Goal: Task Accomplishment & Management: Use online tool/utility

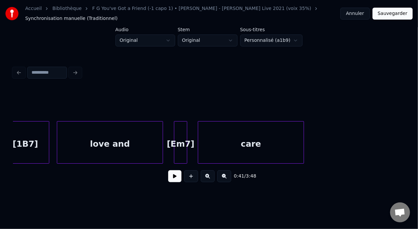
scroll to position [0, 4538]
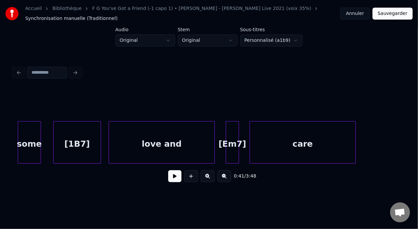
click at [227, 179] on button at bounding box center [225, 176] width 14 height 12
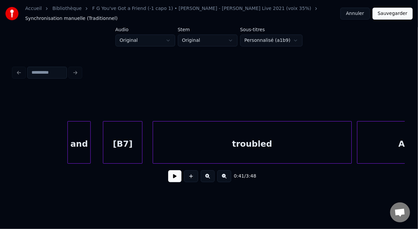
scroll to position [0, 3373]
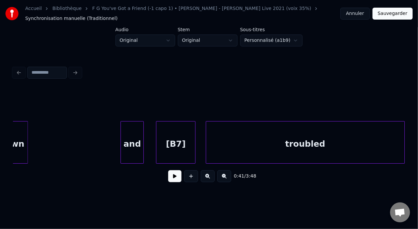
click at [229, 178] on button at bounding box center [225, 176] width 14 height 12
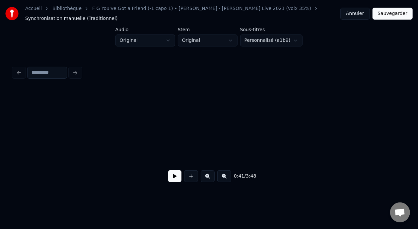
scroll to position [0, 2682]
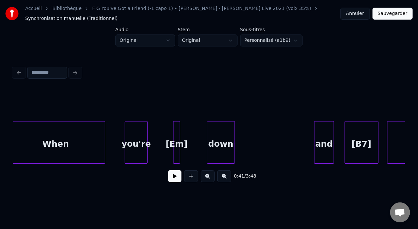
click at [229, 176] on button at bounding box center [225, 176] width 14 height 12
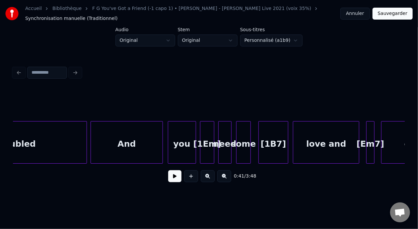
scroll to position [0, 2646]
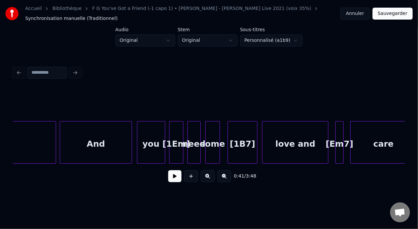
click at [213, 180] on button at bounding box center [208, 176] width 14 height 12
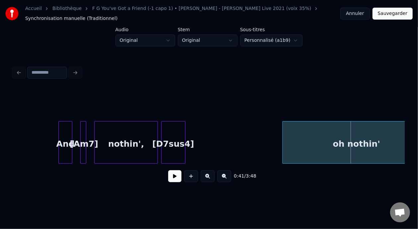
scroll to position [0, 3833]
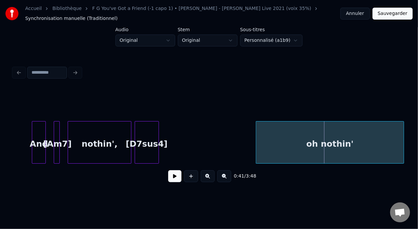
click at [150, 144] on div "[D7sus4]" at bounding box center [147, 144] width 24 height 45
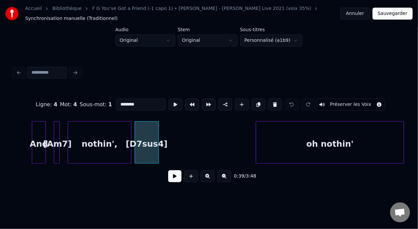
click at [122, 102] on input "********" at bounding box center [141, 105] width 50 height 12
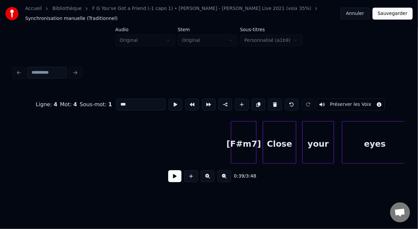
scroll to position [0, 4776]
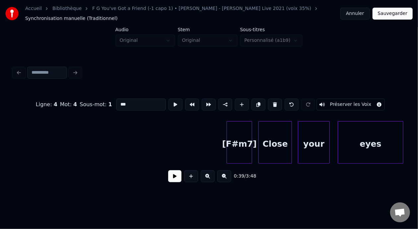
click at [243, 145] on div "[F#m7]" at bounding box center [239, 144] width 25 height 45
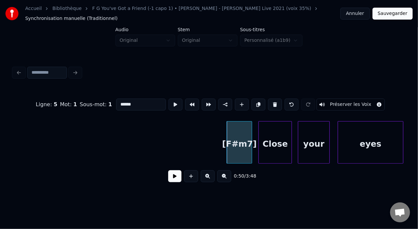
click at [119, 102] on input "******" at bounding box center [141, 105] width 50 height 12
type input "*****"
click at [174, 182] on button at bounding box center [174, 176] width 13 height 12
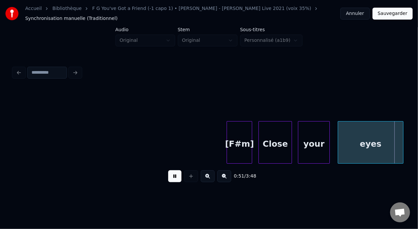
scroll to position [0, 5169]
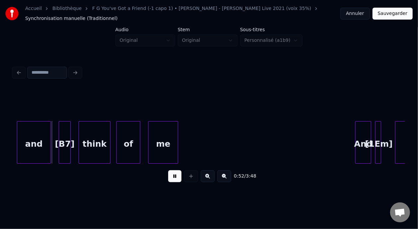
click at [178, 182] on button at bounding box center [174, 176] width 13 height 12
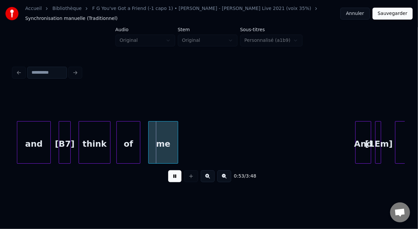
click at [179, 184] on div "0:53 / 3:48" at bounding box center [209, 176] width 381 height 15
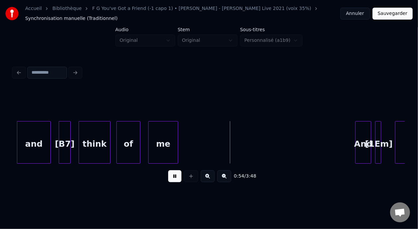
click at [181, 184] on div "0:54 / 3:48" at bounding box center [209, 176] width 381 height 15
click at [173, 177] on button at bounding box center [174, 176] width 13 height 12
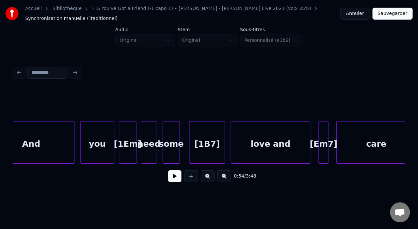
scroll to position [0, 3309]
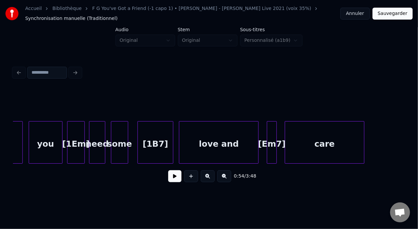
click at [39, 141] on div "you" at bounding box center [45, 144] width 33 height 45
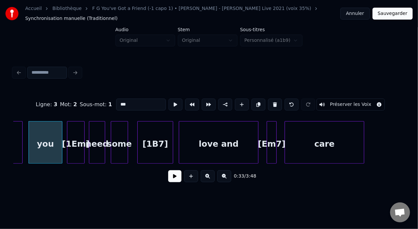
click at [172, 181] on button at bounding box center [174, 176] width 13 height 12
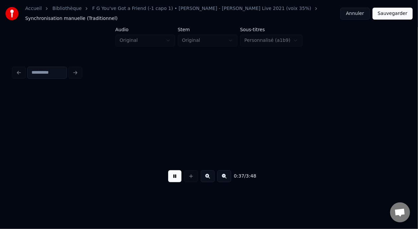
scroll to position [0, 3702]
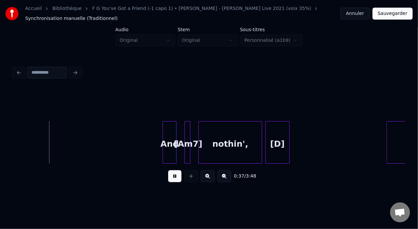
click at [172, 181] on button at bounding box center [174, 176] width 13 height 12
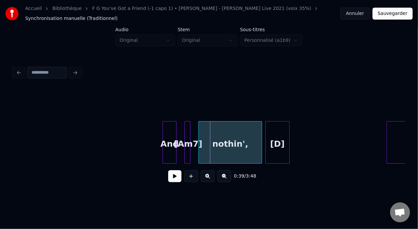
click at [172, 181] on button at bounding box center [174, 176] width 13 height 12
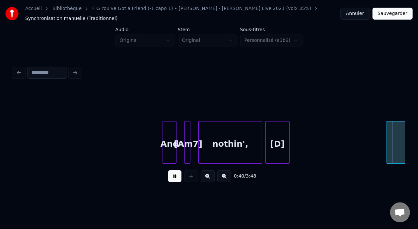
scroll to position [0, 4094]
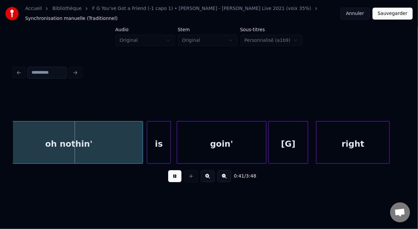
click at [172, 181] on button at bounding box center [174, 176] width 13 height 12
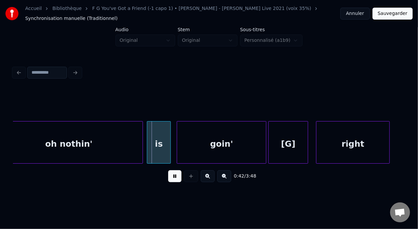
click at [172, 181] on button at bounding box center [174, 176] width 13 height 12
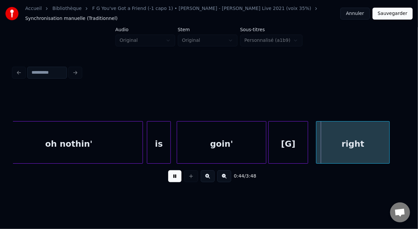
click at [172, 181] on button at bounding box center [174, 176] width 13 height 12
click at [230, 176] on button at bounding box center [225, 176] width 14 height 12
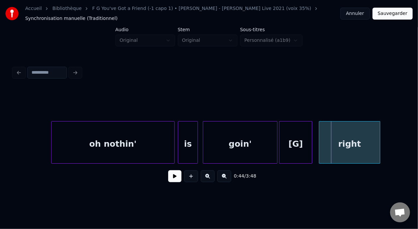
click at [230, 176] on button at bounding box center [225, 176] width 14 height 12
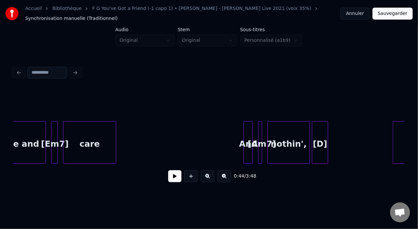
scroll to position [0, 2476]
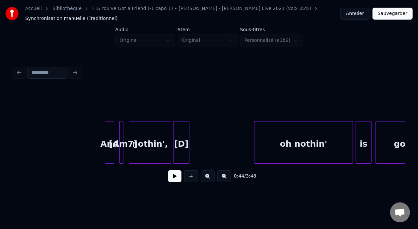
click at [126, 142] on div "[Am7]" at bounding box center [123, 144] width 7 height 45
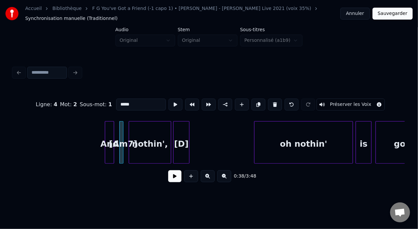
click at [116, 102] on input "*****" at bounding box center [141, 105] width 50 height 12
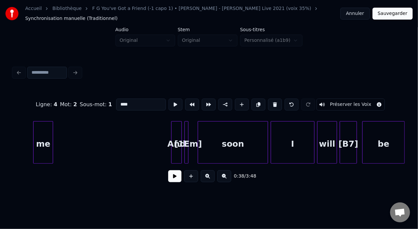
scroll to position [0, 3568]
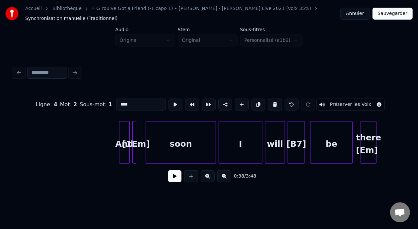
click at [211, 178] on button at bounding box center [208, 176] width 14 height 12
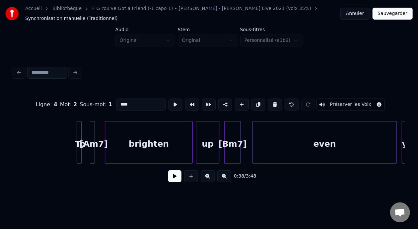
scroll to position [0, 5025]
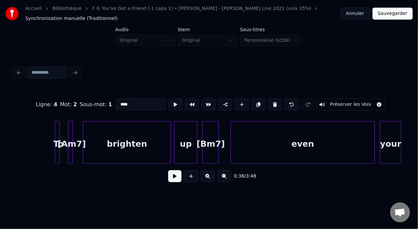
click at [73, 142] on div "[Am7]" at bounding box center [71, 144] width 7 height 45
click at [117, 103] on input "*****" at bounding box center [141, 105] width 50 height 12
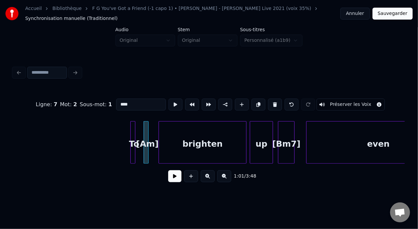
scroll to position [0, 5003]
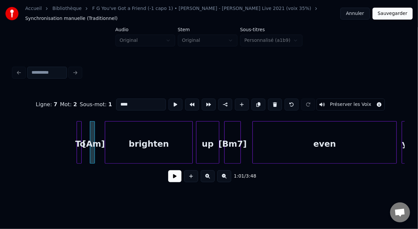
type input "****"
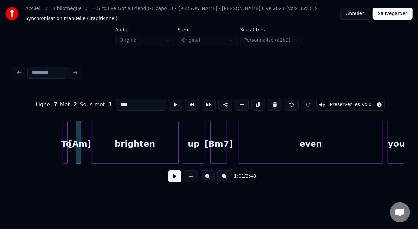
scroll to position [0, 5006]
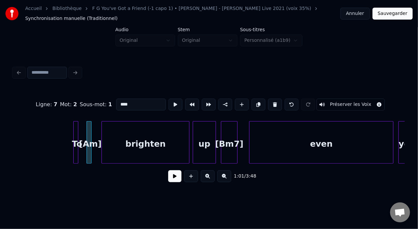
click at [174, 181] on button at bounding box center [174, 176] width 13 height 12
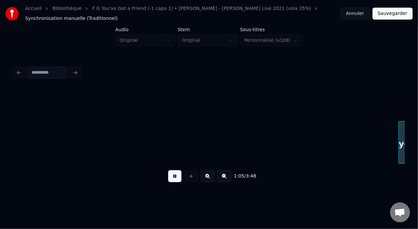
scroll to position [0, 5399]
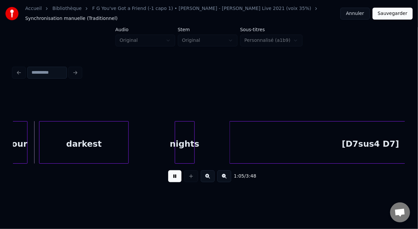
click at [174, 181] on button at bounding box center [174, 176] width 13 height 12
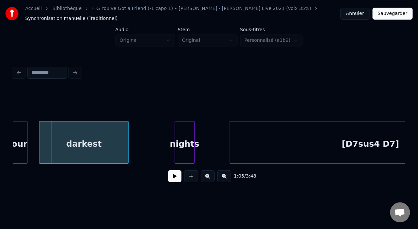
click at [174, 181] on button at bounding box center [174, 176] width 13 height 12
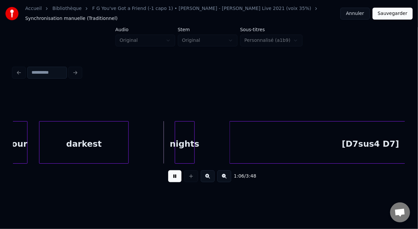
click at [174, 181] on button at bounding box center [174, 176] width 13 height 12
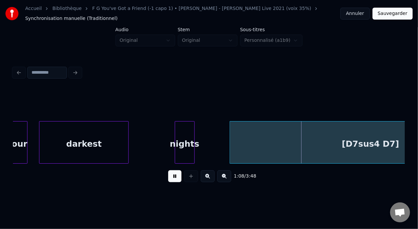
click at [174, 181] on button at bounding box center [174, 176] width 13 height 12
click at [94, 145] on div "darkest" at bounding box center [84, 144] width 89 height 45
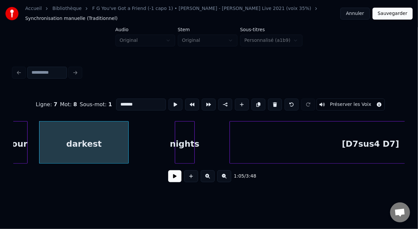
click at [168, 182] on button at bounding box center [174, 176] width 13 height 12
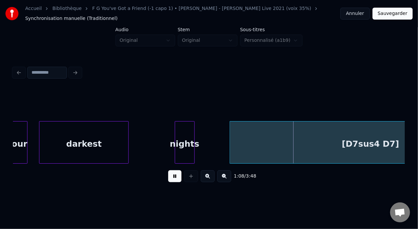
click at [168, 182] on button at bounding box center [174, 176] width 13 height 12
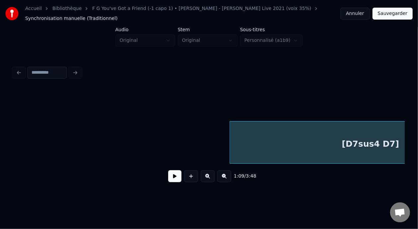
scroll to position [0, 5791]
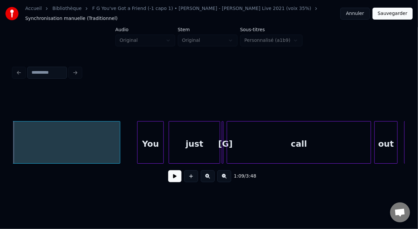
click at [168, 182] on button at bounding box center [174, 176] width 13 height 12
click at [169, 182] on button at bounding box center [174, 176] width 13 height 12
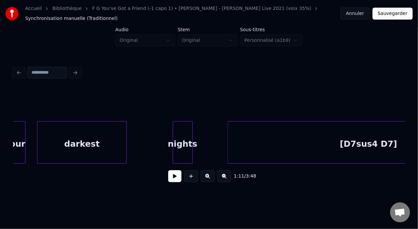
scroll to position [0, 5388]
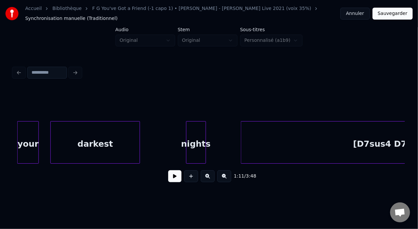
click at [18, 166] on div "1:11 / 3:48" at bounding box center [209, 176] width 392 height 25
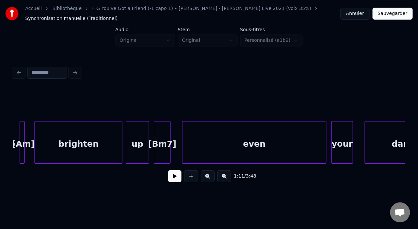
scroll to position [0, 5051]
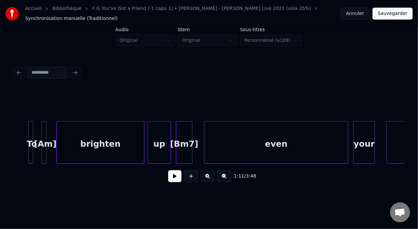
click at [227, 179] on button at bounding box center [225, 176] width 14 height 12
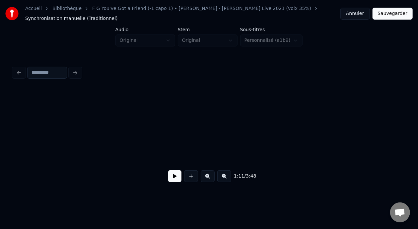
scroll to position [0, 3871]
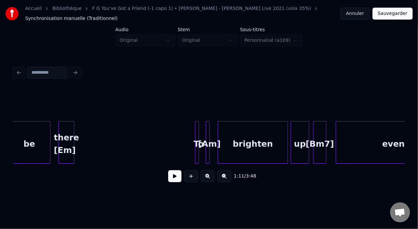
click at [168, 177] on button at bounding box center [174, 176] width 13 height 12
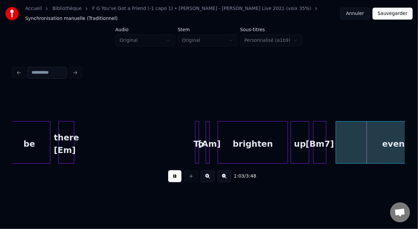
click at [168, 177] on button at bounding box center [174, 176] width 13 height 12
click at [178, 179] on button at bounding box center [174, 176] width 13 height 12
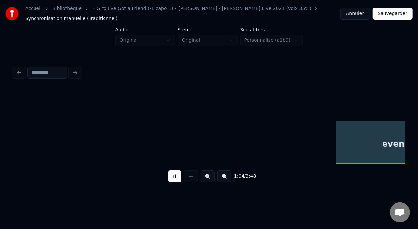
scroll to position [0, 4263]
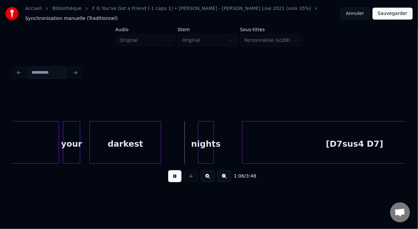
click at [178, 179] on button at bounding box center [174, 176] width 13 height 12
click at [357, 143] on div "[D7sus4 D7]" at bounding box center [355, 144] width 225 height 45
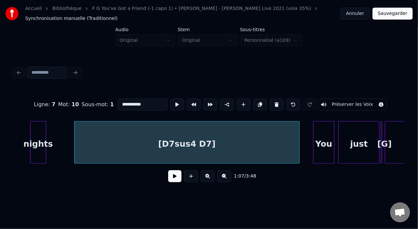
scroll to position [0, 4436]
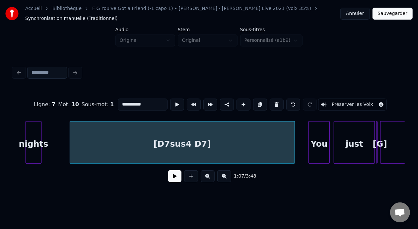
click at [185, 142] on div "[D7sus4 D7]" at bounding box center [182, 144] width 225 height 45
click at [125, 102] on input "**********" at bounding box center [143, 105] width 50 height 12
click at [120, 101] on input "******" at bounding box center [143, 105] width 50 height 12
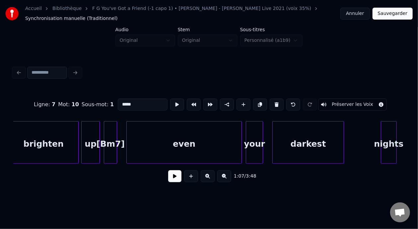
scroll to position [0, 4046]
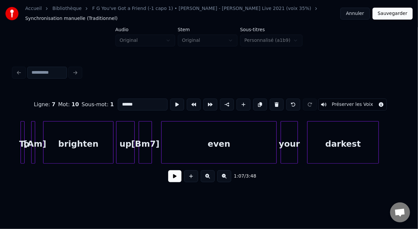
click at [98, 137] on div "brighten" at bounding box center [79, 144] width 70 height 45
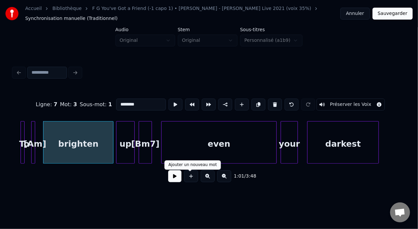
type input "********"
click at [176, 181] on button at bounding box center [174, 176] width 13 height 12
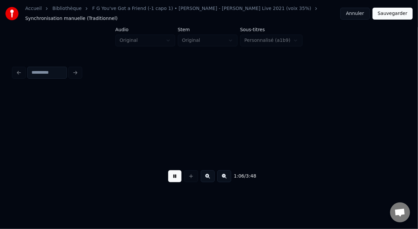
scroll to position [0, 4438]
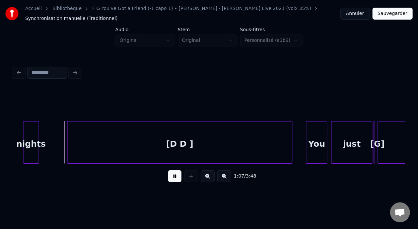
click at [172, 176] on button at bounding box center [174, 176] width 13 height 12
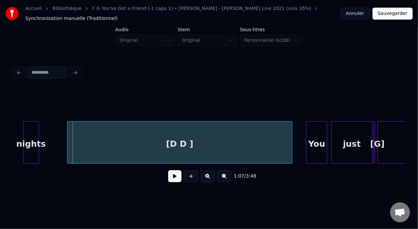
click at [172, 176] on button at bounding box center [174, 176] width 13 height 12
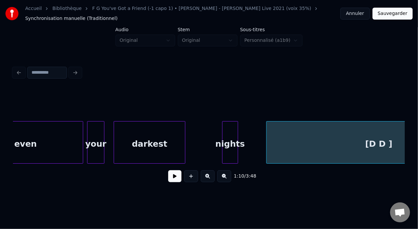
scroll to position [0, 4213]
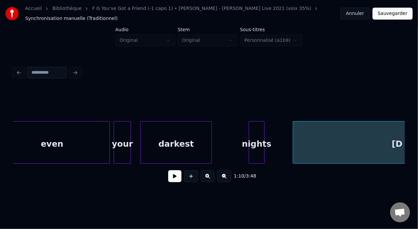
click at [258, 143] on div "nights" at bounding box center [256, 144] width 15 height 45
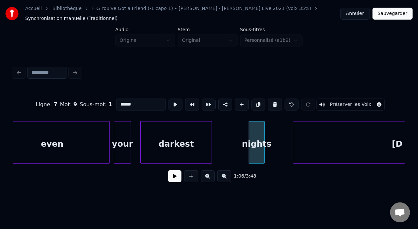
click at [116, 101] on input "******" at bounding box center [141, 105] width 50 height 12
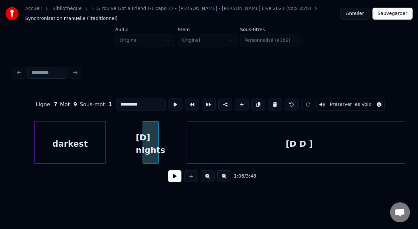
scroll to position [0, 4350]
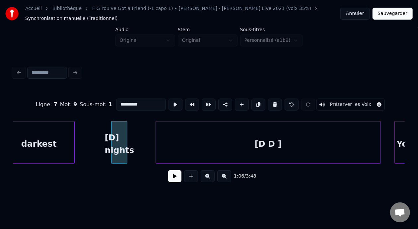
click at [269, 142] on div "[D D ]" at bounding box center [268, 144] width 225 height 45
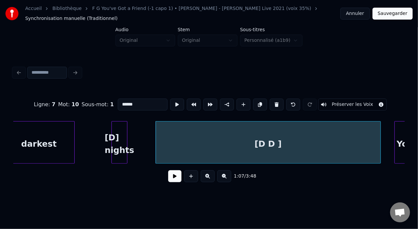
click at [118, 102] on input "******" at bounding box center [143, 105] width 50 height 12
click at [118, 102] on input "****" at bounding box center [143, 105] width 50 height 12
type input "***"
click at [172, 179] on button at bounding box center [174, 176] width 13 height 12
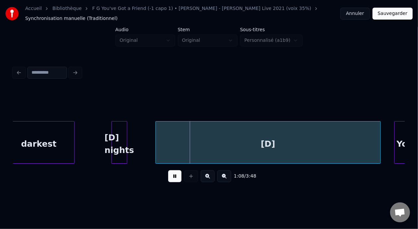
click at [171, 179] on button at bounding box center [174, 176] width 13 height 12
click at [72, 138] on div "darkest" at bounding box center [38, 144] width 71 height 45
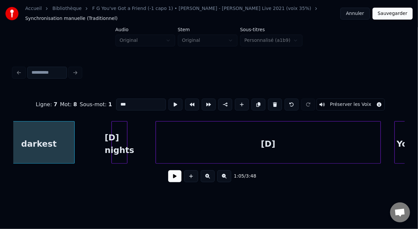
type input "*******"
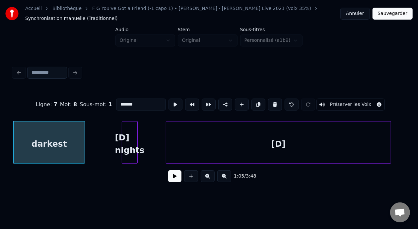
click at [171, 182] on button at bounding box center [174, 176] width 13 height 12
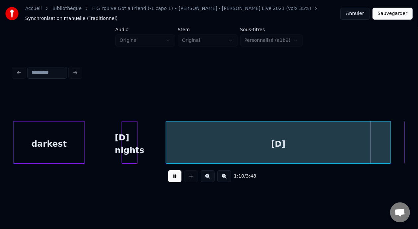
click at [170, 181] on button at bounding box center [174, 176] width 13 height 12
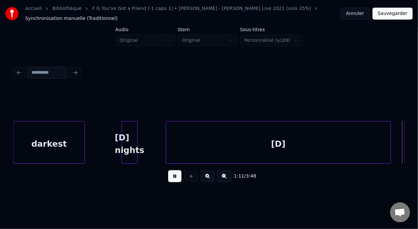
scroll to position [0, 4732]
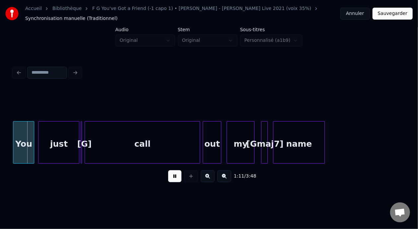
click at [170, 181] on button at bounding box center [174, 176] width 13 height 12
click at [268, 142] on div "[Gmaj7]" at bounding box center [265, 144] width 7 height 45
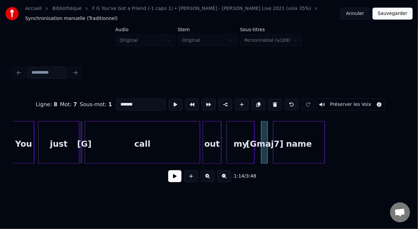
click at [121, 102] on input "*******" at bounding box center [141, 105] width 50 height 12
type input "***"
click at [172, 181] on button at bounding box center [174, 176] width 13 height 12
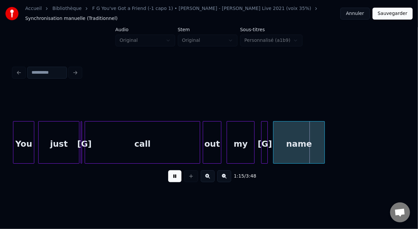
click at [172, 181] on button at bounding box center [174, 176] width 13 height 12
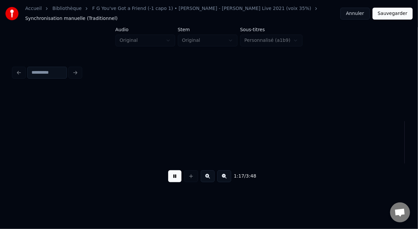
scroll to position [0, 5124]
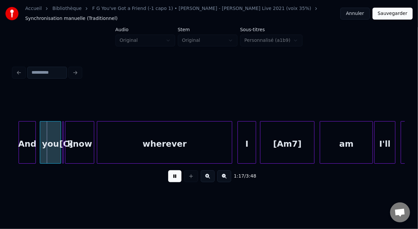
click at [172, 181] on button at bounding box center [174, 176] width 13 height 12
click at [172, 182] on button at bounding box center [174, 176] width 13 height 12
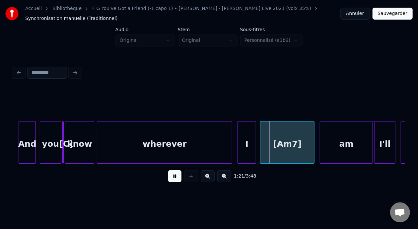
click at [173, 182] on button at bounding box center [174, 176] width 13 height 12
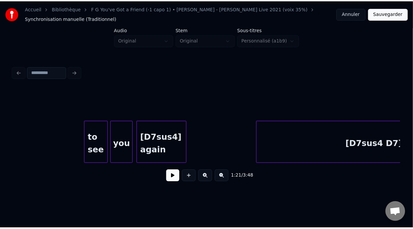
scroll to position [0, 5741]
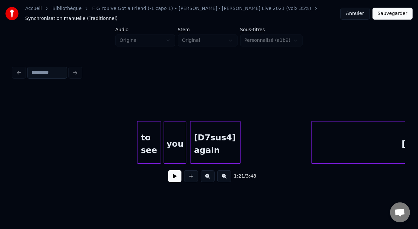
click at [152, 144] on div "to see" at bounding box center [149, 144] width 23 height 45
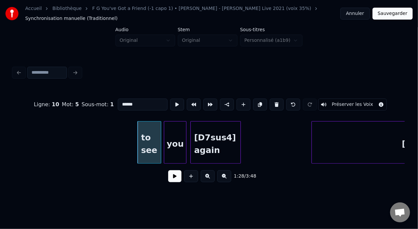
click at [172, 177] on button at bounding box center [174, 176] width 13 height 12
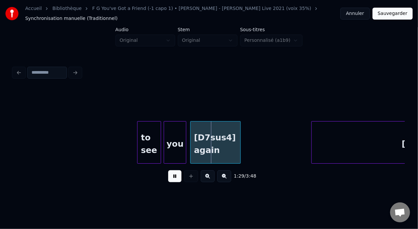
click at [172, 177] on button at bounding box center [174, 176] width 13 height 12
click at [395, 13] on button "Sauvegarder" at bounding box center [393, 14] width 40 height 12
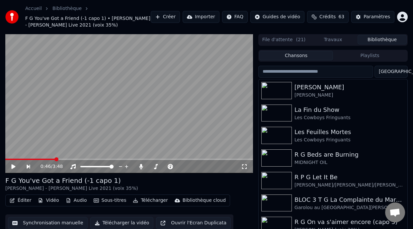
scroll to position [22, 0]
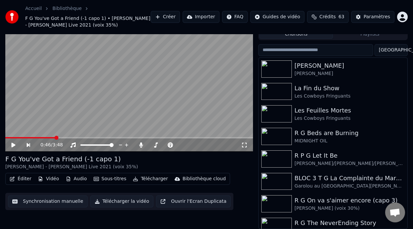
click at [24, 180] on button "Éditer" at bounding box center [20, 178] width 27 height 9
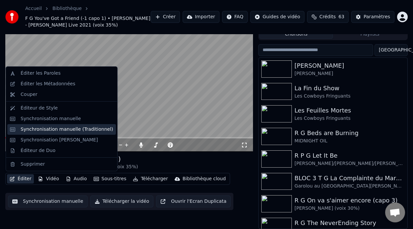
click at [85, 129] on div "Synchronisation manuelle (Traditionnel)" at bounding box center [67, 129] width 93 height 7
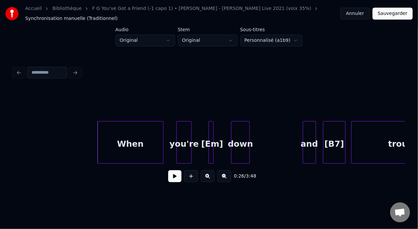
scroll to position [0, 1641]
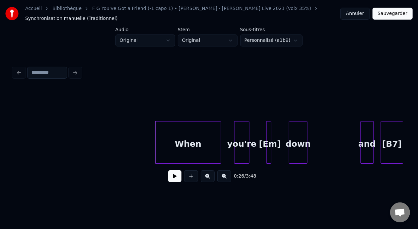
click at [173, 177] on button at bounding box center [174, 176] width 13 height 12
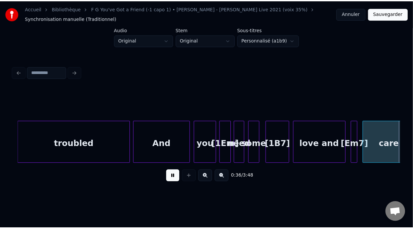
scroll to position [0, 2425]
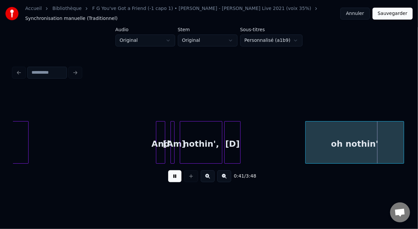
click at [168, 170] on button at bounding box center [174, 176] width 13 height 12
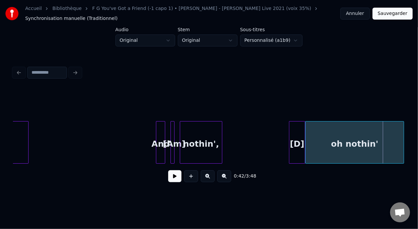
click at [299, 143] on div "[D]" at bounding box center [298, 144] width 16 height 45
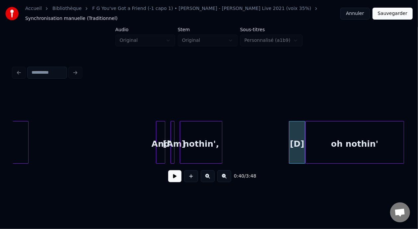
click at [156, 141] on div "And" at bounding box center [160, 144] width 9 height 45
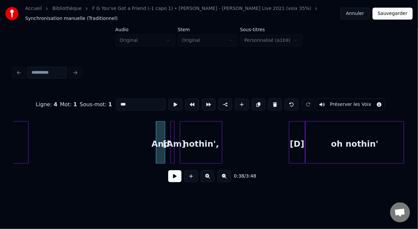
click at [175, 179] on button at bounding box center [174, 176] width 13 height 12
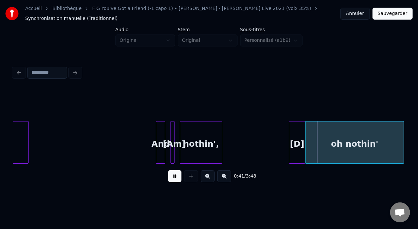
click at [177, 179] on button at bounding box center [174, 176] width 13 height 12
click at [394, 16] on button "Sauvegarder" at bounding box center [393, 14] width 40 height 12
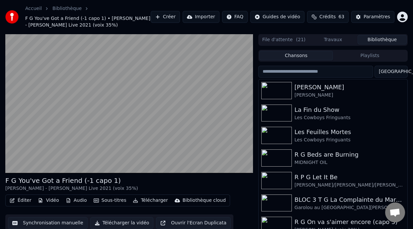
scroll to position [22, 0]
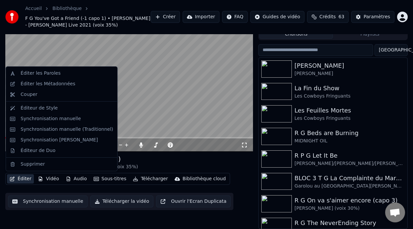
click at [25, 179] on button "Éditer" at bounding box center [20, 178] width 27 height 9
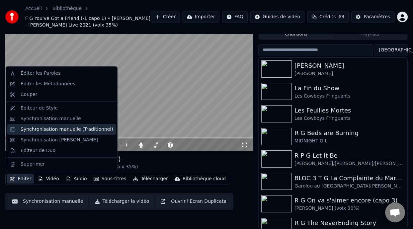
click at [87, 130] on div "Synchronisation manuelle (Traditionnel)" at bounding box center [67, 129] width 93 height 7
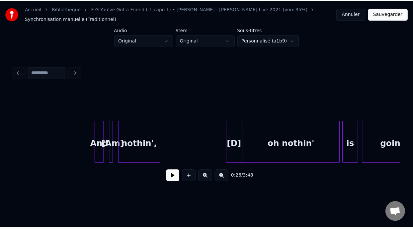
scroll to position [0, 2511]
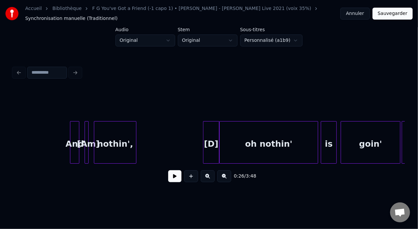
click at [111, 143] on div "nothin'," at bounding box center [115, 144] width 42 height 45
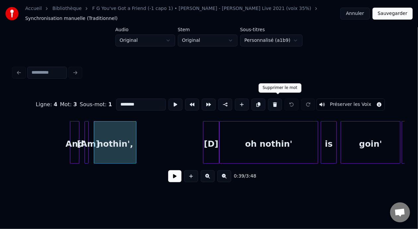
click at [280, 102] on button at bounding box center [275, 105] width 14 height 12
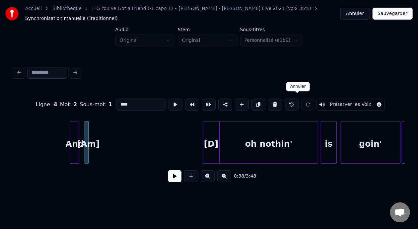
click at [299, 100] on button at bounding box center [292, 105] width 14 height 12
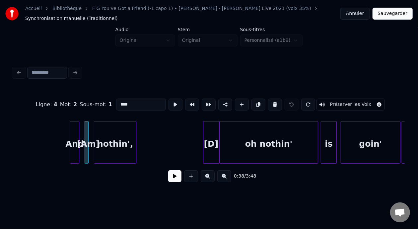
click at [210, 140] on div "[D]" at bounding box center [212, 144] width 16 height 45
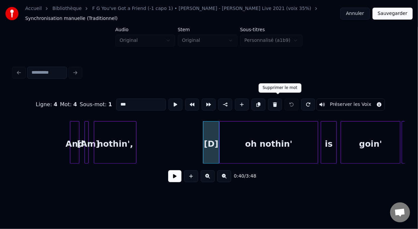
click at [278, 102] on button at bounding box center [275, 105] width 14 height 12
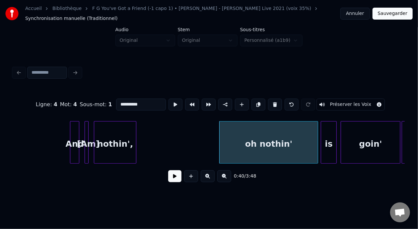
click at [246, 141] on div "oh nothin'" at bounding box center [269, 144] width 98 height 45
click at [247, 144] on div "oh nothin'" at bounding box center [269, 144] width 98 height 45
click at [116, 102] on input "**********" at bounding box center [141, 105] width 50 height 12
type input "**********"
click at [402, 11] on button "Sauvegarder" at bounding box center [393, 14] width 40 height 12
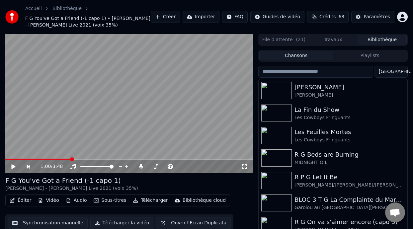
scroll to position [22, 0]
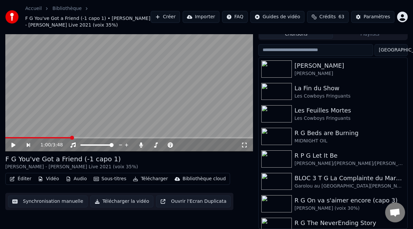
click at [27, 180] on button "Éditer" at bounding box center [20, 178] width 27 height 9
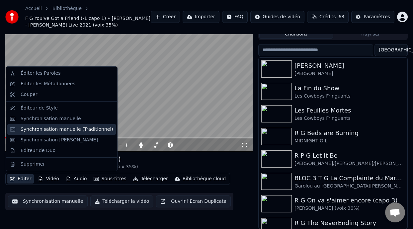
click at [77, 131] on div "Synchronisation manuelle (Traditionnel)" at bounding box center [67, 129] width 93 height 7
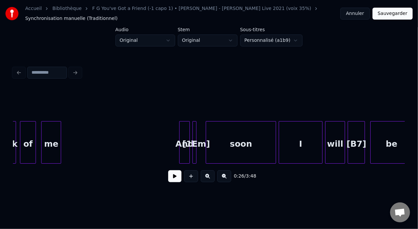
scroll to position [0, 3526]
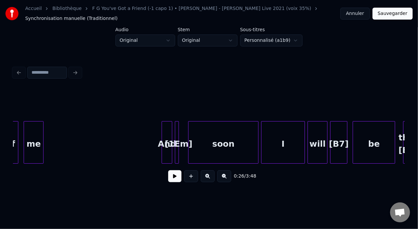
click at [212, 179] on button at bounding box center [208, 176] width 14 height 12
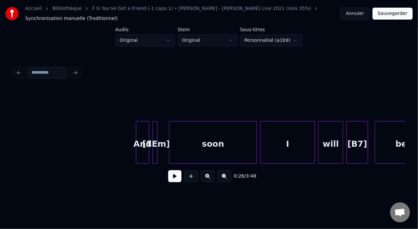
scroll to position [0, 4492]
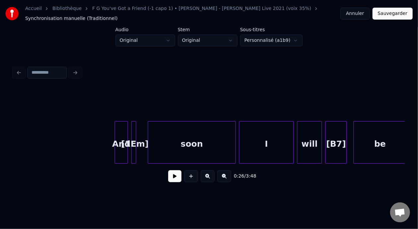
click at [210, 174] on button at bounding box center [208, 176] width 14 height 12
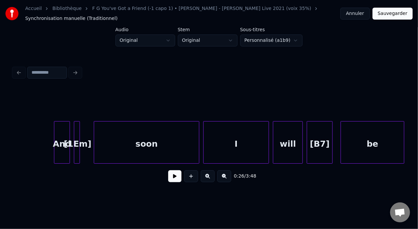
scroll to position [0, 5445]
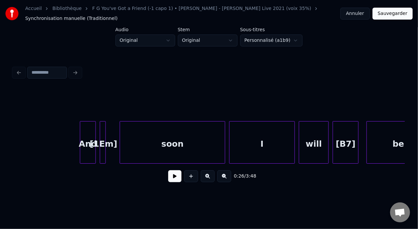
click at [201, 170] on button at bounding box center [208, 176] width 14 height 12
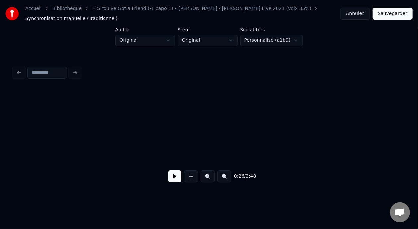
scroll to position [0, 5890]
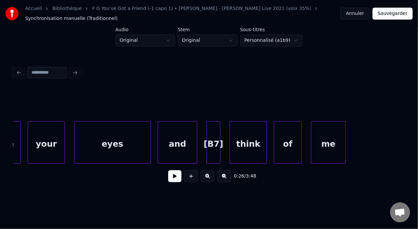
click at [201, 170] on button at bounding box center [208, 176] width 14 height 12
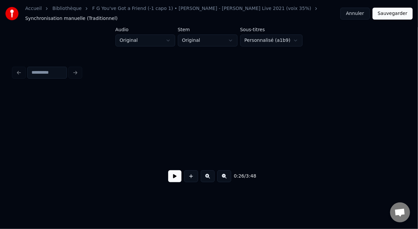
scroll to position [0, 6336]
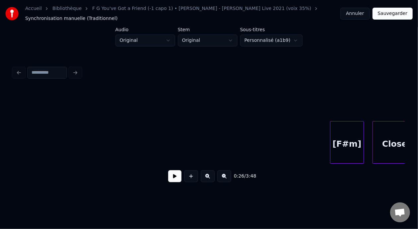
click at [201, 170] on button at bounding box center [208, 176] width 14 height 12
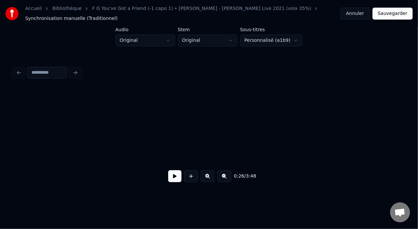
click at [201, 170] on button at bounding box center [208, 176] width 14 height 12
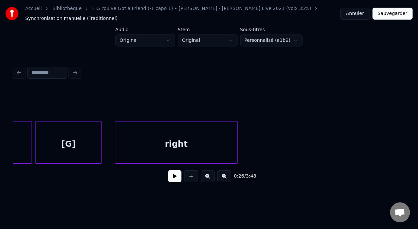
click at [201, 170] on button at bounding box center [208, 176] width 14 height 12
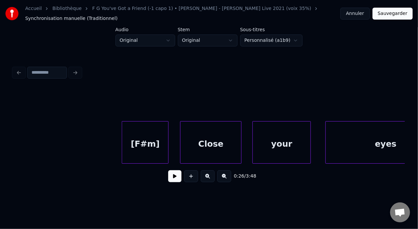
scroll to position [0, 9015]
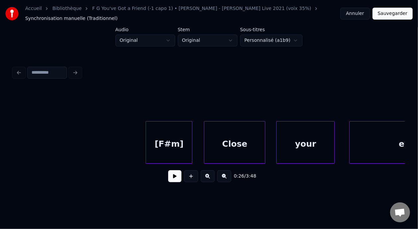
click at [157, 143] on div "[F#m]" at bounding box center [169, 144] width 46 height 45
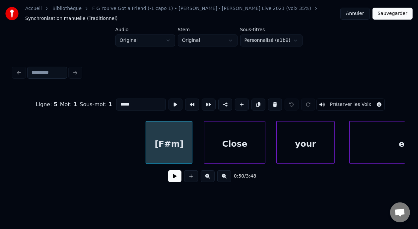
click at [171, 181] on button at bounding box center [174, 176] width 13 height 12
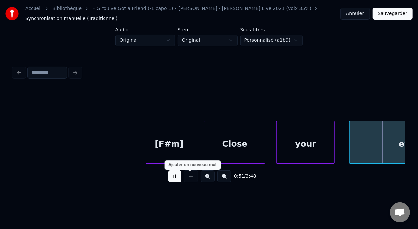
scroll to position [0, 9409]
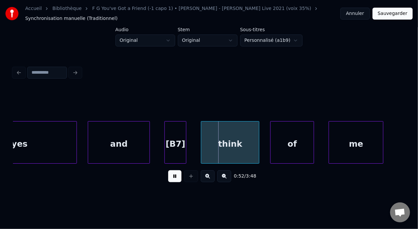
click at [173, 181] on button at bounding box center [174, 176] width 13 height 12
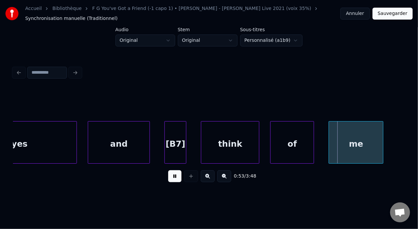
click at [173, 181] on button at bounding box center [174, 176] width 13 height 12
click at [230, 181] on button at bounding box center [225, 176] width 14 height 12
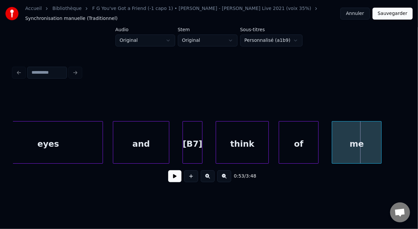
click at [230, 181] on button at bounding box center [225, 176] width 14 height 12
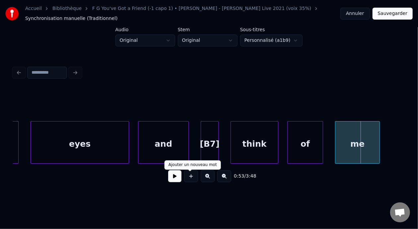
click at [168, 180] on button at bounding box center [174, 176] width 13 height 12
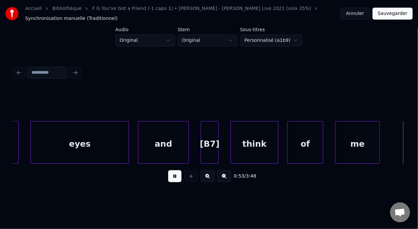
scroll to position [0, 8026]
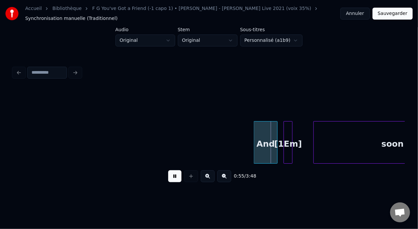
click at [168, 180] on button at bounding box center [174, 176] width 13 height 12
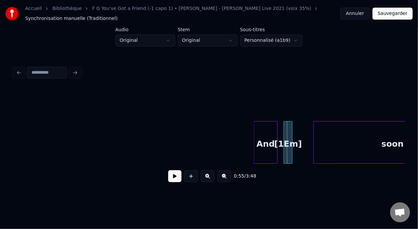
click at [168, 180] on button at bounding box center [174, 176] width 13 height 12
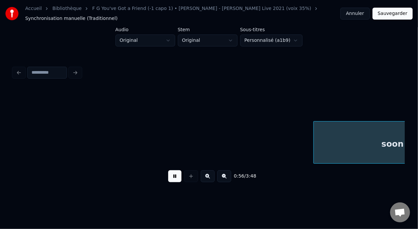
scroll to position [0, 8419]
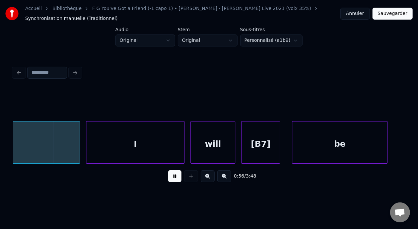
click at [168, 180] on button at bounding box center [174, 176] width 13 height 12
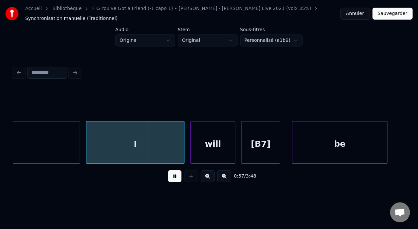
click at [168, 180] on button at bounding box center [174, 176] width 13 height 12
click at [168, 179] on button at bounding box center [174, 176] width 13 height 12
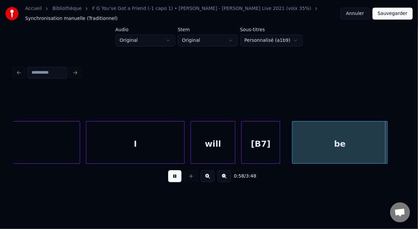
scroll to position [0, 8811]
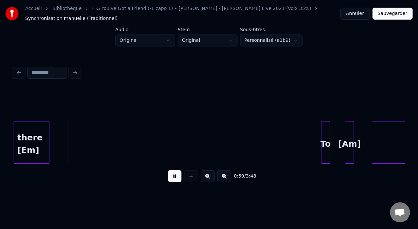
click at [168, 180] on button at bounding box center [174, 176] width 13 height 12
click at [231, 179] on button at bounding box center [225, 176] width 14 height 12
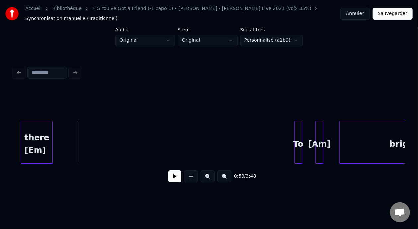
click at [231, 180] on button at bounding box center [225, 176] width 14 height 12
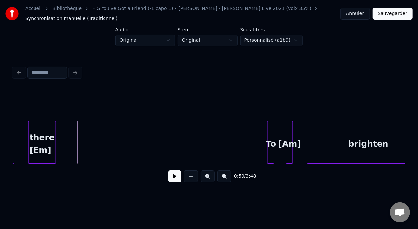
click at [231, 180] on button at bounding box center [225, 176] width 14 height 12
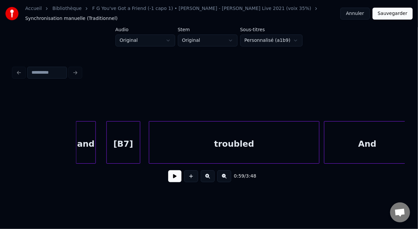
scroll to position [0, 3168]
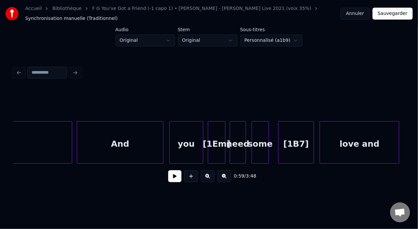
click at [222, 142] on div "[1Em]" at bounding box center [217, 144] width 17 height 45
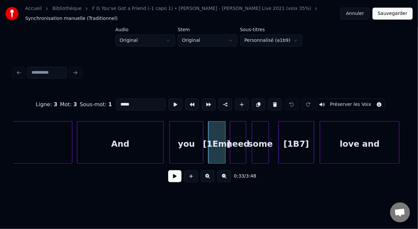
click at [116, 103] on input "*****" at bounding box center [141, 105] width 50 height 12
click at [304, 145] on div "[1B7]" at bounding box center [296, 144] width 35 height 45
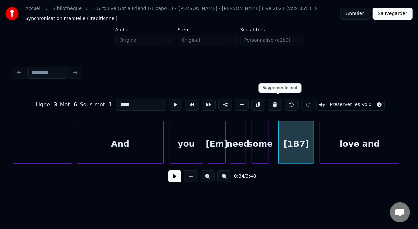
click at [279, 102] on button at bounding box center [275, 105] width 14 height 12
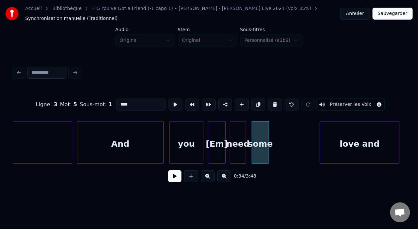
click at [123, 144] on div "And" at bounding box center [120, 144] width 86 height 45
type input "***"
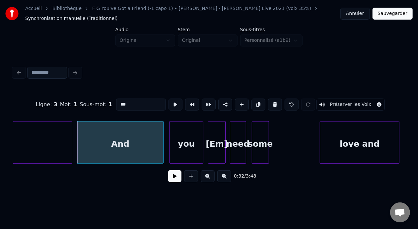
click at [171, 181] on button at bounding box center [174, 176] width 13 height 12
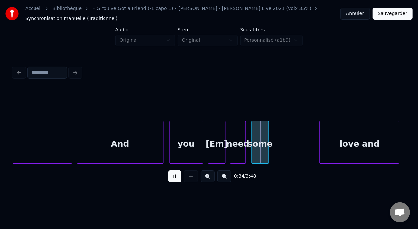
click at [171, 181] on button at bounding box center [174, 176] width 13 height 12
click at [171, 180] on button at bounding box center [174, 176] width 13 height 12
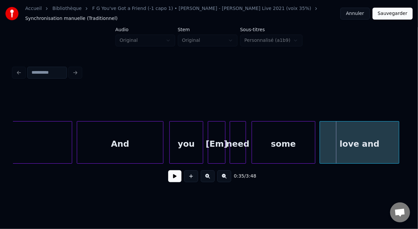
click at [314, 139] on div at bounding box center [314, 143] width 2 height 42
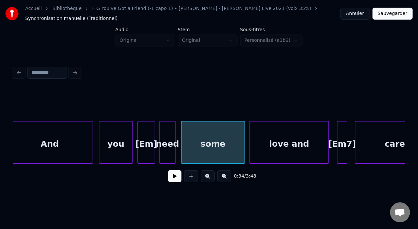
scroll to position [0, 3287]
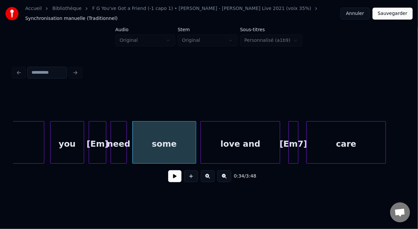
click at [291, 142] on div at bounding box center [290, 143] width 2 height 42
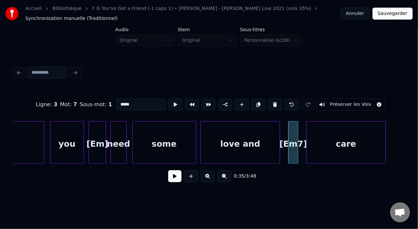
click at [117, 103] on input "*****" at bounding box center [141, 105] width 50 height 12
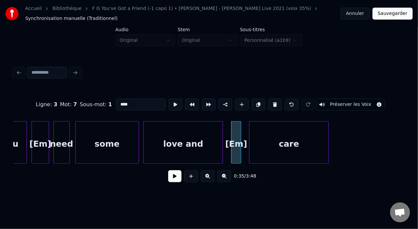
scroll to position [0, 3353]
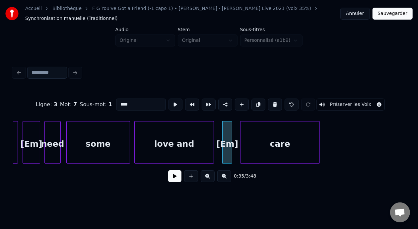
click at [231, 143] on div at bounding box center [231, 143] width 2 height 42
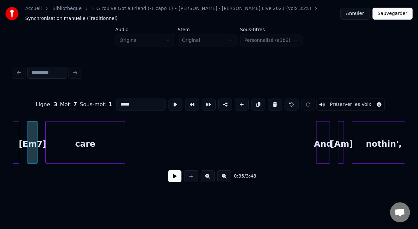
scroll to position [0, 3602]
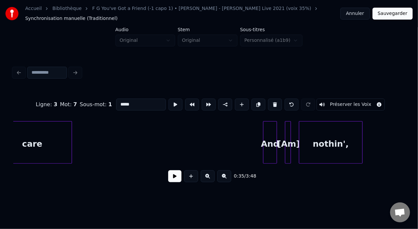
click at [272, 140] on div "And" at bounding box center [270, 144] width 13 height 45
type input "***"
click at [170, 181] on button at bounding box center [174, 176] width 13 height 12
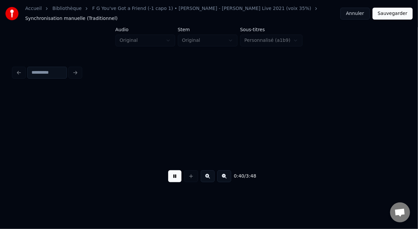
scroll to position [0, 3994]
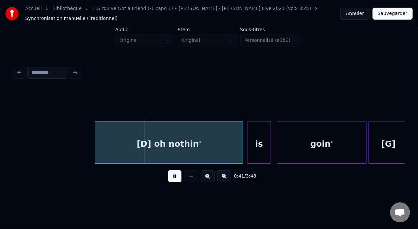
click at [170, 181] on button at bounding box center [174, 176] width 13 height 12
click at [168, 170] on button at bounding box center [174, 176] width 13 height 12
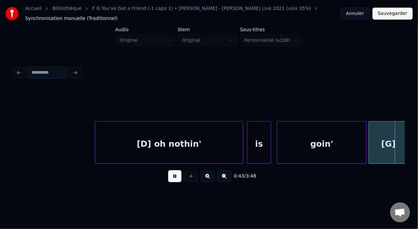
scroll to position [0, 4387]
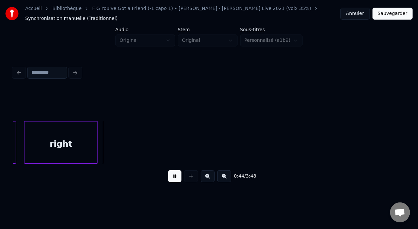
click at [168, 170] on button at bounding box center [174, 176] width 13 height 12
click at [90, 144] on div "right" at bounding box center [61, 144] width 73 height 45
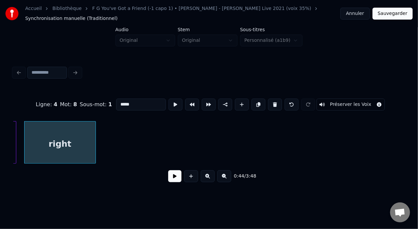
click at [94, 141] on div at bounding box center [95, 143] width 2 height 42
click at [67, 141] on div "right" at bounding box center [60, 144] width 71 height 45
click at [76, 146] on div "right" at bounding box center [60, 144] width 71 height 45
click at [127, 100] on input "*****" at bounding box center [141, 105] width 50 height 12
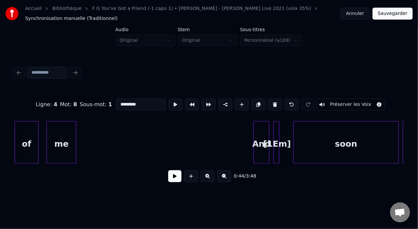
scroll to position [0, 5336]
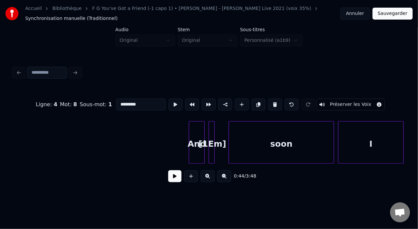
click at [209, 144] on div "[1Em]" at bounding box center [212, 144] width 7 height 45
click at [116, 103] on input "*****" at bounding box center [141, 105] width 50 height 12
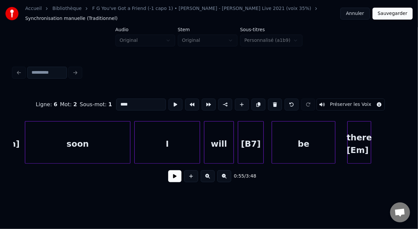
scroll to position [0, 5571]
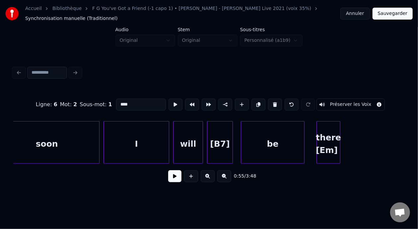
click at [215, 146] on div "[B7]" at bounding box center [220, 144] width 25 height 45
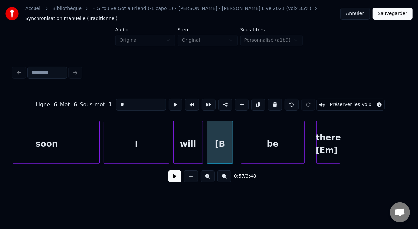
type input "*"
click at [277, 100] on button at bounding box center [275, 105] width 14 height 12
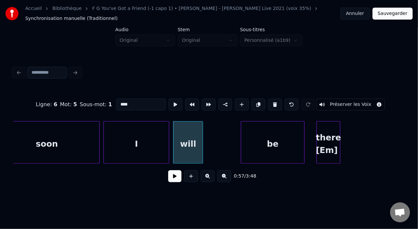
click at [327, 144] on div "there [Em]" at bounding box center [328, 144] width 23 height 45
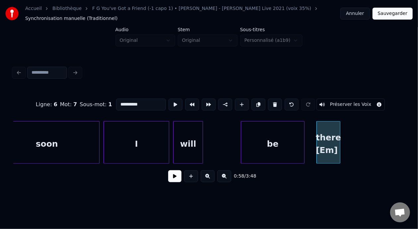
click at [329, 146] on div "there [Em]" at bounding box center [328, 144] width 23 height 45
click at [126, 103] on input "**********" at bounding box center [141, 105] width 50 height 12
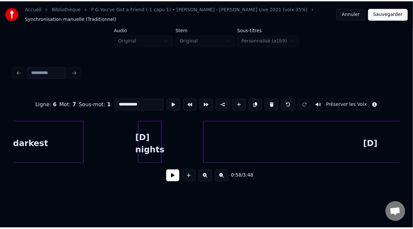
scroll to position [0, 6845]
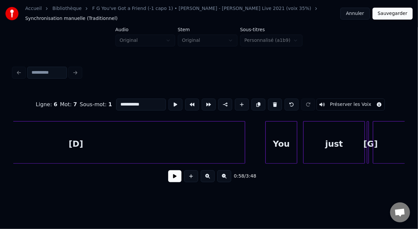
type input "**********"
click at [401, 13] on button "Sauvegarder" at bounding box center [393, 14] width 40 height 12
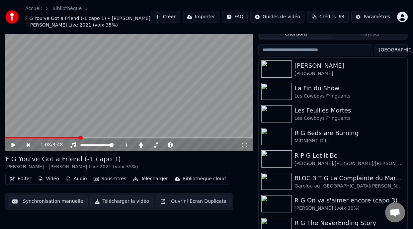
scroll to position [8, 0]
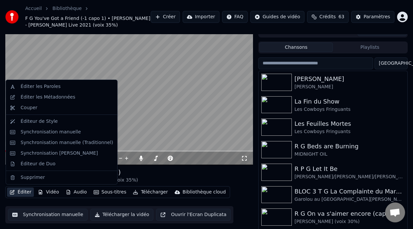
click at [27, 191] on button "Éditer" at bounding box center [20, 192] width 27 height 9
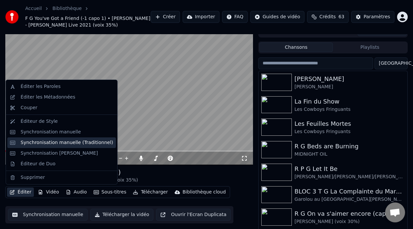
click at [74, 141] on div "Synchronisation manuelle (Traditionnel)" at bounding box center [67, 142] width 93 height 7
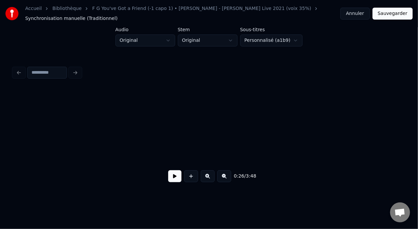
scroll to position [0, 2674]
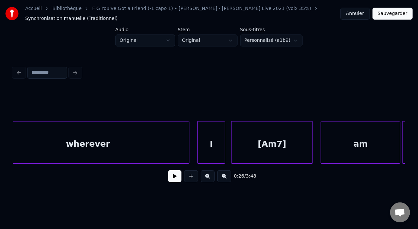
click at [165, 144] on div "wherever" at bounding box center [88, 144] width 203 height 45
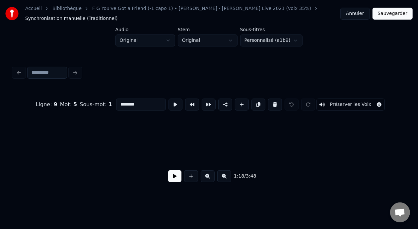
scroll to position [0, 5769]
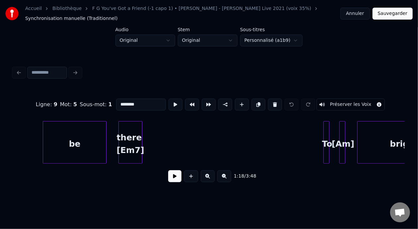
click at [130, 135] on div "there [Em7]" at bounding box center [130, 144] width 23 height 45
type input "**********"
click at [173, 180] on button at bounding box center [174, 176] width 13 height 12
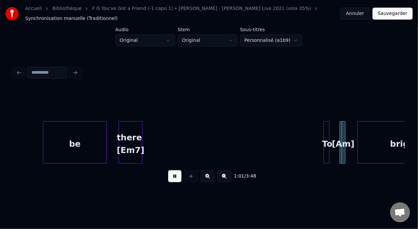
click at [168, 179] on button at bounding box center [174, 176] width 13 height 12
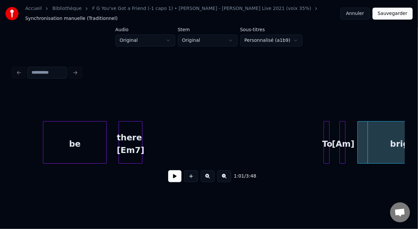
click at [347, 144] on div "[Am]" at bounding box center [343, 144] width 7 height 45
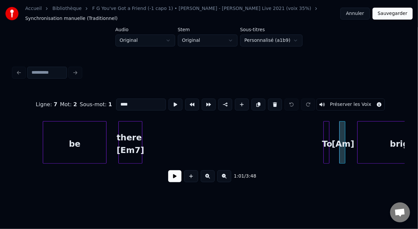
click at [116, 102] on input "****" at bounding box center [141, 105] width 50 height 12
type input "*****"
click at [174, 184] on div "1:01 / 3:48" at bounding box center [209, 176] width 381 height 15
click at [173, 182] on button at bounding box center [174, 176] width 13 height 12
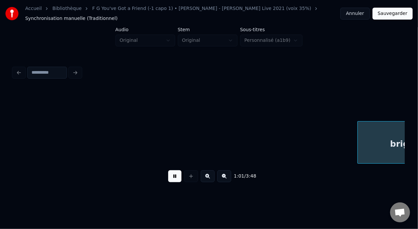
scroll to position [0, 6161]
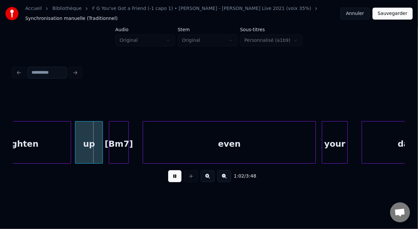
click at [173, 182] on button at bounding box center [174, 176] width 13 height 12
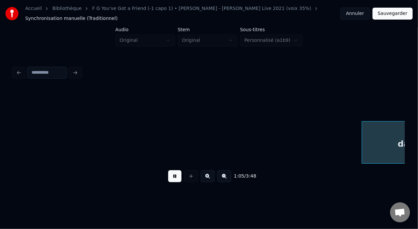
scroll to position [0, 6554]
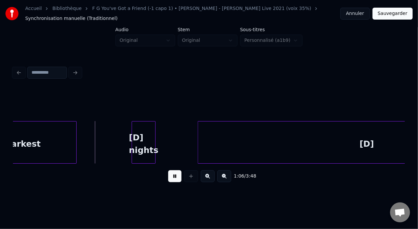
click at [173, 182] on button at bounding box center [174, 176] width 13 height 12
click at [366, 142] on div "[D]" at bounding box center [367, 144] width 338 height 45
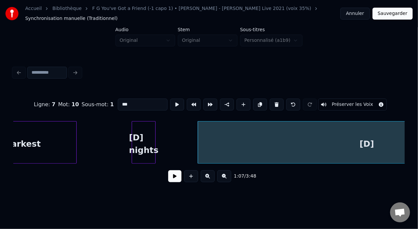
click at [118, 102] on input "***" at bounding box center [143, 105] width 50 height 12
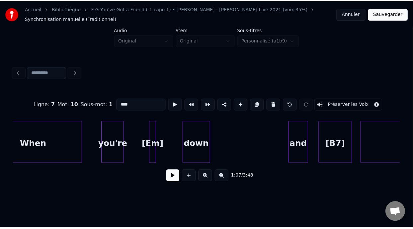
scroll to position [0, 2665]
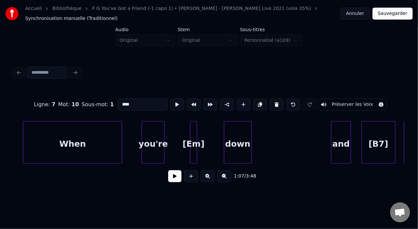
type input "****"
click at [393, 16] on button "Sauvegarder" at bounding box center [393, 14] width 40 height 12
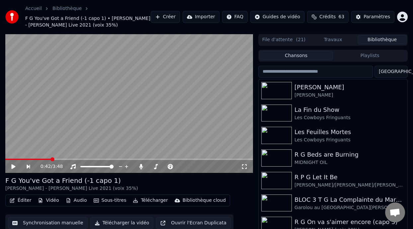
click at [108, 200] on button "Sous-titres" at bounding box center [110, 200] width 38 height 9
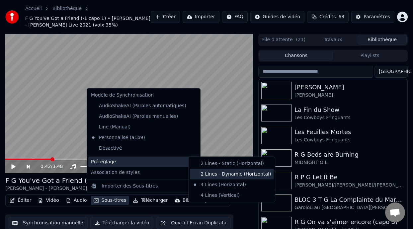
click at [253, 173] on div "2 Lines - Dynamic (Horizontal)" at bounding box center [232, 174] width 84 height 11
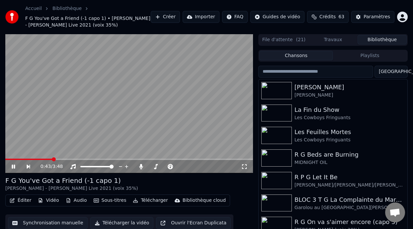
click at [13, 159] on span at bounding box center [28, 159] width 47 height 1
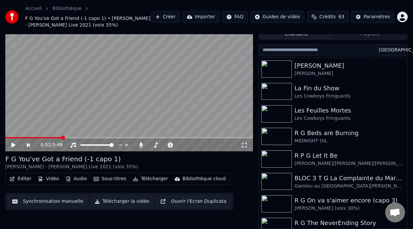
click at [23, 176] on button "Éditer" at bounding box center [20, 178] width 27 height 9
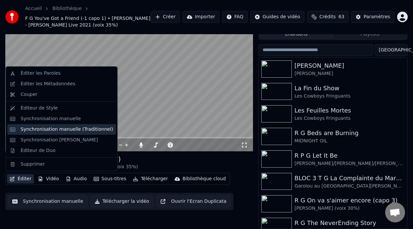
click at [83, 130] on div "Synchronisation manuelle (Traditionnel)" at bounding box center [67, 129] width 93 height 7
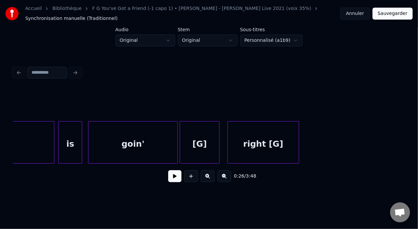
scroll to position [0, 4196]
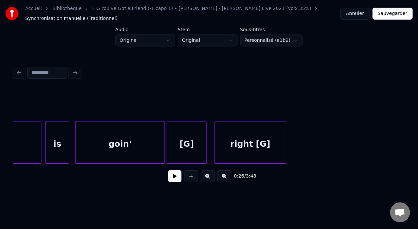
click at [251, 142] on div "right [G]" at bounding box center [250, 144] width 71 height 45
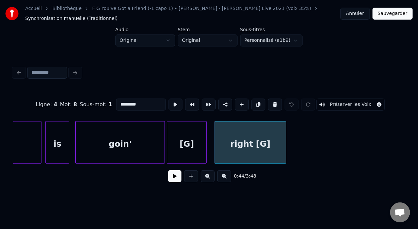
click at [129, 95] on div "Ligne : 4 Mot : 8 Sous-mot : 1 ********* Préserver les Voix" at bounding box center [209, 104] width 392 height 33
click at [129, 99] on input "*********" at bounding box center [141, 105] width 50 height 12
type input "*****"
click at [169, 179] on button at bounding box center [174, 176] width 13 height 12
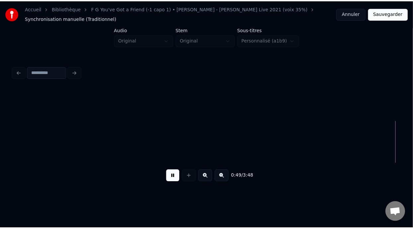
scroll to position [0, 4981]
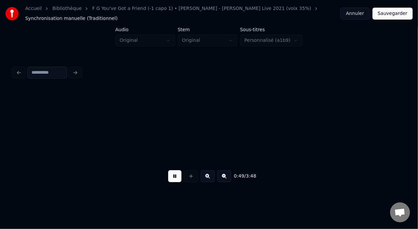
click at [169, 179] on button at bounding box center [174, 176] width 13 height 12
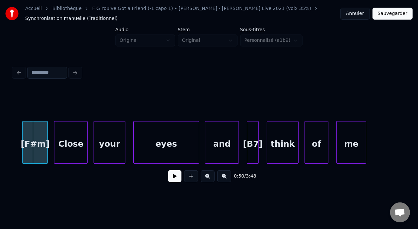
click at [396, 15] on button "Sauvegarder" at bounding box center [393, 14] width 40 height 12
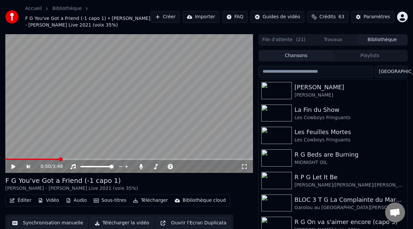
scroll to position [22, 0]
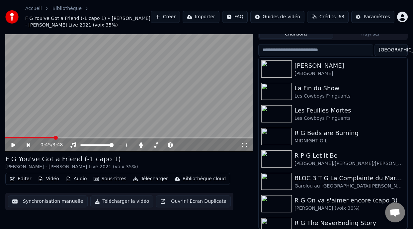
click at [28, 180] on button "Éditer" at bounding box center [20, 178] width 27 height 9
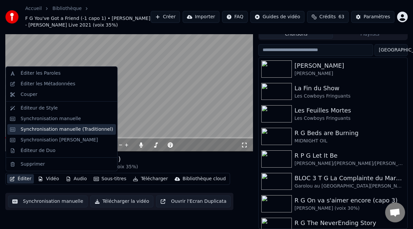
click at [83, 131] on div "Synchronisation manuelle (Traditionnel)" at bounding box center [67, 129] width 93 height 7
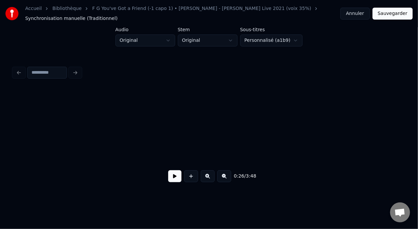
scroll to position [0, 2674]
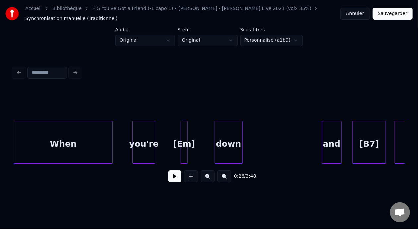
click at [172, 177] on button at bounding box center [174, 176] width 13 height 12
click at [168, 181] on button at bounding box center [174, 176] width 13 height 12
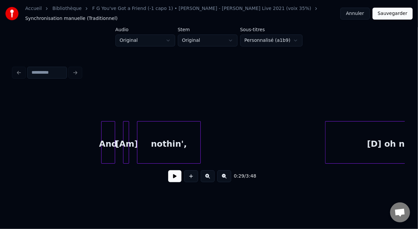
scroll to position [0, 3781]
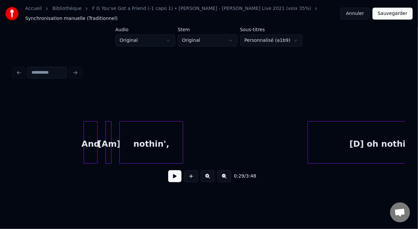
click at [113, 144] on div "[Am]" at bounding box center [109, 144] width 7 height 45
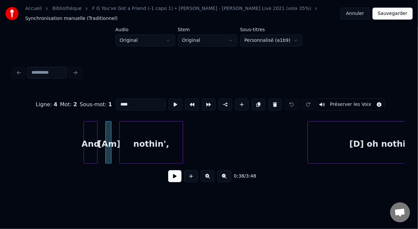
click at [116, 103] on input "****" at bounding box center [141, 105] width 50 height 12
type input "*****"
click at [175, 177] on button at bounding box center [174, 176] width 13 height 12
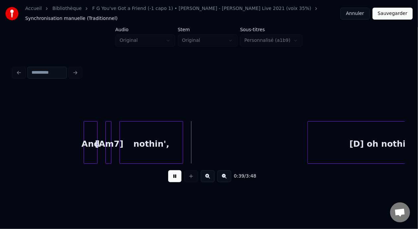
click at [177, 176] on button at bounding box center [174, 176] width 13 height 12
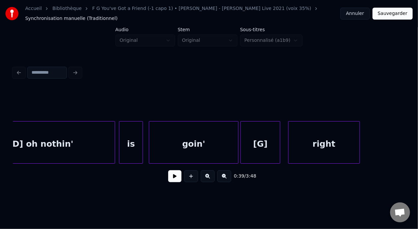
scroll to position [0, 4140]
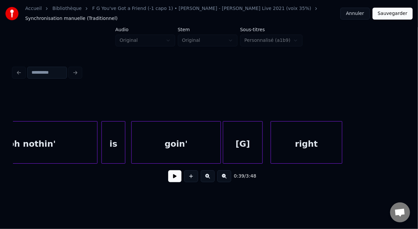
click at [251, 141] on div "[G]" at bounding box center [242, 144] width 39 height 45
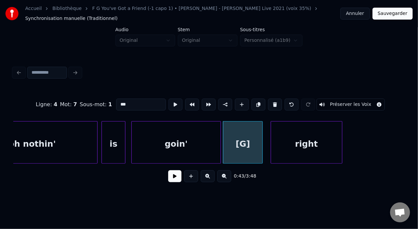
click at [170, 179] on button at bounding box center [174, 176] width 13 height 12
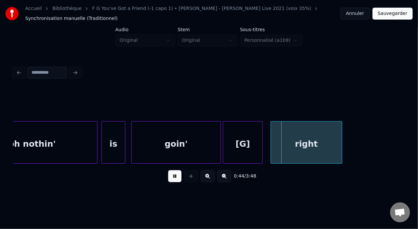
click at [170, 179] on button at bounding box center [174, 176] width 13 height 12
click at [171, 179] on button at bounding box center [174, 176] width 13 height 12
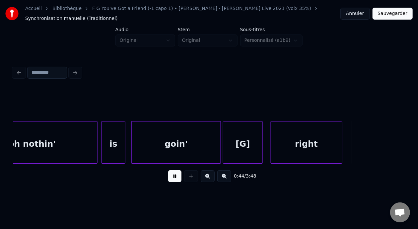
click at [171, 180] on button at bounding box center [174, 176] width 13 height 12
click at [168, 170] on button at bounding box center [174, 176] width 13 height 12
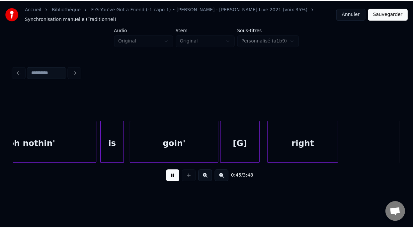
scroll to position [0, 4532]
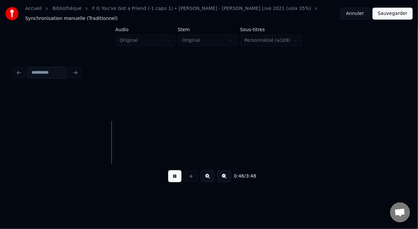
click at [168, 170] on button at bounding box center [174, 176] width 13 height 12
click at [392, 14] on button "Sauvegarder" at bounding box center [393, 14] width 40 height 12
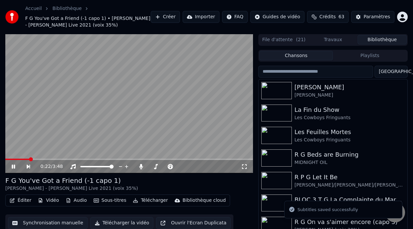
click at [30, 158] on span at bounding box center [31, 159] width 4 height 4
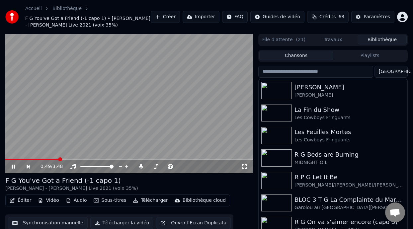
scroll to position [22, 0]
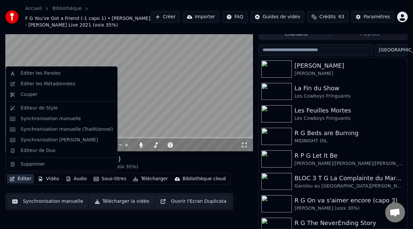
click at [24, 178] on button "Éditer" at bounding box center [20, 178] width 27 height 9
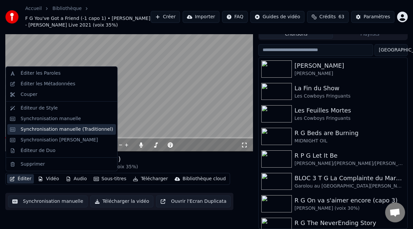
click at [67, 128] on div "Synchronisation manuelle (Traditionnel)" at bounding box center [67, 129] width 93 height 7
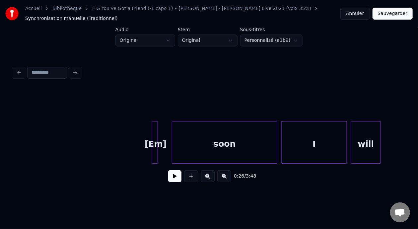
scroll to position [0, 5549]
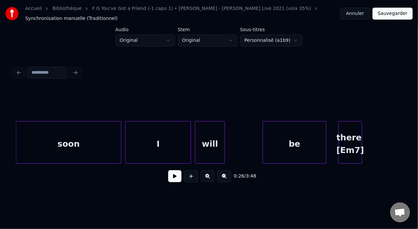
click at [111, 140] on div "soon" at bounding box center [68, 144] width 105 height 45
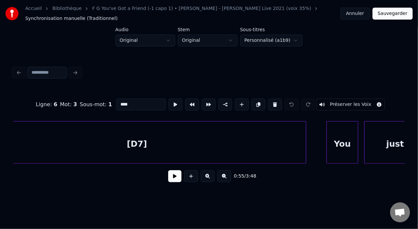
scroll to position [0, 6797]
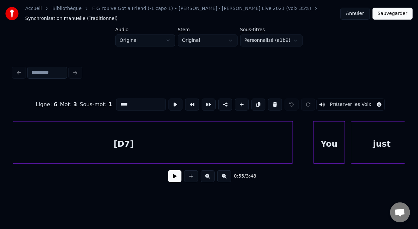
click at [129, 138] on div "[D7]" at bounding box center [124, 144] width 338 height 45
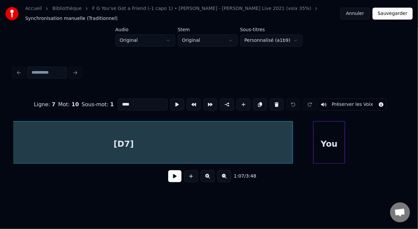
scroll to position [0, 6739]
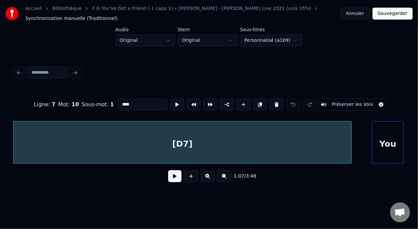
click at [122, 99] on input "****" at bounding box center [143, 105] width 50 height 12
type input "*"
click at [171, 146] on div at bounding box center [183, 144] width 338 height 45
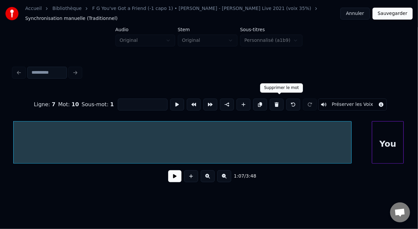
click at [279, 102] on button at bounding box center [277, 105] width 14 height 12
type input "**********"
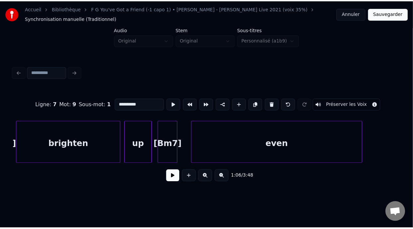
scroll to position [0, 6045]
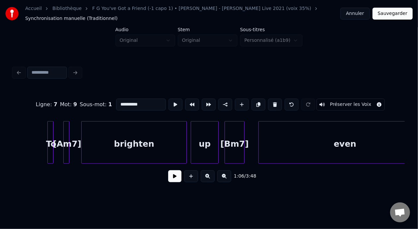
click at [391, 14] on button "Sauvegarder" at bounding box center [393, 14] width 40 height 12
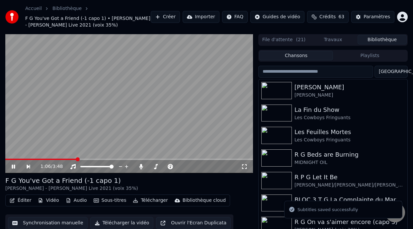
click at [77, 157] on span at bounding box center [78, 159] width 4 height 4
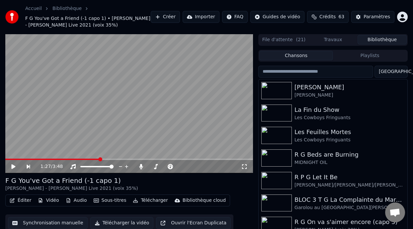
scroll to position [22, 0]
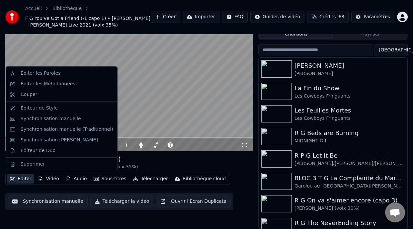
click at [23, 178] on button "Éditer" at bounding box center [20, 178] width 27 height 9
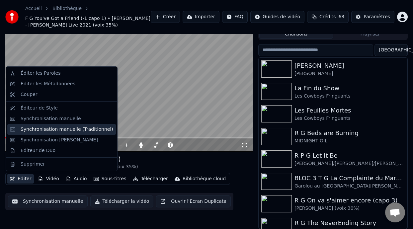
click at [70, 128] on div "Synchronisation manuelle (Traditionnel)" at bounding box center [67, 129] width 93 height 7
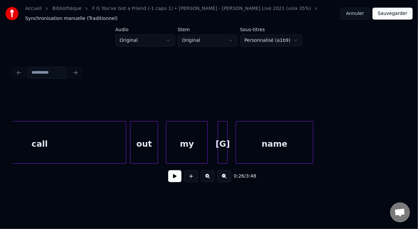
scroll to position [0, 7331]
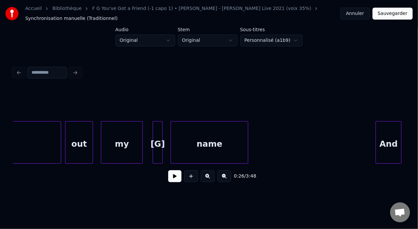
click at [154, 143] on div at bounding box center [154, 143] width 2 height 42
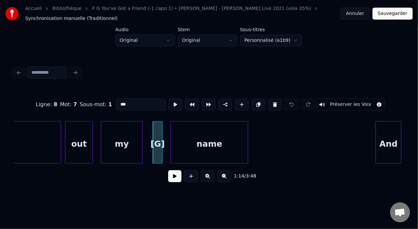
click at [116, 104] on input "***" at bounding box center [141, 105] width 50 height 12
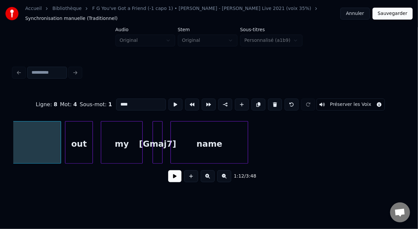
scroll to position [0, 7205]
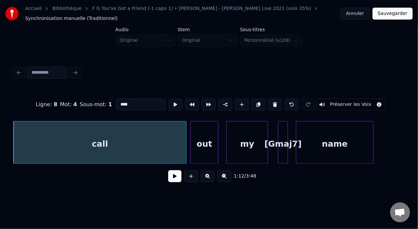
type input "****"
click at [175, 179] on button at bounding box center [174, 176] width 13 height 12
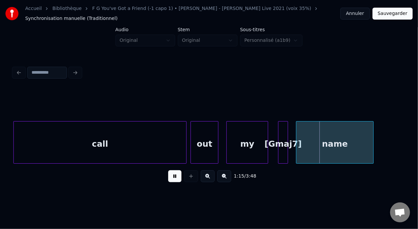
click at [176, 180] on button at bounding box center [174, 176] width 13 height 12
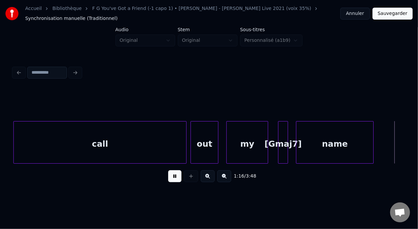
scroll to position [0, 7598]
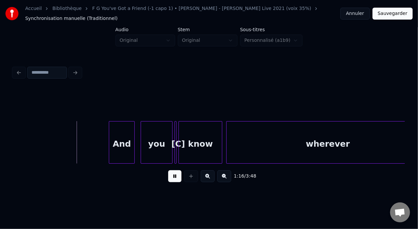
click at [176, 180] on button at bounding box center [174, 176] width 13 height 12
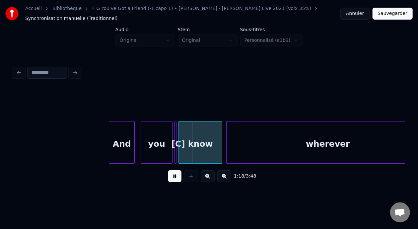
click at [176, 180] on button at bounding box center [174, 176] width 13 height 12
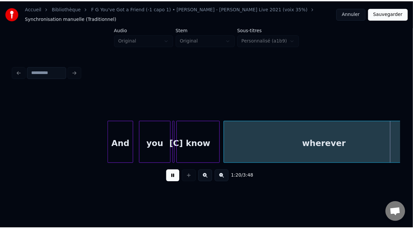
scroll to position [0, 7991]
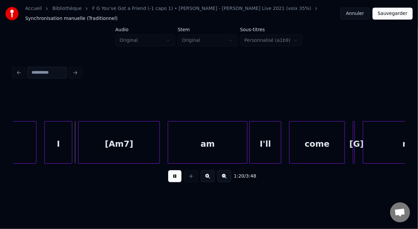
click at [176, 180] on button at bounding box center [174, 176] width 13 height 12
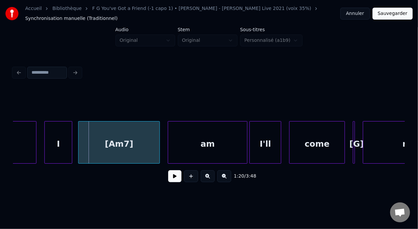
click at [388, 15] on button "Sauvegarder" at bounding box center [393, 14] width 40 height 12
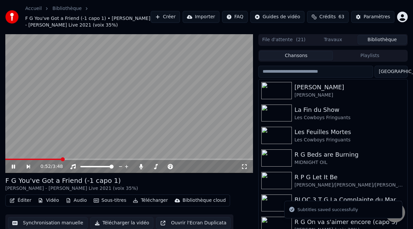
click at [62, 157] on span at bounding box center [63, 159] width 4 height 4
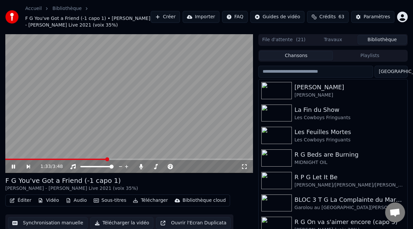
scroll to position [22, 0]
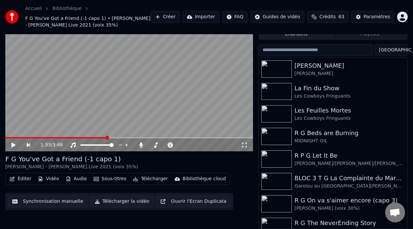
drag, startPoint x: 225, startPoint y: 215, endPoint x: 245, endPoint y: 227, distance: 23.1
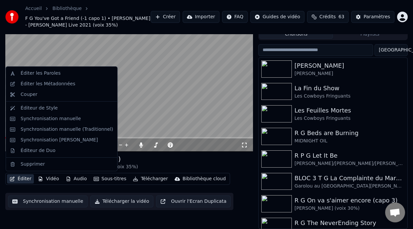
click at [27, 179] on button "Éditer" at bounding box center [20, 178] width 27 height 9
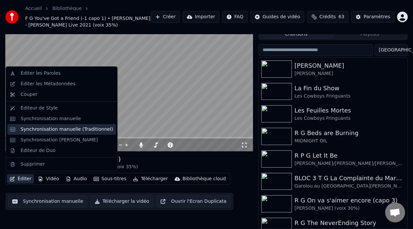
click at [90, 128] on div "Synchronisation manuelle (Traditionnel)" at bounding box center [67, 129] width 93 height 7
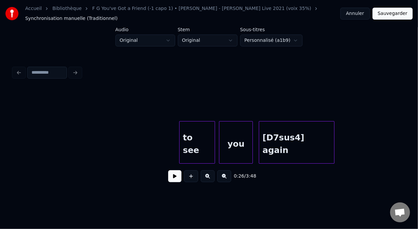
scroll to position [0, 8644]
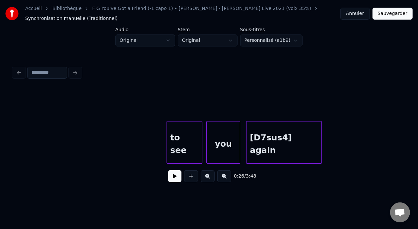
click at [274, 145] on div "[D7sus4] again" at bounding box center [284, 144] width 75 height 45
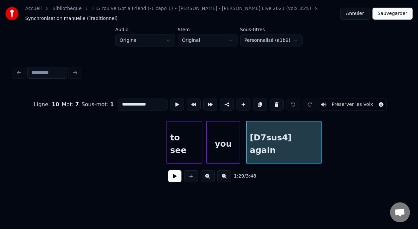
click at [124, 102] on input "**********" at bounding box center [143, 105] width 50 height 12
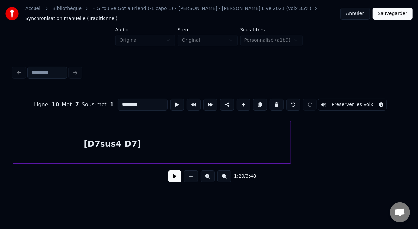
scroll to position [0, 9047]
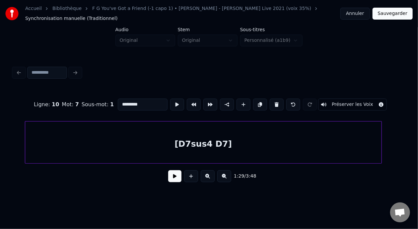
click at [216, 139] on div "[D7sus4 D7]" at bounding box center [203, 144] width 357 height 45
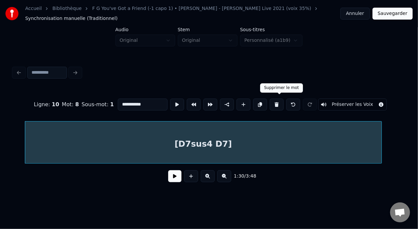
click at [277, 102] on button at bounding box center [277, 105] width 14 height 12
type input "*********"
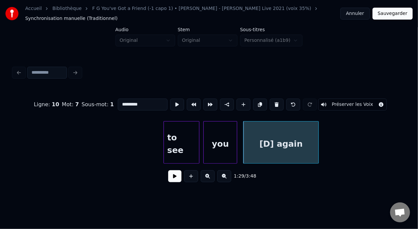
scroll to position [0, 8642]
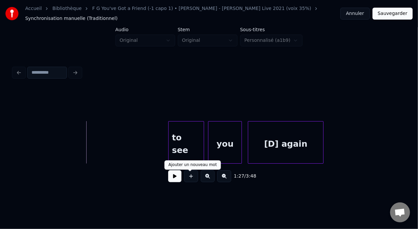
click at [172, 178] on button at bounding box center [174, 176] width 13 height 12
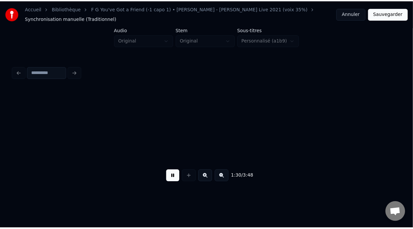
scroll to position [0, 9034]
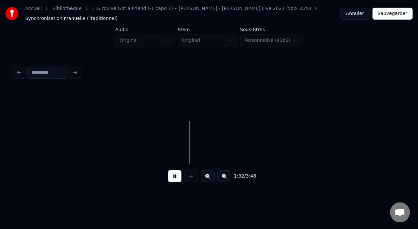
click at [173, 178] on button at bounding box center [174, 176] width 13 height 12
click at [399, 13] on button "Sauvegarder" at bounding box center [393, 14] width 40 height 12
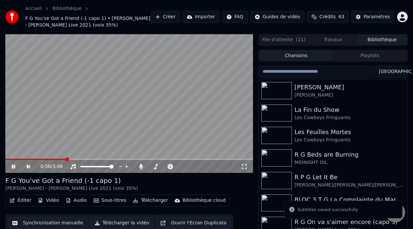
click at [65, 158] on span at bounding box center [67, 159] width 4 height 4
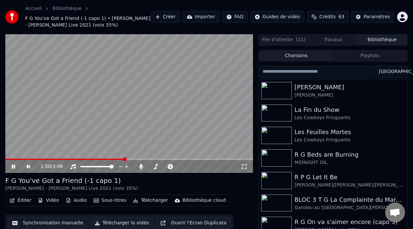
scroll to position [22, 0]
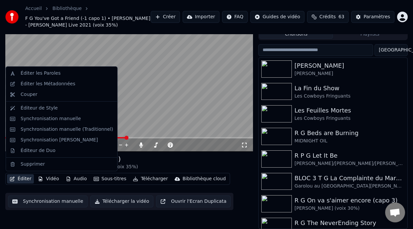
click at [25, 178] on button "Éditer" at bounding box center [20, 178] width 27 height 9
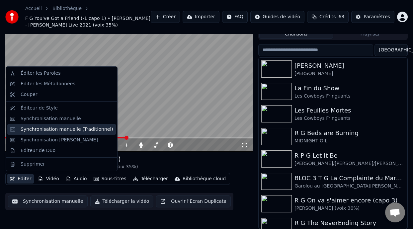
click at [99, 128] on div "Synchronisation manuelle (Traditionnel)" at bounding box center [67, 129] width 93 height 7
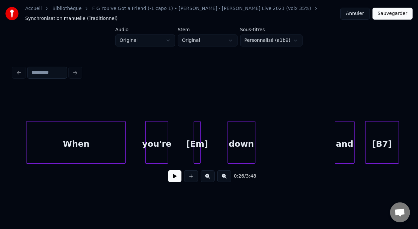
scroll to position [0, 2688]
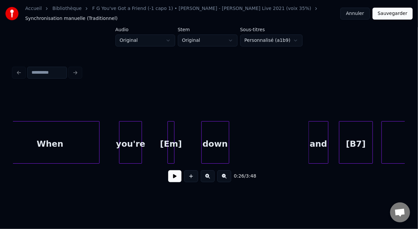
click at [91, 145] on div "When" at bounding box center [50, 144] width 99 height 45
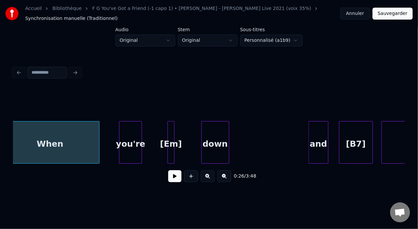
scroll to position [0, 2675]
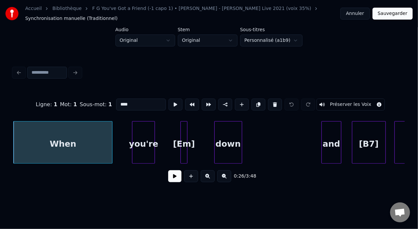
click at [171, 180] on button at bounding box center [174, 176] width 13 height 12
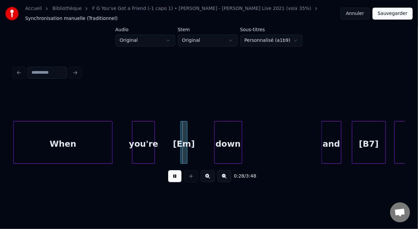
click at [171, 180] on button at bounding box center [174, 176] width 13 height 12
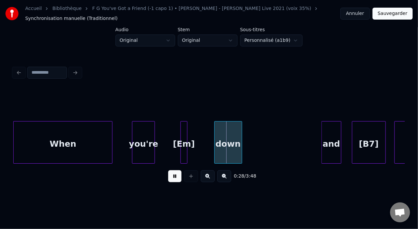
click at [171, 180] on button at bounding box center [174, 176] width 13 height 12
click at [184, 140] on div "[Em]" at bounding box center [184, 144] width 7 height 45
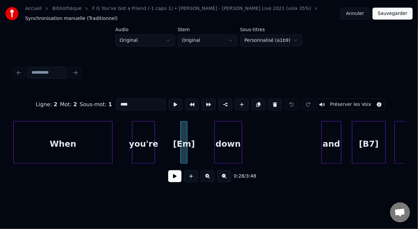
click at [278, 101] on button at bounding box center [275, 105] width 14 height 12
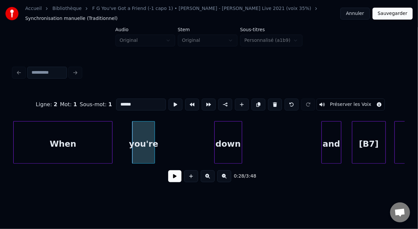
click at [220, 141] on div "down" at bounding box center [228, 144] width 27 height 45
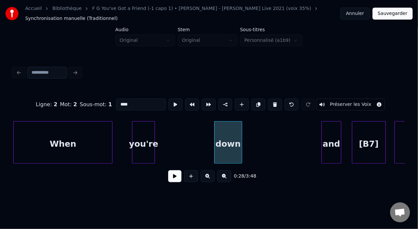
click at [116, 102] on input "****" at bounding box center [141, 105] width 50 height 12
click at [74, 142] on div "When" at bounding box center [63, 144] width 99 height 45
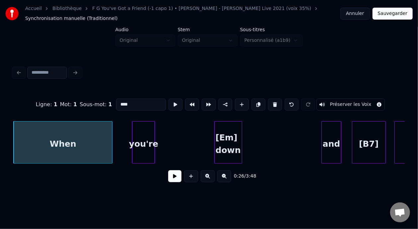
type input "****"
click at [172, 182] on button at bounding box center [174, 176] width 13 height 12
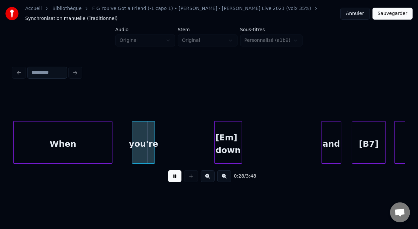
click at [172, 182] on button at bounding box center [174, 176] width 13 height 12
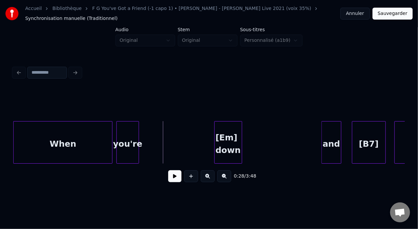
click at [129, 139] on div "you're" at bounding box center [128, 144] width 22 height 45
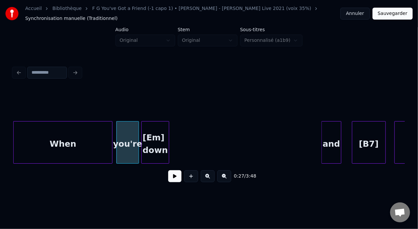
click at [154, 142] on div "[Em] down" at bounding box center [155, 144] width 27 height 45
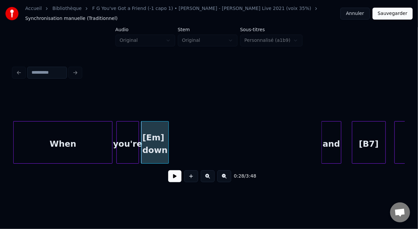
click at [55, 147] on div "When" at bounding box center [63, 144] width 99 height 45
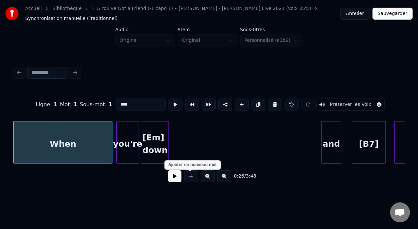
click at [177, 179] on button at bounding box center [174, 176] width 13 height 12
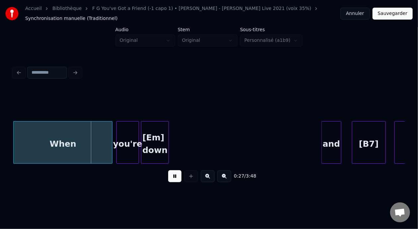
click at [177, 179] on button at bounding box center [174, 176] width 13 height 12
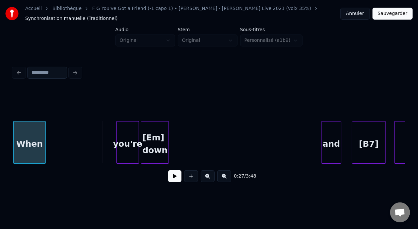
click at [44, 135] on div at bounding box center [45, 143] width 2 height 42
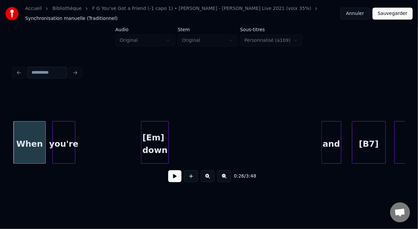
click at [66, 134] on div "you're" at bounding box center [64, 144] width 22 height 45
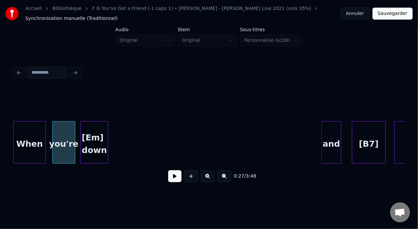
click at [97, 133] on div "[Em] down" at bounding box center [94, 144] width 27 height 45
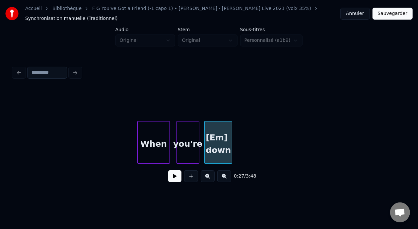
scroll to position [0, 2546]
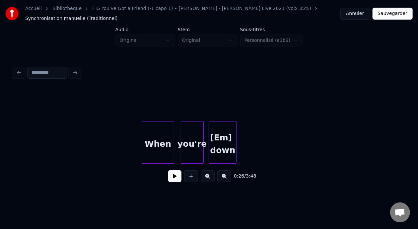
click at [170, 181] on button at bounding box center [174, 176] width 13 height 12
click at [168, 182] on button at bounding box center [174, 176] width 13 height 12
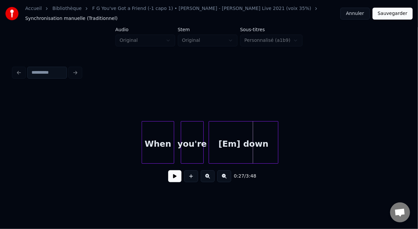
click at [277, 142] on div at bounding box center [277, 143] width 2 height 42
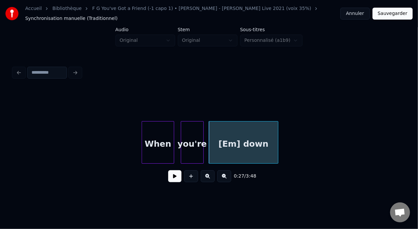
click at [156, 141] on div "When" at bounding box center [158, 144] width 32 height 45
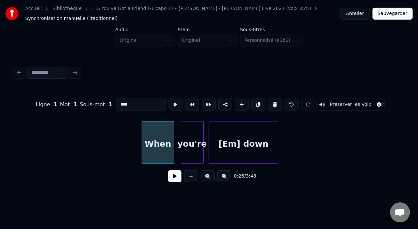
click at [174, 178] on button at bounding box center [174, 176] width 13 height 12
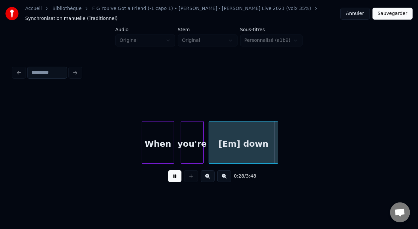
click at [174, 177] on button at bounding box center [174, 176] width 13 height 12
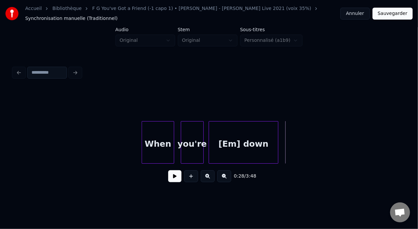
click at [174, 177] on button at bounding box center [174, 176] width 13 height 12
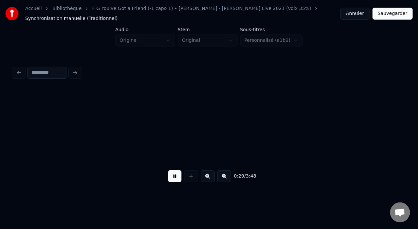
scroll to position [0, 2938]
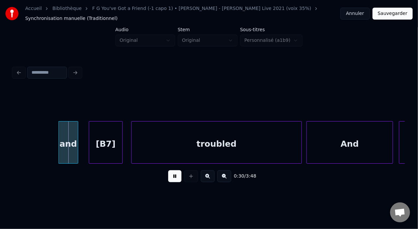
click at [174, 177] on button at bounding box center [174, 176] width 13 height 12
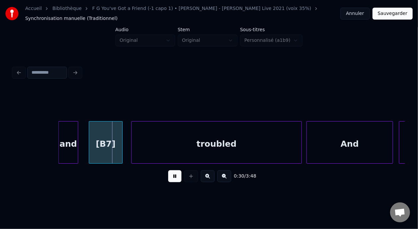
click at [174, 177] on button at bounding box center [174, 176] width 13 height 12
click at [104, 138] on div "[B7]" at bounding box center [105, 144] width 33 height 45
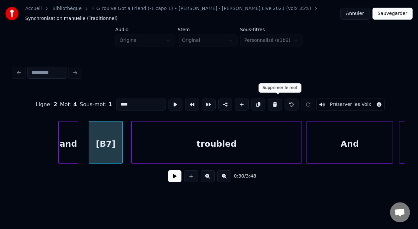
click at [279, 102] on button at bounding box center [275, 105] width 14 height 12
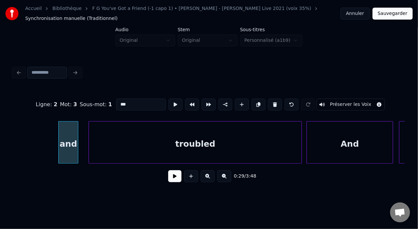
click at [89, 139] on div at bounding box center [90, 143] width 2 height 42
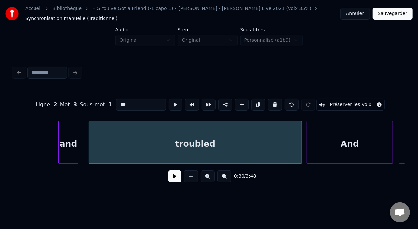
click at [137, 141] on div "troubled" at bounding box center [195, 144] width 213 height 45
type input "********"
click at [175, 144] on div "troubled" at bounding box center [195, 144] width 213 height 45
click at [141, 145] on div "troubled" at bounding box center [195, 144] width 213 height 45
click at [116, 103] on input "********" at bounding box center [141, 105] width 50 height 12
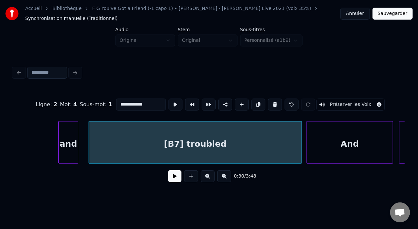
click at [74, 144] on div "and" at bounding box center [68, 144] width 19 height 45
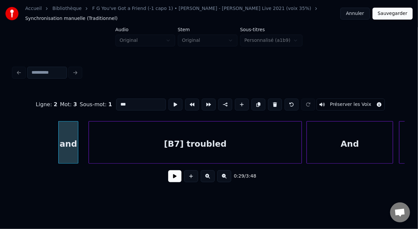
type input "***"
click at [172, 178] on button at bounding box center [174, 176] width 13 height 12
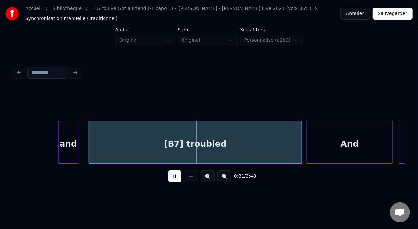
click at [171, 178] on button at bounding box center [174, 176] width 13 height 12
click at [170, 178] on button at bounding box center [174, 176] width 13 height 12
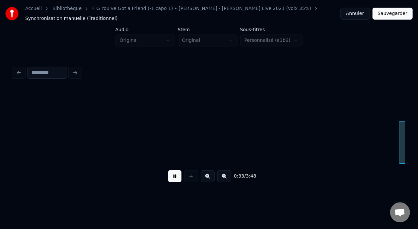
scroll to position [0, 3332]
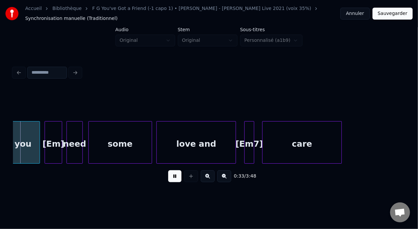
click at [170, 178] on button at bounding box center [174, 176] width 13 height 12
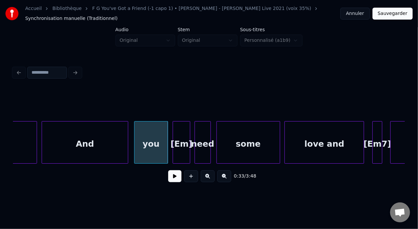
scroll to position [0, 3159]
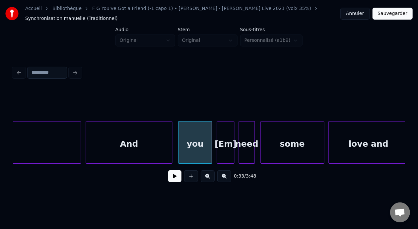
click at [223, 138] on div "[Em]" at bounding box center [226, 144] width 17 height 45
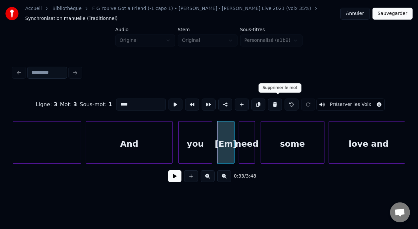
click at [277, 100] on button at bounding box center [275, 105] width 14 height 12
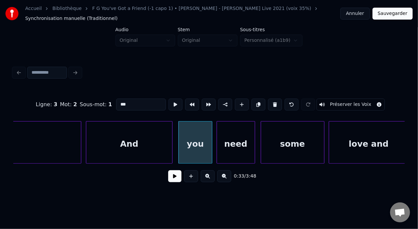
click at [217, 139] on div at bounding box center [218, 143] width 2 height 42
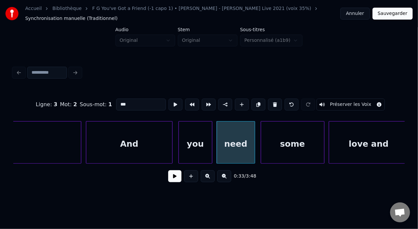
click at [235, 145] on div "need" at bounding box center [236, 144] width 38 height 45
click at [116, 103] on input "****" at bounding box center [141, 105] width 50 height 12
click at [130, 134] on div "And" at bounding box center [129, 144] width 86 height 45
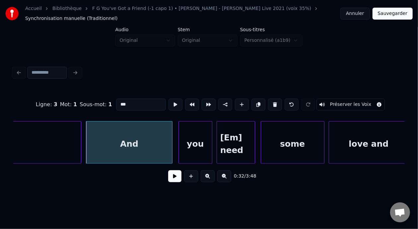
type input "***"
click at [168, 181] on button at bounding box center [174, 176] width 13 height 12
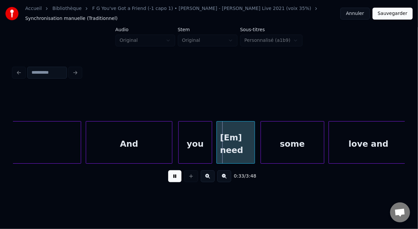
click at [168, 180] on button at bounding box center [174, 176] width 13 height 12
click at [137, 144] on div at bounding box center [137, 143] width 2 height 42
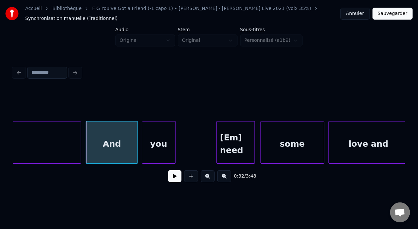
click at [160, 140] on div "you" at bounding box center [158, 144] width 33 height 45
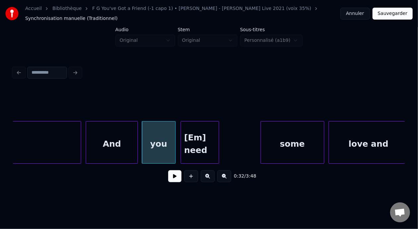
click at [201, 139] on div "[Em] need" at bounding box center [200, 144] width 38 height 45
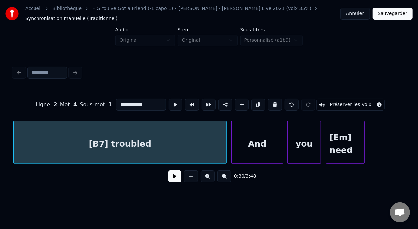
click at [172, 179] on button at bounding box center [174, 176] width 13 height 12
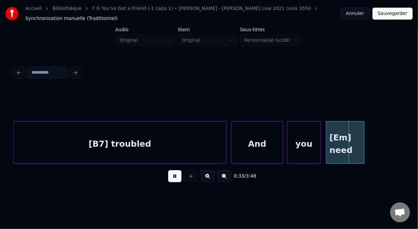
click at [172, 179] on button at bounding box center [174, 176] width 13 height 12
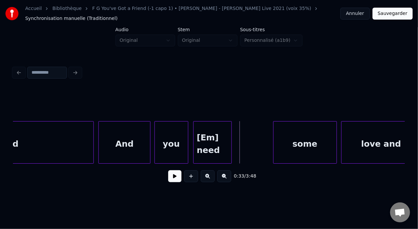
scroll to position [0, 3155]
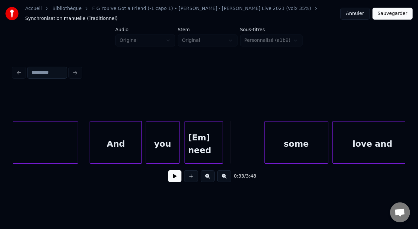
click at [77, 140] on div at bounding box center [77, 143] width 2 height 42
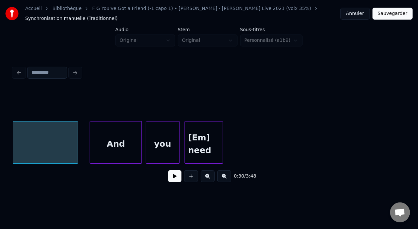
scroll to position [0, 3013]
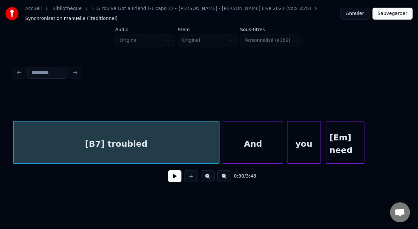
click at [224, 140] on div at bounding box center [224, 143] width 2 height 42
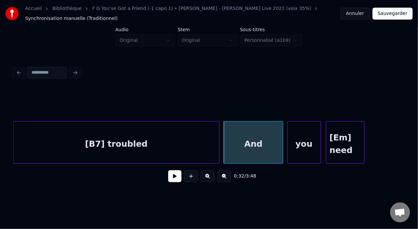
click at [259, 142] on div "And" at bounding box center [253, 144] width 59 height 45
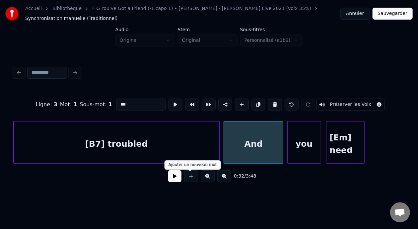
click at [172, 178] on button at bounding box center [174, 176] width 13 height 12
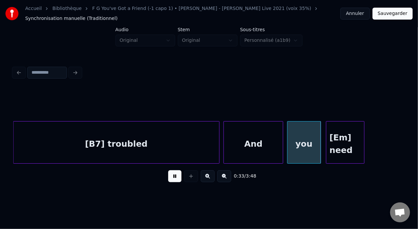
click at [172, 178] on button at bounding box center [174, 176] width 13 height 12
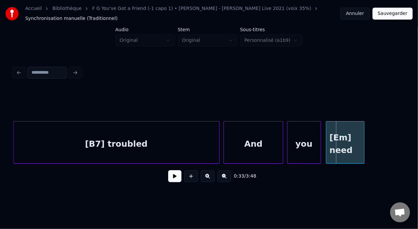
click at [176, 179] on button at bounding box center [174, 176] width 13 height 12
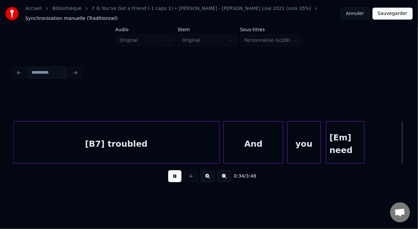
click at [176, 179] on button at bounding box center [174, 176] width 13 height 12
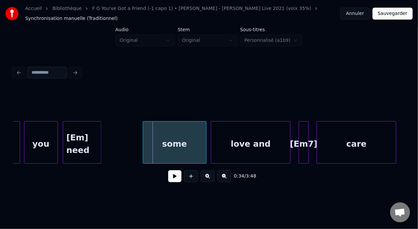
scroll to position [0, 3220]
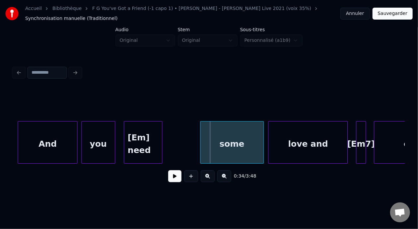
click at [162, 137] on div "[Em] need" at bounding box center [143, 142] width 39 height 43
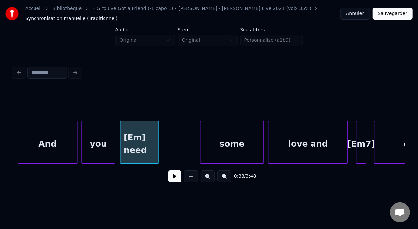
click at [153, 139] on div "[Em] need" at bounding box center [140, 144] width 38 height 45
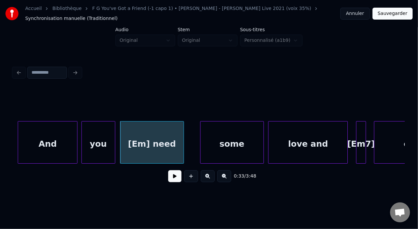
click at [183, 141] on div at bounding box center [183, 143] width 2 height 42
click at [27, 136] on div "And" at bounding box center [47, 144] width 59 height 45
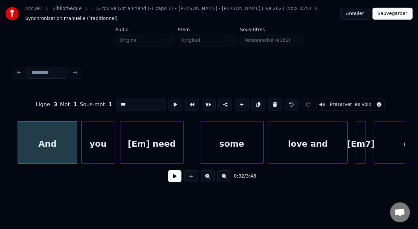
click at [172, 177] on button at bounding box center [174, 176] width 13 height 12
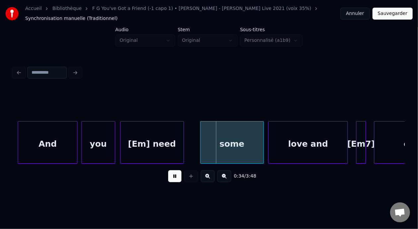
click at [169, 178] on button at bounding box center [174, 176] width 13 height 12
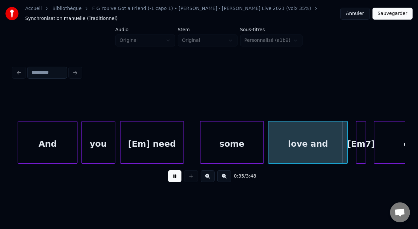
click at [168, 178] on button at bounding box center [174, 176] width 13 height 12
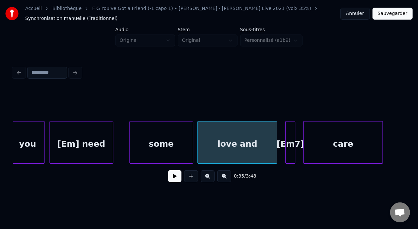
scroll to position [0, 3352]
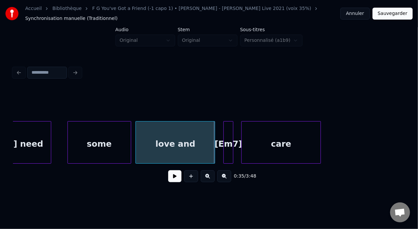
click at [226, 144] on div "[Em7]" at bounding box center [228, 144] width 9 height 45
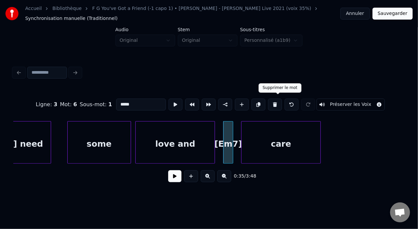
click at [275, 102] on button at bounding box center [275, 105] width 14 height 12
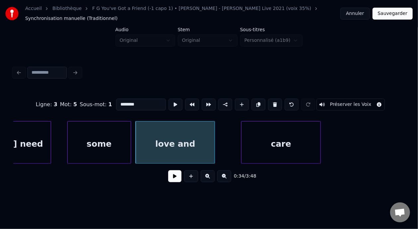
click at [95, 134] on div "some" at bounding box center [99, 144] width 63 height 45
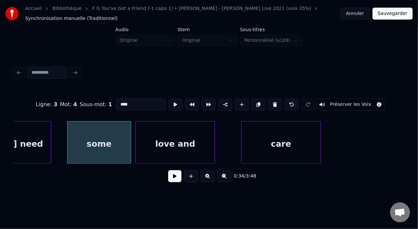
click at [169, 141] on div "love and" at bounding box center [175, 144] width 79 height 45
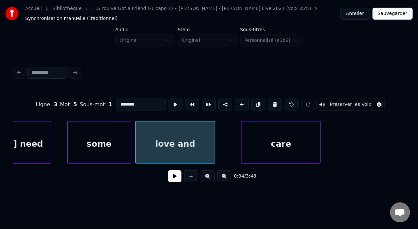
click at [116, 101] on input "********" at bounding box center [141, 105] width 50 height 12
click at [103, 146] on div "some" at bounding box center [99, 144] width 63 height 45
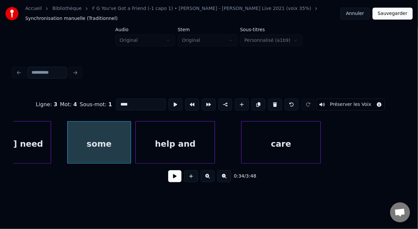
click at [36, 142] on div "[Em] need" at bounding box center [19, 144] width 63 height 45
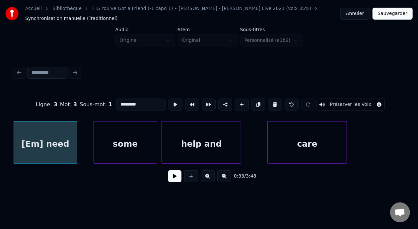
type input "*********"
click at [174, 178] on button at bounding box center [174, 176] width 13 height 12
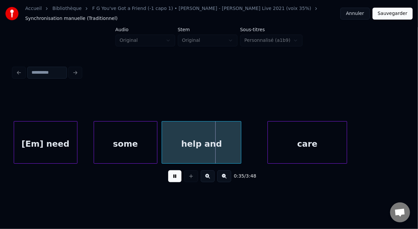
click at [174, 177] on button at bounding box center [174, 176] width 13 height 12
click at [174, 176] on button at bounding box center [174, 176] width 13 height 12
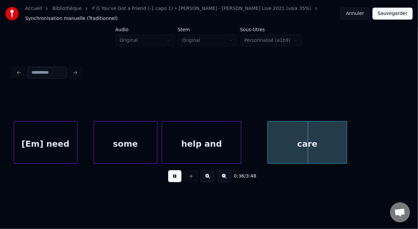
click at [173, 174] on button at bounding box center [174, 176] width 13 height 12
click at [302, 141] on div "care" at bounding box center [307, 144] width 79 height 45
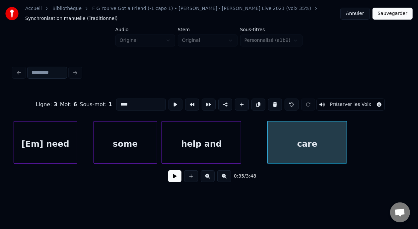
click at [116, 103] on input "****" at bounding box center [141, 105] width 50 height 12
click at [58, 141] on div "[Em] need" at bounding box center [45, 144] width 63 height 45
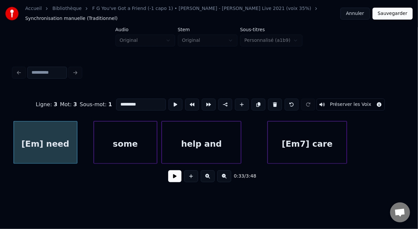
type input "*********"
click at [173, 181] on button at bounding box center [174, 176] width 13 height 12
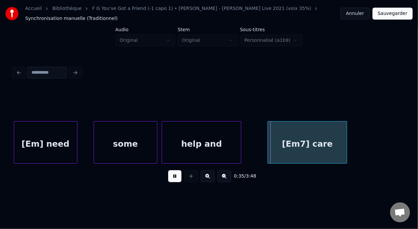
click at [173, 181] on button at bounding box center [174, 176] width 13 height 12
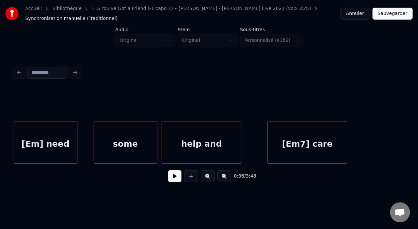
click at [172, 180] on button at bounding box center [174, 176] width 13 height 12
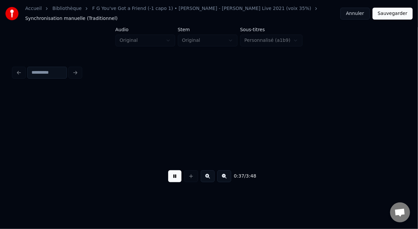
scroll to position [0, 3719]
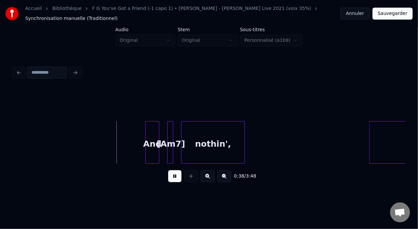
click at [172, 180] on button at bounding box center [174, 176] width 13 height 12
click at [171, 141] on div at bounding box center [172, 143] width 2 height 42
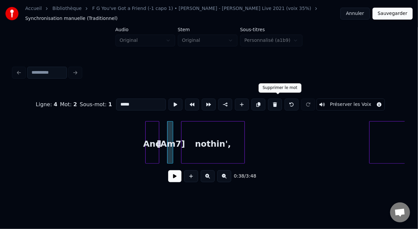
click at [278, 102] on button at bounding box center [275, 105] width 14 height 12
type input "***"
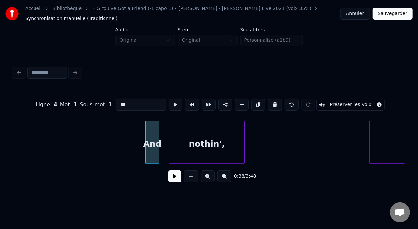
click at [169, 141] on div at bounding box center [170, 143] width 2 height 42
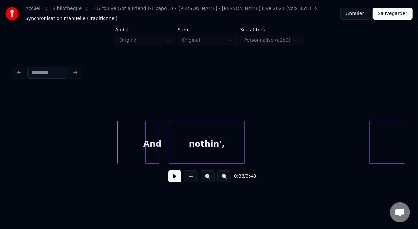
click at [173, 177] on button at bounding box center [174, 176] width 13 height 12
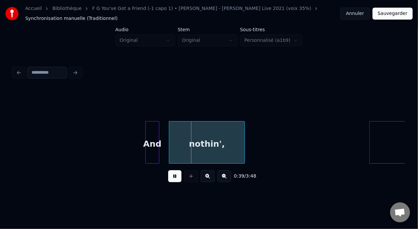
click at [173, 177] on button at bounding box center [174, 176] width 13 height 12
click at [190, 145] on div "nothin'," at bounding box center [206, 144] width 75 height 45
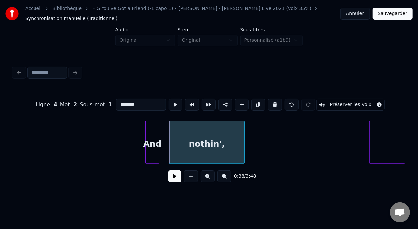
click at [116, 103] on input "********" at bounding box center [141, 105] width 50 height 12
type input "**********"
click at [169, 178] on button at bounding box center [174, 176] width 13 height 12
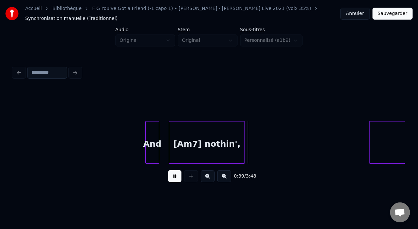
click at [169, 178] on button at bounding box center [174, 176] width 13 height 12
click at [170, 178] on button at bounding box center [174, 176] width 13 height 12
click at [171, 178] on button at bounding box center [174, 176] width 13 height 12
click at [344, 143] on div at bounding box center [345, 143] width 2 height 42
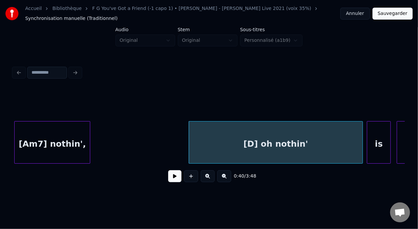
scroll to position [0, 3883]
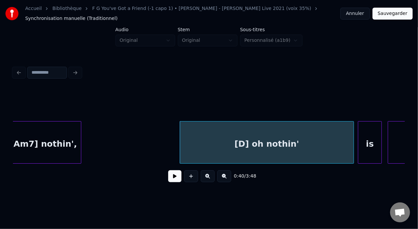
click at [263, 144] on div "[D] oh nothin'" at bounding box center [267, 144] width 174 height 45
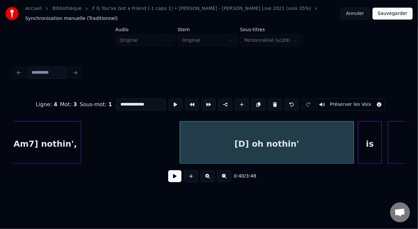
click at [120, 102] on input "**********" at bounding box center [141, 105] width 50 height 12
click at [116, 102] on input "**********" at bounding box center [141, 105] width 50 height 12
click at [118, 101] on input "**********" at bounding box center [141, 105] width 50 height 12
type input "**********"
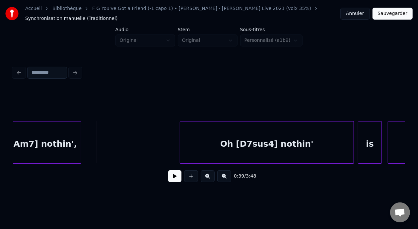
click at [170, 179] on button at bounding box center [174, 176] width 13 height 12
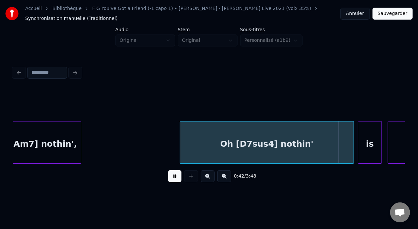
click at [170, 178] on button at bounding box center [174, 176] width 13 height 12
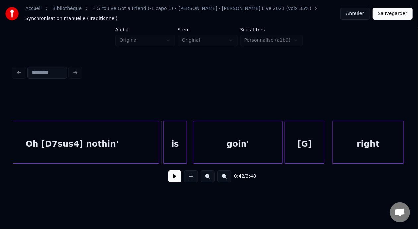
scroll to position [0, 4105]
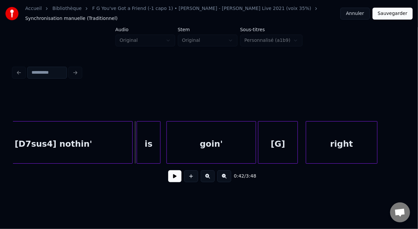
click at [168, 179] on button at bounding box center [174, 176] width 13 height 12
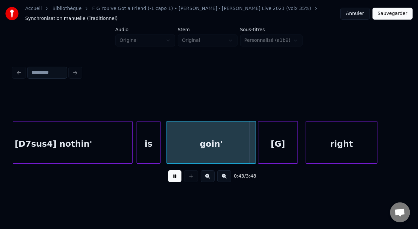
click at [168, 179] on button at bounding box center [174, 176] width 13 height 12
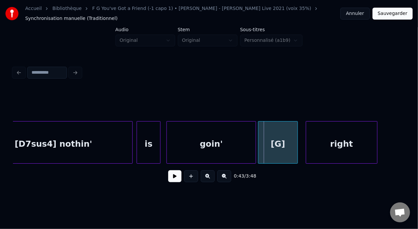
click at [169, 179] on button at bounding box center [174, 176] width 13 height 12
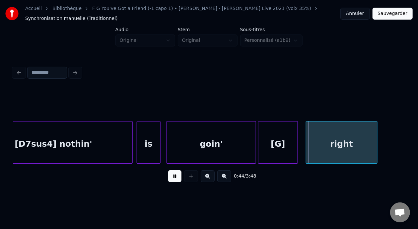
click at [169, 179] on button at bounding box center [174, 176] width 13 height 12
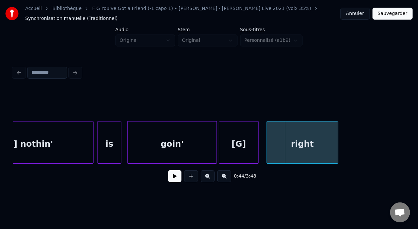
scroll to position [0, 4209]
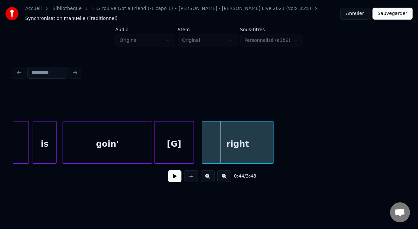
click at [174, 145] on div "[G]" at bounding box center [174, 144] width 39 height 45
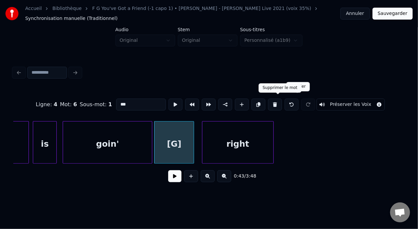
click at [281, 101] on button at bounding box center [275, 105] width 14 height 12
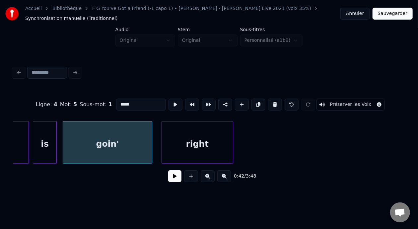
click at [201, 135] on div "right" at bounding box center [197, 144] width 71 height 45
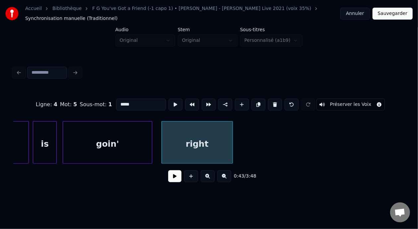
click at [48, 140] on div "is" at bounding box center [44, 144] width 23 height 45
type input "**"
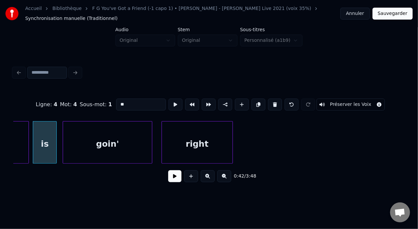
click at [168, 177] on button at bounding box center [174, 176] width 13 height 12
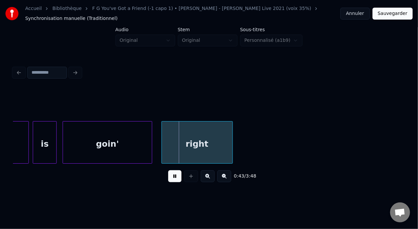
click at [168, 177] on button at bounding box center [174, 176] width 13 height 12
click at [185, 145] on div "right" at bounding box center [197, 144] width 71 height 45
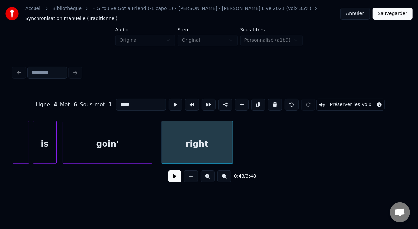
click at [116, 103] on input "*****" at bounding box center [141, 105] width 50 height 12
click at [93, 147] on div "goin'" at bounding box center [107, 144] width 89 height 45
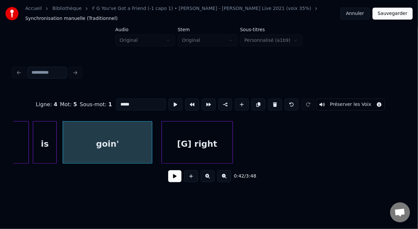
type input "*****"
click at [173, 178] on button at bounding box center [174, 176] width 13 height 12
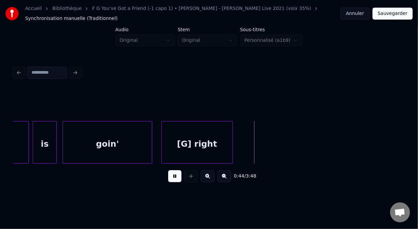
click at [173, 178] on button at bounding box center [174, 176] width 13 height 12
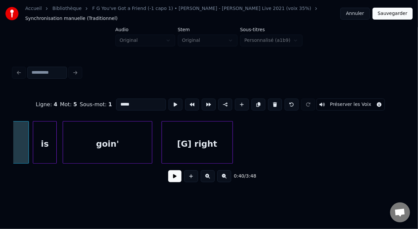
type input "**********"
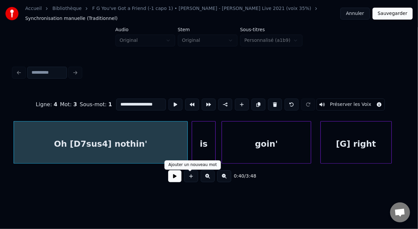
click at [183, 175] on div at bounding box center [191, 176] width 17 height 12
click at [178, 176] on button at bounding box center [174, 176] width 13 height 12
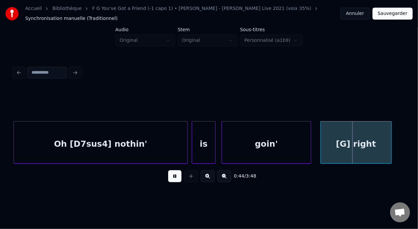
click at [178, 176] on button at bounding box center [174, 176] width 13 height 12
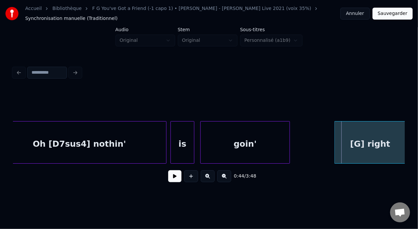
scroll to position [0, 4072]
click at [358, 144] on div "[G] right" at bounding box center [369, 144] width 71 height 45
click at [174, 181] on button at bounding box center [174, 176] width 13 height 12
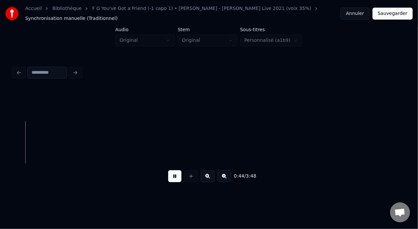
click at [174, 180] on button at bounding box center [174, 176] width 13 height 12
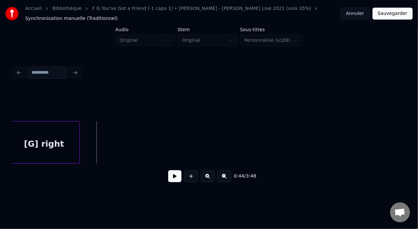
scroll to position [0, 4375]
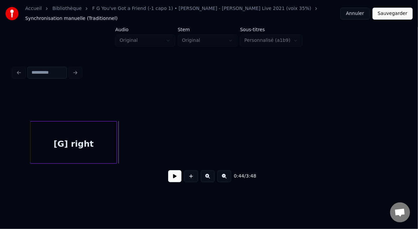
click at [117, 140] on div at bounding box center [116, 143] width 2 height 42
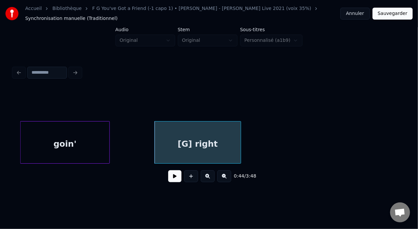
scroll to position [0, 4220]
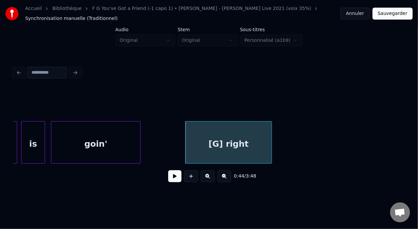
click at [102, 139] on div "goin'" at bounding box center [95, 144] width 89 height 45
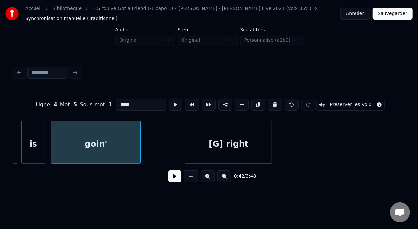
click at [169, 180] on button at bounding box center [174, 176] width 13 height 12
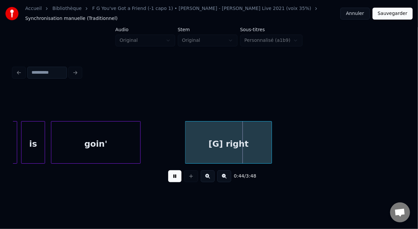
click at [173, 180] on button at bounding box center [174, 176] width 13 height 12
click at [174, 180] on button at bounding box center [174, 176] width 13 height 12
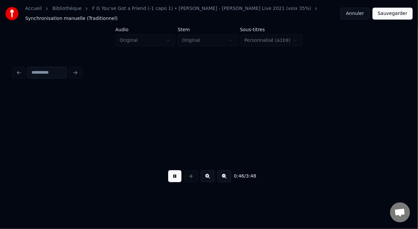
scroll to position [0, 4612]
click at [174, 181] on button at bounding box center [174, 176] width 13 height 12
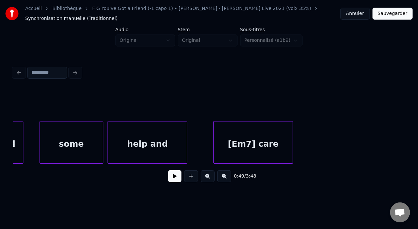
scroll to position [0, 3354]
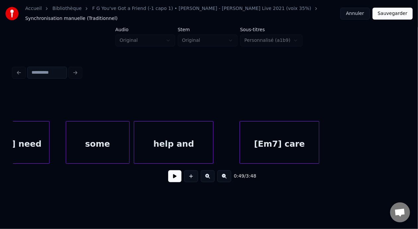
click at [173, 148] on div "help and" at bounding box center [173, 144] width 79 height 45
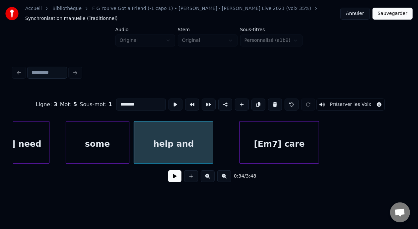
click at [175, 178] on button at bounding box center [174, 176] width 13 height 12
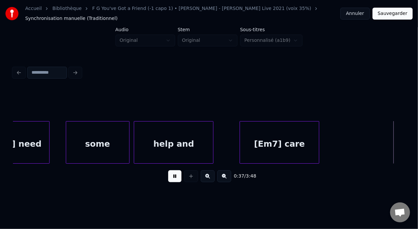
scroll to position [0, 3748]
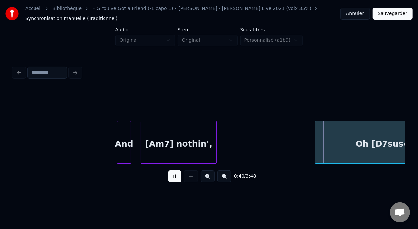
click at [175, 178] on button at bounding box center [174, 176] width 13 height 12
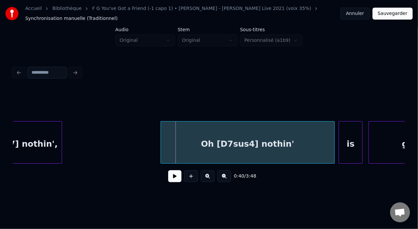
scroll to position [0, 3911]
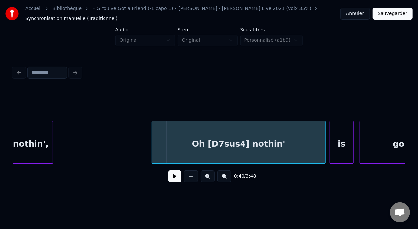
click at [170, 182] on button at bounding box center [174, 176] width 13 height 12
click at [171, 182] on button at bounding box center [174, 176] width 13 height 12
click at [205, 144] on div "Oh [D7sus4] nothin'" at bounding box center [239, 144] width 174 height 45
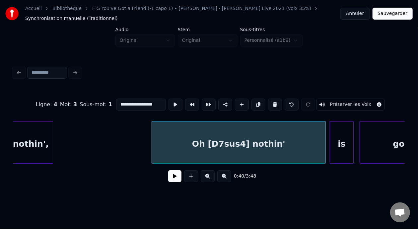
click at [116, 103] on input "**********" at bounding box center [141, 105] width 50 height 12
type input "**********"
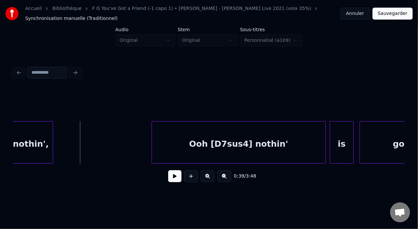
click at [176, 180] on button at bounding box center [174, 176] width 13 height 12
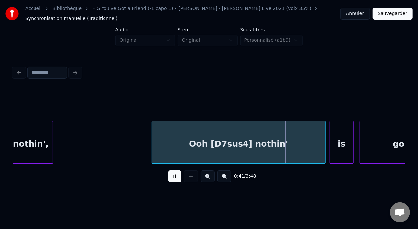
click at [175, 180] on button at bounding box center [174, 176] width 13 height 12
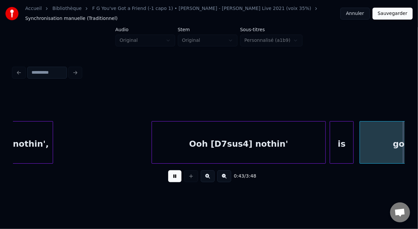
scroll to position [0, 4305]
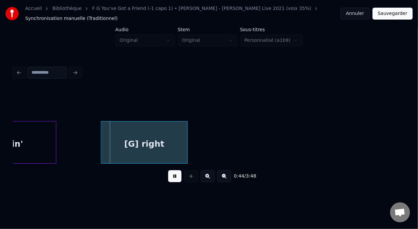
click at [175, 180] on button at bounding box center [174, 176] width 13 height 12
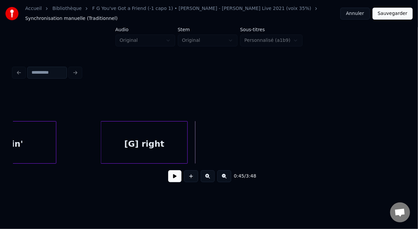
click at [175, 180] on button at bounding box center [174, 176] width 13 height 12
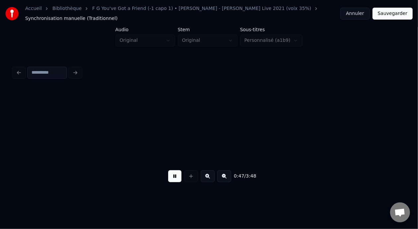
scroll to position [0, 4697]
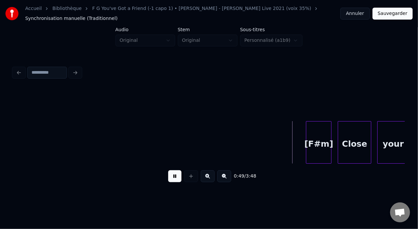
click at [175, 180] on button at bounding box center [174, 176] width 13 height 12
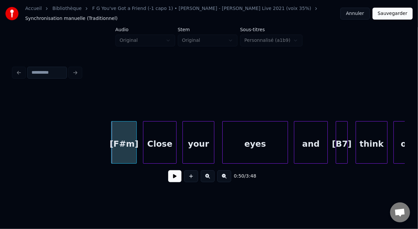
scroll to position [0, 4932]
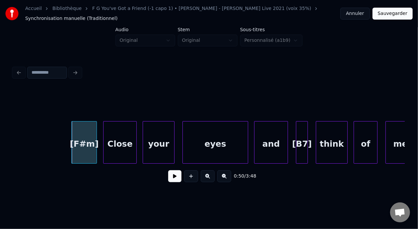
click at [91, 140] on div "[F#m]" at bounding box center [84, 144] width 25 height 45
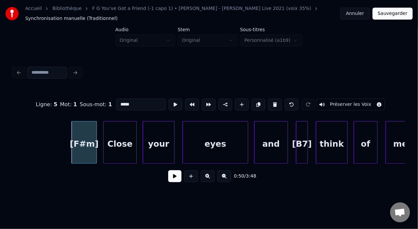
click at [278, 101] on button at bounding box center [275, 105] width 14 height 12
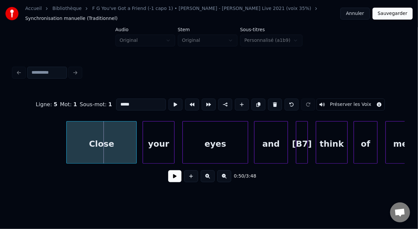
click at [67, 140] on div at bounding box center [68, 143] width 2 height 42
click at [79, 143] on div "Close" at bounding box center [102, 144] width 70 height 45
click at [87, 142] on div "Close" at bounding box center [102, 144] width 70 height 45
click at [88, 142] on div "Close" at bounding box center [102, 144] width 70 height 45
click at [116, 101] on input "*****" at bounding box center [141, 105] width 50 height 12
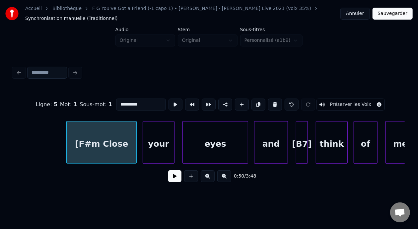
type input "**********"
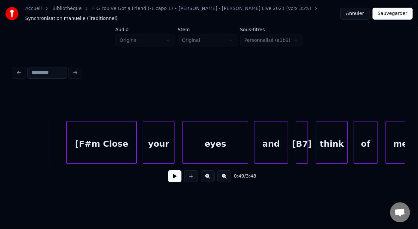
click at [175, 179] on button at bounding box center [174, 176] width 13 height 12
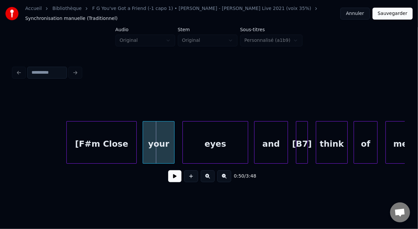
click at [175, 179] on button at bounding box center [174, 176] width 13 height 12
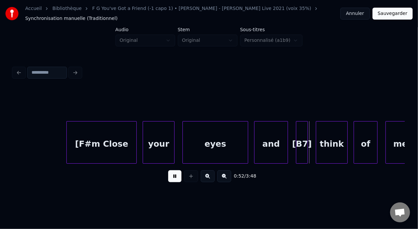
click at [175, 179] on button at bounding box center [174, 176] width 13 height 12
click at [302, 143] on div "[B7]" at bounding box center [302, 144] width 11 height 45
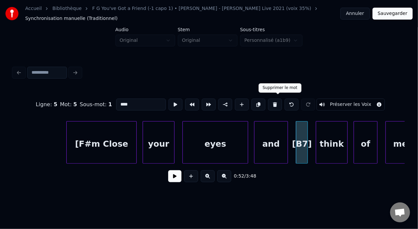
click at [280, 101] on button at bounding box center [275, 105] width 14 height 12
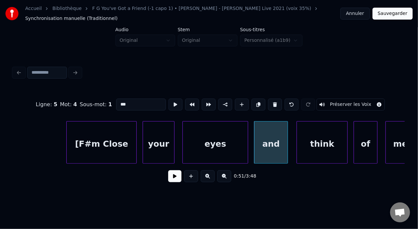
click at [297, 143] on div at bounding box center [298, 143] width 2 height 42
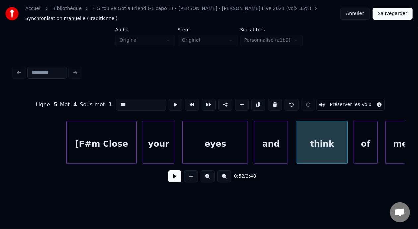
click at [318, 142] on div "think" at bounding box center [322, 144] width 50 height 45
click at [116, 102] on input "*****" at bounding box center [141, 105] width 50 height 12
type input "**********"
click at [173, 177] on button at bounding box center [174, 176] width 13 height 12
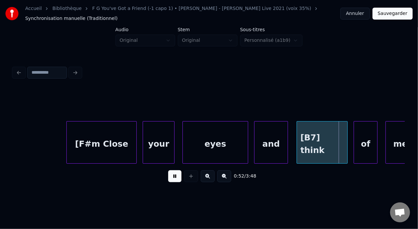
click at [173, 176] on button at bounding box center [174, 176] width 13 height 12
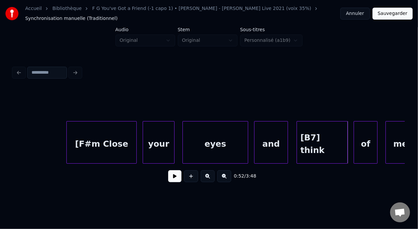
click at [103, 148] on div "[F#m Close" at bounding box center [102, 144] width 70 height 45
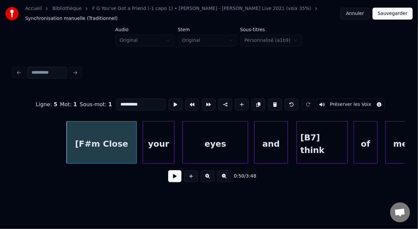
click at [172, 179] on button at bounding box center [174, 176] width 13 height 12
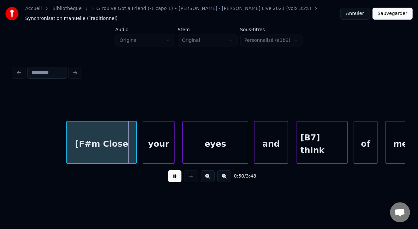
click at [172, 179] on button at bounding box center [174, 176] width 13 height 12
click at [95, 140] on div "[F#m Close" at bounding box center [102, 144] width 70 height 45
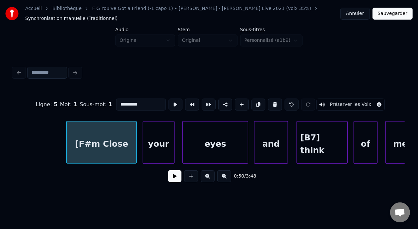
click at [116, 102] on input "**********" at bounding box center [141, 105] width 50 height 12
type input "**********"
click at [171, 178] on button at bounding box center [174, 176] width 13 height 12
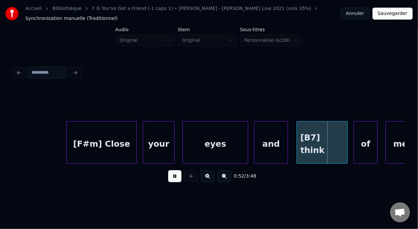
click at [171, 178] on button at bounding box center [174, 176] width 13 height 12
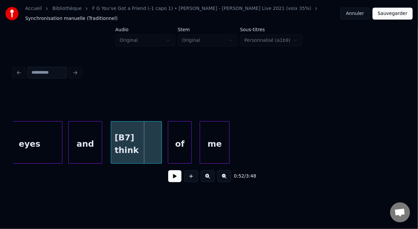
scroll to position [0, 5157]
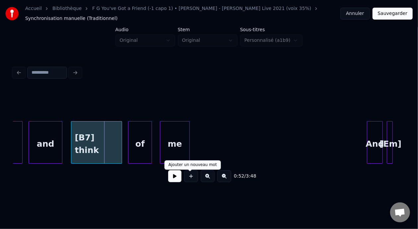
click at [176, 176] on button at bounding box center [174, 176] width 13 height 12
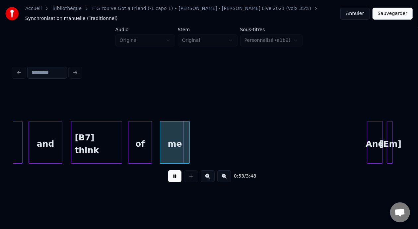
click at [176, 176] on button at bounding box center [174, 176] width 13 height 12
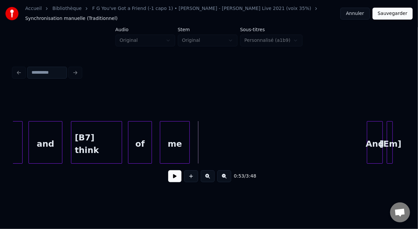
click at [176, 176] on button at bounding box center [174, 176] width 13 height 12
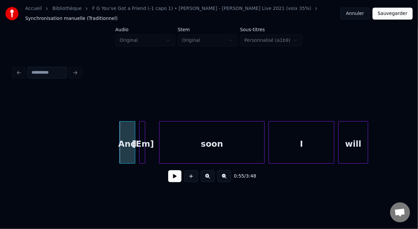
scroll to position [0, 5423]
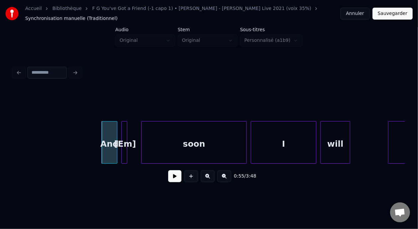
click at [127, 143] on div at bounding box center [126, 143] width 2 height 42
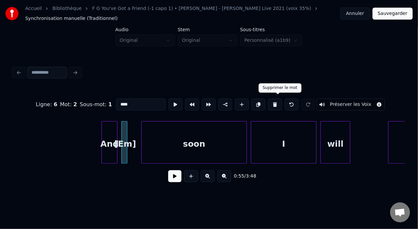
click at [281, 101] on button at bounding box center [275, 105] width 14 height 12
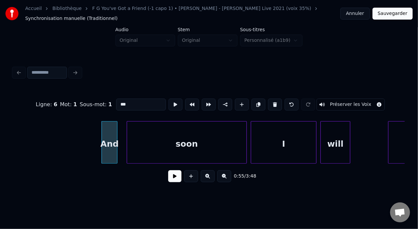
click at [127, 141] on div at bounding box center [128, 143] width 2 height 42
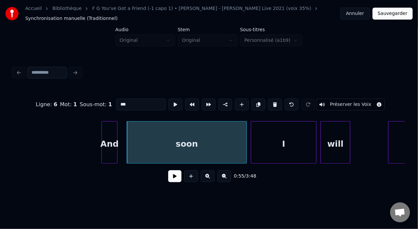
click at [165, 147] on div "soon" at bounding box center [187, 144] width 120 height 45
click at [116, 102] on input "****" at bounding box center [141, 105] width 50 height 12
click at [112, 139] on div "And" at bounding box center [109, 144] width 15 height 45
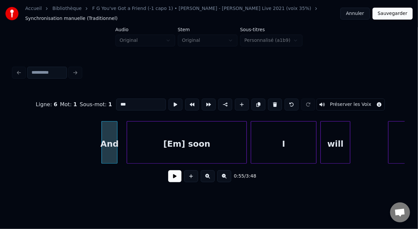
type input "***"
click at [174, 178] on button at bounding box center [174, 176] width 13 height 12
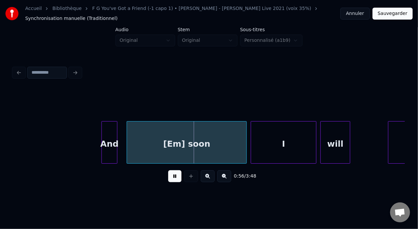
click at [174, 178] on button at bounding box center [174, 176] width 13 height 12
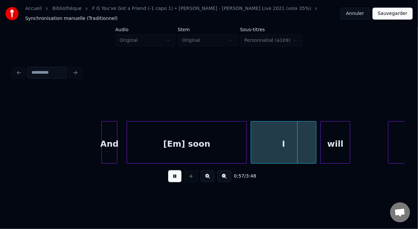
click at [174, 178] on button at bounding box center [174, 176] width 13 height 12
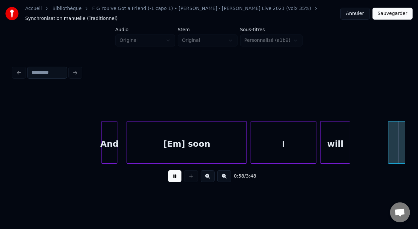
scroll to position [0, 5816]
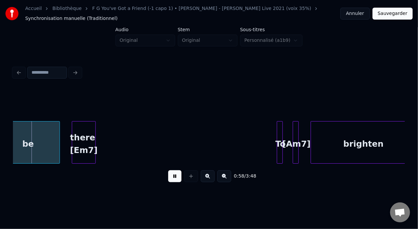
click at [174, 178] on button at bounding box center [174, 176] width 13 height 12
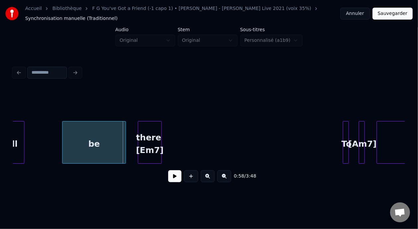
scroll to position [0, 5705]
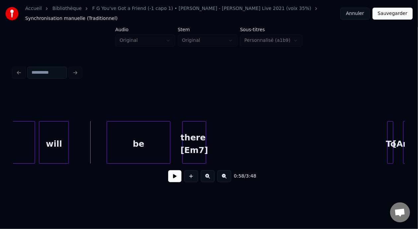
click at [168, 175] on button at bounding box center [174, 176] width 13 height 12
click at [168, 174] on button at bounding box center [174, 176] width 13 height 12
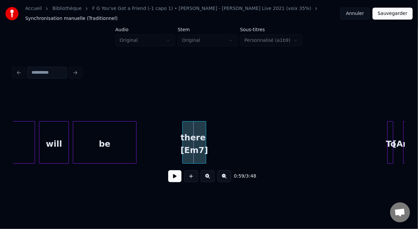
click at [99, 136] on div "be" at bounding box center [104, 144] width 63 height 45
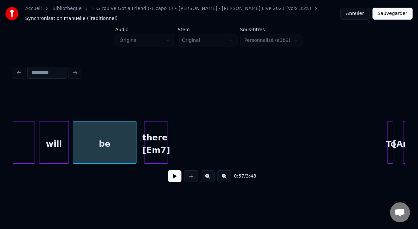
click at [156, 138] on div "there [Em7]" at bounding box center [156, 144] width 23 height 45
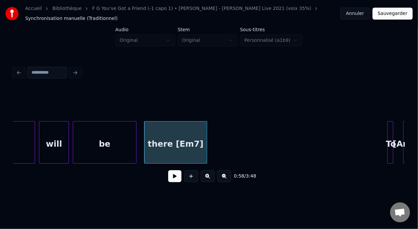
click at [205, 138] on div at bounding box center [206, 143] width 2 height 42
click at [52, 136] on div "will" at bounding box center [54, 144] width 29 height 45
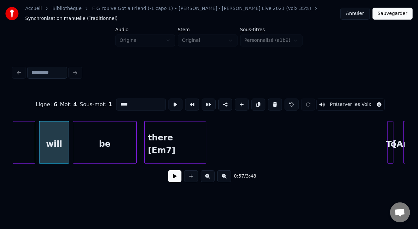
click at [168, 176] on button at bounding box center [174, 176] width 13 height 12
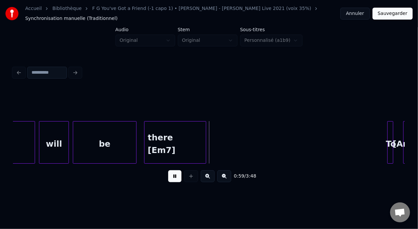
click at [168, 176] on button at bounding box center [174, 176] width 13 height 12
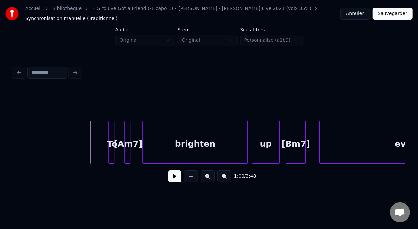
scroll to position [0, 5988]
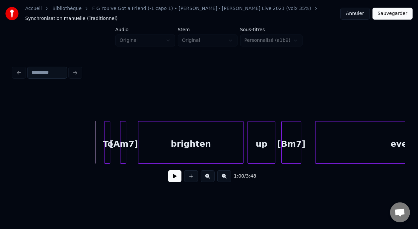
click at [172, 179] on button at bounding box center [174, 176] width 13 height 12
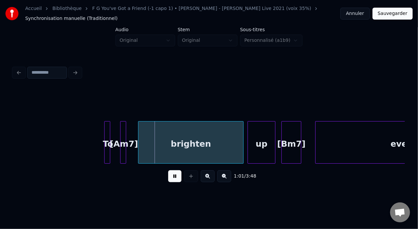
click at [173, 178] on button at bounding box center [174, 176] width 13 height 12
click at [125, 139] on div at bounding box center [125, 143] width 2 height 42
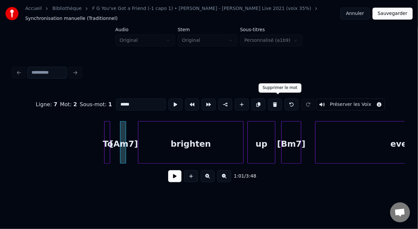
click at [279, 101] on button at bounding box center [275, 105] width 14 height 12
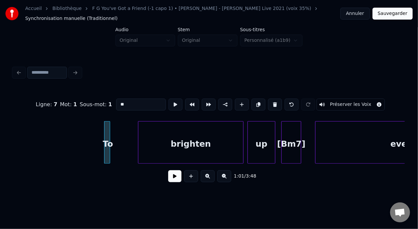
click at [159, 141] on div "brighten" at bounding box center [190, 144] width 105 height 45
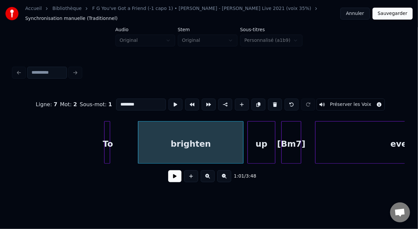
click at [116, 102] on input "********" at bounding box center [141, 105] width 50 height 12
type input "**********"
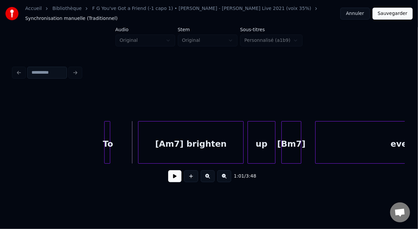
click at [175, 181] on button at bounding box center [174, 176] width 13 height 12
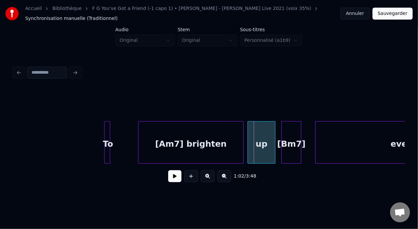
click at [295, 145] on div "[Bm7]" at bounding box center [291, 144] width 19 height 45
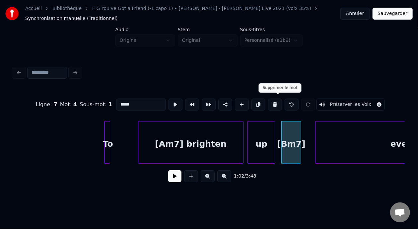
click at [278, 103] on button at bounding box center [275, 105] width 14 height 12
type input "**"
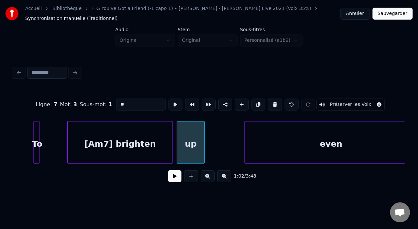
scroll to position [0, 6090]
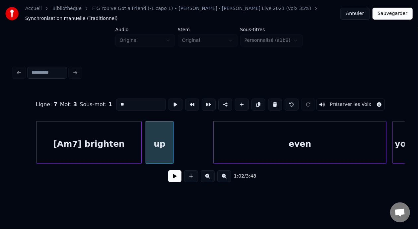
click at [160, 143] on div "up" at bounding box center [159, 144] width 27 height 45
click at [168, 181] on button at bounding box center [174, 176] width 13 height 12
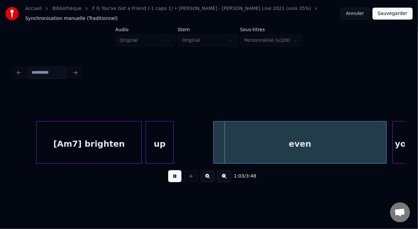
click at [168, 181] on button at bounding box center [174, 176] width 13 height 12
click at [285, 140] on div "even" at bounding box center [300, 144] width 173 height 45
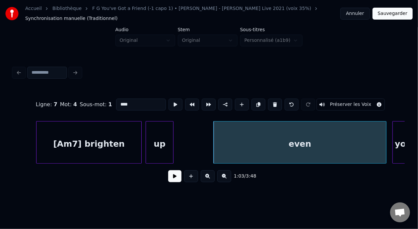
click at [116, 103] on input "****" at bounding box center [141, 105] width 50 height 12
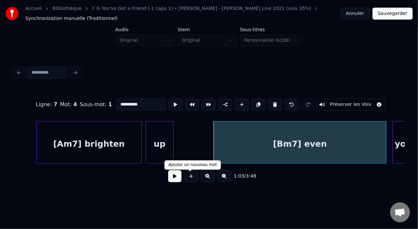
type input "**********"
click at [171, 182] on button at bounding box center [174, 176] width 13 height 12
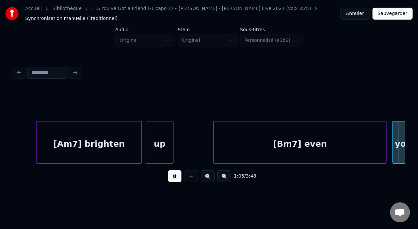
click at [171, 182] on button at bounding box center [174, 176] width 13 height 12
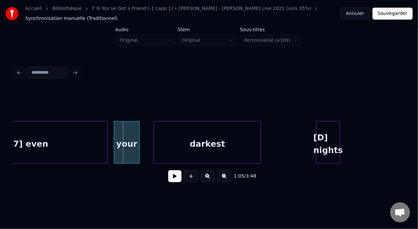
scroll to position [0, 6391]
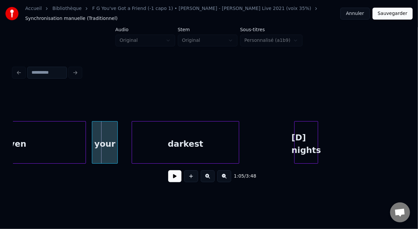
click at [168, 177] on button at bounding box center [174, 176] width 13 height 12
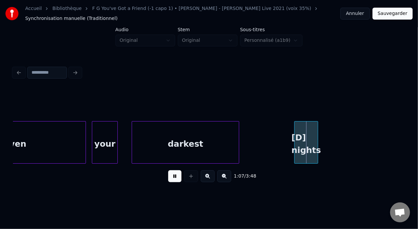
click at [168, 177] on button at bounding box center [174, 176] width 13 height 12
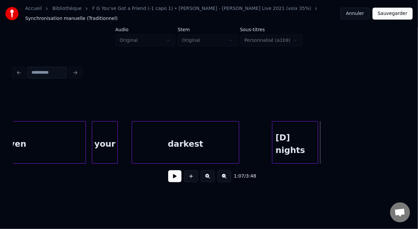
click at [273, 140] on div at bounding box center [274, 143] width 2 height 42
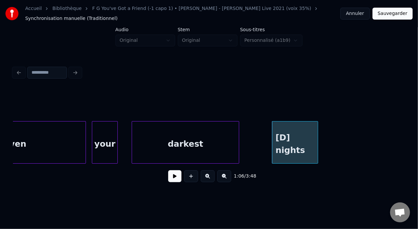
click at [174, 181] on button at bounding box center [174, 176] width 13 height 12
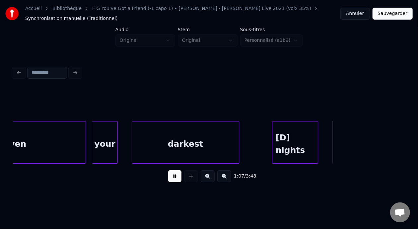
click at [174, 181] on button at bounding box center [174, 176] width 13 height 12
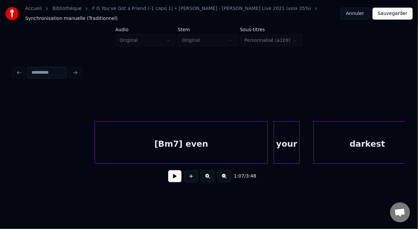
scroll to position [0, 6443]
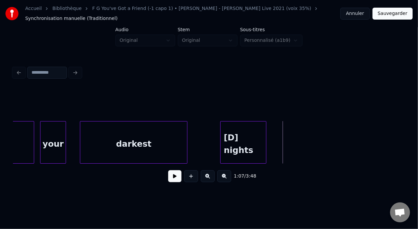
click at [237, 144] on div "[D] nights" at bounding box center [244, 144] width 46 height 45
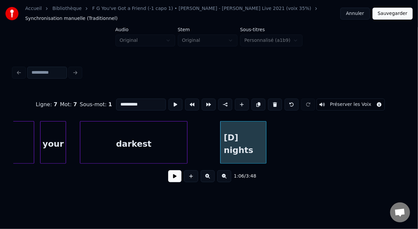
click at [116, 102] on input "**********" at bounding box center [141, 105] width 50 height 12
click at [95, 140] on div "darkest" at bounding box center [133, 144] width 107 height 45
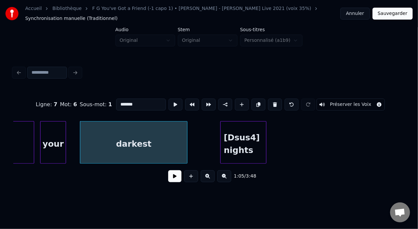
type input "*******"
click at [171, 182] on button at bounding box center [174, 176] width 13 height 12
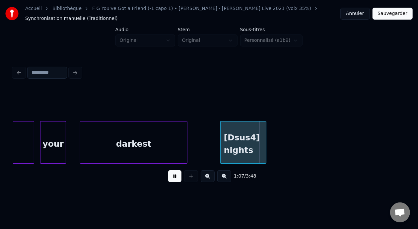
click at [169, 181] on button at bounding box center [174, 176] width 13 height 12
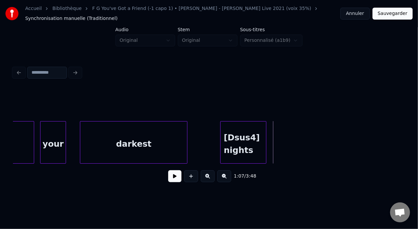
click at [168, 181] on button at bounding box center [174, 176] width 13 height 12
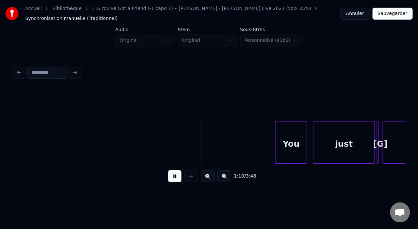
click at [168, 180] on button at bounding box center [174, 176] width 13 height 12
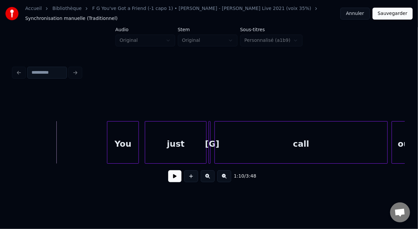
scroll to position [0, 7013]
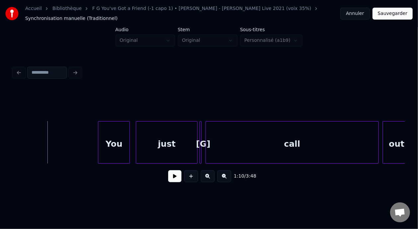
click at [201, 143] on div at bounding box center [201, 143] width 2 height 42
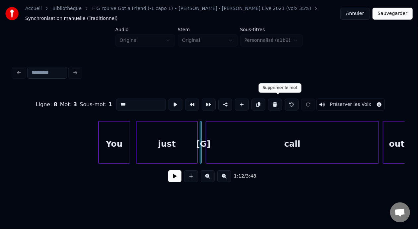
click at [280, 101] on button at bounding box center [275, 105] width 14 height 12
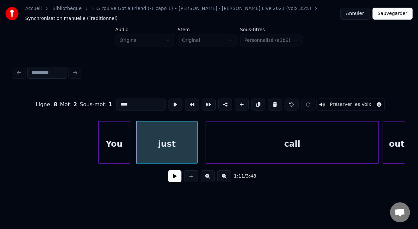
click at [106, 141] on div "You" at bounding box center [114, 144] width 31 height 45
type input "***"
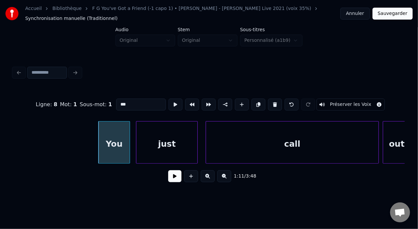
click at [172, 181] on button at bounding box center [174, 176] width 13 height 12
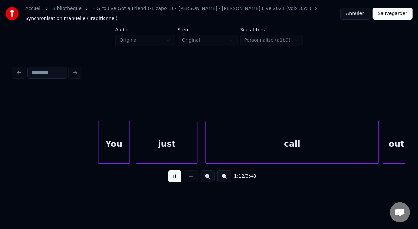
click at [173, 180] on button at bounding box center [174, 176] width 13 height 12
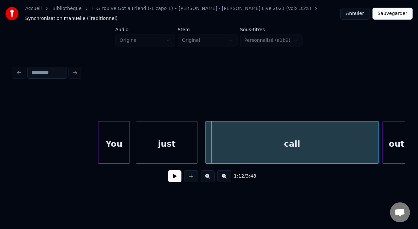
click at [265, 145] on div "call" at bounding box center [292, 144] width 173 height 45
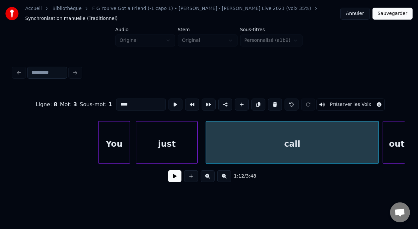
click at [116, 102] on input "****" at bounding box center [141, 105] width 50 height 12
type input "********"
click at [169, 182] on button at bounding box center [174, 176] width 13 height 12
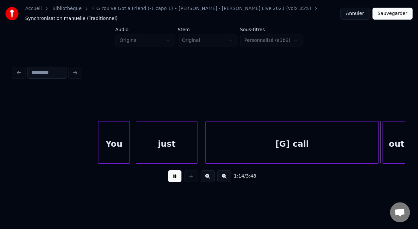
click at [169, 182] on button at bounding box center [174, 176] width 13 height 12
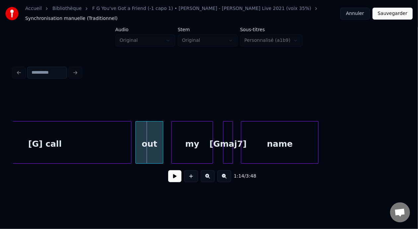
scroll to position [0, 7282]
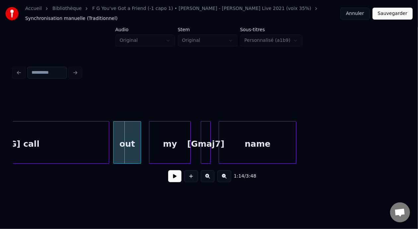
click at [209, 144] on div at bounding box center [210, 143] width 2 height 42
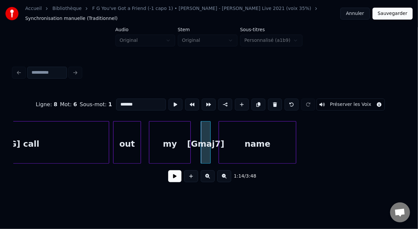
drag, startPoint x: 105, startPoint y: 102, endPoint x: 127, endPoint y: 105, distance: 21.7
click at [127, 105] on input "*******" at bounding box center [141, 105] width 50 height 12
click at [128, 103] on input "*******" at bounding box center [141, 105] width 50 height 12
click at [202, 139] on div at bounding box center [202, 143] width 2 height 42
click at [209, 138] on div at bounding box center [210, 143] width 2 height 42
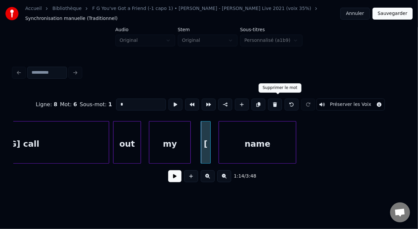
click at [278, 102] on button at bounding box center [275, 105] width 14 height 12
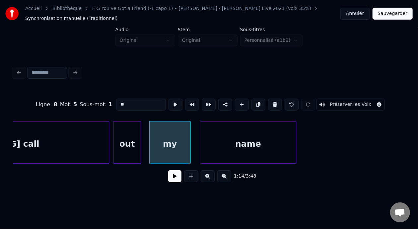
click at [201, 139] on div at bounding box center [202, 143] width 2 height 42
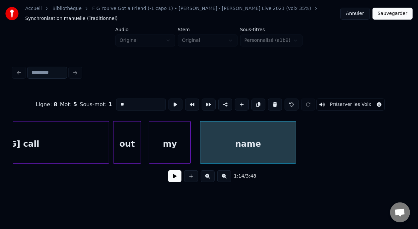
click at [128, 143] on div "out" at bounding box center [127, 144] width 27 height 45
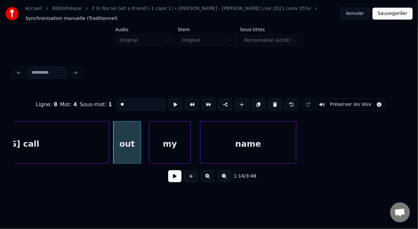
type input "***"
click at [168, 181] on button at bounding box center [174, 176] width 13 height 12
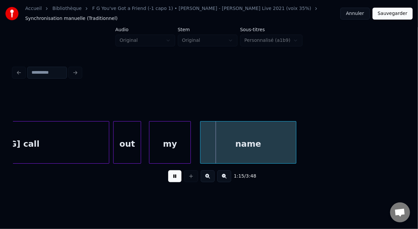
click at [168, 180] on button at bounding box center [174, 176] width 13 height 12
click at [229, 142] on div "name" at bounding box center [249, 144] width 96 height 45
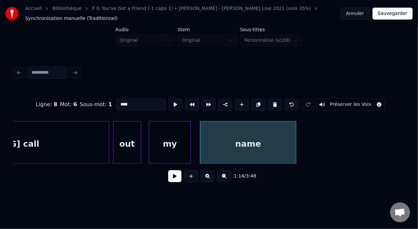
click at [116, 102] on input "****" at bounding box center [141, 105] width 50 height 12
click at [47, 145] on div "[G] call" at bounding box center [22, 144] width 173 height 45
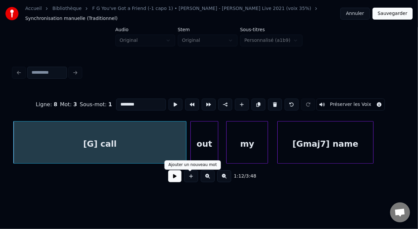
type input "********"
click at [176, 179] on button at bounding box center [174, 176] width 13 height 12
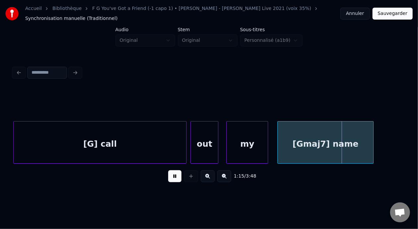
click at [173, 179] on button at bounding box center [174, 176] width 13 height 12
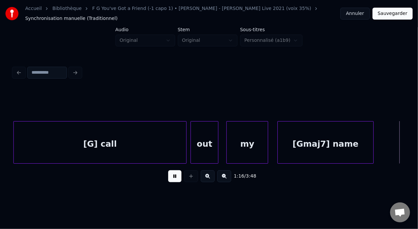
scroll to position [0, 7598]
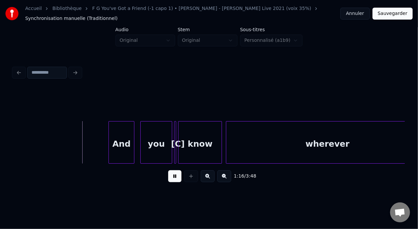
click at [174, 179] on button at bounding box center [174, 176] width 13 height 12
click at [176, 178] on button at bounding box center [174, 176] width 13 height 12
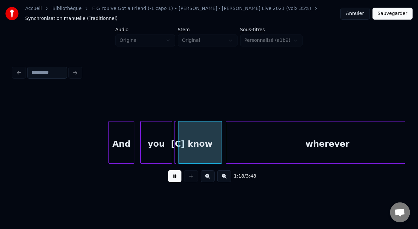
click at [174, 179] on button at bounding box center [174, 176] width 13 height 12
click at [175, 137] on div at bounding box center [175, 143] width 2 height 42
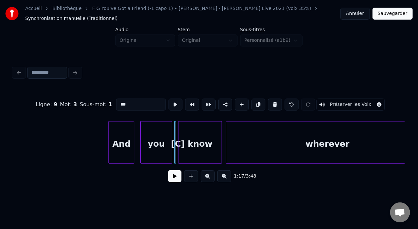
click at [279, 101] on button at bounding box center [275, 105] width 14 height 12
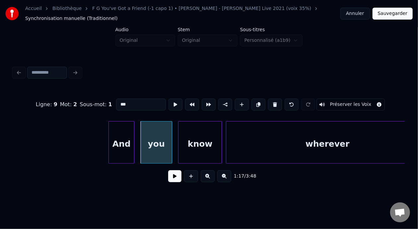
click at [196, 142] on div "know" at bounding box center [200, 144] width 43 height 45
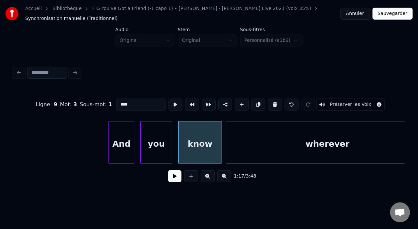
click at [116, 102] on input "****" at bounding box center [141, 105] width 50 height 12
click at [130, 142] on div "And" at bounding box center [121, 144] width 25 height 45
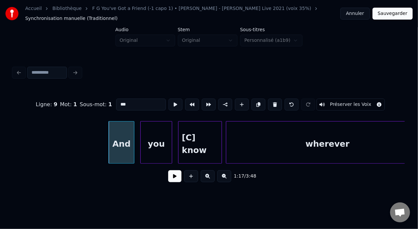
type input "***"
click at [170, 178] on button at bounding box center [174, 176] width 13 height 12
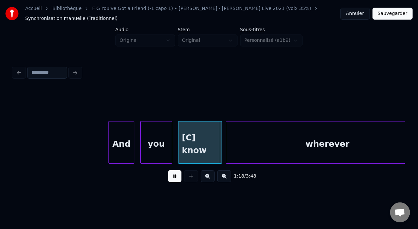
click at [168, 179] on button at bounding box center [174, 176] width 13 height 12
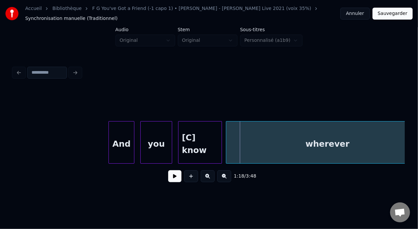
click at [169, 182] on button at bounding box center [174, 176] width 13 height 12
click at [171, 182] on button at bounding box center [174, 176] width 13 height 12
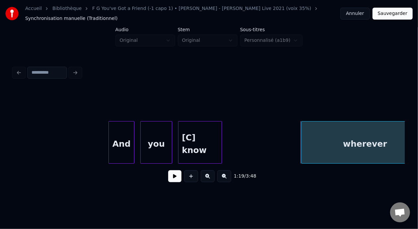
click at [302, 140] on div at bounding box center [303, 143] width 2 height 42
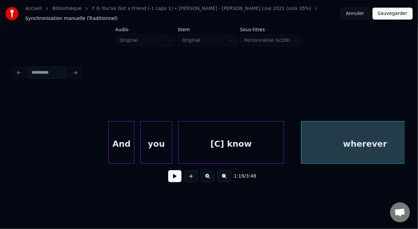
click at [283, 135] on div at bounding box center [283, 143] width 2 height 42
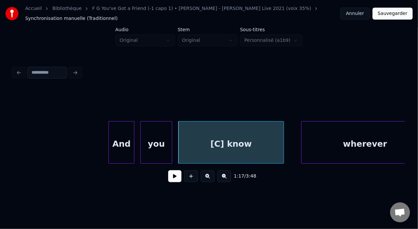
click at [216, 141] on div "[C] know" at bounding box center [231, 144] width 105 height 45
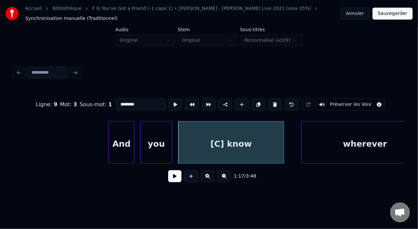
click at [171, 182] on button at bounding box center [174, 176] width 13 height 12
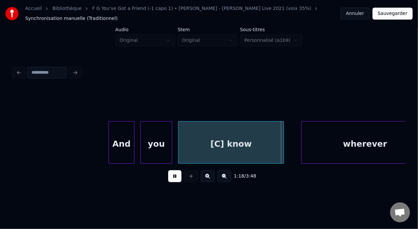
click at [171, 182] on button at bounding box center [174, 176] width 13 height 12
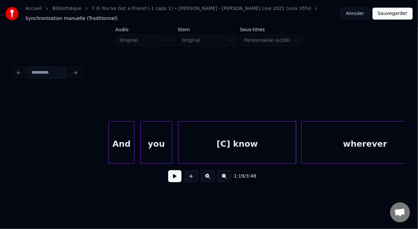
click at [296, 142] on div at bounding box center [295, 143] width 2 height 42
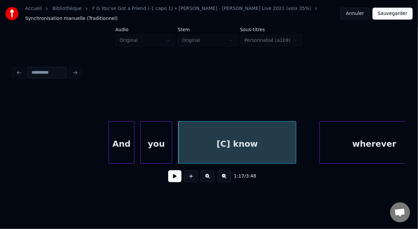
click at [320, 138] on div at bounding box center [321, 143] width 2 height 42
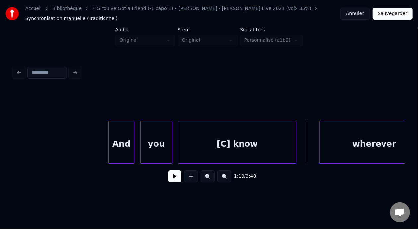
click at [178, 182] on button at bounding box center [174, 176] width 13 height 12
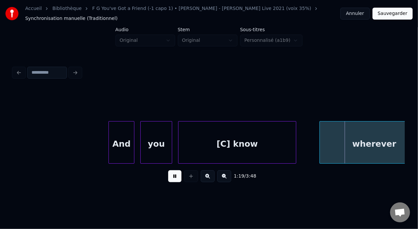
click at [177, 181] on button at bounding box center [174, 176] width 13 height 12
click at [176, 178] on button at bounding box center [174, 176] width 13 height 12
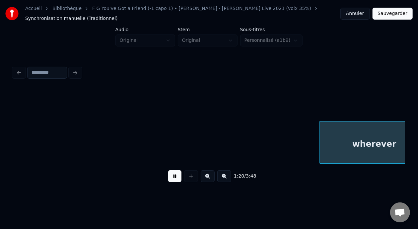
scroll to position [0, 7990]
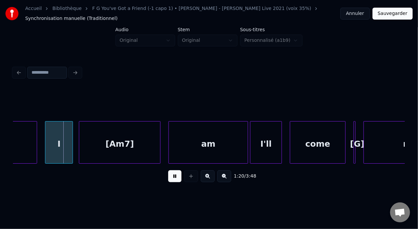
click at [176, 178] on button at bounding box center [174, 176] width 13 height 12
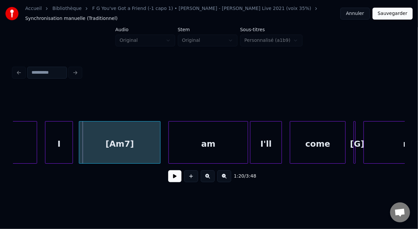
click at [174, 176] on button at bounding box center [174, 176] width 13 height 12
click at [117, 142] on div "[Am7]" at bounding box center [119, 144] width 81 height 45
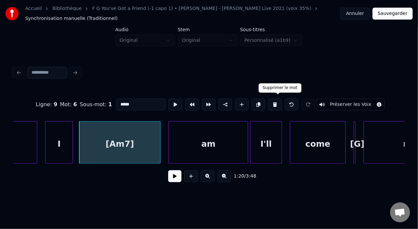
click at [278, 100] on button at bounding box center [275, 105] width 14 height 12
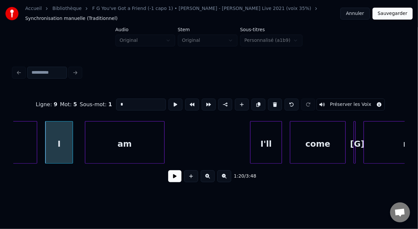
click at [133, 136] on div "am" at bounding box center [124, 144] width 79 height 45
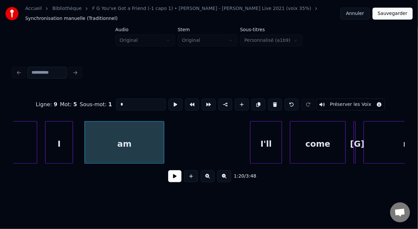
click at [114, 148] on div "am" at bounding box center [124, 144] width 79 height 45
click at [116, 102] on input "**" at bounding box center [141, 105] width 50 height 12
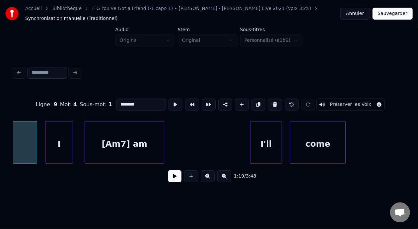
scroll to position [0, 7904]
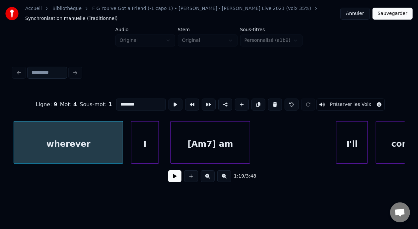
type input "********"
click at [175, 179] on button at bounding box center [174, 176] width 13 height 12
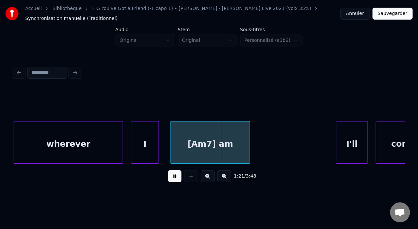
click at [175, 178] on button at bounding box center [174, 176] width 13 height 12
click at [175, 181] on button at bounding box center [174, 176] width 13 height 12
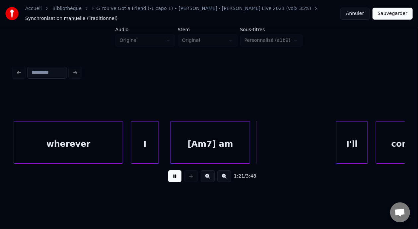
click at [174, 182] on button at bounding box center [174, 176] width 13 height 12
click at [173, 182] on button at bounding box center [174, 176] width 13 height 12
click at [172, 181] on button at bounding box center [174, 176] width 13 height 12
click at [41, 143] on div "wherever" at bounding box center [68, 144] width 109 height 45
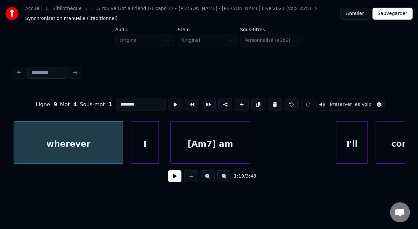
click at [171, 181] on button at bounding box center [174, 176] width 13 height 12
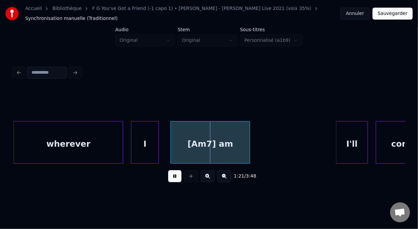
click at [171, 180] on button at bounding box center [174, 176] width 13 height 12
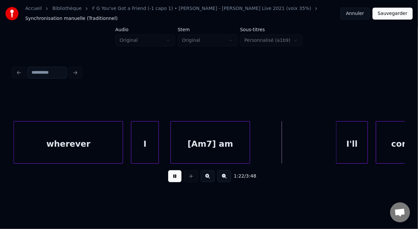
click at [171, 180] on button at bounding box center [174, 176] width 13 height 12
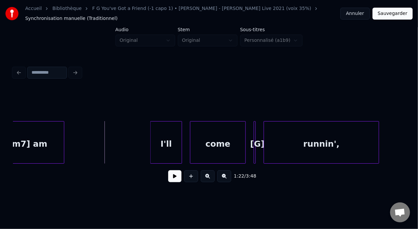
scroll to position [0, 8117]
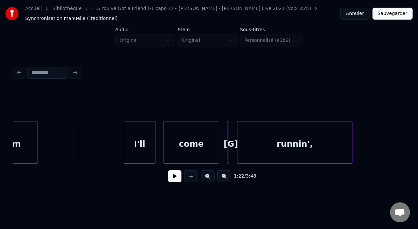
click at [228, 142] on div at bounding box center [228, 143] width 2 height 42
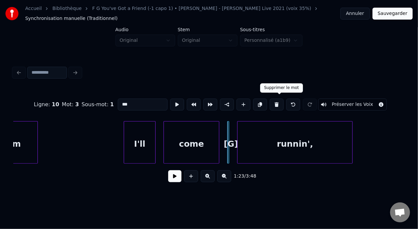
click at [280, 102] on button at bounding box center [277, 105] width 14 height 12
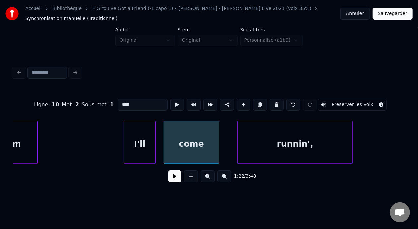
click at [280, 143] on div "runnin'," at bounding box center [295, 144] width 115 height 45
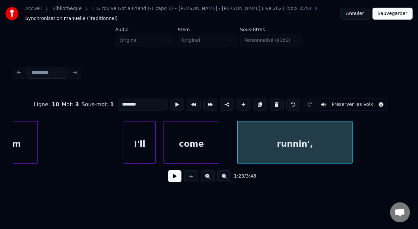
click at [118, 102] on input "********" at bounding box center [143, 105] width 50 height 12
type input "**********"
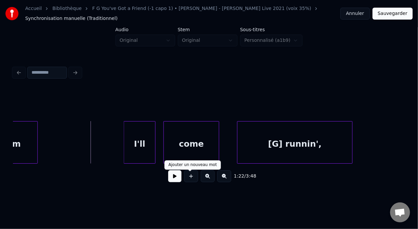
click at [173, 181] on button at bounding box center [174, 176] width 13 height 12
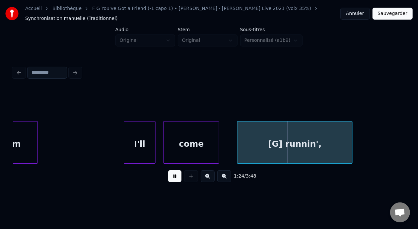
click at [173, 180] on button at bounding box center [174, 176] width 13 height 12
click at [173, 179] on button at bounding box center [174, 176] width 13 height 12
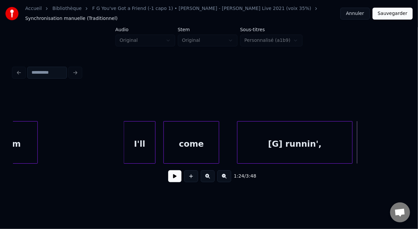
click at [173, 180] on button at bounding box center [174, 176] width 13 height 12
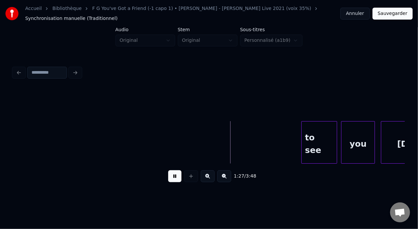
click at [173, 180] on button at bounding box center [174, 176] width 13 height 12
click at [174, 182] on button at bounding box center [174, 176] width 13 height 12
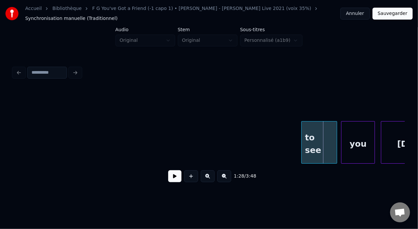
click at [318, 142] on div "to see" at bounding box center [319, 144] width 35 height 45
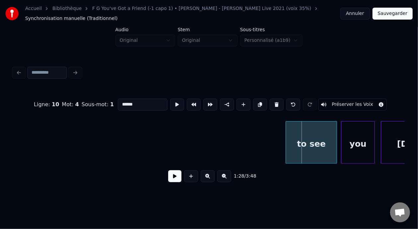
click at [286, 143] on div at bounding box center [287, 143] width 2 height 42
click at [300, 142] on div "to see" at bounding box center [311, 144] width 51 height 45
click at [118, 101] on input "******" at bounding box center [143, 105] width 50 height 12
type input "**********"
click at [172, 182] on button at bounding box center [174, 176] width 13 height 12
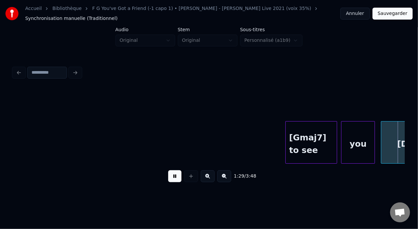
click at [173, 182] on button at bounding box center [174, 176] width 13 height 12
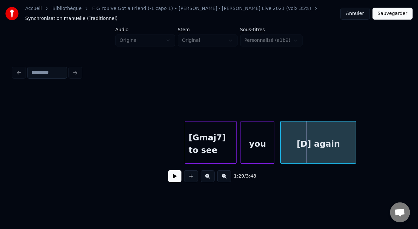
scroll to position [0, 8583]
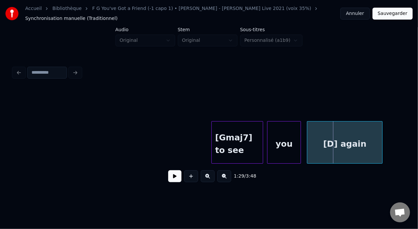
click at [236, 146] on div "[Gmaj7] to see" at bounding box center [237, 144] width 51 height 45
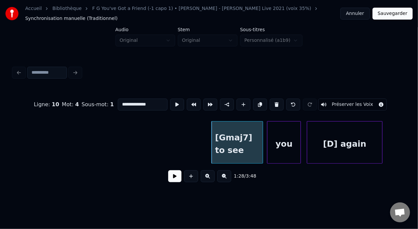
click at [178, 175] on button at bounding box center [174, 176] width 13 height 12
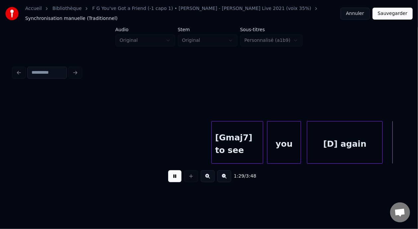
click at [178, 174] on button at bounding box center [174, 176] width 13 height 12
click at [179, 174] on button at bounding box center [174, 176] width 13 height 12
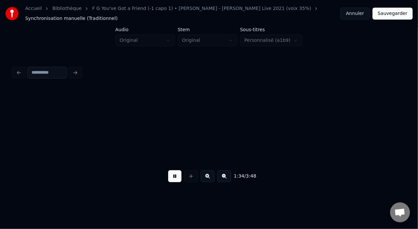
scroll to position [0, 9368]
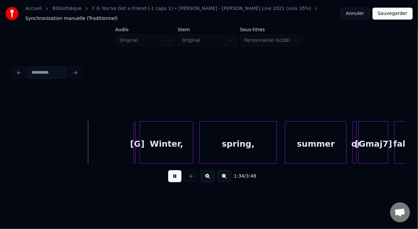
click at [176, 178] on button at bounding box center [174, 176] width 13 height 12
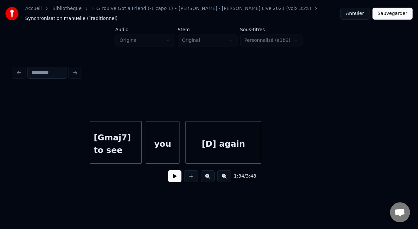
scroll to position [0, 8639]
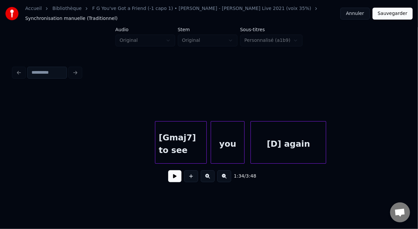
click at [281, 142] on div "[D] again" at bounding box center [288, 144] width 75 height 45
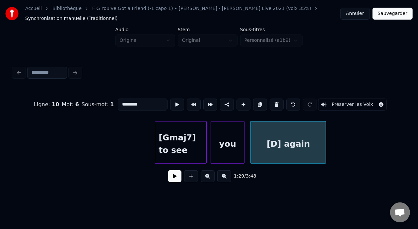
click at [118, 102] on input "*********" at bounding box center [143, 105] width 50 height 12
type input "**********"
click at [176, 179] on button at bounding box center [174, 176] width 13 height 12
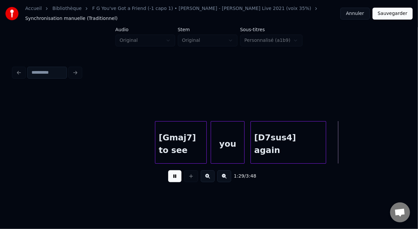
click at [176, 180] on button at bounding box center [174, 176] width 13 height 12
click at [326, 139] on div "[D7sus4] again" at bounding box center [289, 142] width 76 height 43
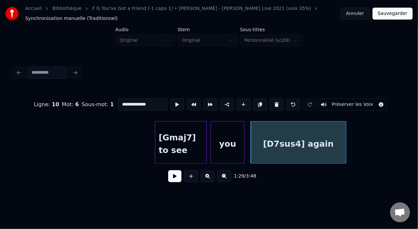
click at [345, 137] on div at bounding box center [345, 143] width 2 height 42
click at [168, 182] on button at bounding box center [174, 176] width 13 height 12
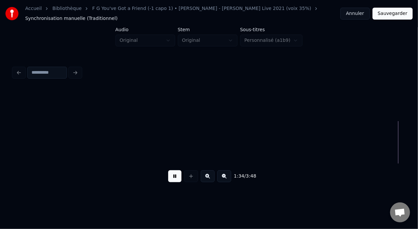
scroll to position [0, 9423]
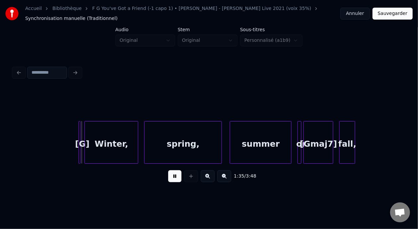
click at [170, 178] on button at bounding box center [174, 176] width 13 height 12
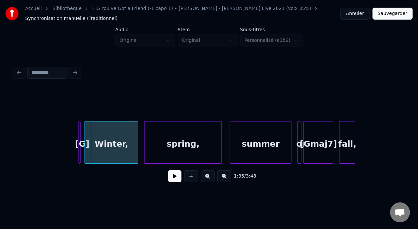
click at [79, 137] on div at bounding box center [79, 143] width 2 height 42
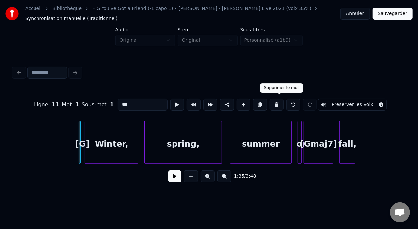
click at [281, 101] on button at bounding box center [277, 105] width 14 height 12
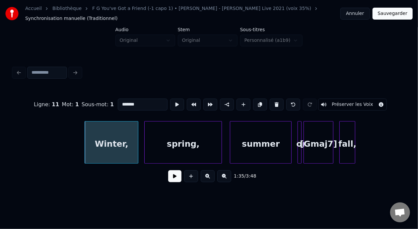
click at [99, 140] on div "Winter," at bounding box center [111, 144] width 53 height 45
click at [118, 101] on input "*******" at bounding box center [143, 105] width 50 height 12
click at [84, 139] on div at bounding box center [85, 143] width 2 height 42
type input "**********"
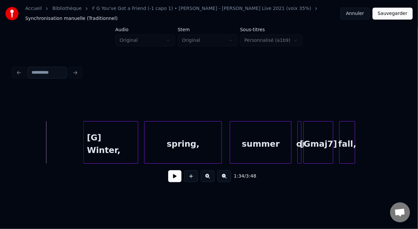
click at [169, 178] on button at bounding box center [174, 176] width 13 height 12
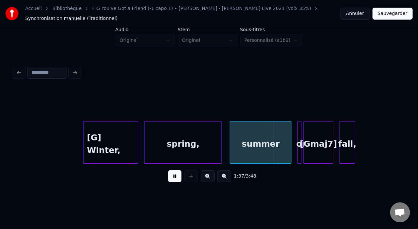
click at [169, 178] on button at bounding box center [174, 176] width 13 height 12
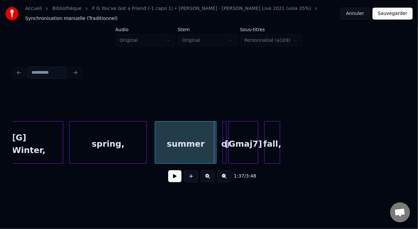
scroll to position [0, 9520]
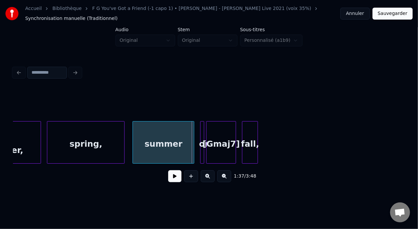
click at [220, 148] on div "[Gmaj7]" at bounding box center [221, 144] width 29 height 45
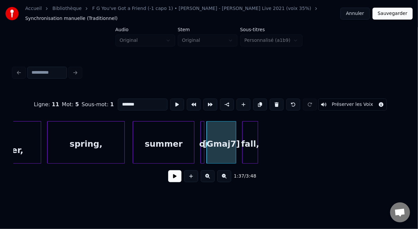
click at [251, 138] on div "fall," at bounding box center [250, 144] width 15 height 45
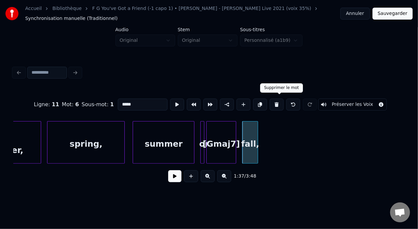
click at [281, 100] on button at bounding box center [277, 105] width 14 height 12
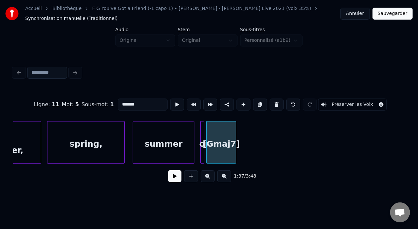
click at [156, 145] on div "summer" at bounding box center [163, 144] width 61 height 45
type input "******"
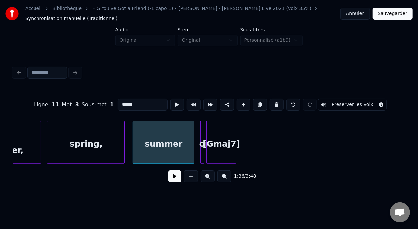
click at [170, 181] on button at bounding box center [174, 176] width 13 height 12
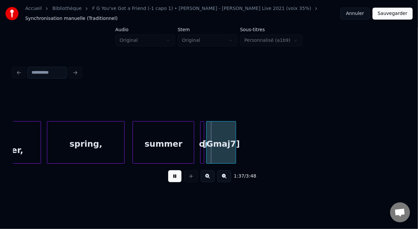
click at [170, 179] on button at bounding box center [174, 176] width 13 height 12
click at [229, 140] on div "[Gmaj7]" at bounding box center [221, 144] width 29 height 45
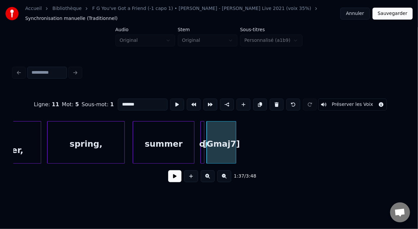
click at [228, 140] on div "[Gmaj7]" at bounding box center [221, 144] width 29 height 45
click at [176, 179] on button at bounding box center [174, 176] width 13 height 12
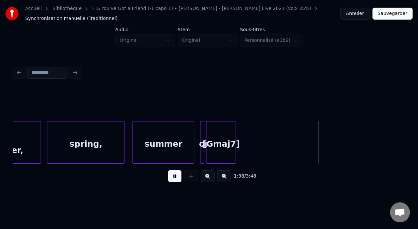
click at [176, 179] on button at bounding box center [174, 176] width 13 height 12
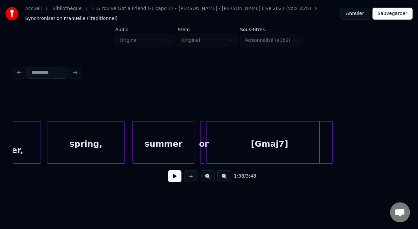
click at [332, 139] on div at bounding box center [332, 143] width 2 height 42
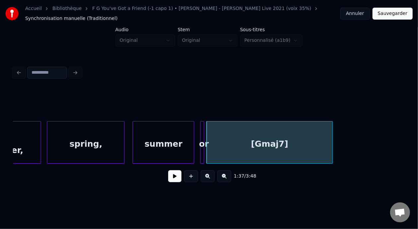
click at [223, 143] on div "[Gmaj7]" at bounding box center [270, 144] width 126 height 45
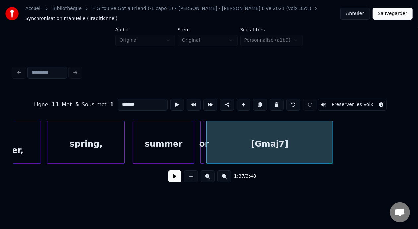
click at [118, 102] on input "*******" at bounding box center [143, 105] width 50 height 12
click at [291, 143] on div "[Gmaj7]" at bounding box center [270, 144] width 126 height 45
click at [133, 102] on input "*******" at bounding box center [143, 105] width 50 height 12
click at [62, 142] on div "spring," at bounding box center [85, 144] width 77 height 45
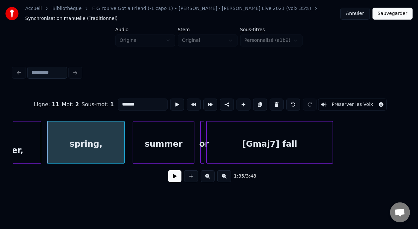
type input "*******"
click at [168, 179] on button at bounding box center [174, 176] width 13 height 12
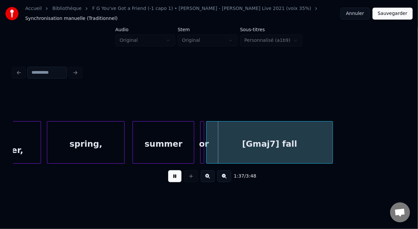
click at [168, 178] on button at bounding box center [174, 176] width 13 height 12
click at [171, 179] on button at bounding box center [174, 176] width 13 height 12
click at [158, 145] on div "summer" at bounding box center [163, 144] width 61 height 45
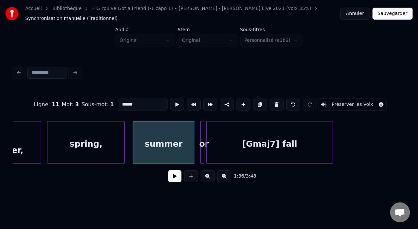
click at [175, 184] on div "1:36 / 3:48" at bounding box center [209, 176] width 381 height 15
click at [175, 180] on button at bounding box center [174, 176] width 13 height 12
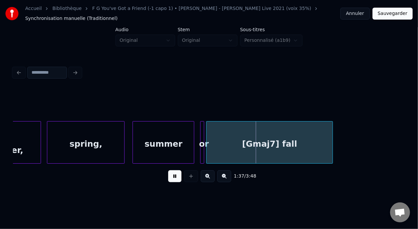
click at [175, 180] on button at bounding box center [174, 176] width 13 height 12
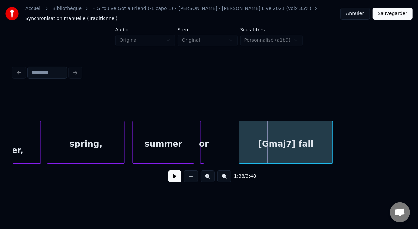
click at [239, 141] on div at bounding box center [240, 143] width 2 height 42
click at [210, 138] on div "or" at bounding box center [210, 144] width 7 height 45
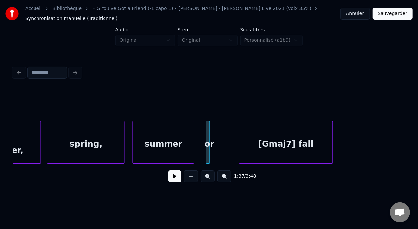
click at [210, 138] on div "or" at bounding box center [210, 144] width 7 height 45
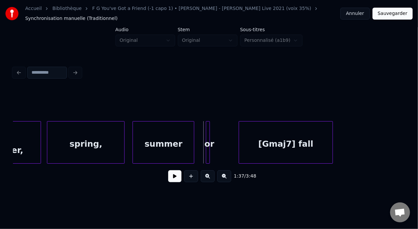
click at [208, 139] on div at bounding box center [209, 143] width 2 height 42
click at [207, 139] on div "or" at bounding box center [210, 144] width 7 height 45
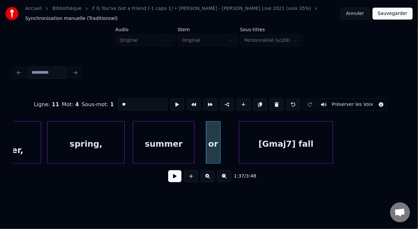
click at [214, 143] on div "or" at bounding box center [213, 142] width 15 height 43
click at [202, 140] on div at bounding box center [203, 143] width 2 height 42
click at [168, 181] on button at bounding box center [174, 176] width 13 height 12
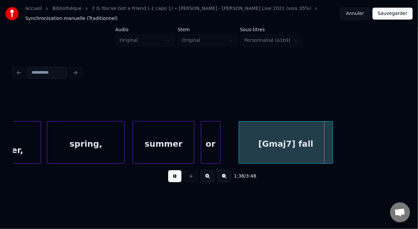
click at [206, 176] on div "1:38 / 3:48" at bounding box center [209, 176] width 381 height 15
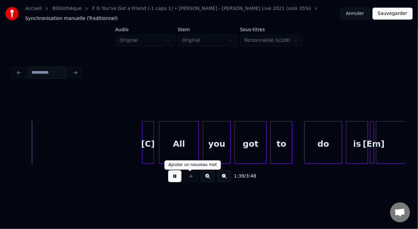
click at [204, 176] on button at bounding box center [208, 176] width 14 height 12
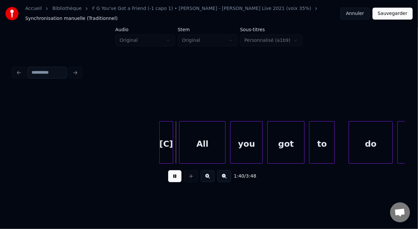
click at [173, 182] on button at bounding box center [174, 176] width 13 height 12
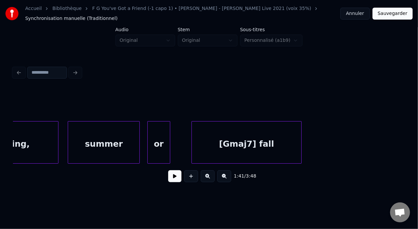
scroll to position [0, 11161]
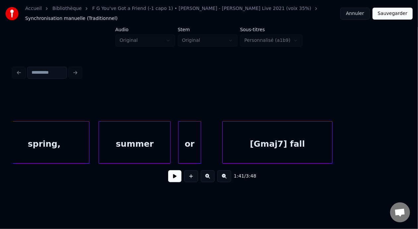
click at [46, 143] on div "spring," at bounding box center [44, 144] width 90 height 45
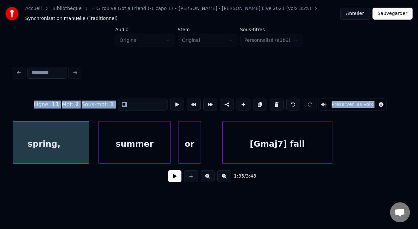
type input "*******"
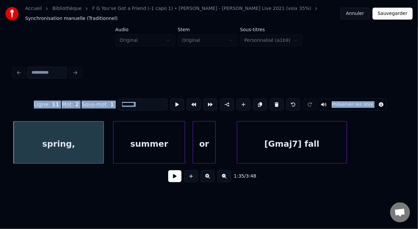
click at [171, 181] on button at bounding box center [174, 176] width 13 height 12
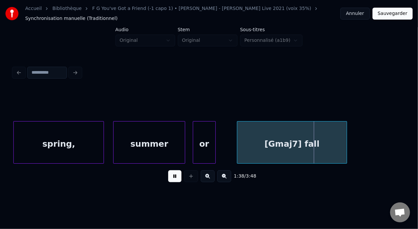
click at [171, 180] on button at bounding box center [174, 176] width 13 height 12
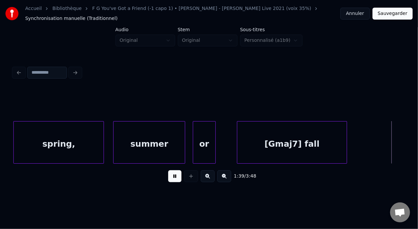
click at [171, 180] on button at bounding box center [174, 176] width 13 height 12
click at [356, 142] on div at bounding box center [357, 143] width 2 height 42
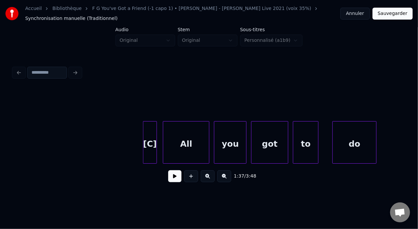
scroll to position [0, 11616]
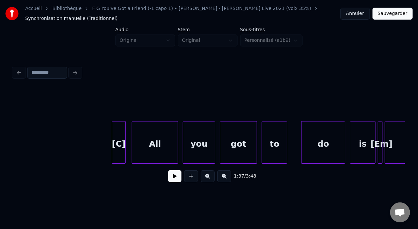
click at [144, 141] on div "All" at bounding box center [155, 144] width 46 height 45
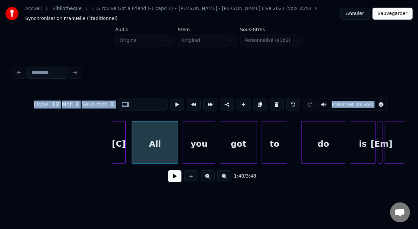
click at [163, 144] on div "All" at bounding box center [155, 144] width 46 height 45
click at [151, 143] on div "All" at bounding box center [155, 144] width 46 height 45
click at [119, 141] on div "[C]" at bounding box center [118, 144] width 13 height 45
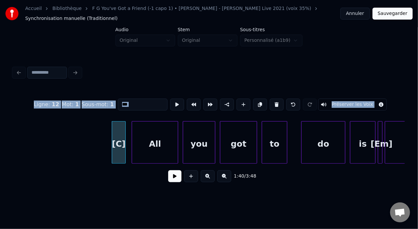
click at [159, 146] on div "All" at bounding box center [155, 144] width 46 height 45
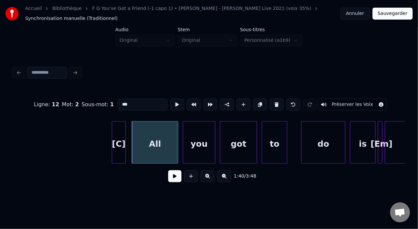
click at [130, 184] on div "1:40 / 3:48" at bounding box center [209, 176] width 381 height 15
click at [154, 141] on div "All" at bounding box center [155, 144] width 46 height 45
click at [118, 102] on input "***" at bounding box center [143, 105] width 50 height 12
click at [121, 138] on div "[C]" at bounding box center [118, 144] width 13 height 45
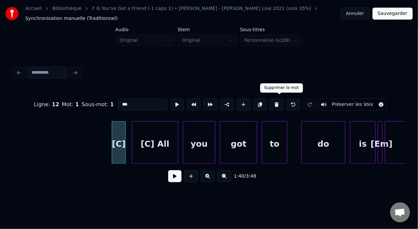
click at [278, 99] on button at bounding box center [277, 105] width 14 height 12
type input "*******"
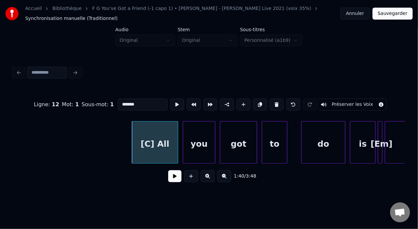
click at [132, 140] on div "[C] All" at bounding box center [155, 142] width 46 height 43
click at [129, 140] on div at bounding box center [129, 143] width 2 height 42
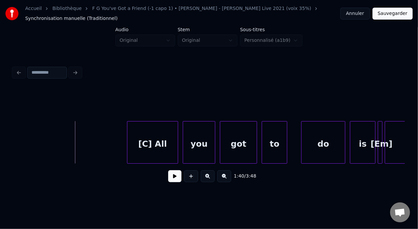
click at [169, 181] on button at bounding box center [174, 176] width 13 height 12
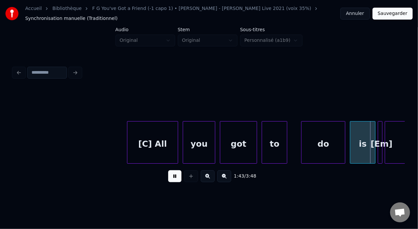
click at [171, 181] on button at bounding box center [174, 176] width 13 height 12
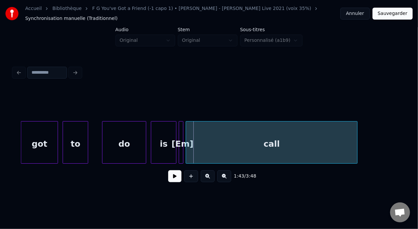
scroll to position [0, 11829]
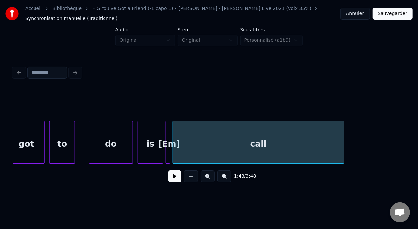
click at [167, 138] on div at bounding box center [167, 143] width 2 height 42
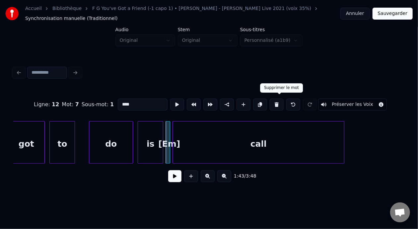
click at [281, 99] on button at bounding box center [277, 105] width 14 height 12
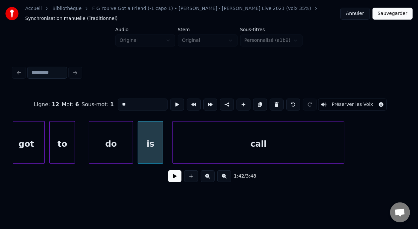
click at [209, 145] on div "call" at bounding box center [258, 144] width 171 height 45
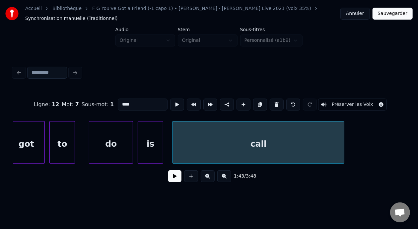
click at [118, 102] on input "****" at bounding box center [143, 105] width 50 height 12
click at [25, 134] on div "got" at bounding box center [26, 144] width 37 height 45
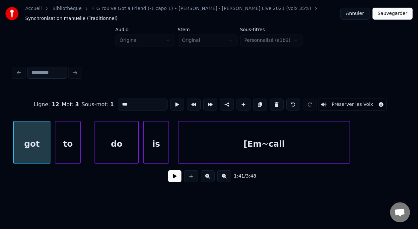
type input "***"
click at [168, 179] on button at bounding box center [174, 176] width 13 height 12
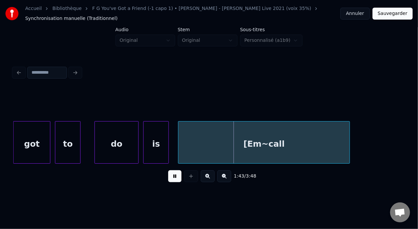
click at [168, 176] on button at bounding box center [174, 176] width 13 height 12
click at [265, 147] on div "[Em~call" at bounding box center [264, 144] width 171 height 45
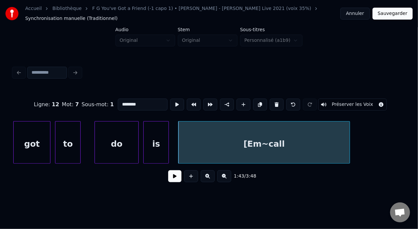
click at [120, 100] on input "********" at bounding box center [143, 105] width 50 height 12
click at [118, 102] on input "********" at bounding box center [143, 105] width 50 height 12
click at [150, 138] on div "is" at bounding box center [156, 144] width 25 height 45
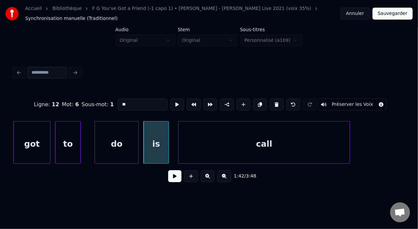
click at [232, 146] on div "call" at bounding box center [264, 144] width 171 height 45
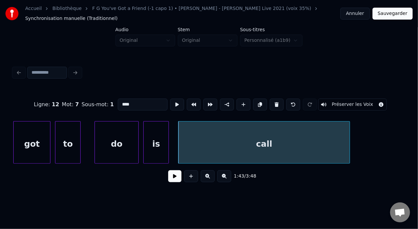
click at [118, 101] on input "****" at bounding box center [143, 105] width 50 height 12
click at [36, 141] on div "got" at bounding box center [32, 144] width 37 height 45
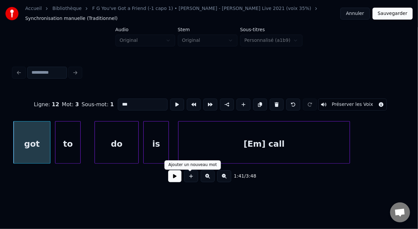
type input "***"
click at [175, 179] on button at bounding box center [174, 176] width 13 height 12
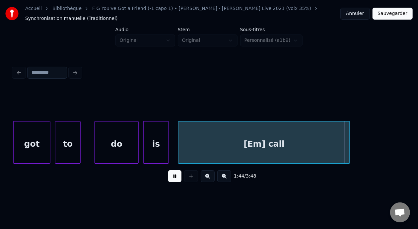
click at [176, 178] on button at bounding box center [174, 176] width 13 height 12
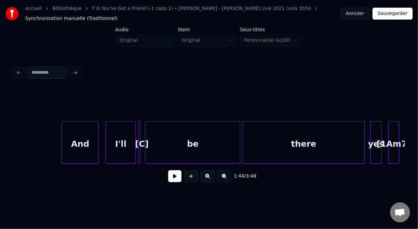
scroll to position [0, 12230]
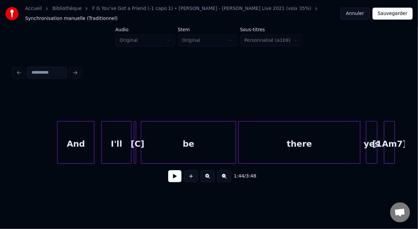
click at [136, 137] on div at bounding box center [135, 143] width 2 height 42
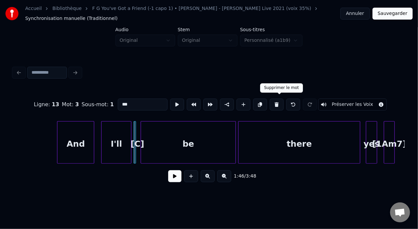
click at [279, 103] on button at bounding box center [277, 105] width 14 height 12
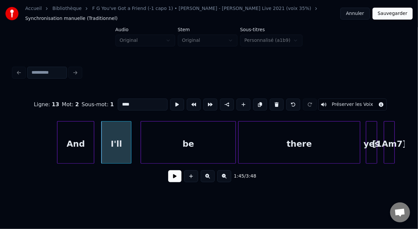
click at [180, 145] on div "be" at bounding box center [188, 144] width 95 height 45
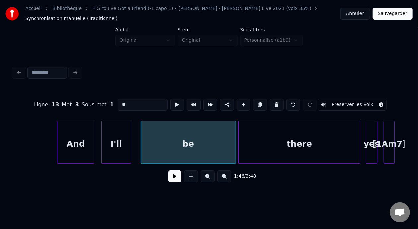
click at [118, 101] on input "**" at bounding box center [143, 105] width 50 height 12
click at [77, 141] on div "And" at bounding box center [75, 144] width 37 height 45
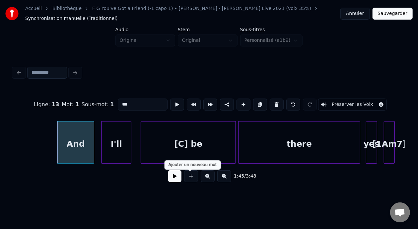
type input "***"
click at [175, 179] on button at bounding box center [174, 176] width 13 height 12
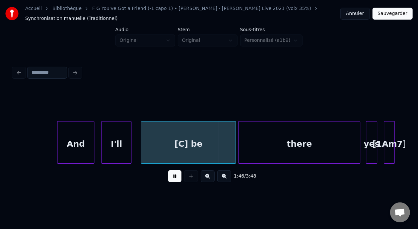
click at [175, 178] on button at bounding box center [174, 176] width 13 height 12
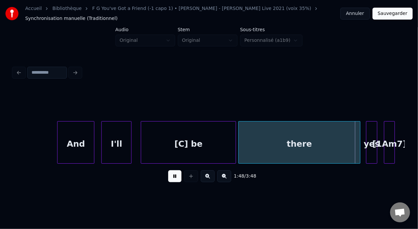
click at [175, 178] on button at bounding box center [174, 176] width 13 height 12
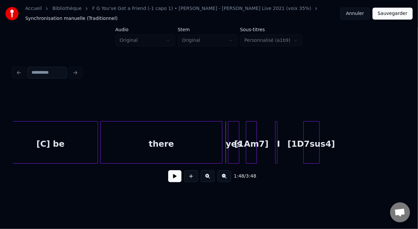
scroll to position [0, 12247]
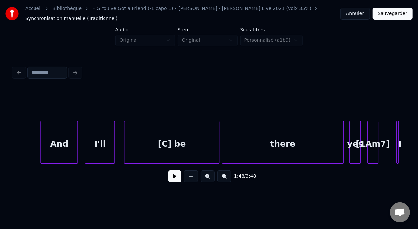
click at [167, 139] on div "[C] be" at bounding box center [172, 144] width 95 height 45
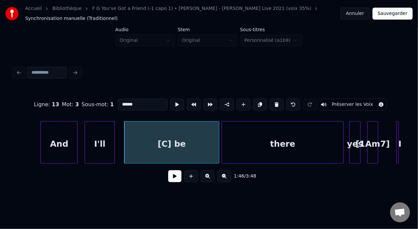
click at [170, 178] on button at bounding box center [174, 176] width 13 height 12
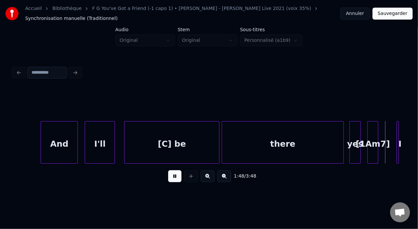
click at [170, 178] on button at bounding box center [174, 176] width 13 height 12
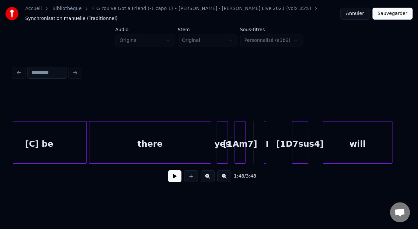
scroll to position [0, 12398]
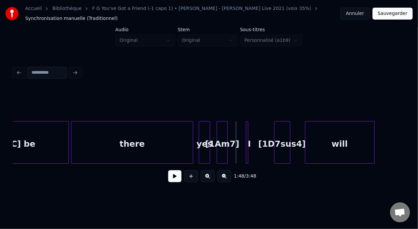
click at [285, 140] on div "[1D7sus4]" at bounding box center [283, 144] width 16 height 45
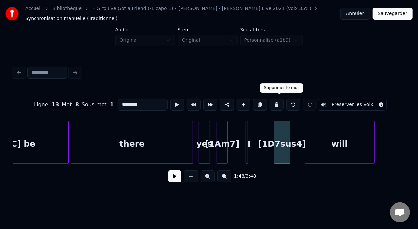
click at [278, 99] on button at bounding box center [277, 105] width 14 height 12
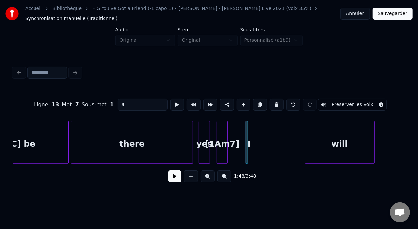
click at [225, 140] on div at bounding box center [226, 143] width 2 height 42
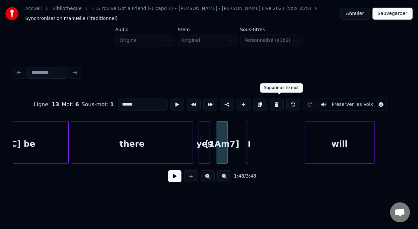
click at [281, 100] on button at bounding box center [277, 105] width 14 height 12
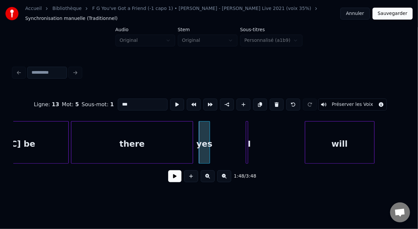
click at [167, 134] on div "there" at bounding box center [132, 144] width 122 height 45
type input "*****"
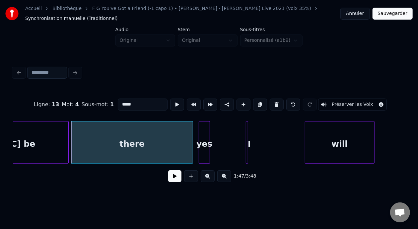
click at [171, 178] on button at bounding box center [174, 176] width 13 height 12
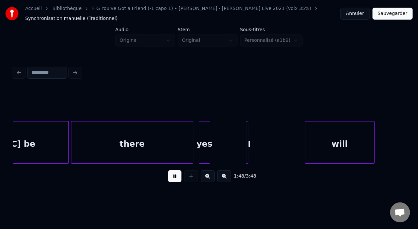
click at [171, 178] on button at bounding box center [174, 176] width 13 height 12
click at [171, 177] on button at bounding box center [174, 176] width 13 height 12
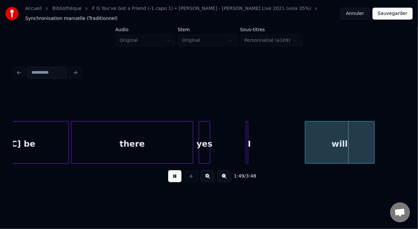
click at [171, 177] on button at bounding box center [174, 176] width 13 height 12
click at [172, 148] on div "there" at bounding box center [132, 144] width 122 height 45
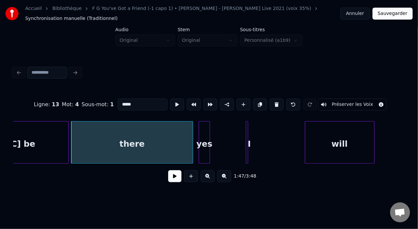
click at [172, 182] on button at bounding box center [174, 176] width 13 height 12
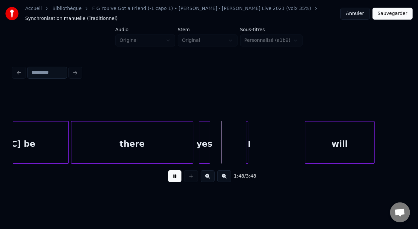
click at [172, 181] on button at bounding box center [174, 176] width 13 height 12
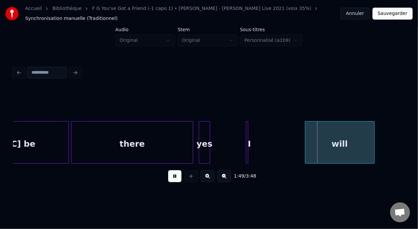
click at [172, 181] on button at bounding box center [174, 176] width 13 height 12
click at [332, 142] on div "will" at bounding box center [340, 144] width 69 height 45
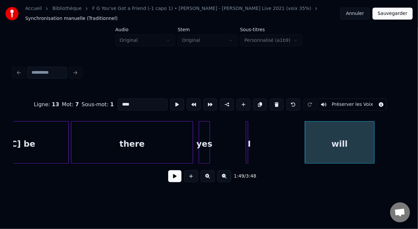
click at [118, 102] on input "****" at bounding box center [143, 105] width 50 height 12
type input "**********"
click at [171, 180] on button at bounding box center [174, 176] width 13 height 12
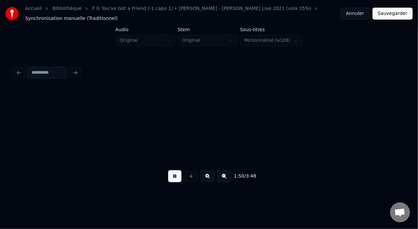
scroll to position [0, 12790]
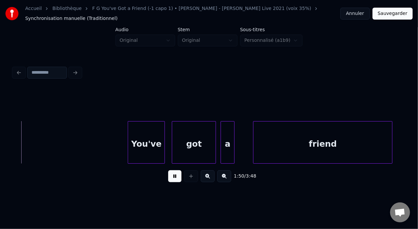
click at [172, 180] on button at bounding box center [174, 176] width 13 height 12
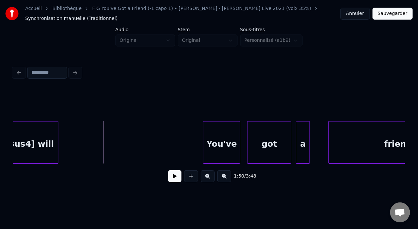
scroll to position [0, 12674]
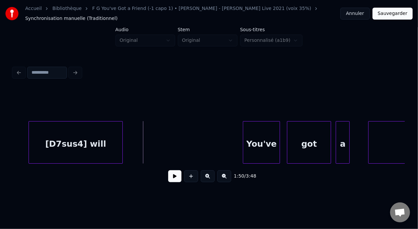
click at [121, 138] on div at bounding box center [122, 143] width 2 height 42
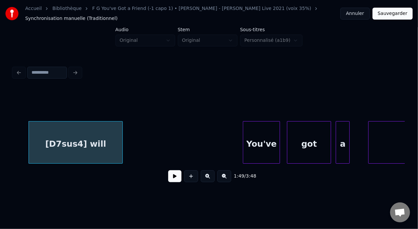
click at [47, 137] on div "[D7sus4] will" at bounding box center [76, 144] width 94 height 45
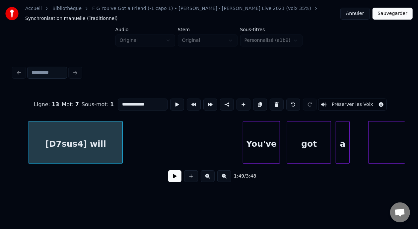
click at [171, 181] on button at bounding box center [174, 176] width 13 height 12
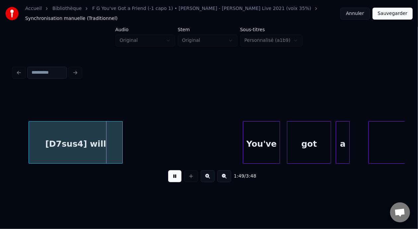
click at [171, 180] on button at bounding box center [174, 176] width 13 height 12
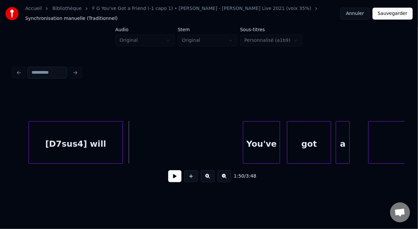
click at [171, 179] on button at bounding box center [174, 176] width 13 height 12
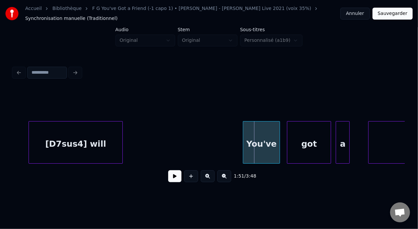
click at [172, 177] on button at bounding box center [174, 176] width 13 height 12
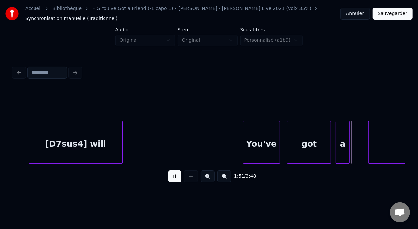
click at [172, 177] on button at bounding box center [174, 176] width 13 height 12
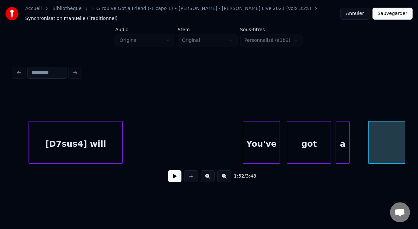
click at [78, 143] on div "[D7sus4] will" at bounding box center [76, 144] width 94 height 45
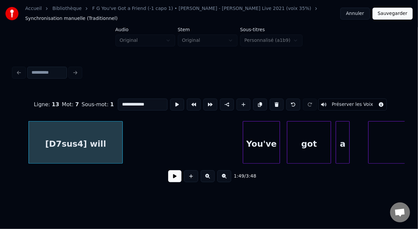
click at [168, 179] on button at bounding box center [174, 176] width 13 height 12
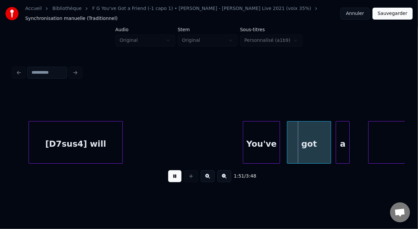
click at [168, 179] on button at bounding box center [174, 176] width 13 height 12
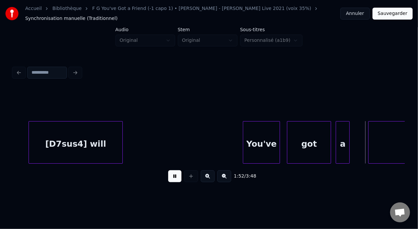
click at [168, 179] on button at bounding box center [174, 176] width 13 height 12
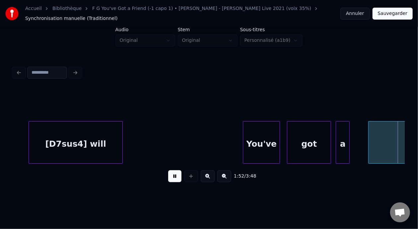
scroll to position [0, 13067]
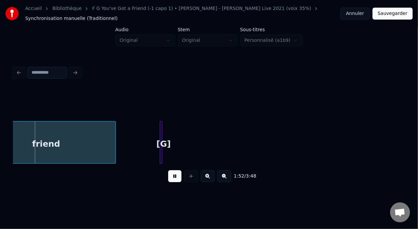
click at [168, 179] on button at bounding box center [174, 176] width 13 height 12
click at [81, 141] on div "friend" at bounding box center [46, 144] width 139 height 45
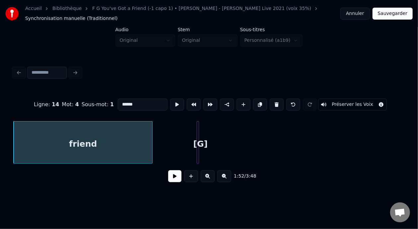
click at [122, 103] on input "******" at bounding box center [143, 105] width 50 height 12
click at [198, 140] on div at bounding box center [198, 143] width 2 height 42
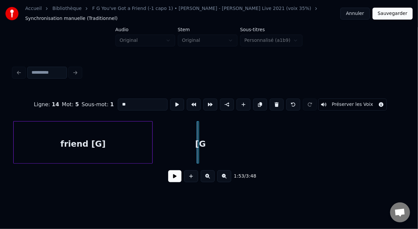
click at [282, 101] on button at bounding box center [277, 105] width 14 height 12
type input "**********"
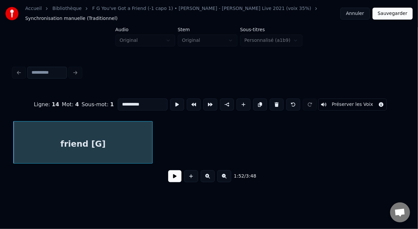
click at [83, 138] on div "friend [G]" at bounding box center [83, 144] width 139 height 45
click at [169, 179] on button at bounding box center [174, 176] width 13 height 12
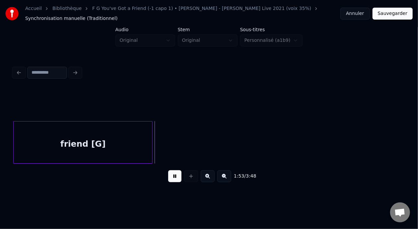
click at [171, 178] on button at bounding box center [174, 176] width 13 height 12
click at [173, 178] on button at bounding box center [174, 176] width 13 height 12
click at [170, 181] on button at bounding box center [174, 176] width 13 height 12
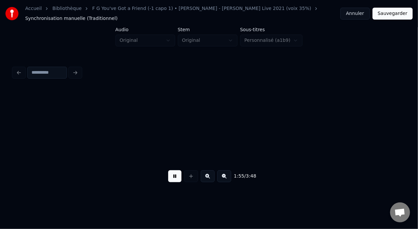
scroll to position [0, 13423]
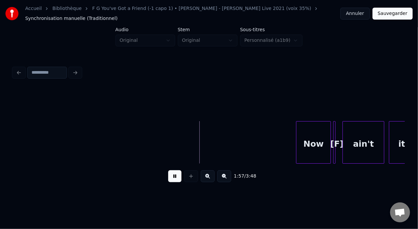
click at [172, 179] on button at bounding box center [174, 176] width 13 height 12
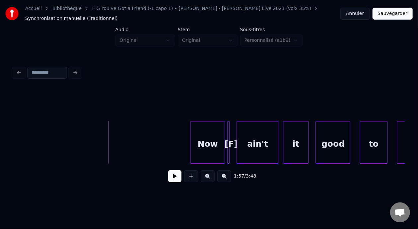
scroll to position [0, 13551]
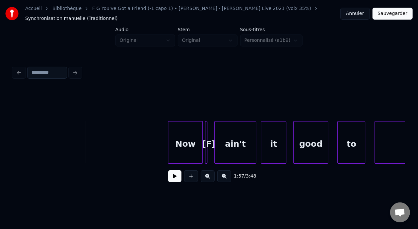
click at [169, 178] on button at bounding box center [174, 176] width 13 height 12
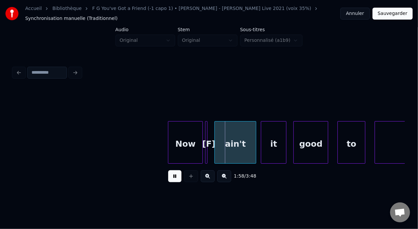
click at [169, 178] on button at bounding box center [174, 176] width 13 height 12
click at [207, 140] on div "[F]" at bounding box center [209, 144] width 7 height 45
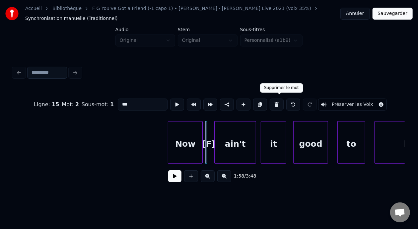
click at [279, 102] on button at bounding box center [277, 105] width 14 height 12
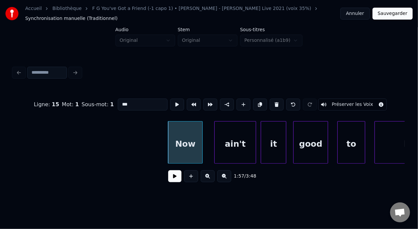
click at [227, 145] on div "ain't" at bounding box center [235, 144] width 41 height 45
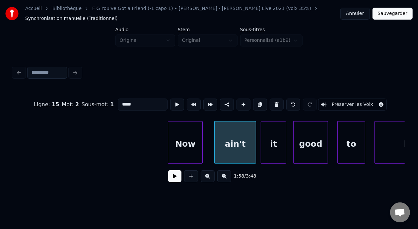
click at [118, 102] on input "*****" at bounding box center [143, 105] width 50 height 12
type input "*********"
click at [172, 181] on button at bounding box center [174, 176] width 13 height 12
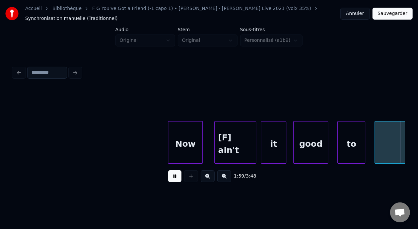
click at [173, 181] on button at bounding box center [174, 176] width 13 height 12
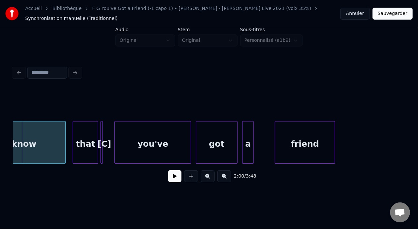
click at [173, 181] on button at bounding box center [174, 176] width 13 height 12
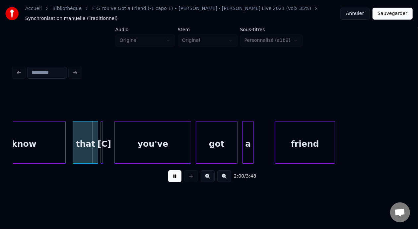
click at [173, 181] on button at bounding box center [174, 176] width 13 height 12
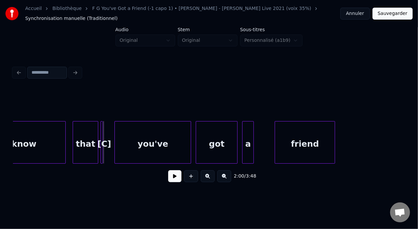
click at [102, 139] on div at bounding box center [102, 143] width 2 height 42
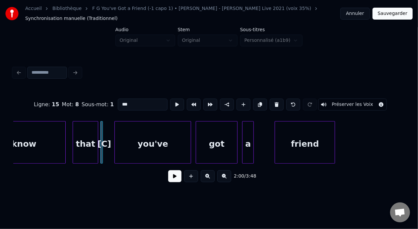
click at [280, 103] on button at bounding box center [277, 105] width 14 height 12
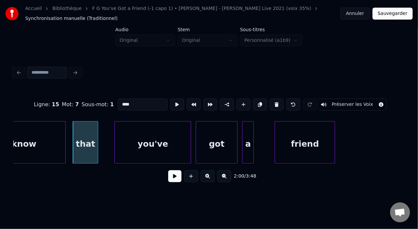
click at [142, 146] on div "you've" at bounding box center [153, 144] width 76 height 45
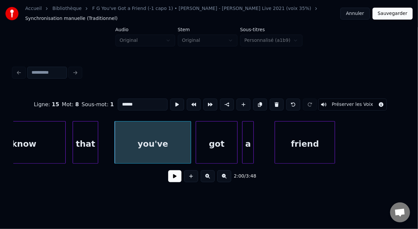
click at [118, 102] on input "******" at bounding box center [143, 105] width 50 height 12
type input "**********"
click at [172, 182] on button at bounding box center [174, 176] width 13 height 12
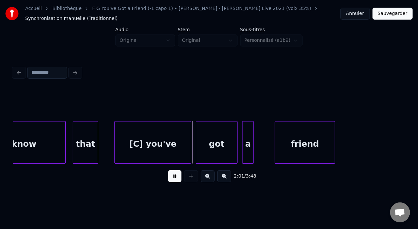
click at [172, 182] on button at bounding box center [174, 176] width 13 height 12
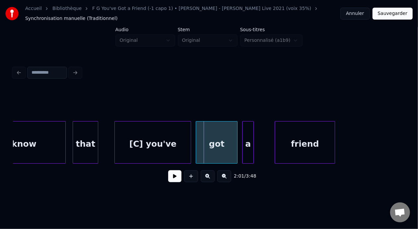
click at [172, 178] on button at bounding box center [174, 176] width 13 height 12
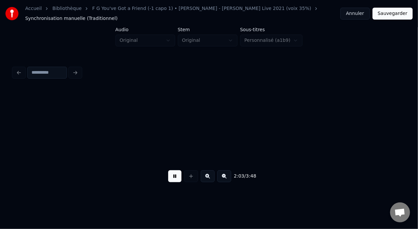
scroll to position [0, 14337]
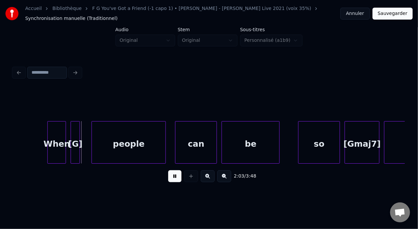
click at [172, 178] on button at bounding box center [174, 176] width 13 height 12
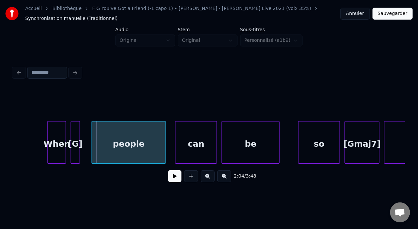
click at [75, 140] on div "[G]" at bounding box center [75, 144] width 9 height 45
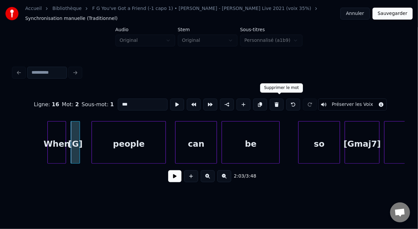
click at [284, 102] on button at bounding box center [277, 105] width 14 height 12
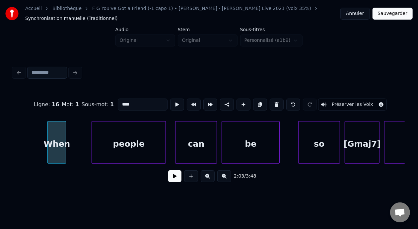
click at [116, 142] on div "people" at bounding box center [129, 144] width 74 height 45
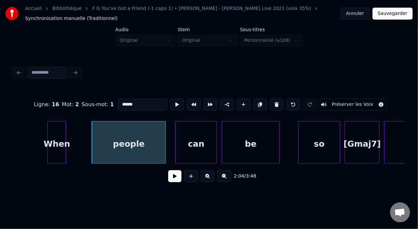
click at [118, 104] on input "******" at bounding box center [143, 105] width 50 height 12
click at [55, 141] on div "When" at bounding box center [57, 144] width 18 height 45
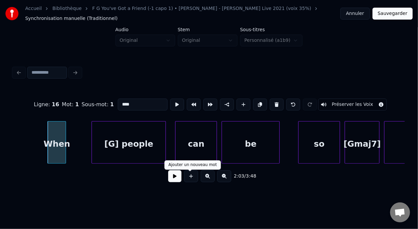
type input "****"
click at [175, 180] on button at bounding box center [174, 176] width 13 height 12
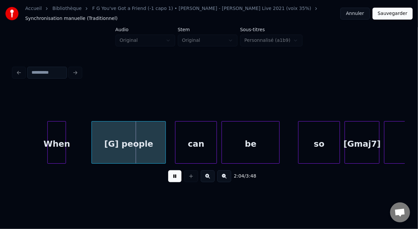
click at [175, 180] on button at bounding box center [174, 176] width 13 height 12
click at [175, 179] on button at bounding box center [174, 176] width 13 height 12
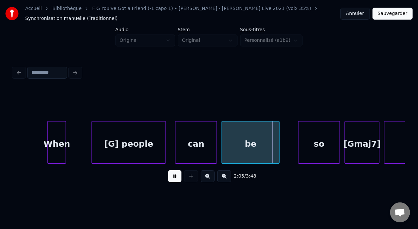
click at [175, 179] on button at bounding box center [174, 176] width 13 height 12
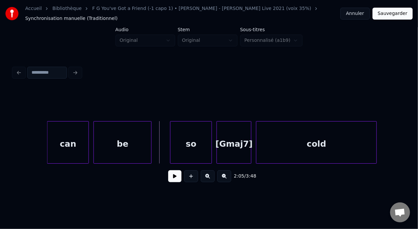
scroll to position [0, 14523]
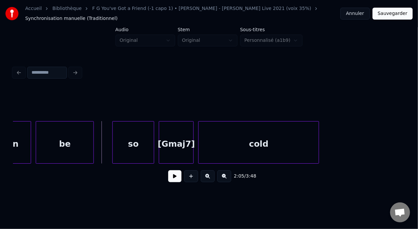
click at [181, 143] on div "[Gmaj7]" at bounding box center [176, 144] width 34 height 45
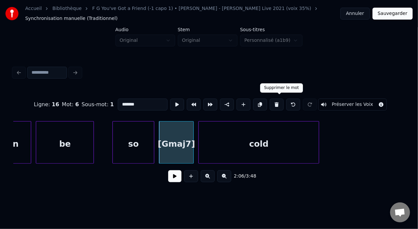
click at [280, 104] on button at bounding box center [277, 105] width 14 height 12
type input "**"
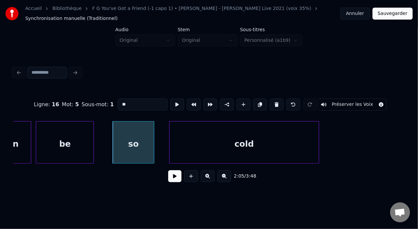
click at [170, 141] on div at bounding box center [171, 143] width 2 height 42
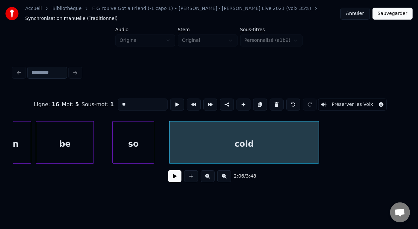
click at [126, 144] on div "so" at bounding box center [133, 144] width 41 height 45
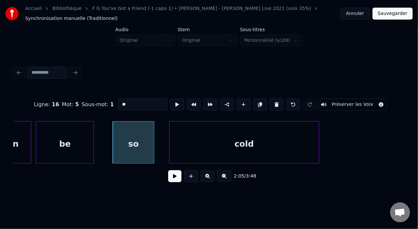
click at [168, 179] on button at bounding box center [174, 176] width 13 height 12
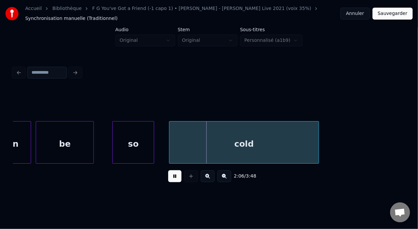
click at [168, 178] on button at bounding box center [174, 176] width 13 height 12
click at [185, 142] on div at bounding box center [185, 143] width 2 height 42
click at [71, 135] on div "be" at bounding box center [64, 144] width 57 height 45
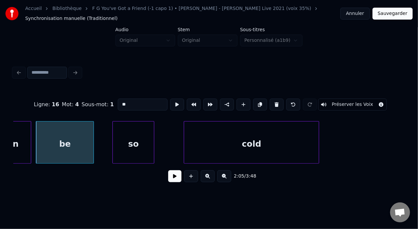
click at [168, 179] on button at bounding box center [174, 176] width 13 height 12
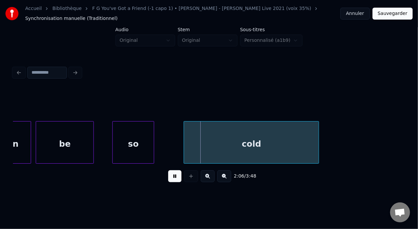
click at [168, 179] on button at bounding box center [174, 176] width 13 height 12
click at [241, 139] on div "cold" at bounding box center [251, 144] width 135 height 45
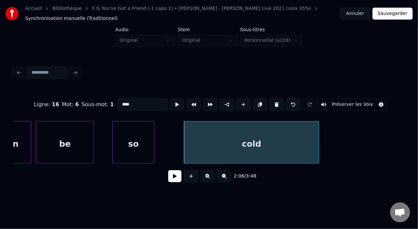
click at [118, 102] on input "****" at bounding box center [143, 105] width 50 height 12
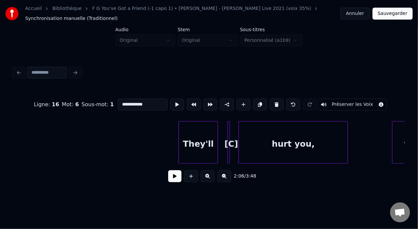
scroll to position [0, 14877]
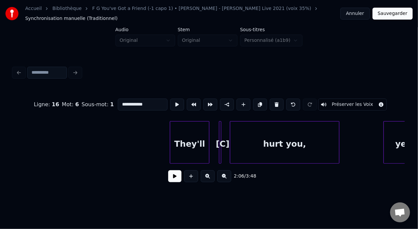
click at [220, 142] on div at bounding box center [220, 143] width 2 height 42
click at [281, 102] on button at bounding box center [277, 105] width 14 height 12
type input "*******"
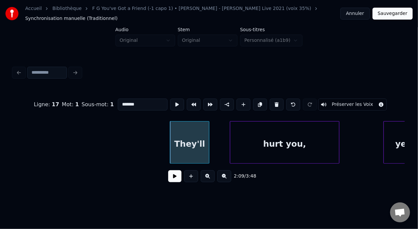
click at [195, 141] on div "They'll" at bounding box center [189, 144] width 39 height 45
click at [173, 180] on button at bounding box center [174, 176] width 13 height 12
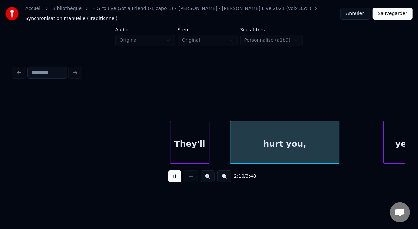
click at [173, 180] on button at bounding box center [174, 176] width 13 height 12
click at [271, 144] on div "hurt you," at bounding box center [284, 144] width 109 height 45
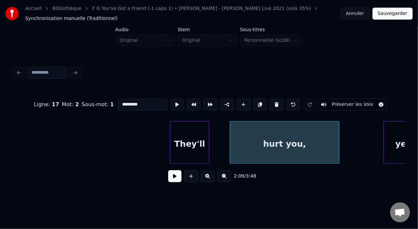
click at [281, 143] on div "hurt you," at bounding box center [284, 144] width 109 height 45
click at [118, 101] on input "*********" at bounding box center [143, 105] width 50 height 12
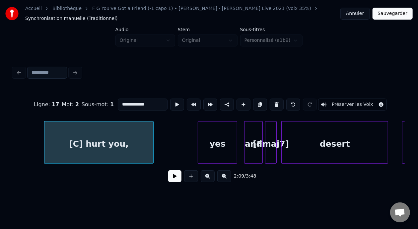
scroll to position [0, 15076]
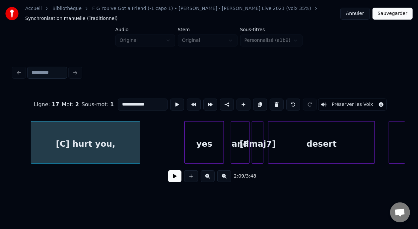
click at [259, 141] on div "[Fmaj7]" at bounding box center [257, 144] width 11 height 45
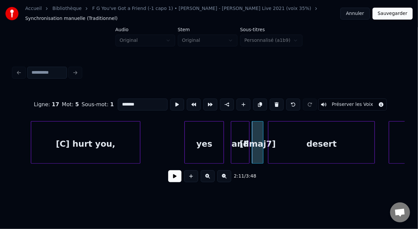
click at [237, 141] on div "and" at bounding box center [240, 144] width 18 height 45
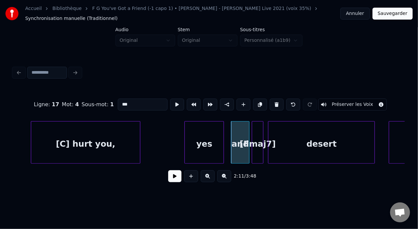
click at [259, 139] on div "[Fmaj7]" at bounding box center [257, 144] width 11 height 45
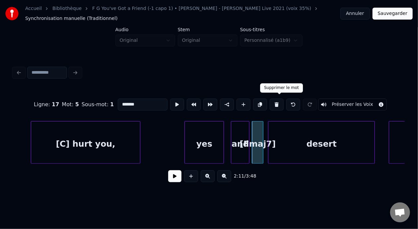
click at [281, 102] on button at bounding box center [277, 105] width 14 height 12
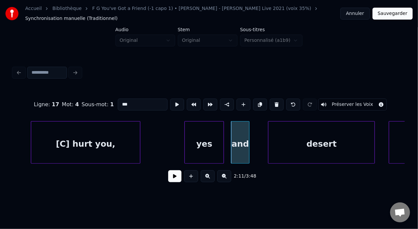
click at [202, 143] on div "yes" at bounding box center [204, 144] width 39 height 45
type input "***"
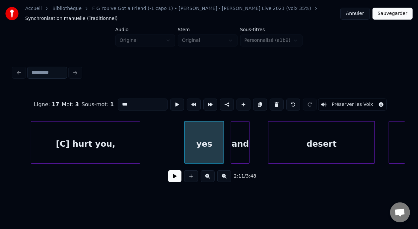
click at [173, 182] on button at bounding box center [174, 176] width 13 height 12
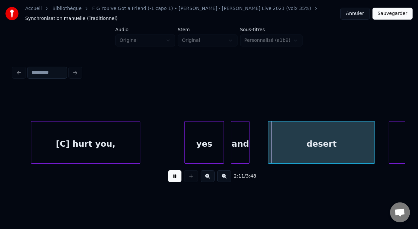
click at [173, 181] on button at bounding box center [174, 176] width 13 height 12
click at [77, 149] on div "[C] hurt you," at bounding box center [85, 144] width 109 height 45
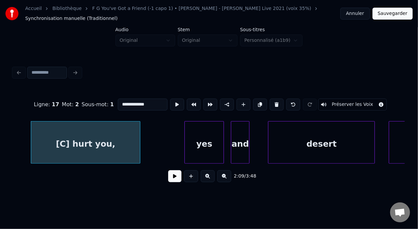
click at [173, 180] on button at bounding box center [174, 176] width 13 height 12
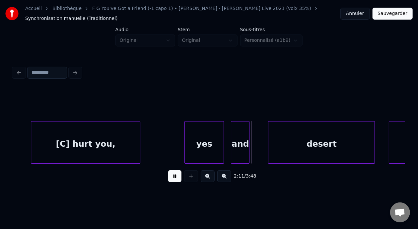
click at [173, 180] on button at bounding box center [174, 176] width 13 height 12
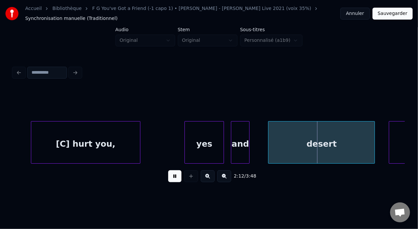
click at [173, 180] on button at bounding box center [174, 176] width 13 height 12
click at [319, 146] on div "desert" at bounding box center [322, 144] width 106 height 45
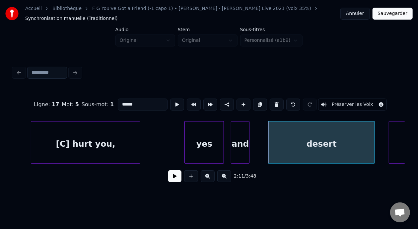
click at [118, 102] on input "******" at bounding box center [143, 105] width 50 height 12
click at [109, 146] on div "[C] hurt you," at bounding box center [85, 144] width 109 height 45
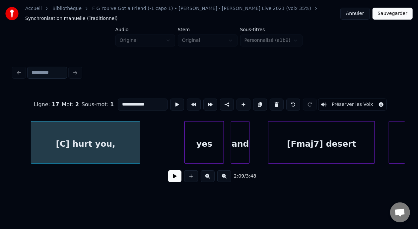
type input "**********"
click at [170, 179] on button at bounding box center [174, 176] width 13 height 12
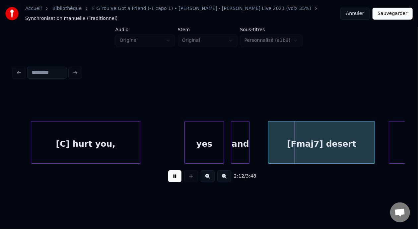
click at [170, 179] on button at bounding box center [174, 176] width 13 height 12
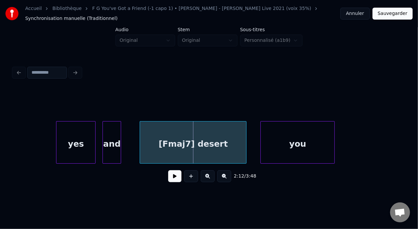
scroll to position [0, 15253]
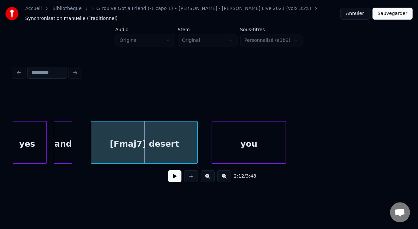
click at [168, 181] on button at bounding box center [174, 176] width 13 height 12
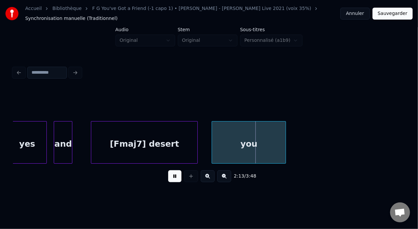
click at [168, 181] on button at bounding box center [174, 176] width 13 height 12
click at [173, 181] on button at bounding box center [174, 176] width 13 height 12
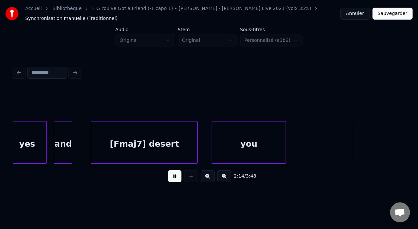
click at [173, 181] on button at bounding box center [174, 176] width 13 height 12
click at [174, 179] on button at bounding box center [174, 176] width 13 height 12
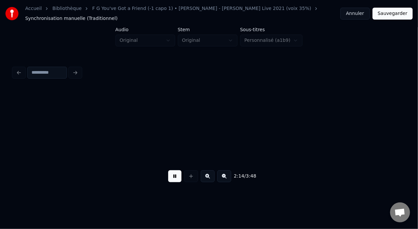
scroll to position [0, 15645]
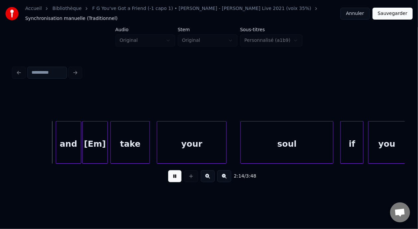
click at [174, 179] on button at bounding box center [174, 176] width 13 height 12
click at [173, 178] on button at bounding box center [174, 176] width 13 height 12
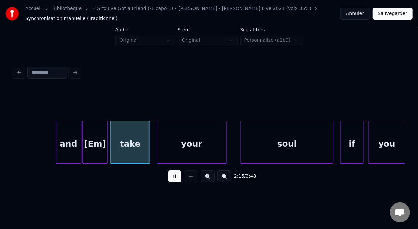
click at [173, 178] on button at bounding box center [174, 176] width 13 height 12
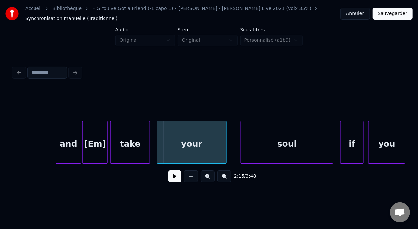
click at [92, 144] on div "[Em]" at bounding box center [95, 144] width 25 height 45
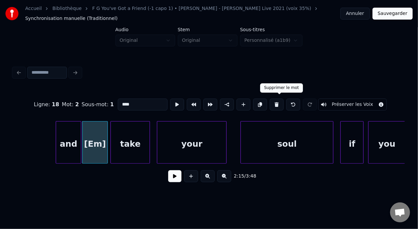
click at [280, 103] on button at bounding box center [277, 105] width 14 height 12
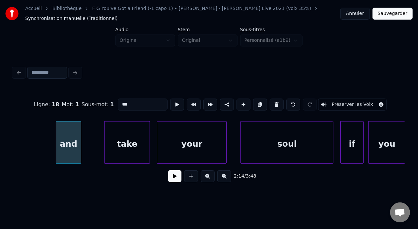
click at [106, 139] on div at bounding box center [106, 143] width 2 height 42
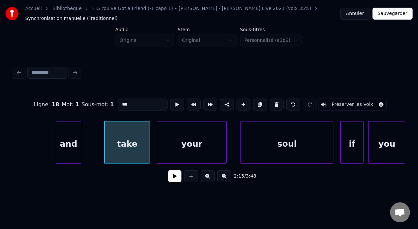
click at [113, 144] on div "take" at bounding box center [127, 144] width 45 height 45
click at [118, 102] on input "****" at bounding box center [143, 105] width 50 height 12
click at [74, 142] on div "and" at bounding box center [68, 144] width 25 height 45
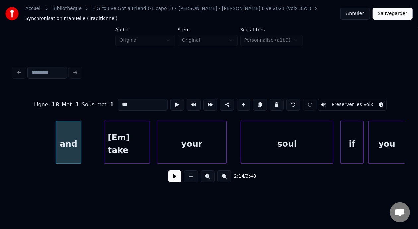
type input "***"
click at [170, 180] on button at bounding box center [174, 176] width 13 height 12
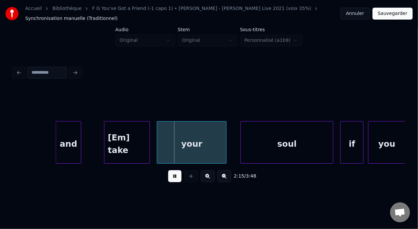
click at [170, 179] on button at bounding box center [174, 176] width 13 height 12
click at [171, 174] on button at bounding box center [174, 176] width 13 height 12
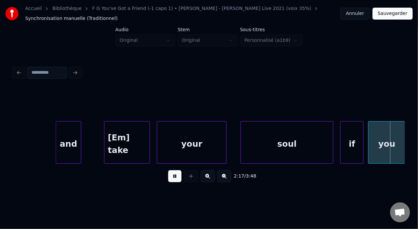
scroll to position [0, 16038]
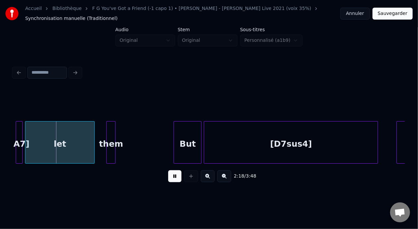
click at [171, 174] on button at bounding box center [174, 176] width 13 height 12
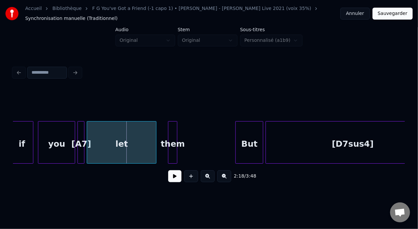
scroll to position [0, 15949]
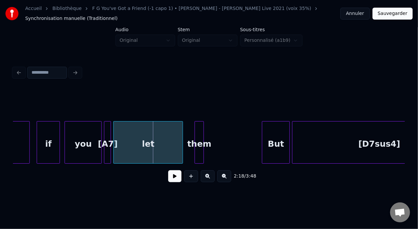
click at [105, 139] on div at bounding box center [106, 143] width 2 height 42
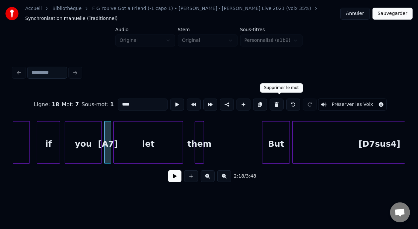
click at [282, 102] on button at bounding box center [277, 105] width 14 height 12
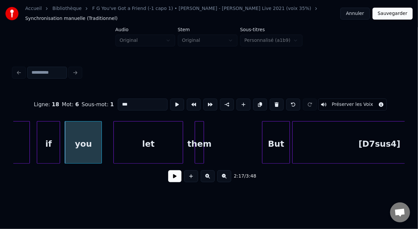
click at [142, 143] on div "let" at bounding box center [148, 144] width 69 height 45
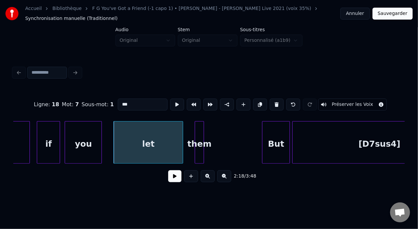
click at [118, 101] on input "***" at bounding box center [143, 105] width 50 height 12
click at [83, 140] on div "you" at bounding box center [83, 144] width 37 height 45
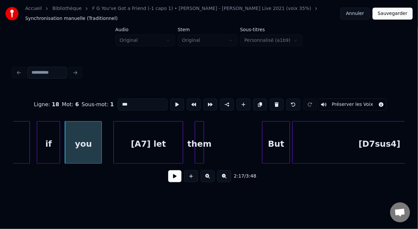
type input "***"
click at [172, 182] on button at bounding box center [174, 176] width 13 height 12
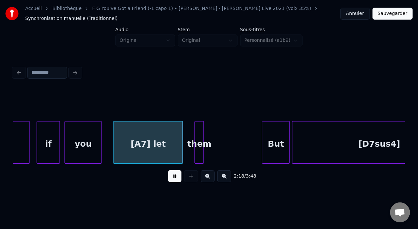
click at [173, 181] on button at bounding box center [174, 176] width 13 height 12
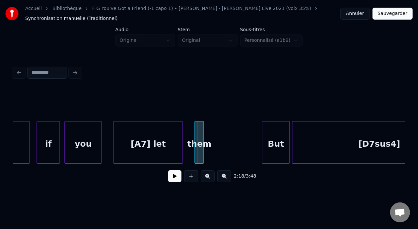
click at [173, 178] on button at bounding box center [174, 176] width 13 height 12
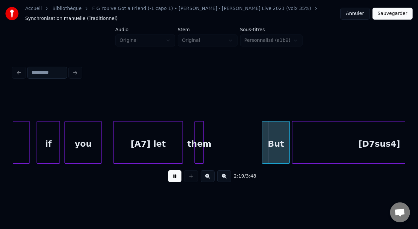
click at [173, 178] on button at bounding box center [174, 176] width 13 height 12
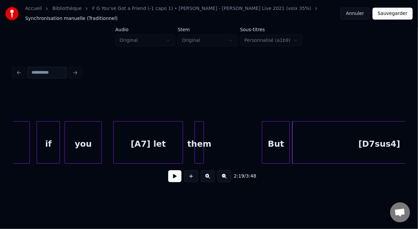
click at [173, 178] on button at bounding box center [174, 176] width 13 height 12
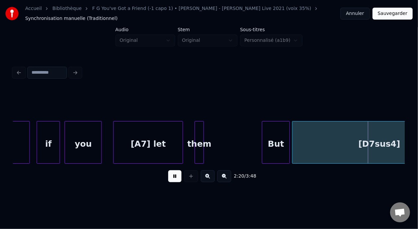
click at [174, 178] on button at bounding box center [174, 176] width 13 height 12
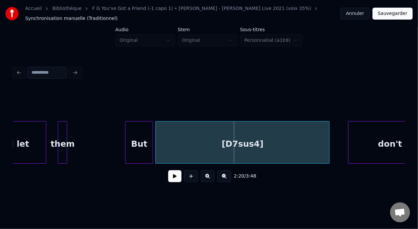
scroll to position [0, 16144]
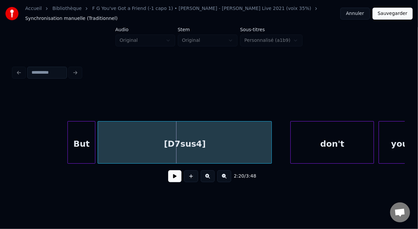
click at [336, 146] on div "don't" at bounding box center [332, 144] width 83 height 45
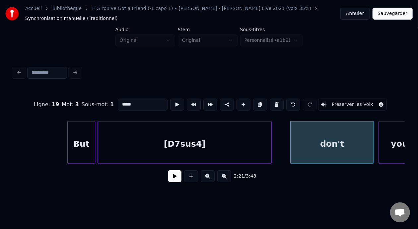
click at [279, 102] on button at bounding box center [277, 105] width 14 height 12
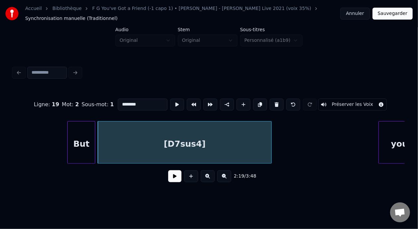
click at [84, 140] on div "But" at bounding box center [81, 144] width 27 height 45
type input "***"
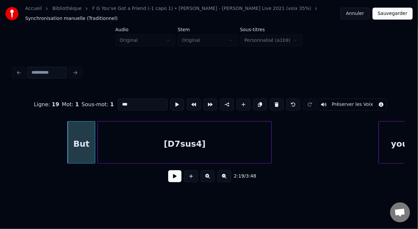
click at [176, 179] on button at bounding box center [174, 176] width 13 height 12
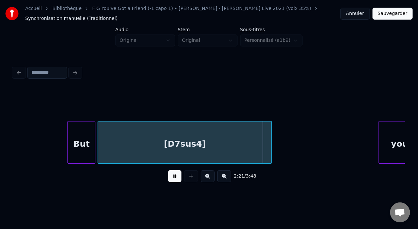
click at [175, 178] on button at bounding box center [174, 176] width 13 height 12
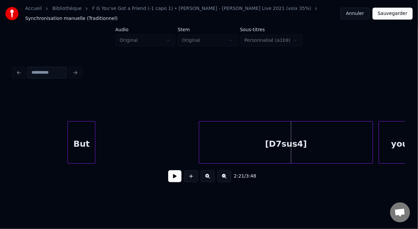
click at [270, 145] on div "[D7sus4]" at bounding box center [286, 144] width 174 height 45
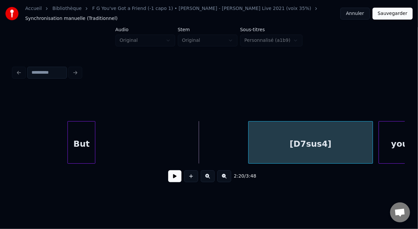
click at [249, 144] on div at bounding box center [250, 143] width 2 height 42
click at [342, 143] on div "[D7sus4]" at bounding box center [311, 144] width 124 height 45
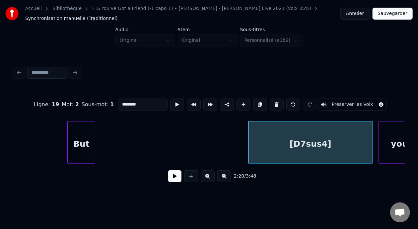
click at [134, 99] on input "********" at bounding box center [143, 105] width 50 height 12
type input "**********"
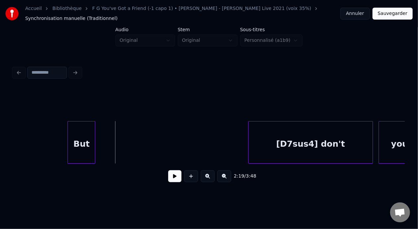
click at [172, 179] on button at bounding box center [174, 176] width 13 height 12
click at [172, 178] on button at bounding box center [174, 176] width 13 height 12
click at [170, 178] on button at bounding box center [174, 176] width 13 height 12
click at [170, 177] on button at bounding box center [174, 176] width 13 height 12
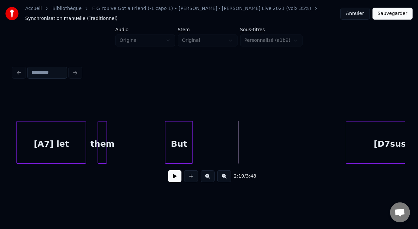
scroll to position [0, 16029]
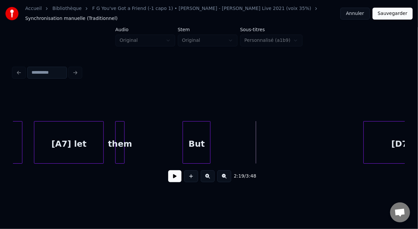
click at [84, 141] on div "[A7] let" at bounding box center [68, 144] width 69 height 45
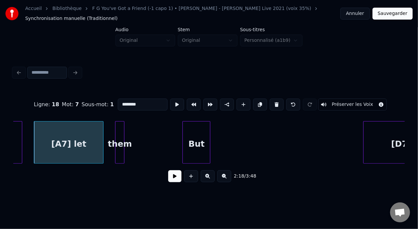
click at [168, 177] on button at bounding box center [174, 176] width 13 height 12
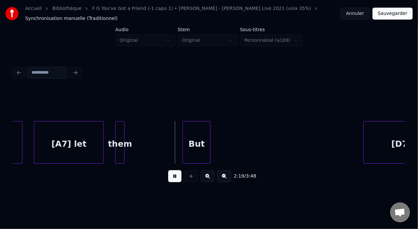
click at [168, 177] on button at bounding box center [174, 176] width 13 height 12
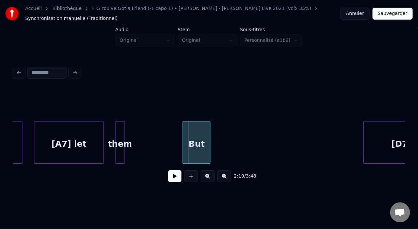
click at [194, 139] on div "But" at bounding box center [196, 144] width 27 height 45
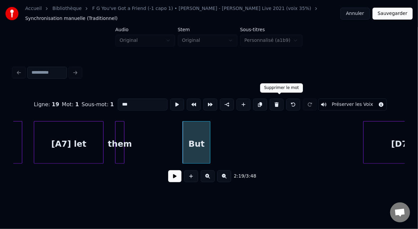
click at [281, 102] on button at bounding box center [277, 105] width 14 height 12
type input "****"
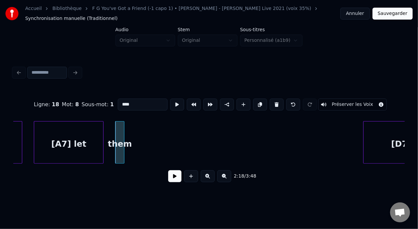
click at [171, 180] on button at bounding box center [174, 176] width 13 height 12
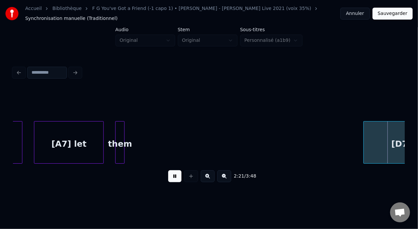
click at [174, 179] on button at bounding box center [174, 176] width 13 height 12
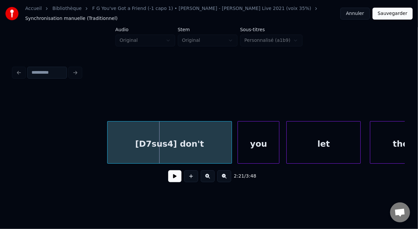
scroll to position [0, 16272]
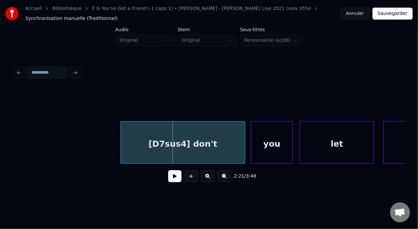
click at [138, 142] on div "[D7sus4] don't" at bounding box center [183, 144] width 124 height 45
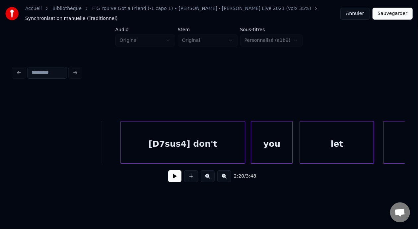
click at [191, 145] on div "[D7sus4] don't" at bounding box center [183, 144] width 124 height 45
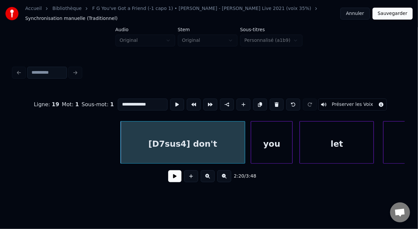
click at [257, 140] on div "you" at bounding box center [271, 144] width 41 height 45
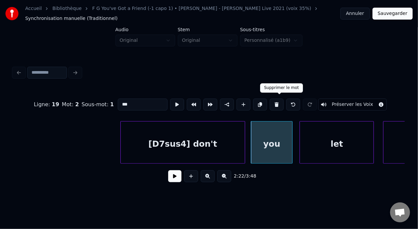
click at [281, 101] on button at bounding box center [277, 105] width 14 height 12
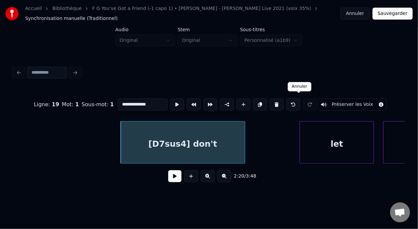
click at [298, 102] on button at bounding box center [294, 105] width 14 height 12
click at [272, 139] on div "you" at bounding box center [271, 144] width 41 height 45
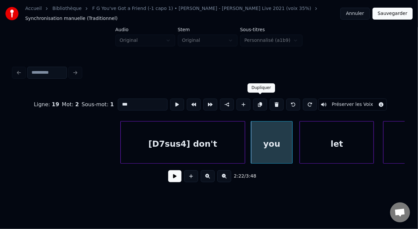
click at [260, 102] on button at bounding box center [260, 105] width 14 height 12
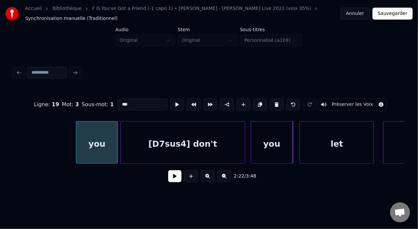
click at [102, 134] on div "you" at bounding box center [96, 144] width 41 height 45
click at [97, 136] on div "you" at bounding box center [97, 144] width 41 height 45
click at [124, 105] on input "***" at bounding box center [143, 105] width 50 height 12
click at [99, 136] on div "yo" at bounding box center [97, 144] width 41 height 45
click at [118, 103] on input "***" at bounding box center [143, 105] width 50 height 12
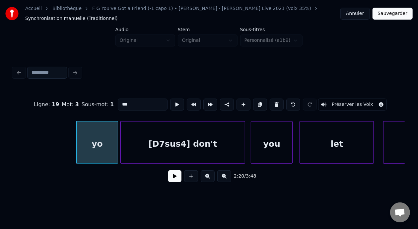
click at [174, 146] on div "[D7sus4] don't" at bounding box center [183, 144] width 124 height 45
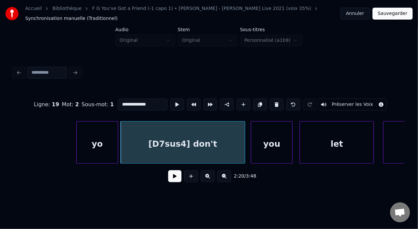
click at [96, 142] on div "yo" at bounding box center [97, 144] width 41 height 45
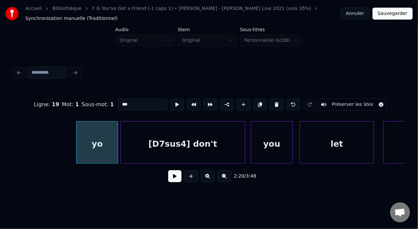
click at [119, 104] on input "***" at bounding box center [143, 105] width 50 height 12
type input "*"
type input "***"
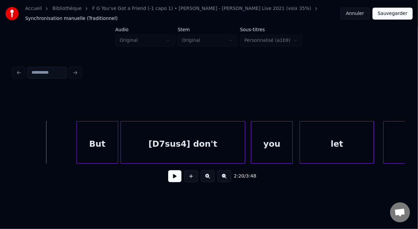
click at [169, 178] on button at bounding box center [174, 176] width 13 height 12
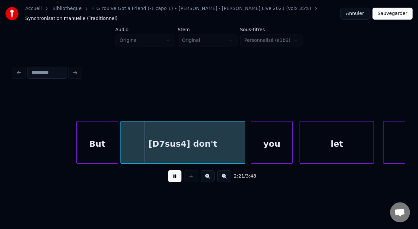
click at [169, 178] on button at bounding box center [174, 176] width 13 height 12
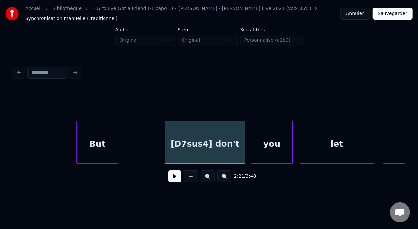
click at [166, 151] on div at bounding box center [166, 143] width 2 height 42
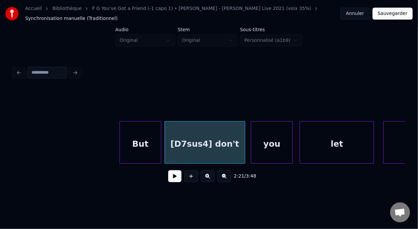
click at [146, 143] on div "But" at bounding box center [140, 144] width 41 height 45
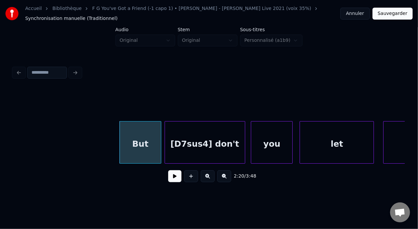
click at [137, 144] on div "But" at bounding box center [140, 144] width 41 height 45
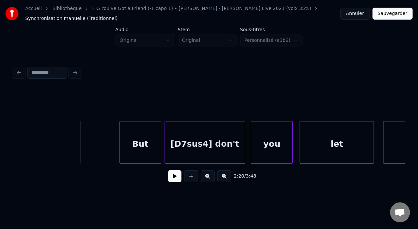
click at [168, 179] on button at bounding box center [174, 176] width 13 height 12
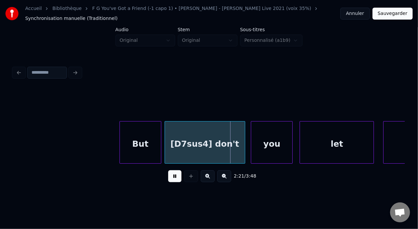
click at [168, 179] on button at bounding box center [174, 176] width 13 height 12
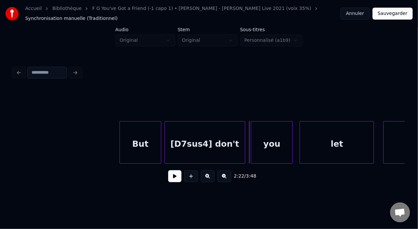
click at [168, 179] on button at bounding box center [174, 176] width 13 height 12
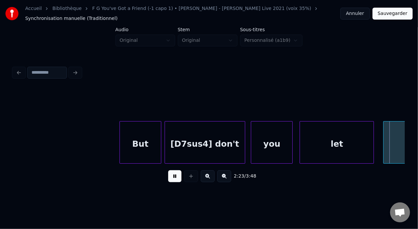
click at [168, 179] on button at bounding box center [174, 176] width 13 height 12
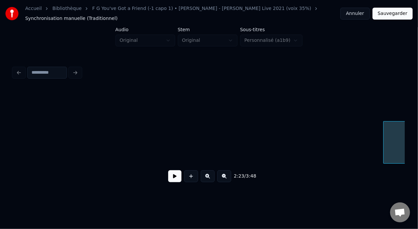
scroll to position [0, 16665]
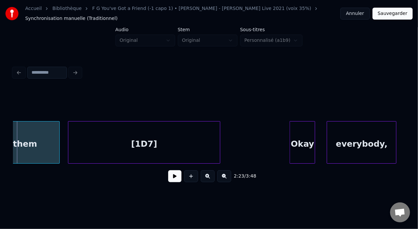
click at [172, 182] on button at bounding box center [174, 176] width 13 height 12
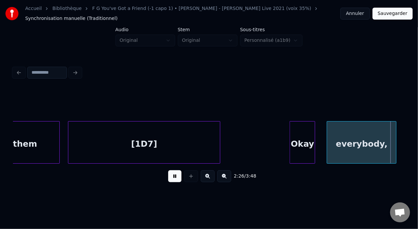
click at [174, 179] on button at bounding box center [174, 176] width 13 height 12
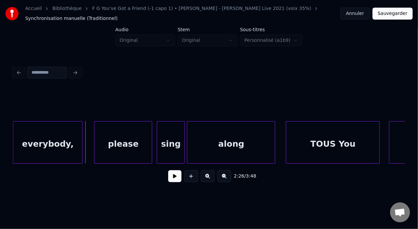
scroll to position [0, 17015]
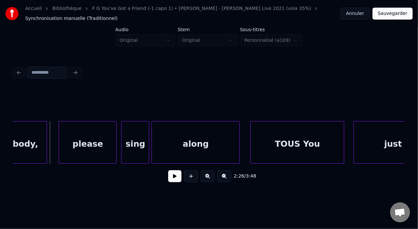
click at [173, 182] on button at bounding box center [174, 176] width 13 height 12
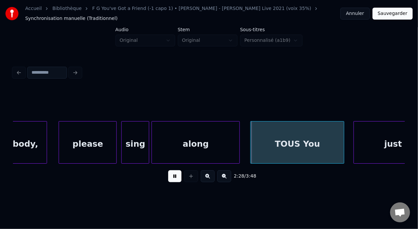
click at [173, 182] on button at bounding box center [174, 176] width 13 height 12
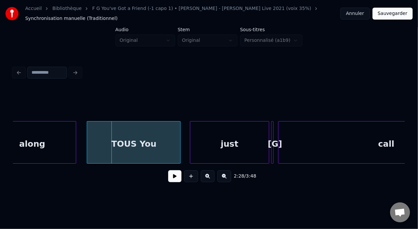
scroll to position [0, 17210]
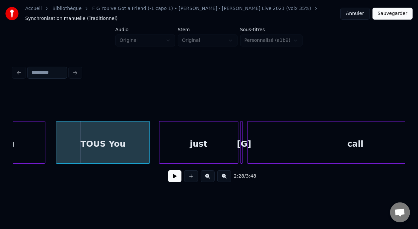
click at [241, 141] on div at bounding box center [242, 143] width 2 height 42
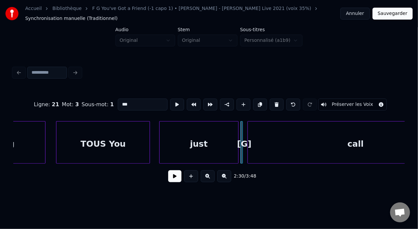
click at [281, 100] on button at bounding box center [277, 105] width 14 height 12
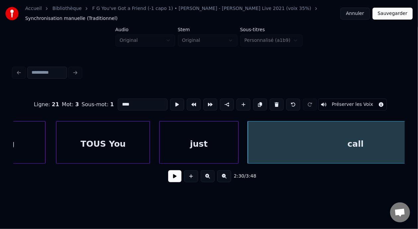
click at [321, 138] on div "call" at bounding box center [356, 144] width 216 height 45
click at [118, 104] on input "****" at bounding box center [143, 105] width 50 height 12
click at [101, 126] on div "TOUS You" at bounding box center [102, 144] width 93 height 45
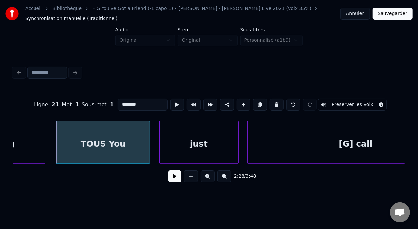
type input "********"
click at [169, 179] on button at bounding box center [174, 176] width 13 height 12
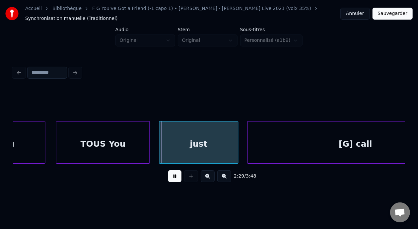
click at [170, 179] on button at bounding box center [174, 176] width 13 height 12
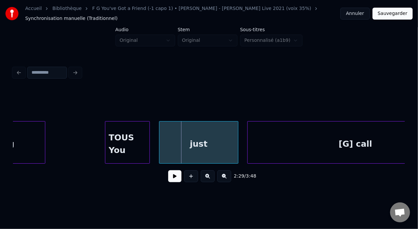
click at [106, 144] on div at bounding box center [107, 143] width 2 height 42
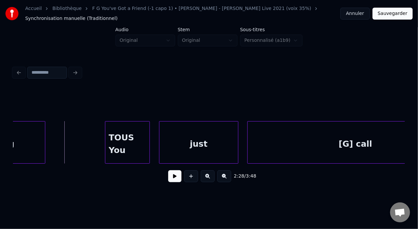
click at [169, 181] on button at bounding box center [174, 176] width 13 height 12
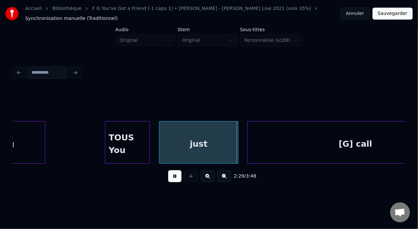
click at [169, 179] on button at bounding box center [174, 176] width 13 height 12
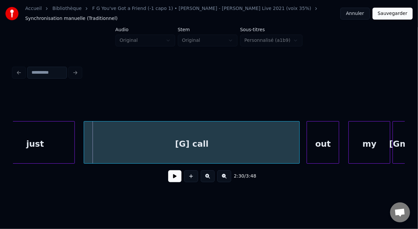
scroll to position [0, 17391]
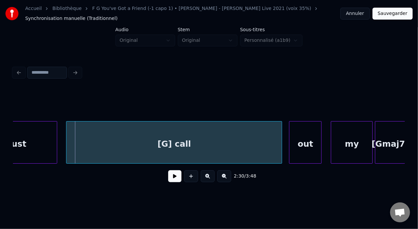
click at [216, 134] on div "[G] call" at bounding box center [174, 144] width 216 height 45
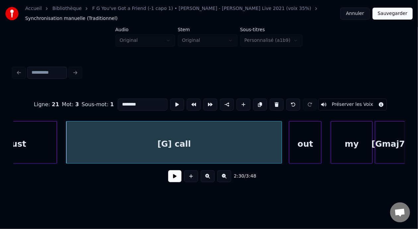
click at [170, 182] on button at bounding box center [174, 176] width 13 height 12
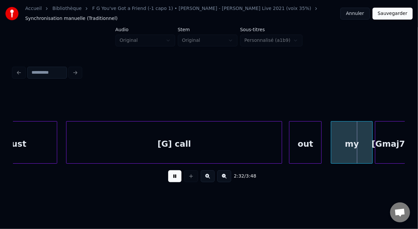
click at [170, 179] on button at bounding box center [174, 176] width 13 height 12
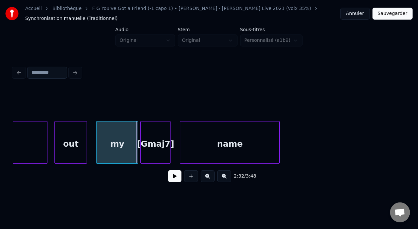
scroll to position [0, 17631]
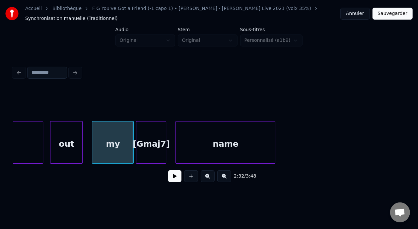
click at [146, 139] on div "[Gmaj7]" at bounding box center [151, 144] width 30 height 45
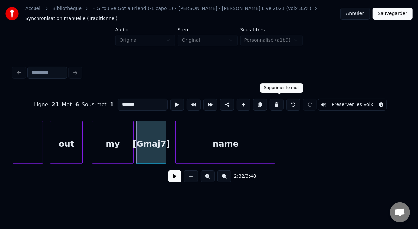
click at [279, 100] on button at bounding box center [277, 105] width 14 height 12
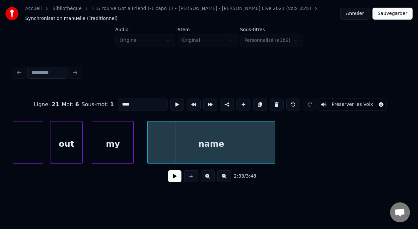
click at [148, 139] on div at bounding box center [149, 143] width 2 height 42
click at [106, 144] on div "my" at bounding box center [112, 144] width 41 height 45
type input "**"
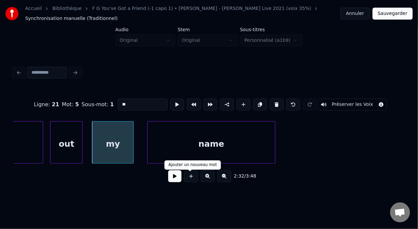
click at [163, 178] on div "2:32 / 3:48" at bounding box center [209, 176] width 381 height 15
click at [171, 179] on button at bounding box center [174, 176] width 13 height 12
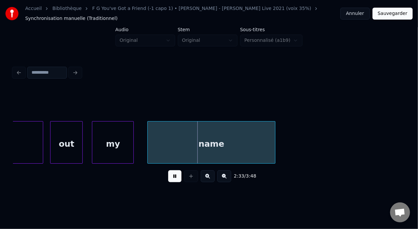
click at [171, 179] on button at bounding box center [174, 176] width 13 height 12
click at [194, 143] on div "name" at bounding box center [212, 144] width 128 height 45
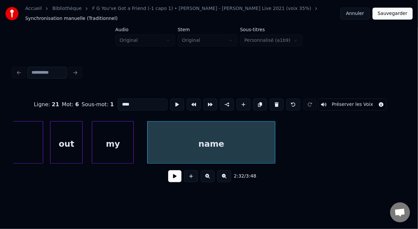
click at [118, 102] on input "****" at bounding box center [143, 105] width 50 height 12
click at [63, 142] on div "out" at bounding box center [66, 144] width 32 height 45
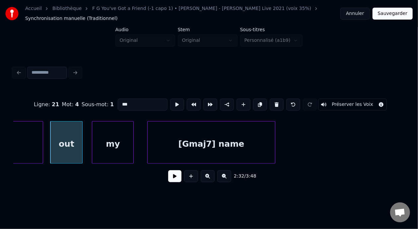
type input "***"
click at [173, 177] on button at bounding box center [174, 176] width 13 height 12
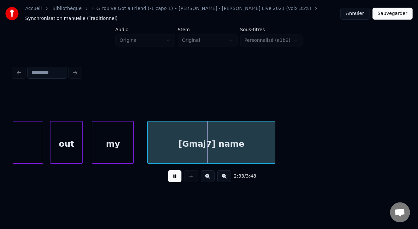
click at [175, 177] on button at bounding box center [174, 176] width 13 height 12
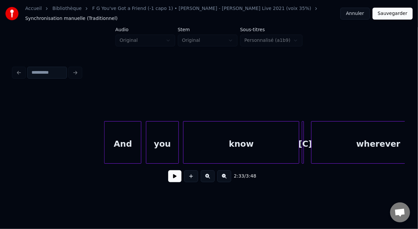
scroll to position [0, 17949]
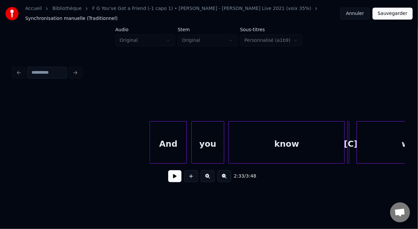
click at [178, 147] on div "And" at bounding box center [168, 144] width 37 height 45
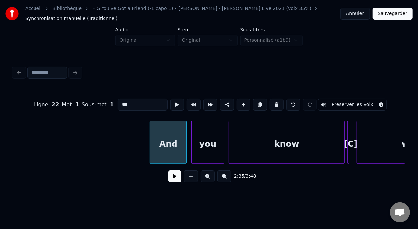
click at [176, 180] on button at bounding box center [174, 176] width 13 height 12
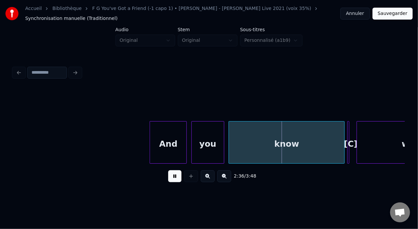
click at [176, 180] on button at bounding box center [174, 176] width 13 height 12
click at [350, 143] on div "[C]" at bounding box center [351, 144] width 7 height 45
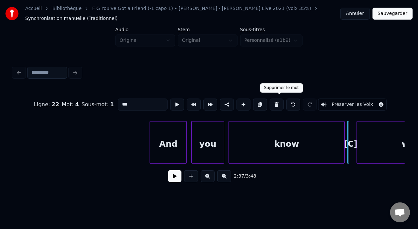
click at [280, 100] on button at bounding box center [277, 105] width 14 height 12
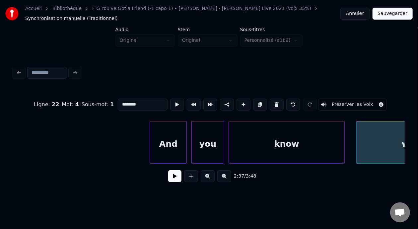
click at [277, 141] on div "know" at bounding box center [287, 144] width 116 height 45
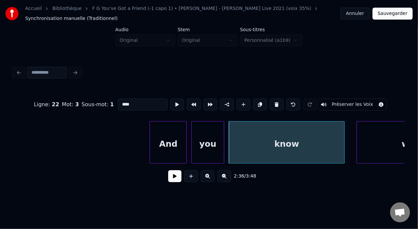
click at [118, 102] on input "****" at bounding box center [143, 105] width 50 height 12
type input "********"
click at [172, 177] on button at bounding box center [174, 176] width 13 height 12
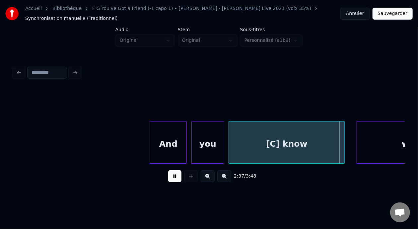
click at [172, 177] on button at bounding box center [174, 176] width 13 height 12
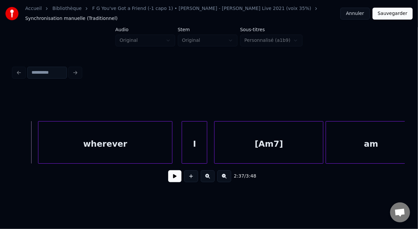
scroll to position [0, 18286]
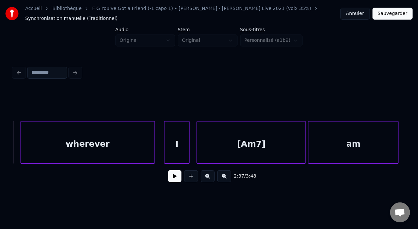
click at [48, 147] on div "wherever" at bounding box center [88, 144] width 134 height 45
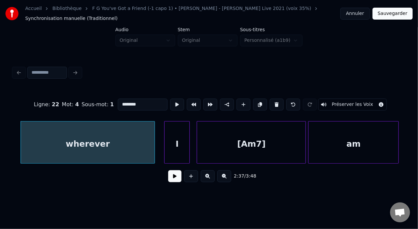
click at [170, 181] on button at bounding box center [174, 176] width 13 height 12
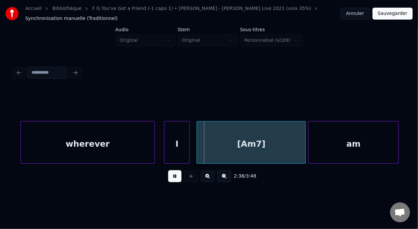
click at [169, 180] on button at bounding box center [174, 176] width 13 height 12
click at [271, 142] on div "[Am7]" at bounding box center [251, 144] width 109 height 45
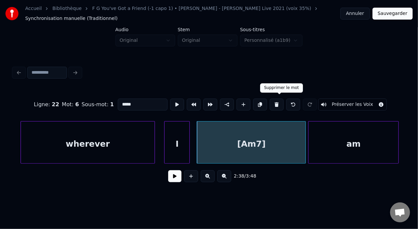
click at [279, 100] on button at bounding box center [277, 105] width 14 height 12
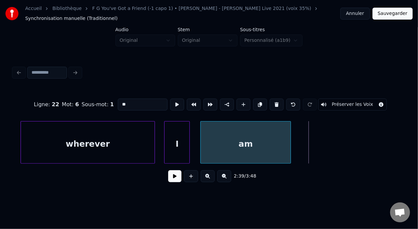
click at [244, 143] on div "am" at bounding box center [246, 144] width 90 height 45
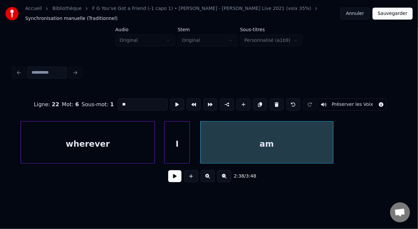
click at [332, 137] on div at bounding box center [332, 143] width 2 height 42
click at [240, 144] on div "am" at bounding box center [267, 144] width 133 height 45
click at [118, 101] on input "**" at bounding box center [143, 105] width 50 height 12
type input "********"
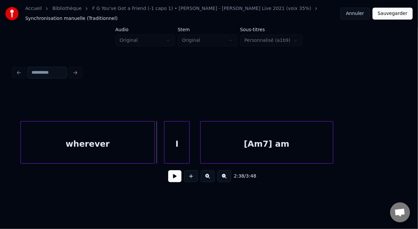
click at [173, 182] on button at bounding box center [174, 176] width 13 height 12
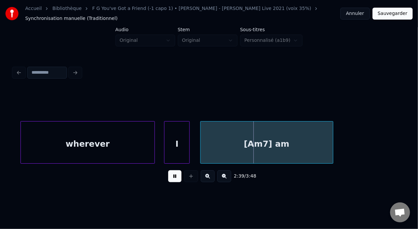
click at [172, 181] on button at bounding box center [174, 176] width 13 height 12
click at [181, 146] on div "I" at bounding box center [177, 144] width 25 height 45
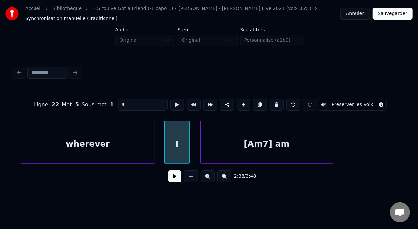
click at [172, 182] on button at bounding box center [174, 176] width 13 height 12
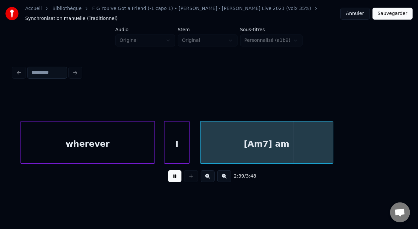
click at [172, 182] on button at bounding box center [174, 176] width 13 height 12
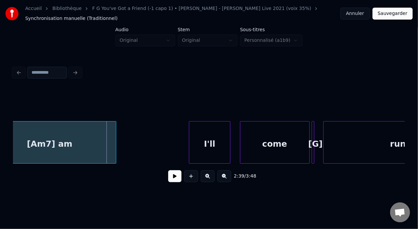
scroll to position [0, 18530]
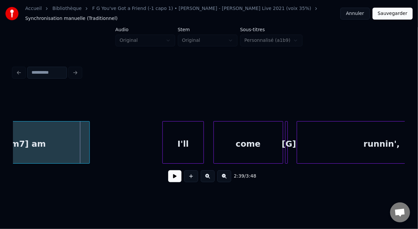
click at [288, 137] on div at bounding box center [287, 143] width 2 height 42
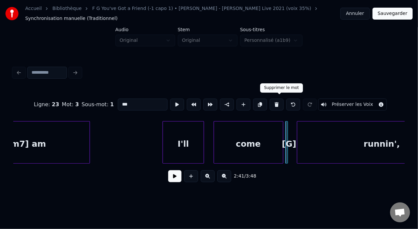
click at [279, 102] on button at bounding box center [277, 105] width 14 height 12
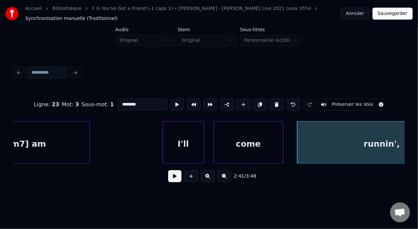
click at [360, 144] on div "runnin'," at bounding box center [382, 144] width 169 height 45
click at [118, 103] on input "********" at bounding box center [143, 105] width 50 height 12
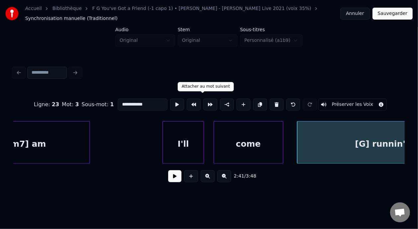
click at [182, 144] on div "I'll" at bounding box center [183, 144] width 41 height 45
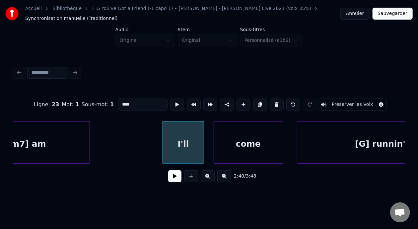
type input "****"
click at [172, 179] on button at bounding box center [174, 176] width 13 height 12
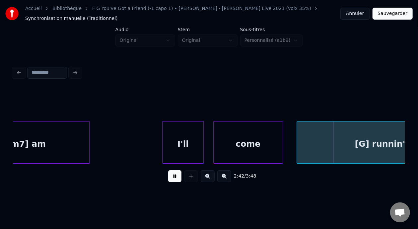
click at [171, 178] on button at bounding box center [174, 176] width 13 height 12
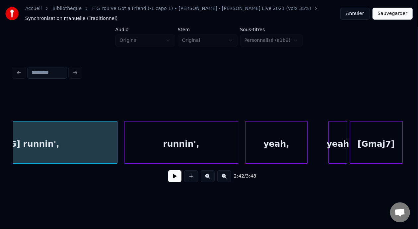
scroll to position [0, 18893]
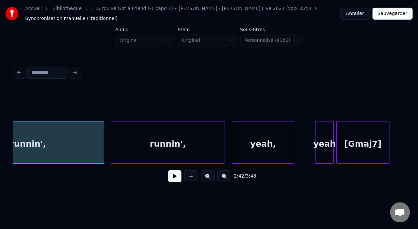
click at [173, 181] on button at bounding box center [174, 176] width 13 height 12
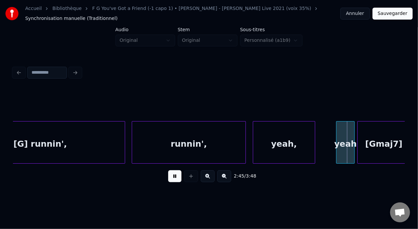
click at [173, 181] on button at bounding box center [174, 176] width 13 height 12
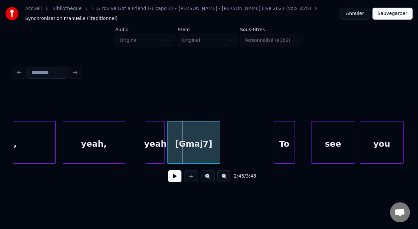
scroll to position [0, 19080]
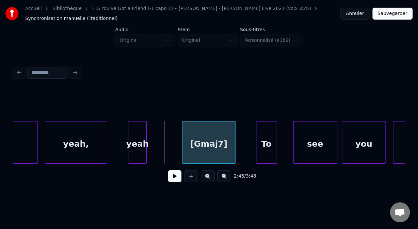
click at [216, 140] on div "[Gmaj7]" at bounding box center [209, 144] width 53 height 45
click at [269, 138] on div "To" at bounding box center [267, 144] width 20 height 45
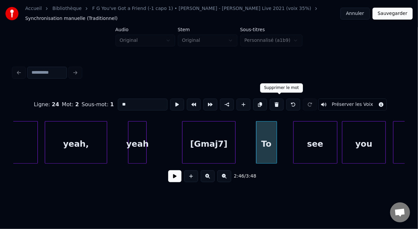
click at [278, 103] on button at bounding box center [277, 105] width 14 height 12
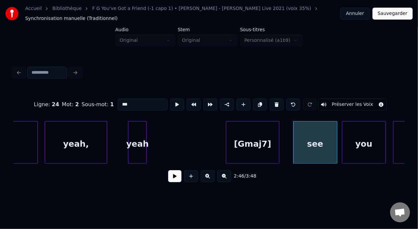
click at [263, 139] on div "[Gmaj7]" at bounding box center [252, 144] width 53 height 45
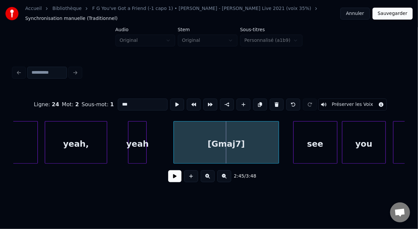
click at [174, 143] on div at bounding box center [175, 143] width 2 height 42
click at [237, 143] on div "[Gmaj7]" at bounding box center [226, 144] width 105 height 45
click at [126, 101] on input "*******" at bounding box center [143, 105] width 50 height 12
click at [90, 125] on div "yeah," at bounding box center [77, 144] width 62 height 45
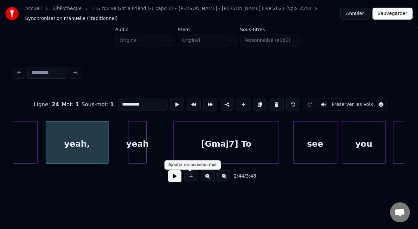
type input "**********"
click at [172, 178] on button at bounding box center [174, 176] width 13 height 12
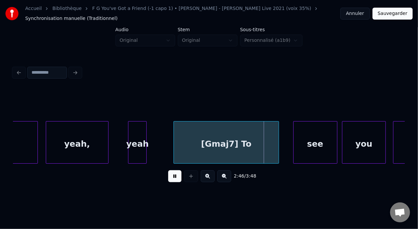
click at [172, 178] on button at bounding box center [174, 176] width 13 height 12
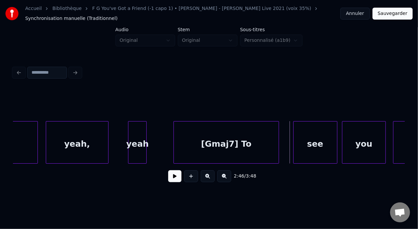
click at [172, 178] on button at bounding box center [174, 176] width 13 height 12
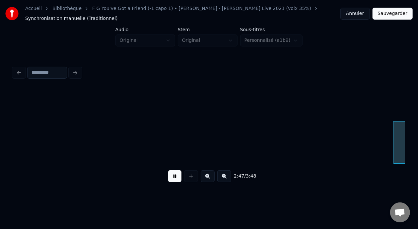
scroll to position [0, 19473]
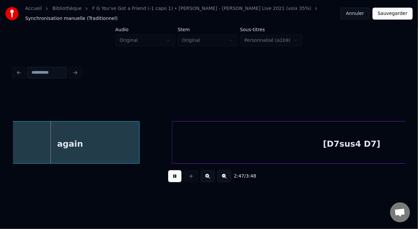
click at [172, 178] on button at bounding box center [174, 176] width 13 height 12
click at [174, 177] on button at bounding box center [174, 176] width 13 height 12
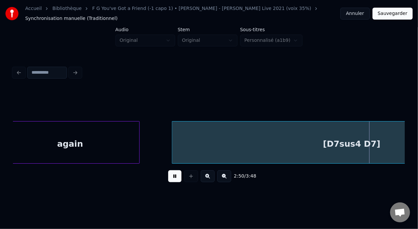
click at [174, 177] on button at bounding box center [174, 176] width 13 height 12
click at [48, 137] on div "again" at bounding box center [70, 144] width 139 height 45
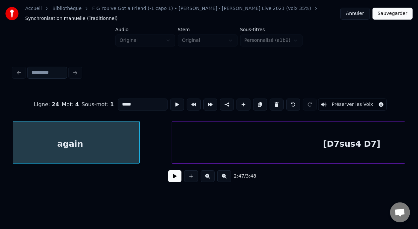
scroll to position [0, 19460]
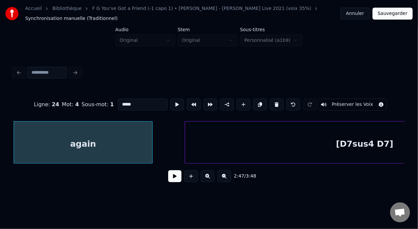
click at [172, 177] on button at bounding box center [174, 176] width 13 height 12
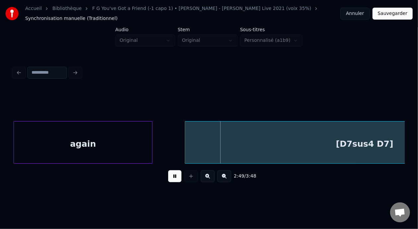
click at [172, 177] on button at bounding box center [174, 176] width 13 height 12
click at [224, 177] on button at bounding box center [225, 176] width 14 height 12
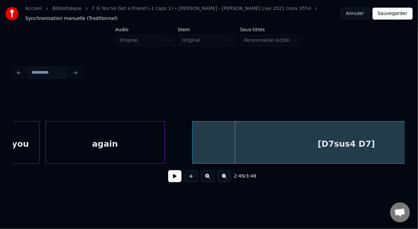
click at [224, 177] on button at bounding box center [225, 176] width 14 height 12
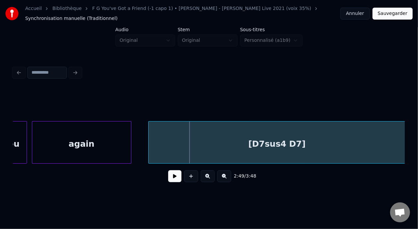
scroll to position [0, 13905]
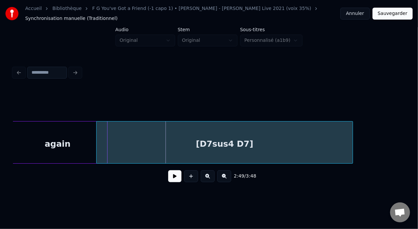
click at [326, 152] on div "[D7sus4 D7]" at bounding box center [225, 144] width 257 height 45
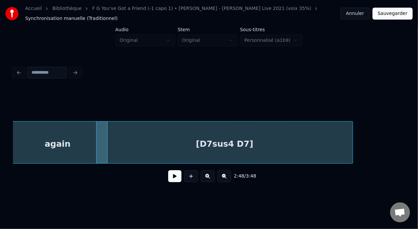
click at [64, 139] on div "again" at bounding box center [57, 144] width 99 height 45
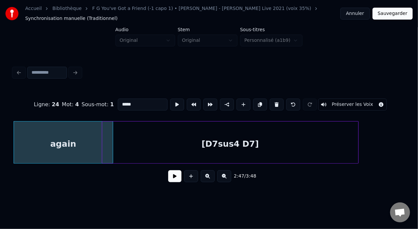
click at [152, 148] on div "[D7sus4 D7]" at bounding box center [230, 144] width 257 height 45
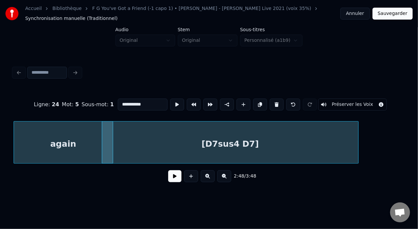
click at [283, 101] on button at bounding box center [277, 105] width 14 height 12
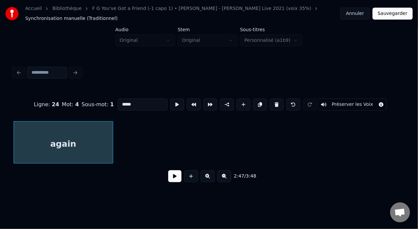
click at [90, 141] on div "again" at bounding box center [63, 144] width 99 height 45
click at [129, 99] on input "*****" at bounding box center [143, 105] width 50 height 12
click at [48, 146] on div "again [D7sus4]" at bounding box center [63, 144] width 99 height 45
type input "**********"
click at [168, 179] on button at bounding box center [174, 176] width 13 height 12
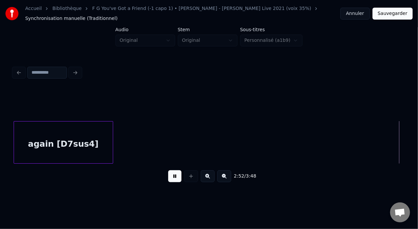
scroll to position [0, 14293]
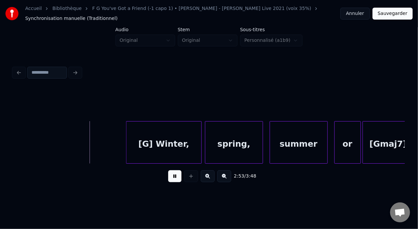
click at [169, 178] on button at bounding box center [174, 176] width 13 height 12
click at [168, 178] on button at bounding box center [174, 176] width 13 height 12
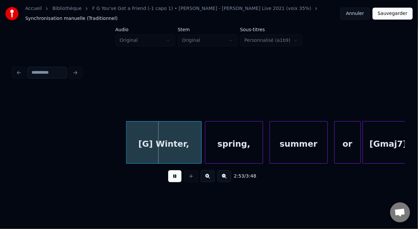
click at [168, 178] on button at bounding box center [174, 176] width 13 height 12
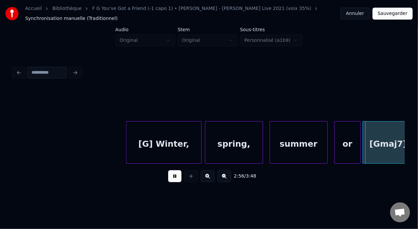
click at [168, 178] on button at bounding box center [174, 176] width 13 height 12
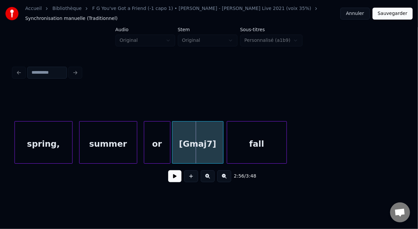
scroll to position [0, 14532]
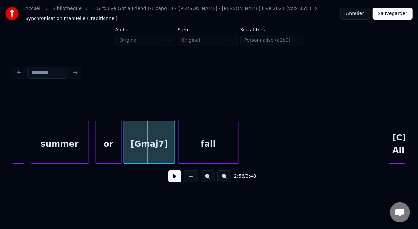
click at [201, 141] on div "fall" at bounding box center [208, 144] width 59 height 45
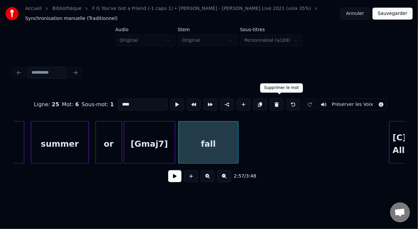
click at [281, 101] on button at bounding box center [277, 105] width 14 height 12
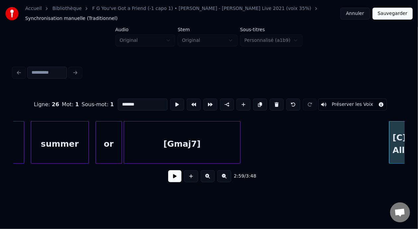
click at [239, 137] on div at bounding box center [239, 143] width 2 height 42
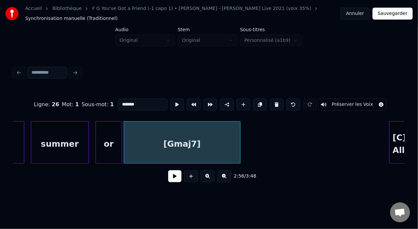
click at [193, 143] on div "[Gmaj7]" at bounding box center [182, 144] width 116 height 45
click at [137, 101] on input "*******" at bounding box center [143, 105] width 50 height 12
click at [43, 138] on div "summer" at bounding box center [59, 144] width 57 height 45
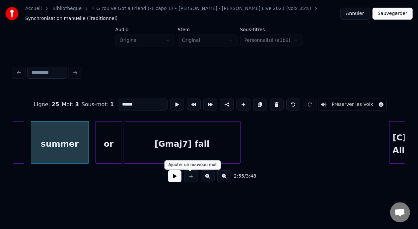
type input "******"
click at [176, 178] on button at bounding box center [174, 176] width 13 height 12
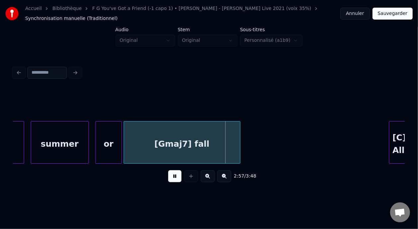
click at [176, 177] on button at bounding box center [174, 176] width 13 height 12
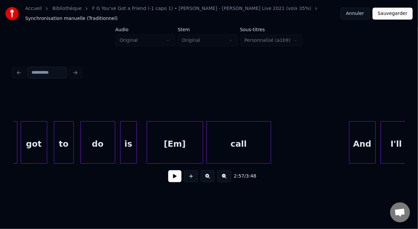
scroll to position [0, 14857]
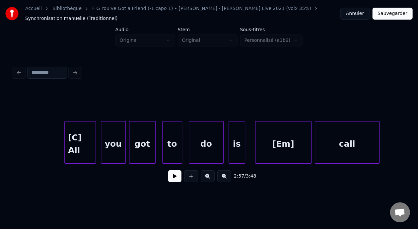
click at [175, 181] on button at bounding box center [174, 176] width 13 height 12
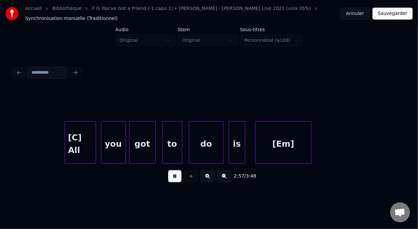
scroll to position [0, 14755]
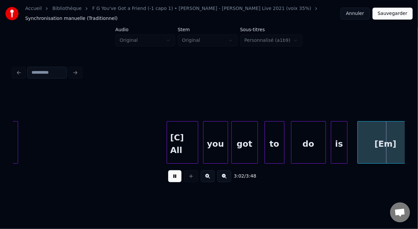
click at [176, 181] on button at bounding box center [174, 176] width 13 height 12
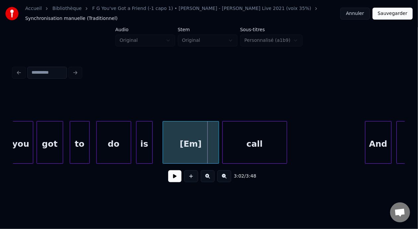
scroll to position [0, 14954]
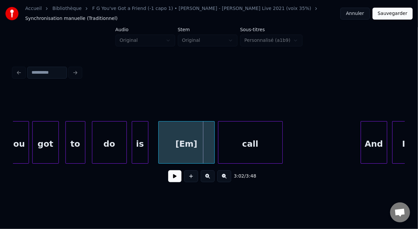
click at [233, 143] on div "call" at bounding box center [251, 144] width 64 height 45
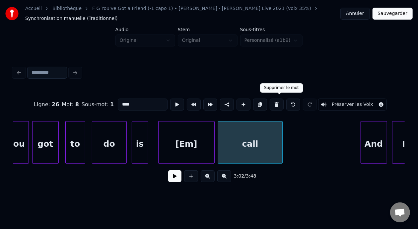
click at [280, 99] on button at bounding box center [277, 105] width 14 height 12
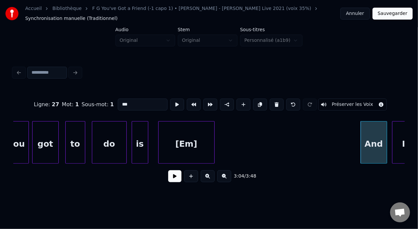
click at [198, 142] on div "[Em]" at bounding box center [187, 144] width 56 height 45
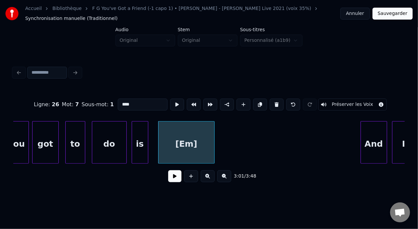
click at [118, 102] on input "****" at bounding box center [143, 105] width 50 height 12
click at [218, 141] on div "[Em] call" at bounding box center [189, 142] width 56 height 43
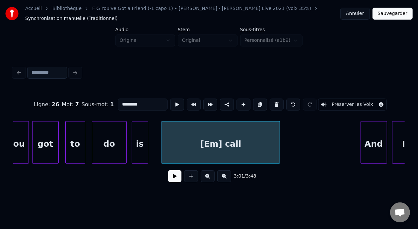
click at [279, 140] on div at bounding box center [279, 143] width 2 height 42
click at [110, 139] on div "do" at bounding box center [109, 144] width 34 height 45
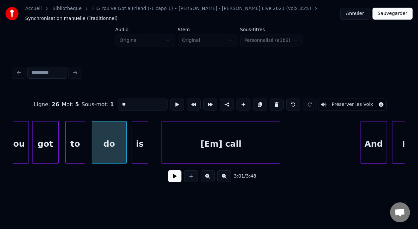
type input "**"
click at [173, 179] on button at bounding box center [174, 176] width 13 height 12
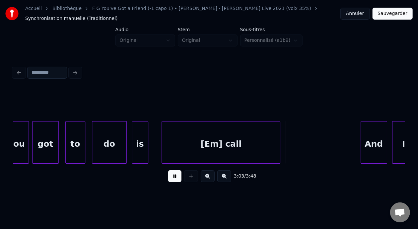
click at [175, 177] on button at bounding box center [174, 176] width 13 height 12
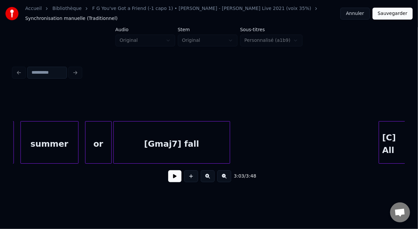
scroll to position [0, 14531]
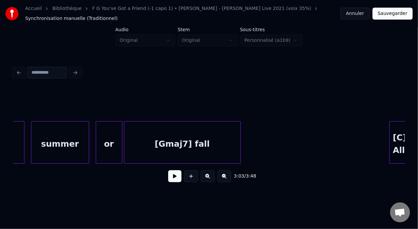
click at [145, 134] on div "[Gmaj7] fall" at bounding box center [183, 144] width 116 height 45
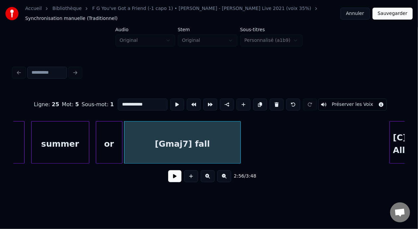
click at [168, 177] on button at bounding box center [174, 176] width 13 height 12
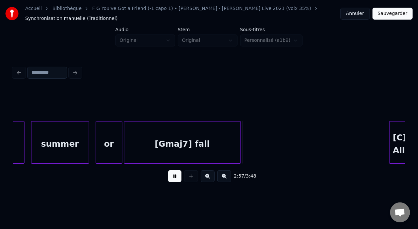
click at [169, 176] on button at bounding box center [174, 176] width 13 height 12
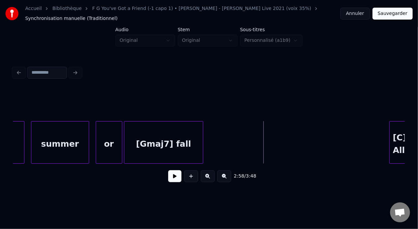
click at [203, 145] on div at bounding box center [202, 143] width 2 height 42
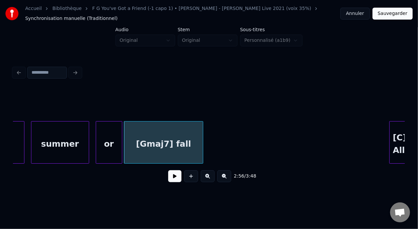
click at [103, 137] on div "or" at bounding box center [109, 144] width 26 height 45
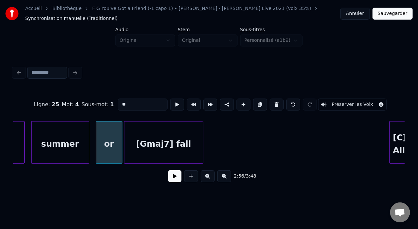
click at [168, 176] on button at bounding box center [174, 176] width 13 height 12
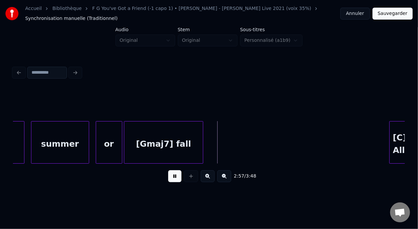
click at [169, 176] on button at bounding box center [174, 176] width 13 height 12
click at [192, 141] on div at bounding box center [191, 143] width 2 height 42
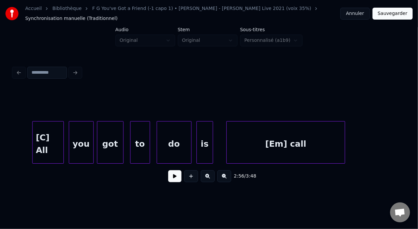
scroll to position [0, 15019]
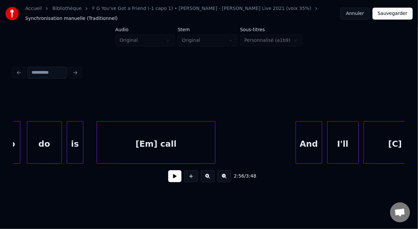
click at [155, 148] on div "[Em] call" at bounding box center [156, 144] width 118 height 45
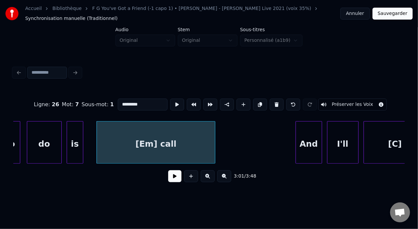
click at [171, 174] on button at bounding box center [174, 176] width 13 height 12
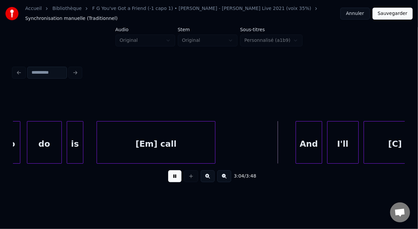
click at [171, 174] on button at bounding box center [174, 176] width 13 height 12
click at [405, 163] on div "to do is [Em] call And I'll [C]" at bounding box center [209, 142] width 392 height 43
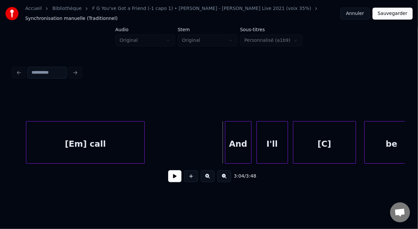
scroll to position [0, 15147]
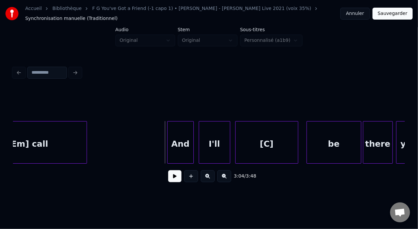
click at [279, 144] on div "[C]" at bounding box center [267, 144] width 62 height 45
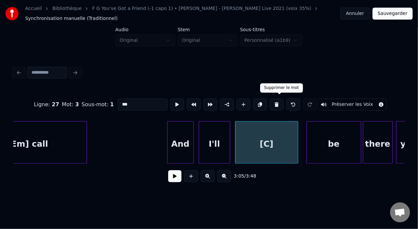
click at [281, 101] on button at bounding box center [277, 105] width 14 height 12
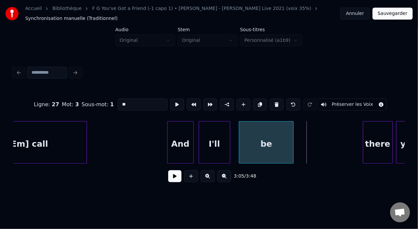
click at [268, 145] on div "be" at bounding box center [266, 144] width 54 height 45
click at [179, 139] on div "And" at bounding box center [181, 144] width 26 height 45
type input "***"
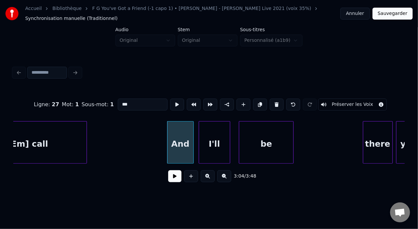
click at [173, 178] on button at bounding box center [174, 176] width 13 height 12
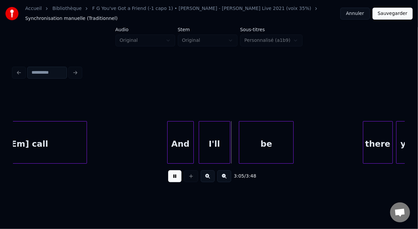
click at [173, 178] on button at bounding box center [174, 176] width 13 height 12
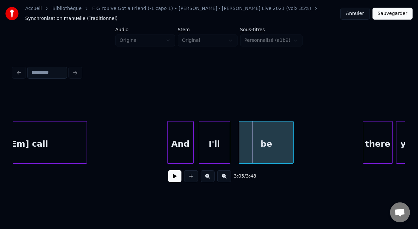
click at [170, 179] on button at bounding box center [174, 176] width 13 height 12
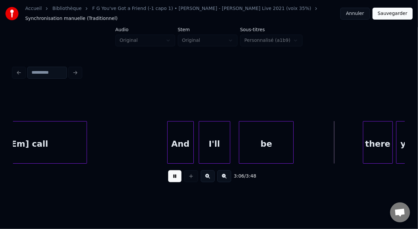
click at [170, 179] on button at bounding box center [174, 176] width 13 height 12
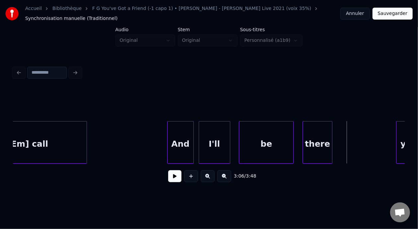
click at [316, 140] on div "there" at bounding box center [317, 144] width 29 height 45
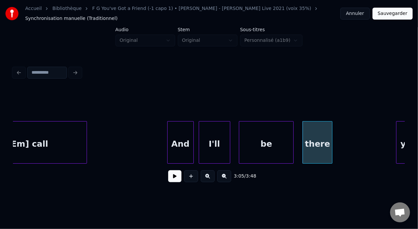
click at [268, 144] on div "be" at bounding box center [266, 144] width 54 height 45
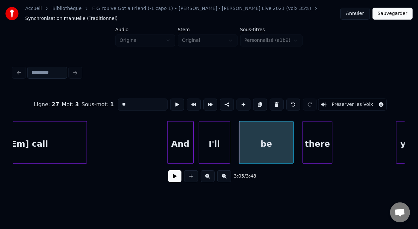
click at [262, 142] on div "be" at bounding box center [266, 144] width 54 height 45
click at [118, 102] on input "**" at bounding box center [143, 105] width 50 height 12
type input "******"
click at [170, 178] on button at bounding box center [174, 176] width 13 height 12
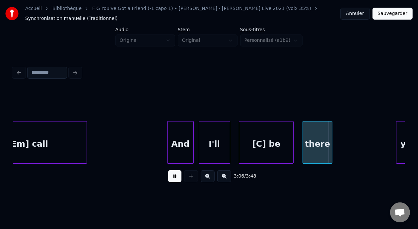
click at [170, 178] on button at bounding box center [174, 176] width 13 height 12
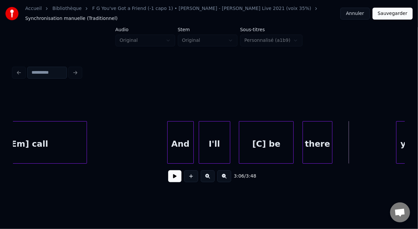
click at [172, 180] on button at bounding box center [174, 176] width 13 height 12
click at [351, 140] on div at bounding box center [351, 143] width 2 height 42
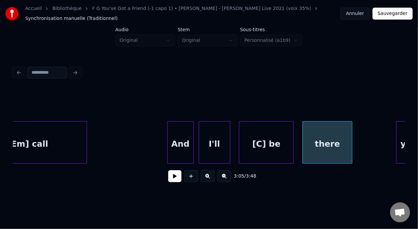
click at [264, 143] on div "[C] be" at bounding box center [266, 144] width 54 height 45
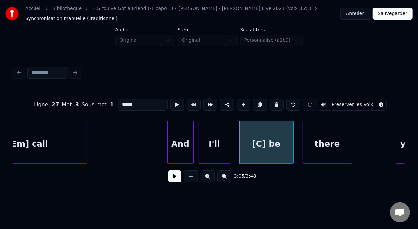
click at [178, 181] on button at bounding box center [174, 176] width 13 height 12
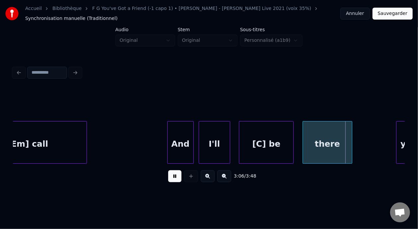
click at [178, 181] on button at bounding box center [174, 176] width 13 height 12
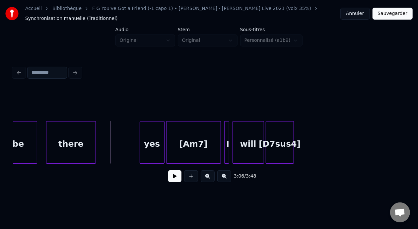
scroll to position [0, 15422]
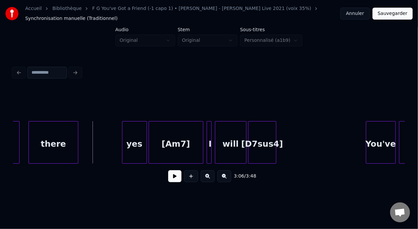
click at [139, 140] on div "yes" at bounding box center [135, 144] width 24 height 45
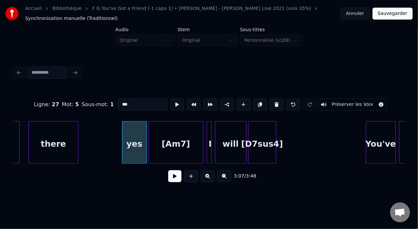
click at [169, 178] on button at bounding box center [174, 176] width 13 height 12
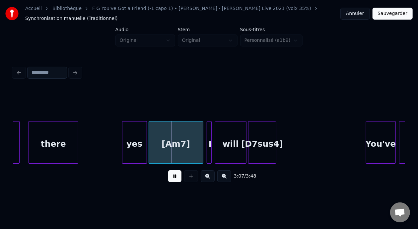
click at [170, 176] on button at bounding box center [174, 176] width 13 height 12
click at [173, 141] on div "[Am7]" at bounding box center [176, 144] width 54 height 45
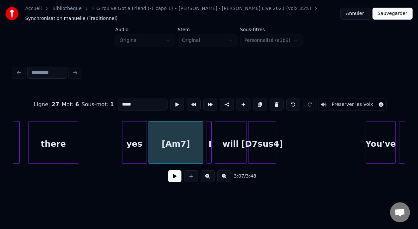
click at [118, 102] on input "*****" at bounding box center [143, 105] width 50 height 12
click at [127, 146] on div "yes" at bounding box center [135, 144] width 24 height 45
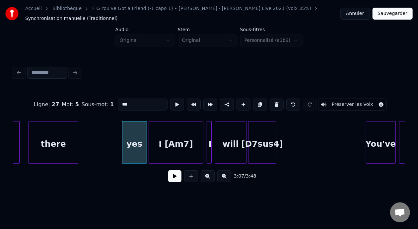
click at [118, 103] on input "***" at bounding box center [143, 105] width 50 height 12
click at [213, 143] on div "I" at bounding box center [210, 144] width 7 height 45
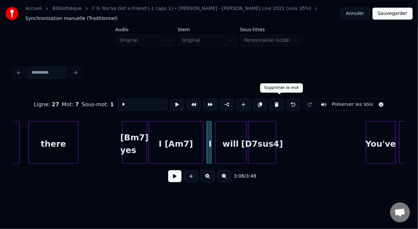
click at [281, 103] on button at bounding box center [277, 105] width 14 height 12
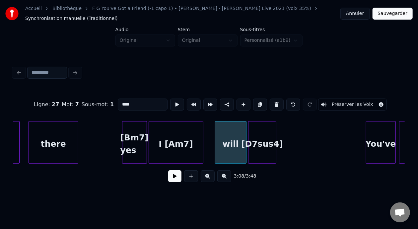
click at [178, 142] on div "I [Am7]" at bounding box center [176, 144] width 54 height 45
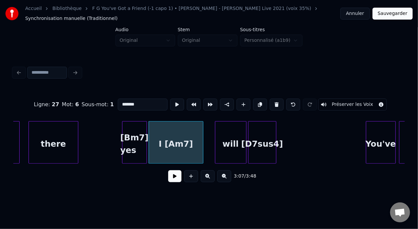
click at [134, 100] on input "*******" at bounding box center [143, 105] width 50 height 12
click at [70, 136] on div "there" at bounding box center [53, 144] width 49 height 45
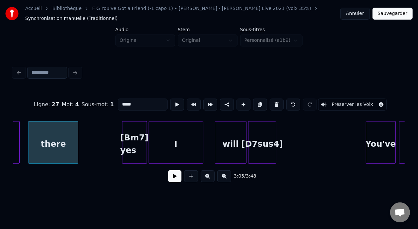
type input "*****"
click at [170, 182] on button at bounding box center [174, 176] width 13 height 12
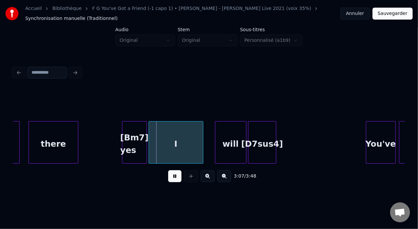
click at [171, 181] on button at bounding box center [174, 176] width 13 height 12
click at [168, 181] on button at bounding box center [174, 176] width 13 height 12
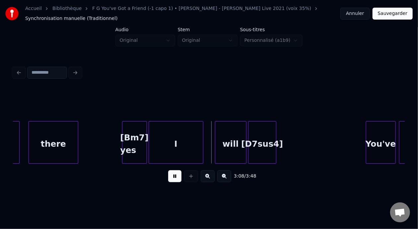
click at [168, 181] on button at bounding box center [174, 176] width 13 height 12
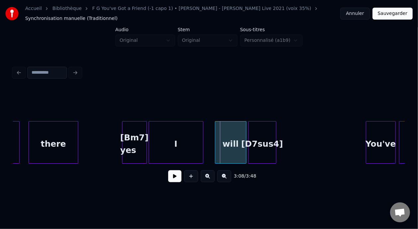
click at [234, 138] on div "will" at bounding box center [231, 144] width 31 height 45
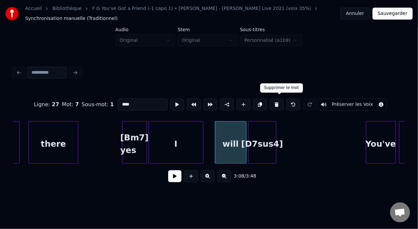
click at [279, 102] on button at bounding box center [277, 105] width 14 height 12
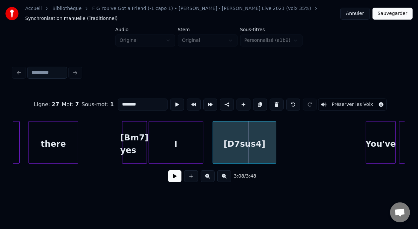
click at [214, 137] on div at bounding box center [214, 143] width 2 height 42
click at [223, 147] on div "[D7sus4]" at bounding box center [244, 144] width 63 height 45
click at [118, 101] on input "********" at bounding box center [143, 105] width 50 height 12
click at [118, 103] on input "********" at bounding box center [143, 105] width 50 height 12
click at [58, 139] on div "there" at bounding box center [53, 144] width 49 height 45
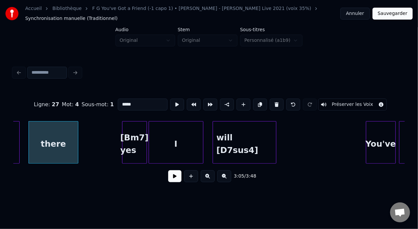
type input "*****"
click at [168, 182] on button at bounding box center [174, 176] width 13 height 12
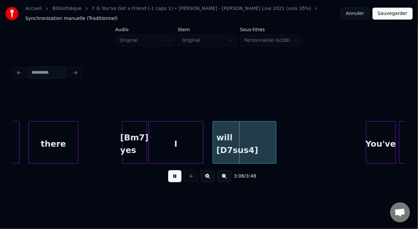
click at [168, 182] on button at bounding box center [174, 176] width 13 height 12
click at [168, 181] on button at bounding box center [174, 176] width 13 height 12
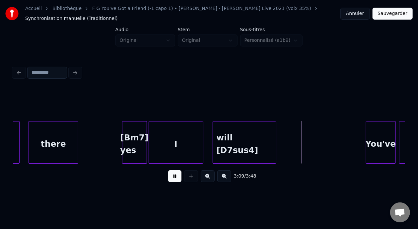
click at [168, 181] on button at bounding box center [174, 176] width 13 height 12
click at [168, 180] on button at bounding box center [174, 176] width 13 height 12
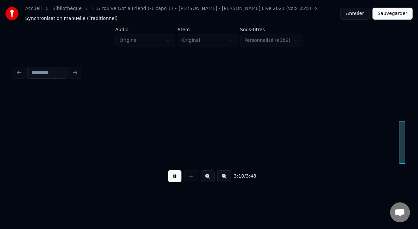
scroll to position [0, 15814]
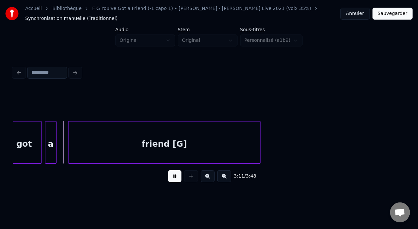
click at [168, 180] on button at bounding box center [174, 176] width 13 height 12
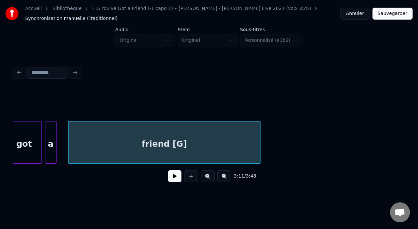
click at [168, 180] on button at bounding box center [174, 176] width 13 height 12
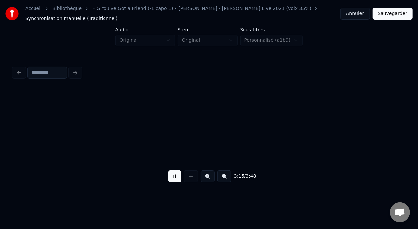
scroll to position [0, 16207]
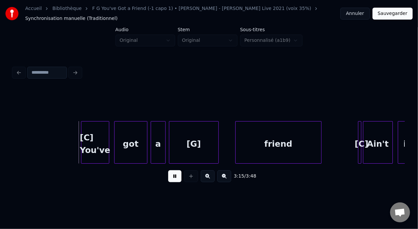
click at [168, 180] on button at bounding box center [174, 176] width 13 height 12
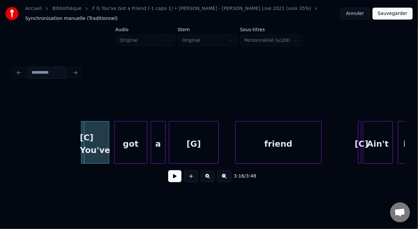
click at [168, 180] on button at bounding box center [174, 176] width 13 height 12
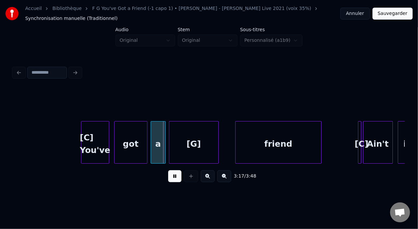
click at [168, 180] on button at bounding box center [174, 176] width 13 height 12
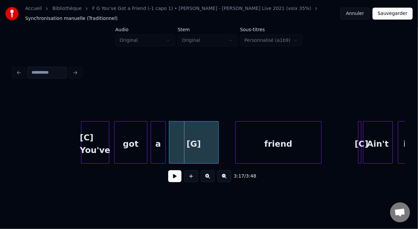
click at [193, 143] on div "[G]" at bounding box center [193, 144] width 49 height 45
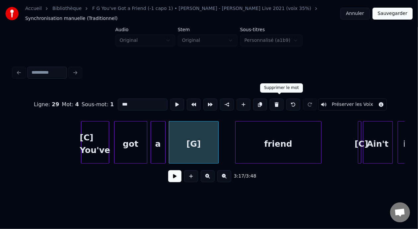
click at [280, 102] on button at bounding box center [277, 105] width 14 height 12
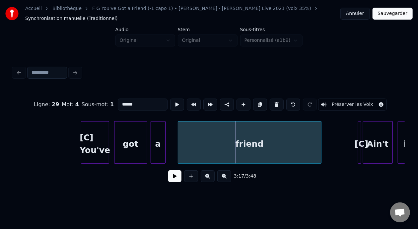
click at [179, 143] on div at bounding box center [179, 143] width 2 height 42
click at [118, 103] on input "******" at bounding box center [143, 105] width 50 height 12
click at [87, 145] on div "[C] You've" at bounding box center [95, 144] width 28 height 45
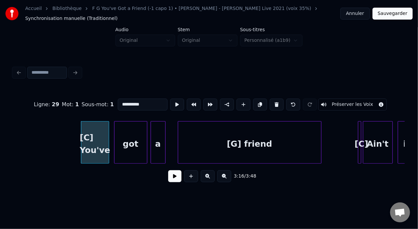
type input "**********"
click at [176, 179] on button at bounding box center [174, 176] width 13 height 12
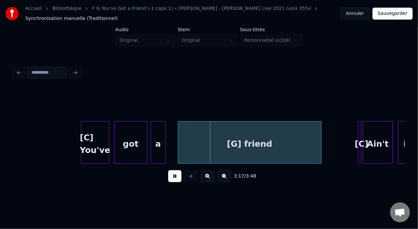
click at [176, 179] on button at bounding box center [174, 176] width 13 height 12
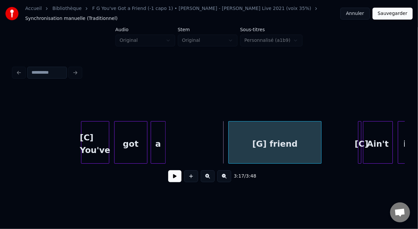
click at [229, 143] on div at bounding box center [230, 143] width 2 height 42
click at [209, 141] on div at bounding box center [209, 143] width 2 height 42
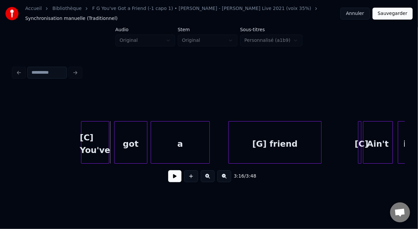
click at [90, 138] on div "[C] You've" at bounding box center [95, 144] width 28 height 45
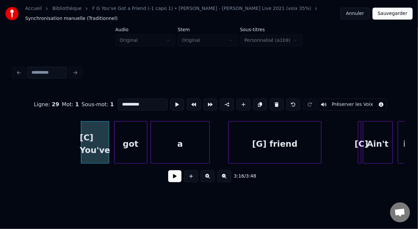
click at [168, 177] on button at bounding box center [174, 176] width 13 height 12
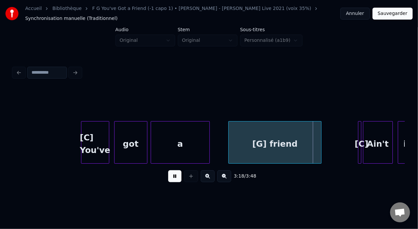
click at [171, 174] on button at bounding box center [174, 176] width 13 height 12
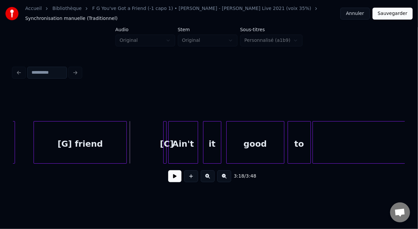
scroll to position [0, 16411]
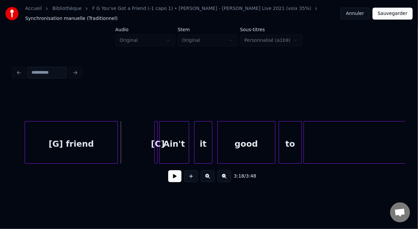
click at [156, 135] on div at bounding box center [156, 143] width 2 height 42
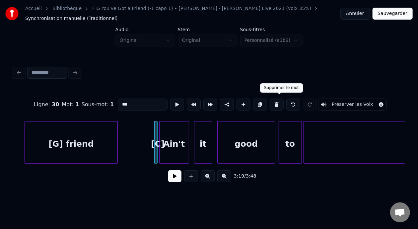
click at [278, 102] on button at bounding box center [277, 105] width 14 height 12
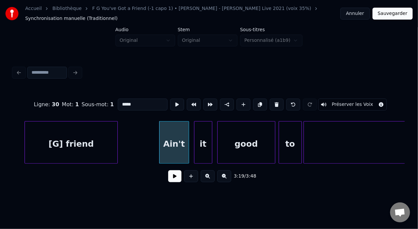
click at [170, 142] on div "Ain't" at bounding box center [174, 144] width 29 height 45
click at [156, 140] on div at bounding box center [157, 143] width 2 height 42
click at [118, 102] on input "*****" at bounding box center [143, 105] width 50 height 12
click at [176, 144] on div "[C] Ain't" at bounding box center [172, 144] width 33 height 45
type input "*********"
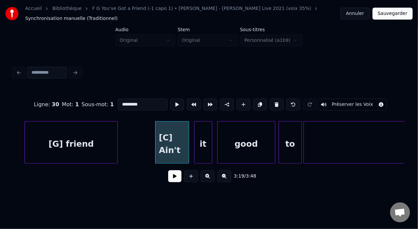
click at [173, 181] on button at bounding box center [174, 176] width 13 height 12
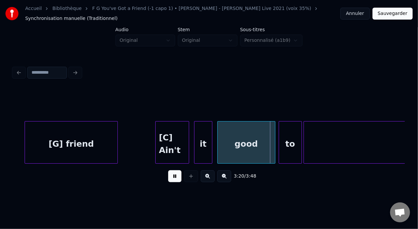
click at [173, 181] on button at bounding box center [174, 176] width 13 height 12
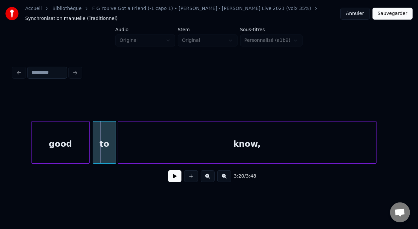
scroll to position [0, 16628]
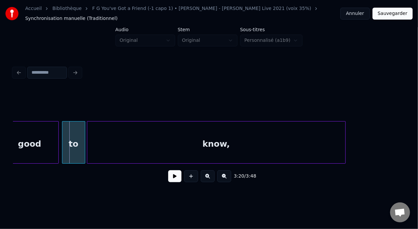
click at [177, 180] on button at bounding box center [174, 176] width 13 height 12
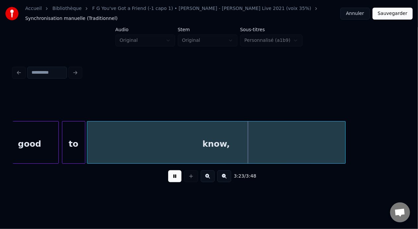
click at [177, 180] on button at bounding box center [174, 176] width 13 height 12
click at [168, 181] on button at bounding box center [174, 176] width 13 height 12
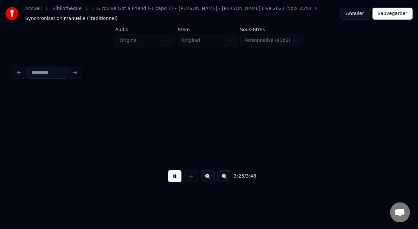
scroll to position [0, 17021]
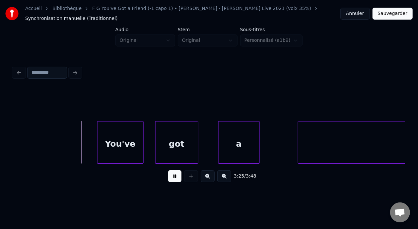
click at [171, 180] on button at bounding box center [174, 176] width 13 height 12
click at [173, 180] on button at bounding box center [174, 176] width 13 height 12
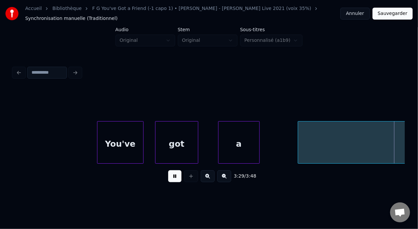
scroll to position [0, 17413]
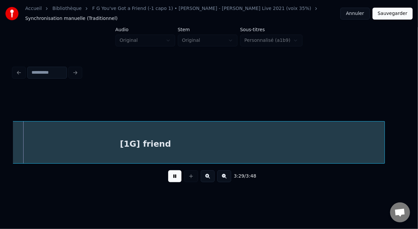
click at [173, 179] on button at bounding box center [174, 176] width 13 height 12
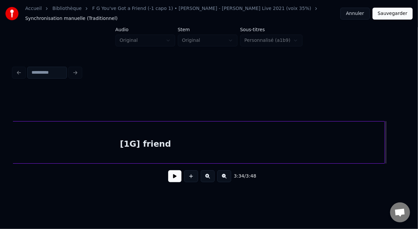
click at [173, 179] on button at bounding box center [174, 176] width 13 height 12
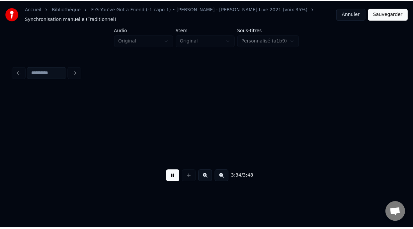
scroll to position [0, 17805]
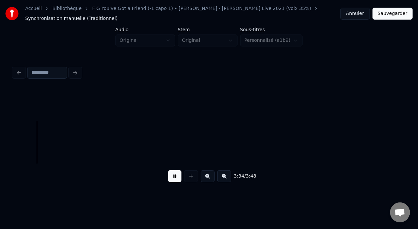
click at [173, 179] on button at bounding box center [174, 176] width 13 height 12
click at [394, 13] on button "Sauvegarder" at bounding box center [393, 14] width 40 height 12
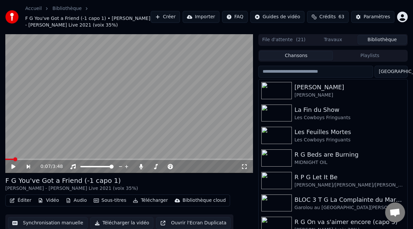
scroll to position [22, 0]
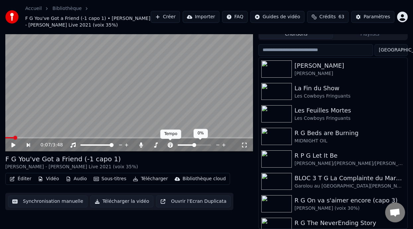
click at [170, 143] on icon at bounding box center [170, 144] width 7 height 5
click at [189, 145] on span at bounding box center [184, 144] width 12 height 1
click at [190, 145] on span at bounding box center [191, 145] width 4 height 4
click at [14, 145] on icon at bounding box center [13, 145] width 4 height 5
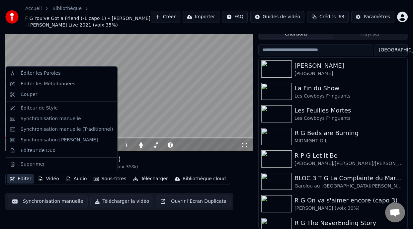
click at [26, 179] on button "Éditer" at bounding box center [20, 178] width 27 height 9
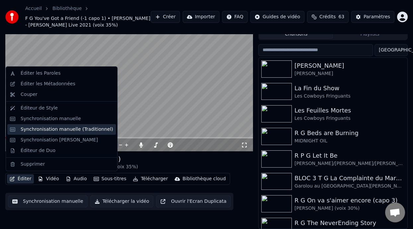
click at [65, 132] on div "Synchronisation manuelle (Traditionnel)" at bounding box center [67, 129] width 93 height 7
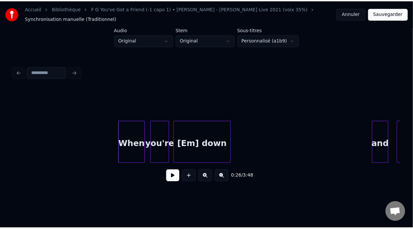
scroll to position [0, 2100]
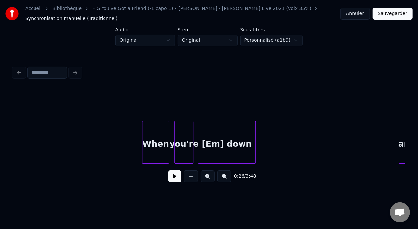
click at [183, 140] on div "you're" at bounding box center [184, 144] width 19 height 45
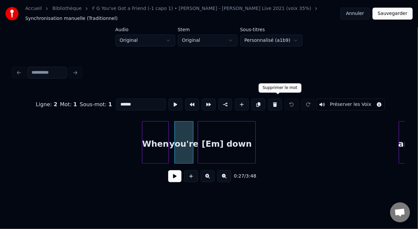
click at [279, 102] on button at bounding box center [275, 105] width 14 height 12
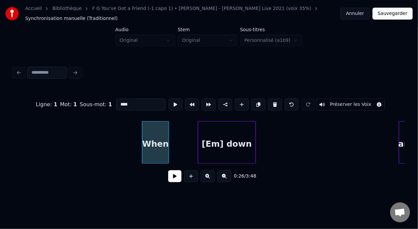
click at [157, 138] on div "When" at bounding box center [155, 144] width 26 height 45
click at [279, 101] on button at bounding box center [275, 105] width 14 height 12
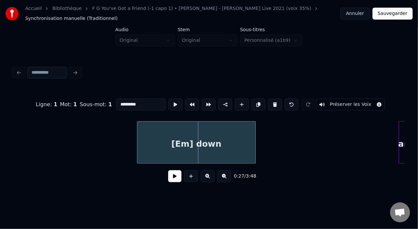
click at [138, 145] on div at bounding box center [138, 143] width 2 height 42
click at [116, 102] on input "*********" at bounding box center [141, 105] width 50 height 12
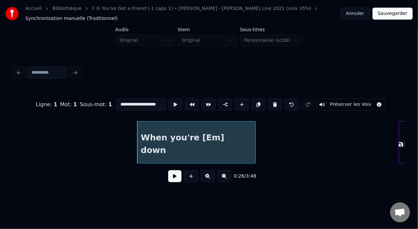
type input "**********"
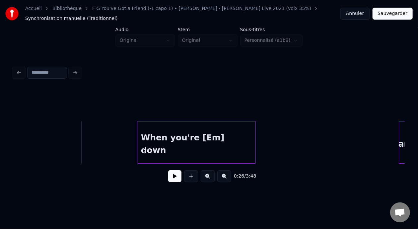
click at [175, 177] on button at bounding box center [174, 176] width 13 height 12
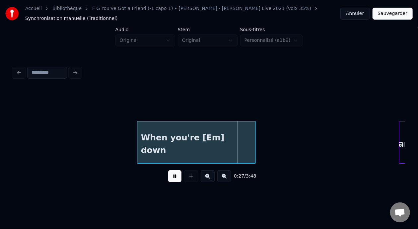
click at [175, 175] on button at bounding box center [174, 176] width 13 height 12
click at [176, 175] on button at bounding box center [174, 176] width 13 height 12
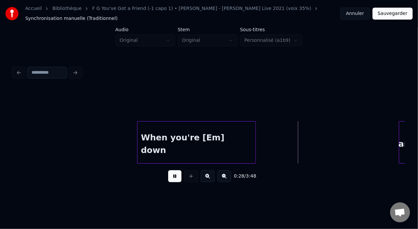
click at [176, 174] on button at bounding box center [174, 176] width 13 height 12
click at [394, 14] on button "Sauvegarder" at bounding box center [393, 14] width 40 height 12
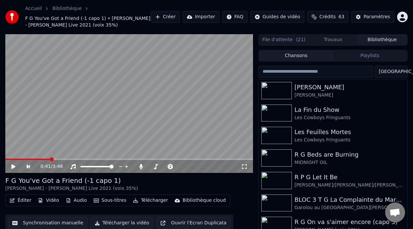
scroll to position [22, 0]
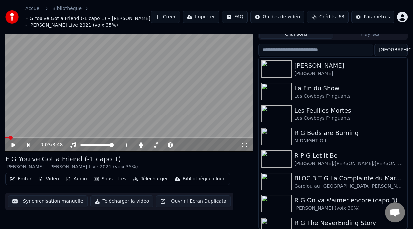
click at [9, 137] on span at bounding box center [6, 137] width 3 height 1
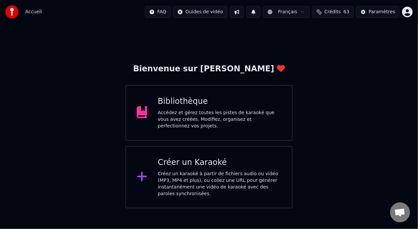
click at [215, 118] on div "Accédez et gérez toutes les pistes de karaoké que vous avez créées. Modifiez, o…" at bounding box center [220, 120] width 124 height 20
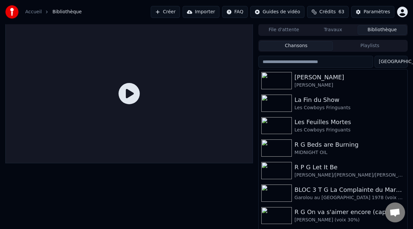
click at [369, 46] on button "Playlists" at bounding box center [370, 46] width 74 height 10
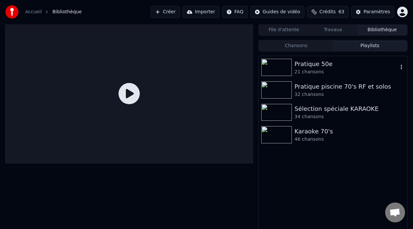
click at [317, 68] on div "Pratique 50e" at bounding box center [347, 63] width 104 height 9
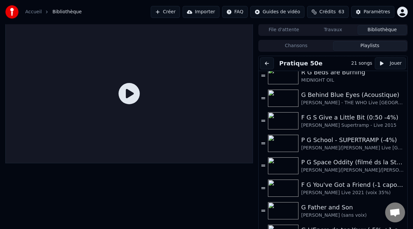
scroll to position [233, 0]
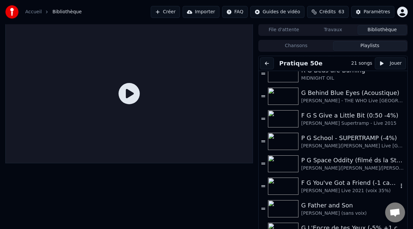
click at [336, 190] on div "[PERSON_NAME] Live 2021 (voix 35%)" at bounding box center [349, 191] width 97 height 7
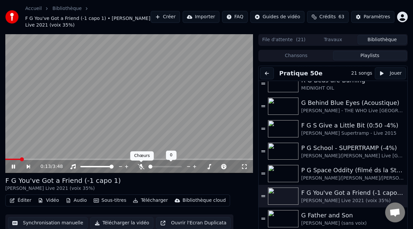
click at [141, 168] on icon at bounding box center [141, 166] width 7 height 5
click at [178, 166] on span at bounding box center [180, 167] width 4 height 4
click at [177, 167] on span at bounding box center [177, 167] width 4 height 4
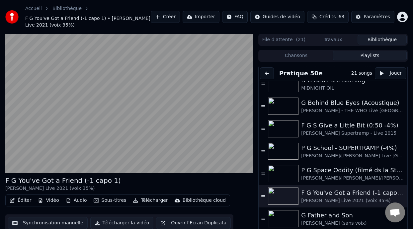
scroll to position [20, 0]
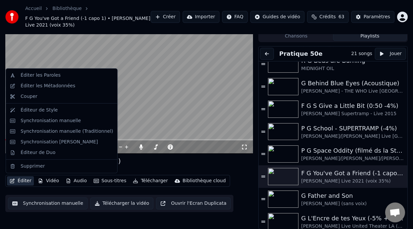
click at [24, 181] on button "Éditer" at bounding box center [20, 180] width 27 height 9
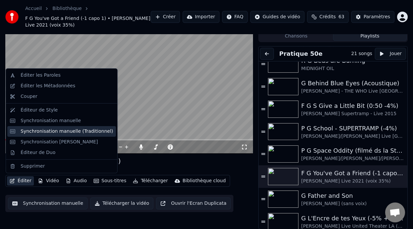
click at [91, 130] on div "Synchronisation manuelle (Traditionnel)" at bounding box center [67, 131] width 93 height 7
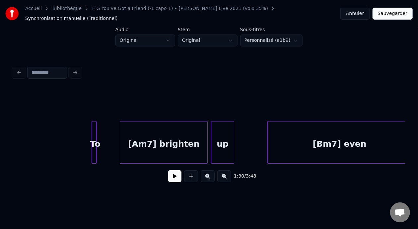
scroll to position [0, 4998]
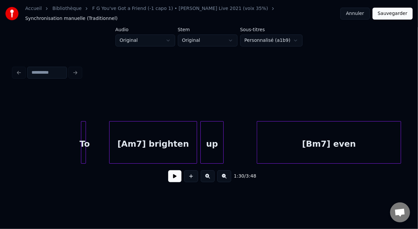
click at [142, 150] on div "[Am7] brighten" at bounding box center [153, 144] width 87 height 45
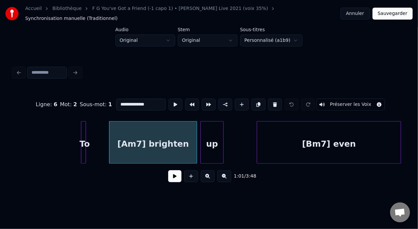
click at [174, 181] on button at bounding box center [174, 176] width 13 height 12
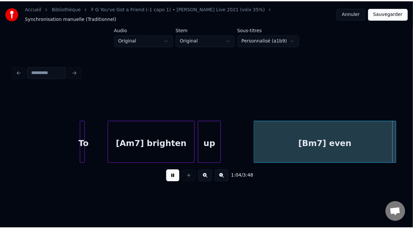
scroll to position [0, 5391]
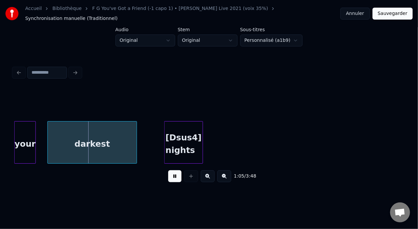
click at [170, 179] on button at bounding box center [174, 176] width 13 height 12
click at [181, 129] on div "[Dsus4] nights" at bounding box center [184, 144] width 38 height 45
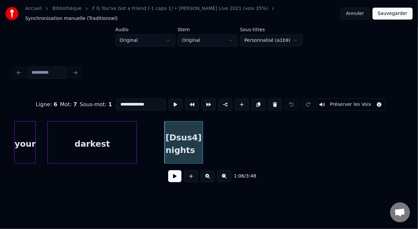
click at [116, 102] on input "**********" at bounding box center [141, 105] width 50 height 12
click at [116, 103] on input "**********" at bounding box center [141, 105] width 50 height 12
click at [116, 104] on input "**********" at bounding box center [141, 105] width 50 height 12
type input "**********"
click at [395, 14] on button "Sauvegarder" at bounding box center [393, 14] width 40 height 12
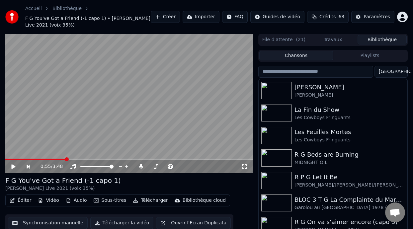
scroll to position [22, 0]
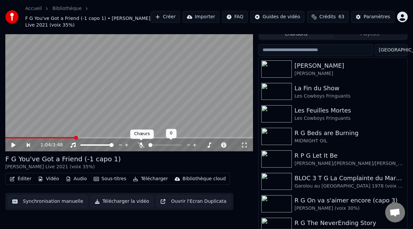
click at [142, 143] on icon at bounding box center [141, 144] width 7 height 5
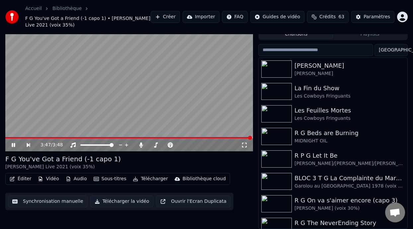
click at [8, 137] on span at bounding box center [128, 137] width 247 height 1
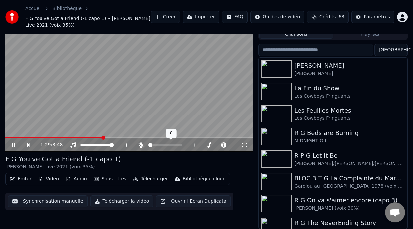
click at [141, 143] on icon at bounding box center [141, 144] width 7 height 5
click at [25, 179] on button "Éditer" at bounding box center [20, 178] width 27 height 9
click at [186, 156] on div "F G You've Got a Friend (-1 capo 1) Bernard - CAROLE KING Live 2021 (voix 35%)" at bounding box center [129, 162] width 248 height 16
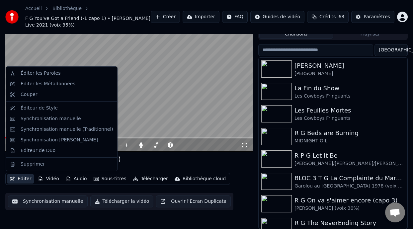
click at [25, 179] on button "Éditer" at bounding box center [20, 178] width 27 height 9
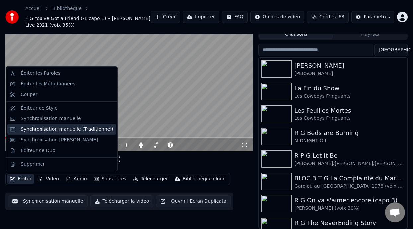
click at [69, 129] on div "Synchronisation manuelle (Traditionnel)" at bounding box center [67, 129] width 93 height 7
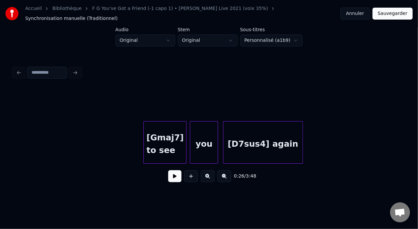
scroll to position [0, 7274]
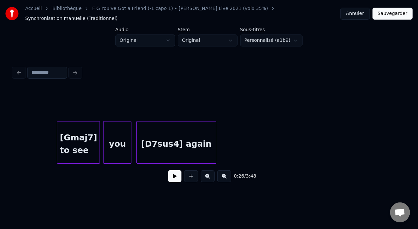
click at [199, 143] on div "[D7sus4] again" at bounding box center [176, 144] width 79 height 45
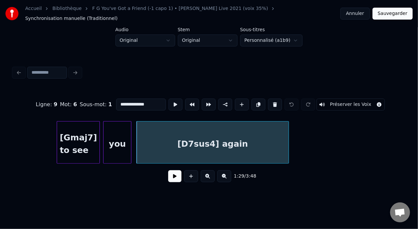
click at [288, 135] on div at bounding box center [288, 143] width 2 height 42
click at [242, 144] on div "[D7sus4] again" at bounding box center [213, 144] width 152 height 45
click at [141, 102] on input "**********" at bounding box center [141, 105] width 50 height 12
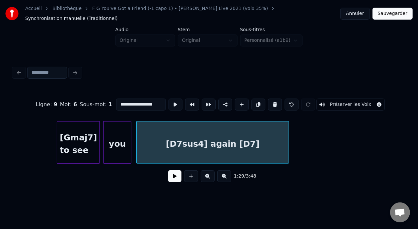
click at [81, 145] on div "[Gmaj7] to see" at bounding box center [78, 144] width 43 height 45
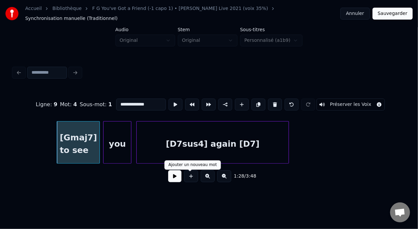
type input "**********"
click at [169, 180] on button at bounding box center [174, 176] width 13 height 12
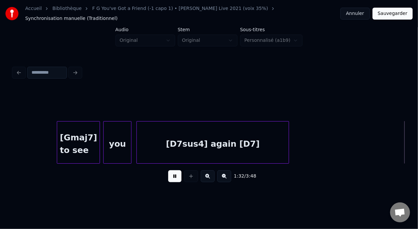
scroll to position [0, 7667]
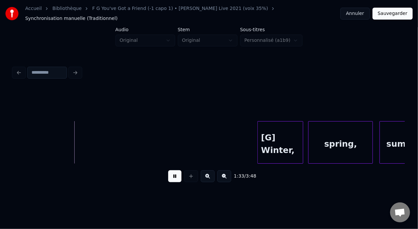
click at [169, 180] on button at bounding box center [174, 176] width 13 height 12
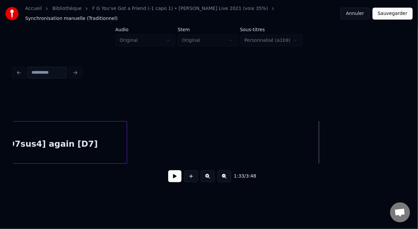
click at [89, 146] on div "[D7sus4] again [D7]" at bounding box center [51, 144] width 152 height 45
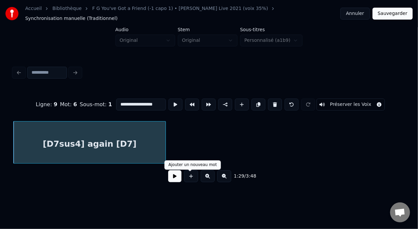
click at [179, 178] on div "1:29 / 3:48" at bounding box center [209, 176] width 381 height 15
click at [176, 178] on button at bounding box center [174, 176] width 13 height 12
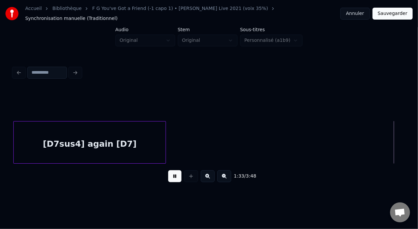
scroll to position [0, 7789]
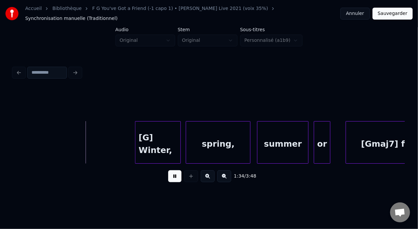
click at [176, 178] on button at bounding box center [174, 176] width 13 height 12
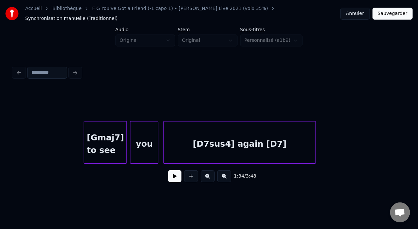
scroll to position [0, 7236]
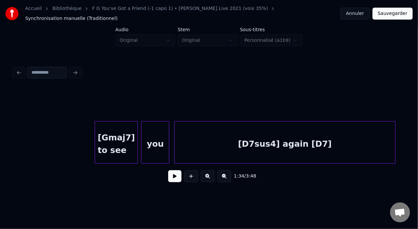
click at [395, 142] on div at bounding box center [395, 143] width 2 height 42
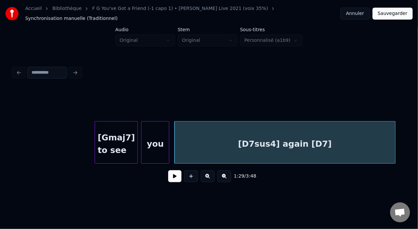
click at [121, 143] on div "[Gmaj7] to see" at bounding box center [116, 144] width 43 height 45
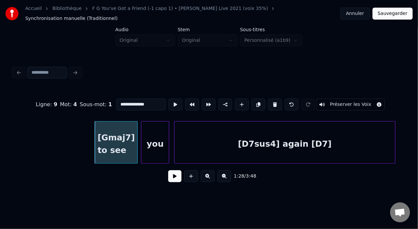
click at [174, 179] on button at bounding box center [174, 176] width 13 height 12
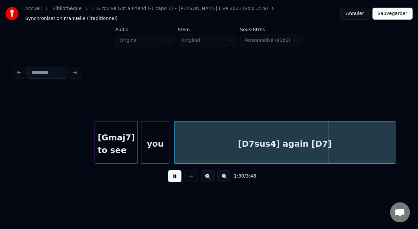
click at [174, 178] on button at bounding box center [174, 176] width 13 height 12
click at [122, 148] on div "[Gmaj7] to see" at bounding box center [116, 144] width 43 height 45
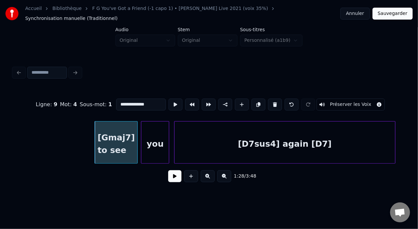
click at [172, 179] on button at bounding box center [174, 176] width 13 height 12
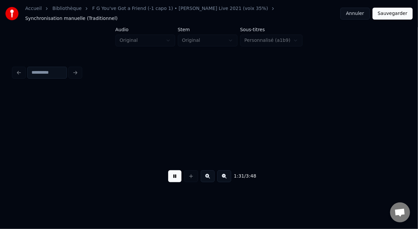
scroll to position [0, 7629]
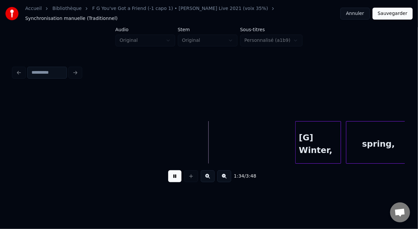
click at [172, 180] on button at bounding box center [174, 176] width 13 height 12
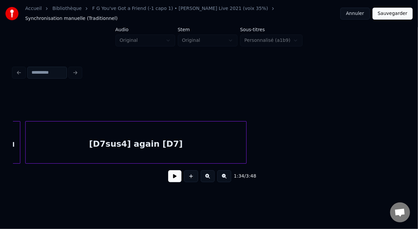
scroll to position [0, 7323]
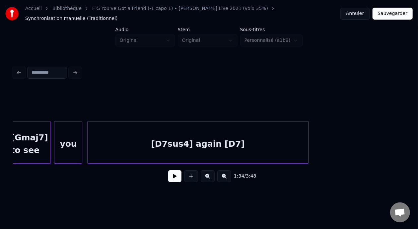
click at [194, 141] on div "[D7sus4] again [D7]" at bounding box center [198, 144] width 221 height 45
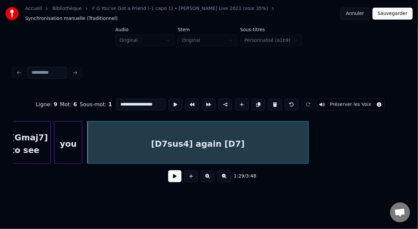
click at [138, 101] on input "**********" at bounding box center [141, 105] width 50 height 12
click at [170, 143] on div "[D7sus4] [D7]" at bounding box center [198, 144] width 221 height 45
click at [116, 101] on input "**********" at bounding box center [141, 105] width 50 height 12
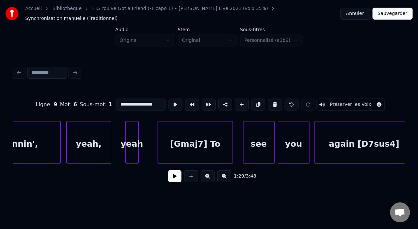
scroll to position [0, 13707]
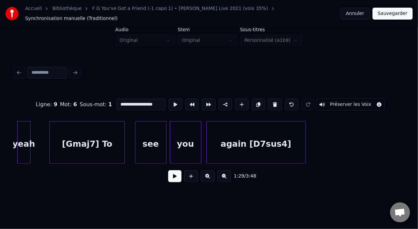
click at [257, 142] on div "again [D7sus4]" at bounding box center [256, 144] width 99 height 45
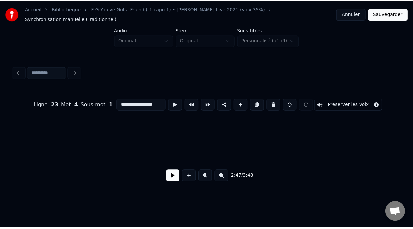
scroll to position [0, 18486]
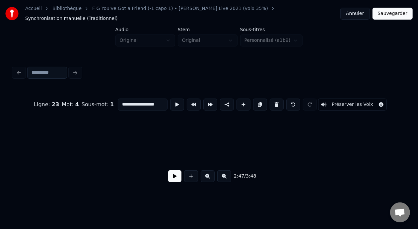
type input "**********"
click at [397, 13] on button "Sauvegarder" at bounding box center [393, 14] width 40 height 12
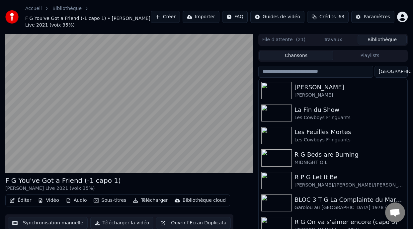
scroll to position [22, 0]
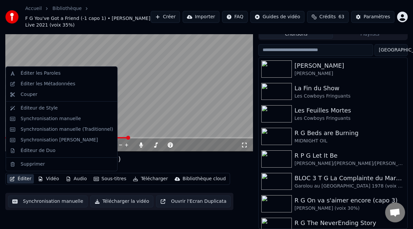
click at [25, 180] on button "Éditer" at bounding box center [20, 178] width 27 height 9
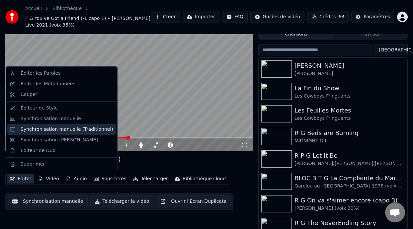
click at [72, 129] on div "Synchronisation manuelle (Traditionnel)" at bounding box center [67, 129] width 93 height 7
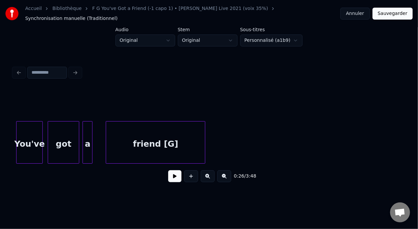
scroll to position [0, 9236]
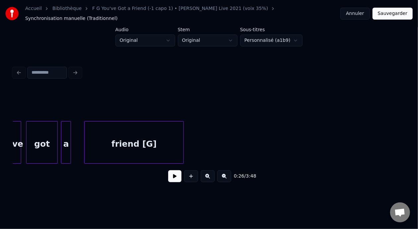
click at [145, 140] on div "friend [G]" at bounding box center [134, 144] width 99 height 45
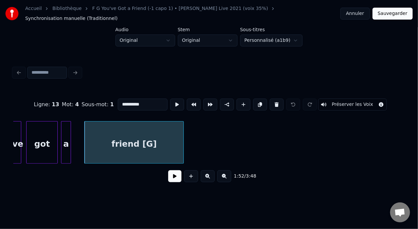
click at [135, 103] on input "**********" at bounding box center [143, 105] width 50 height 12
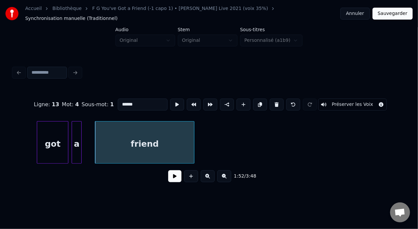
scroll to position [0, 9257]
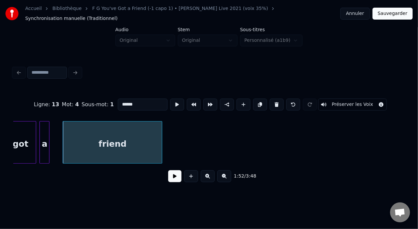
click at [135, 143] on div "friend" at bounding box center [112, 144] width 99 height 45
type input "******"
click at [165, 173] on div "1:52 / 3:48" at bounding box center [209, 176] width 381 height 15
click at [170, 178] on button at bounding box center [174, 176] width 13 height 12
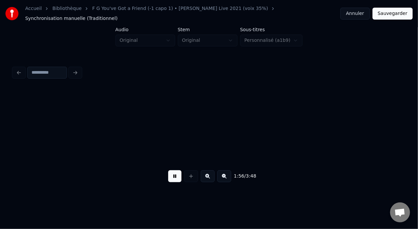
scroll to position [0, 9650]
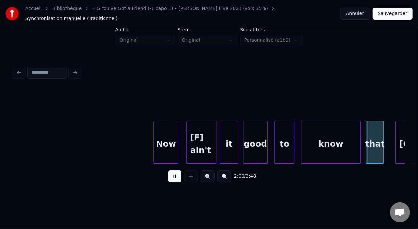
click at [178, 178] on button at bounding box center [174, 176] width 13 height 12
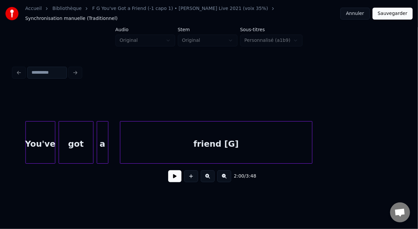
scroll to position [0, 15741]
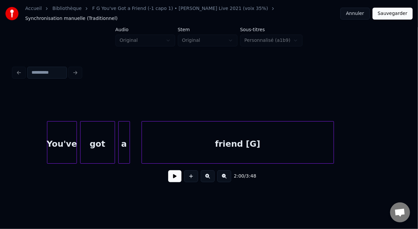
click at [68, 136] on div "You've" at bounding box center [61, 144] width 29 height 45
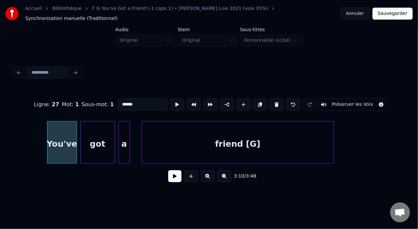
click at [170, 180] on button at bounding box center [174, 176] width 13 height 12
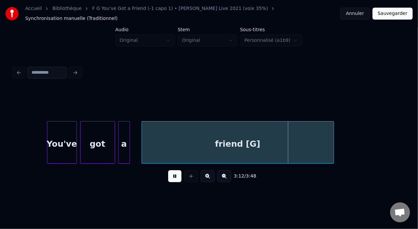
click at [171, 179] on button at bounding box center [174, 176] width 13 height 12
click at [226, 147] on div "friend [G]" at bounding box center [238, 144] width 192 height 45
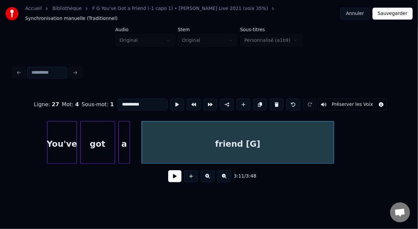
click at [129, 100] on input "**********" at bounding box center [143, 105] width 50 height 12
type input "******"
click at [174, 177] on button at bounding box center [174, 176] width 13 height 12
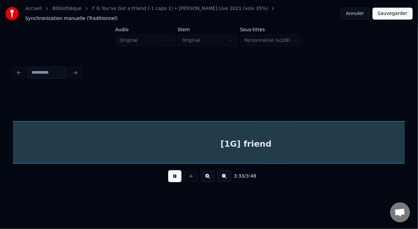
scroll to position [0, 17705]
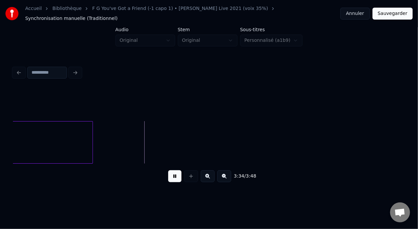
click at [168, 170] on button at bounding box center [174, 176] width 13 height 12
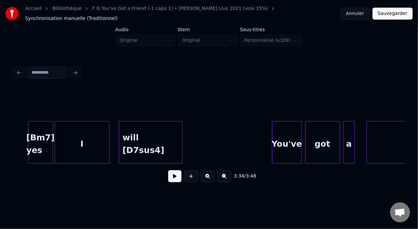
scroll to position [0, 15537]
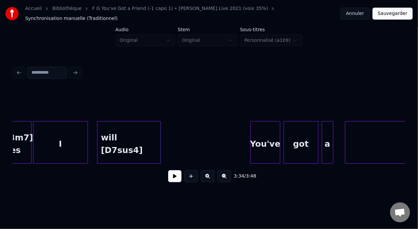
click at [155, 139] on div "will [D7sus4]" at bounding box center [129, 144] width 63 height 45
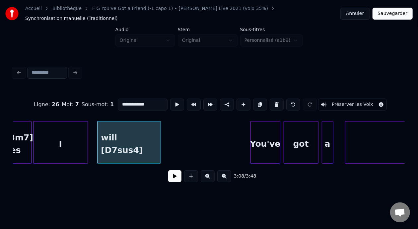
click at [174, 178] on button at bounding box center [174, 176] width 13 height 12
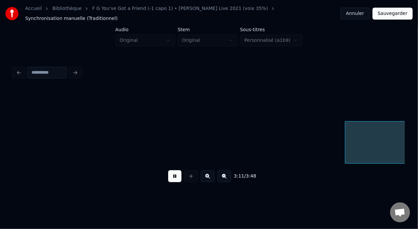
scroll to position [0, 15930]
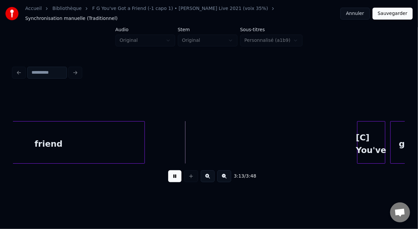
click at [174, 178] on button at bounding box center [174, 176] width 13 height 12
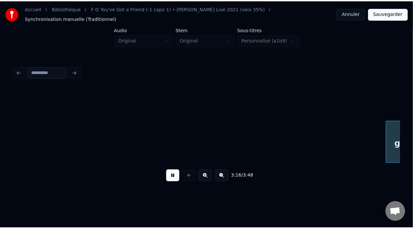
scroll to position [0, 16322]
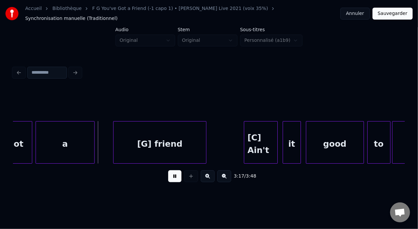
click at [174, 178] on button at bounding box center [174, 176] width 13 height 12
click at [174, 179] on button at bounding box center [174, 176] width 13 height 12
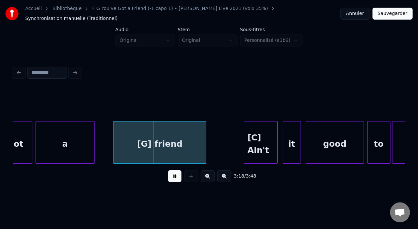
click at [176, 179] on button at bounding box center [174, 176] width 13 height 12
click at [399, 13] on button "Sauvegarder" at bounding box center [393, 14] width 40 height 12
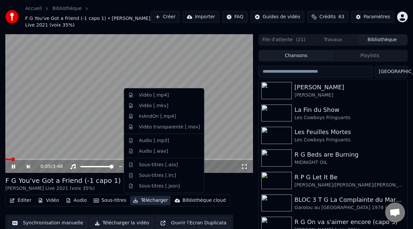
click at [149, 202] on button "Télécharger" at bounding box center [150, 200] width 40 height 9
click at [168, 93] on div "Vidéo [.mp4]" at bounding box center [169, 95] width 61 height 7
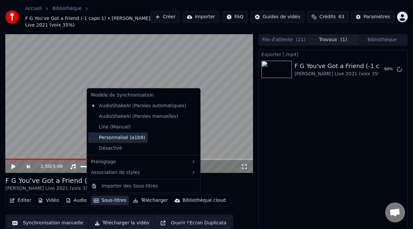
click at [126, 137] on div "Personnalisé (a1b9)" at bounding box center [117, 138] width 59 height 11
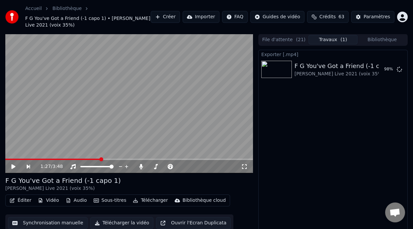
click at [304, 120] on div "Exporter [.mp4] F G You've Got a Friend (-1 capo 1) Bernard - CAROLE KING Live …" at bounding box center [332, 147] width 149 height 195
click at [13, 167] on icon at bounding box center [13, 166] width 4 height 5
click at [13, 167] on icon at bounding box center [13, 167] width 3 height 4
click at [385, 69] on button "Afficher" at bounding box center [379, 69] width 29 height 12
click at [375, 71] on button "Afficher" at bounding box center [379, 69] width 29 height 12
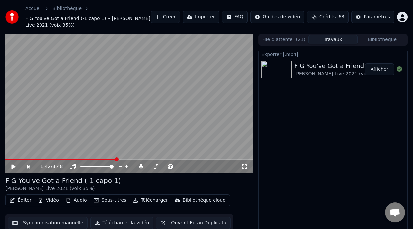
click at [9, 159] on span at bounding box center [60, 159] width 111 height 1
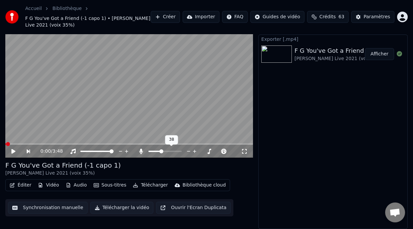
click at [161, 151] on span at bounding box center [154, 151] width 13 height 1
click at [160, 153] on span at bounding box center [161, 151] width 4 height 4
click at [172, 168] on div "F G You've Got a Friend (-1 capo 1) Bernard - CAROLE KING Live 2021 (voix 35%)" at bounding box center [129, 169] width 248 height 16
click at [112, 171] on div "F G You've Got a Friend (-1 capo 1) Bernard - CAROLE KING Live 2021 (voix 35%)" at bounding box center [129, 169] width 248 height 16
click at [12, 150] on icon at bounding box center [13, 151] width 4 height 5
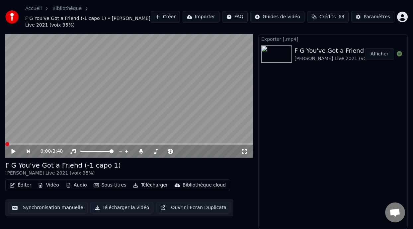
click at [151, 184] on button "Télécharger" at bounding box center [150, 185] width 40 height 9
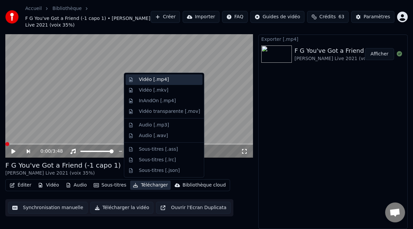
click at [169, 79] on div "Vidéo [.mp4]" at bounding box center [169, 79] width 61 height 7
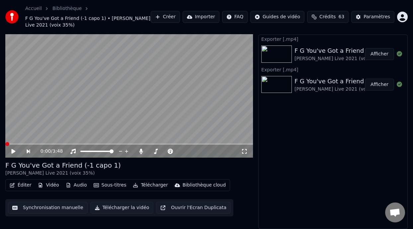
click at [384, 52] on button "Afficher" at bounding box center [379, 54] width 29 height 12
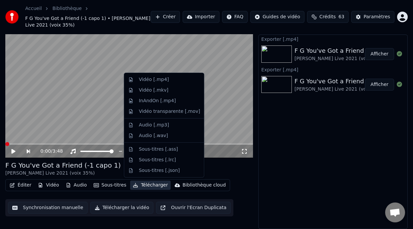
click at [147, 185] on button "Télécharger" at bounding box center [150, 185] width 40 height 9
click at [169, 101] on div "InAndOn [.mp4]" at bounding box center [157, 101] width 37 height 7
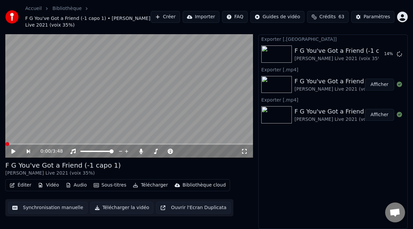
click at [145, 185] on button "Télécharger" at bounding box center [150, 185] width 40 height 9
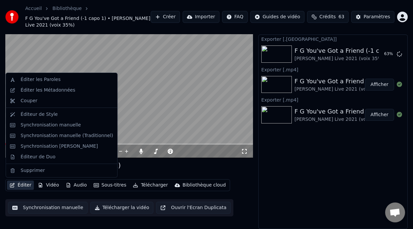
click at [21, 186] on button "Éditer" at bounding box center [20, 185] width 27 height 9
click at [19, 186] on button "Éditer" at bounding box center [20, 185] width 27 height 9
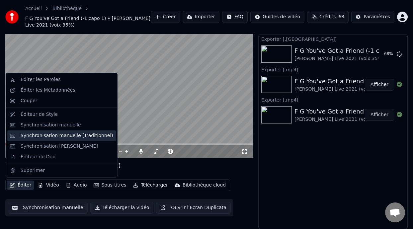
click at [77, 138] on div "Synchronisation manuelle (Traditionnel)" at bounding box center [67, 136] width 93 height 7
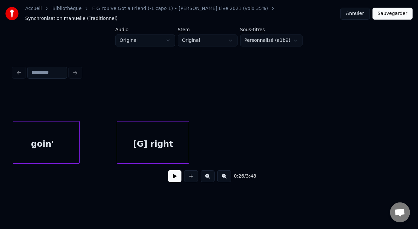
scroll to position [0, 3514]
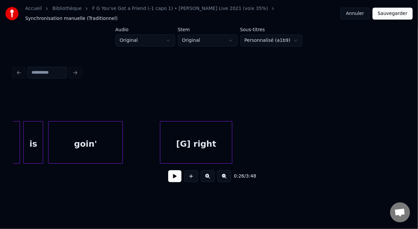
click at [180, 146] on div "[G] right" at bounding box center [196, 144] width 72 height 45
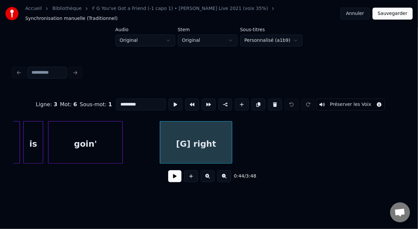
click at [175, 179] on button at bounding box center [174, 176] width 13 height 12
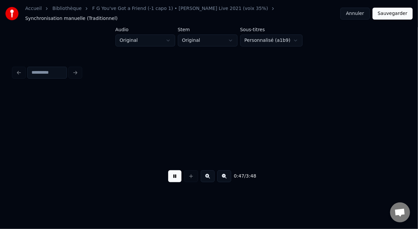
scroll to position [0, 3906]
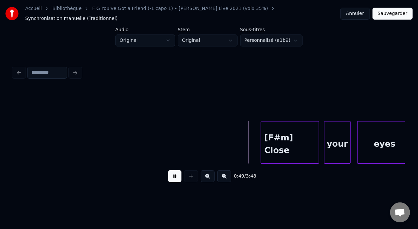
click at [175, 178] on button at bounding box center [174, 176] width 13 height 12
click at [362, 13] on button "Annuler" at bounding box center [355, 14] width 29 height 12
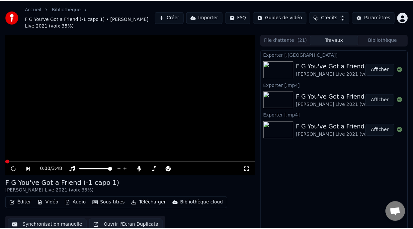
scroll to position [15, 0]
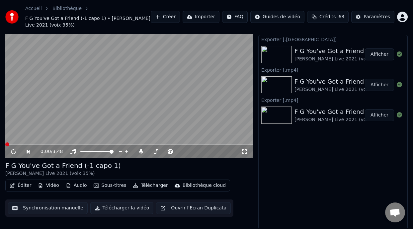
click at [376, 54] on button "Afficher" at bounding box center [379, 54] width 29 height 12
click at [245, 152] on icon at bounding box center [244, 151] width 7 height 5
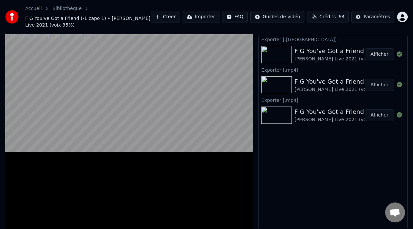
scroll to position [0, 0]
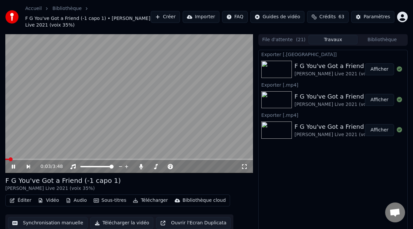
click at [9, 159] on span at bounding box center [6, 159] width 3 height 1
click at [12, 164] on icon at bounding box center [18, 166] width 15 height 5
